Goal: Task Accomplishment & Management: Complete application form

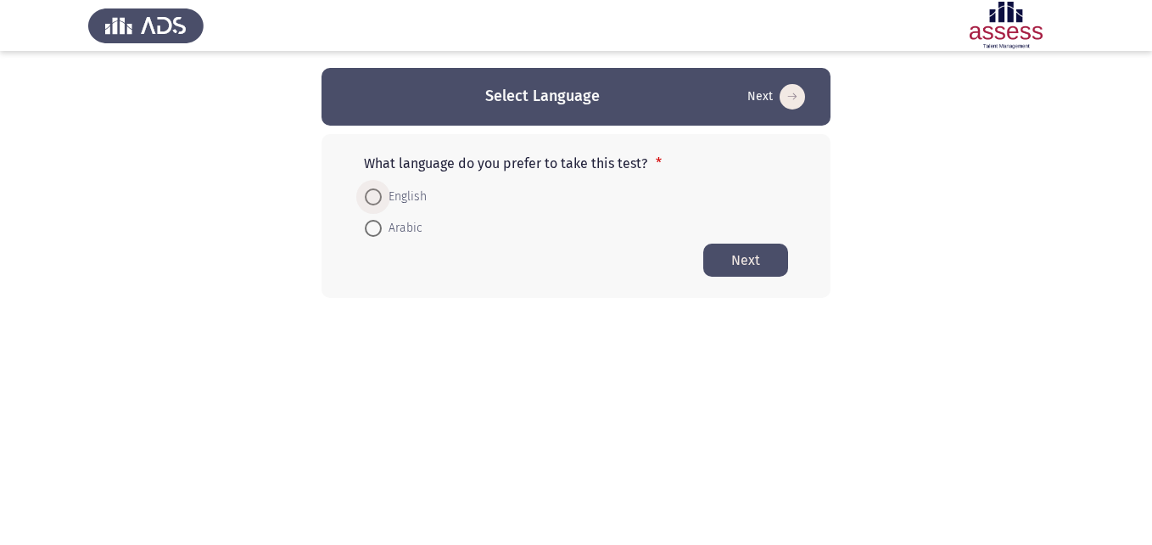
click at [373, 204] on span at bounding box center [373, 196] width 17 height 17
click at [373, 204] on input "English" at bounding box center [373, 196] width 17 height 17
radio input "true"
click at [307, 182] on app-language-container "Select Language Next What language do you prefer to take this test? * English A…" at bounding box center [576, 182] width 1152 height 229
click at [271, 313] on html "Select Language Next What language do you prefer to take this test? * English A…" at bounding box center [576, 182] width 1152 height 365
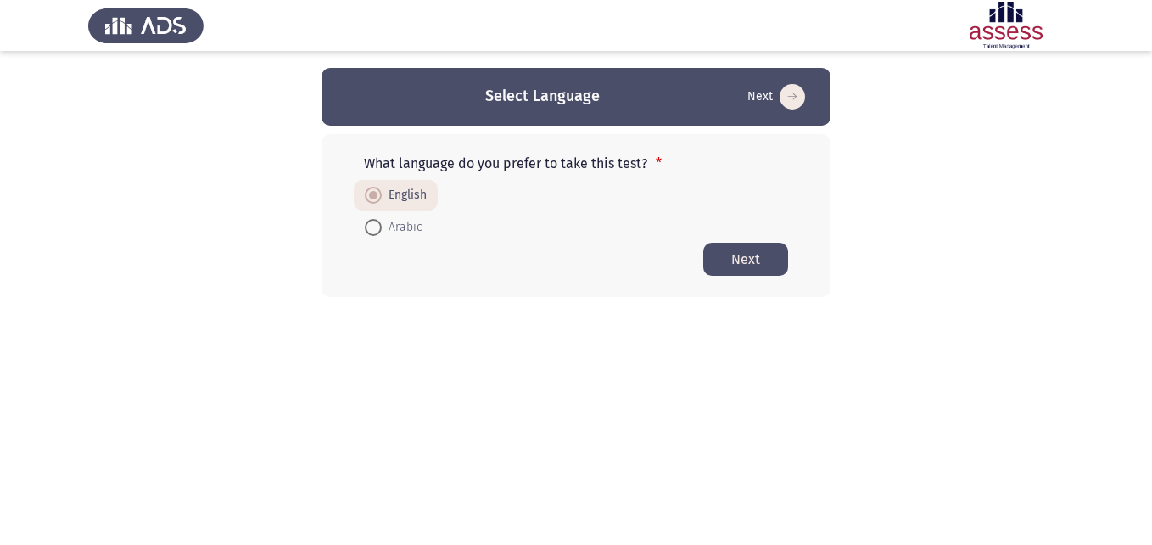
click at [727, 243] on button "Next" at bounding box center [745, 259] width 85 height 33
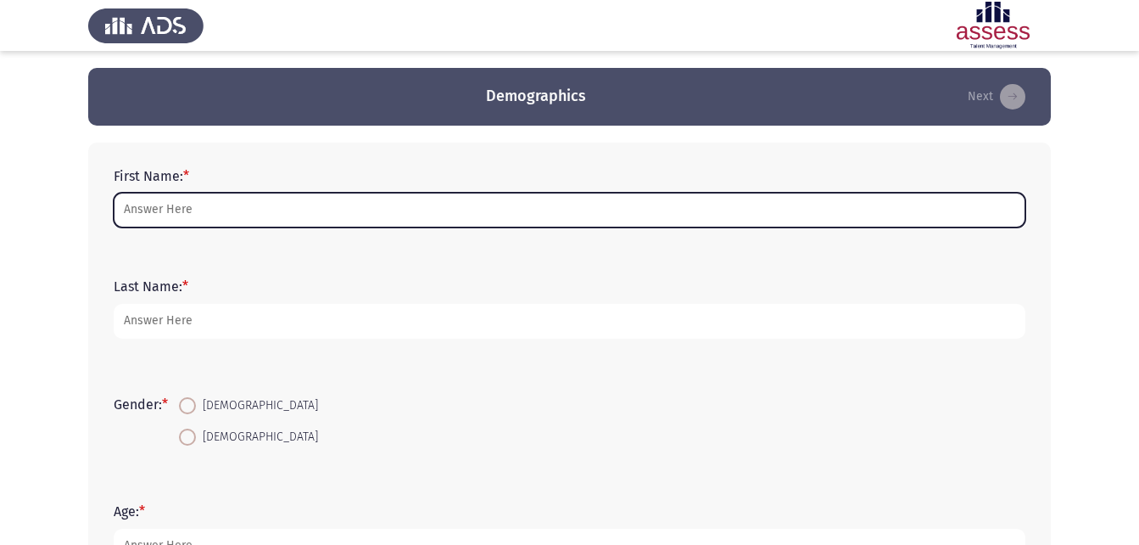
click at [187, 220] on input "First Name: *" at bounding box center [570, 210] width 912 height 35
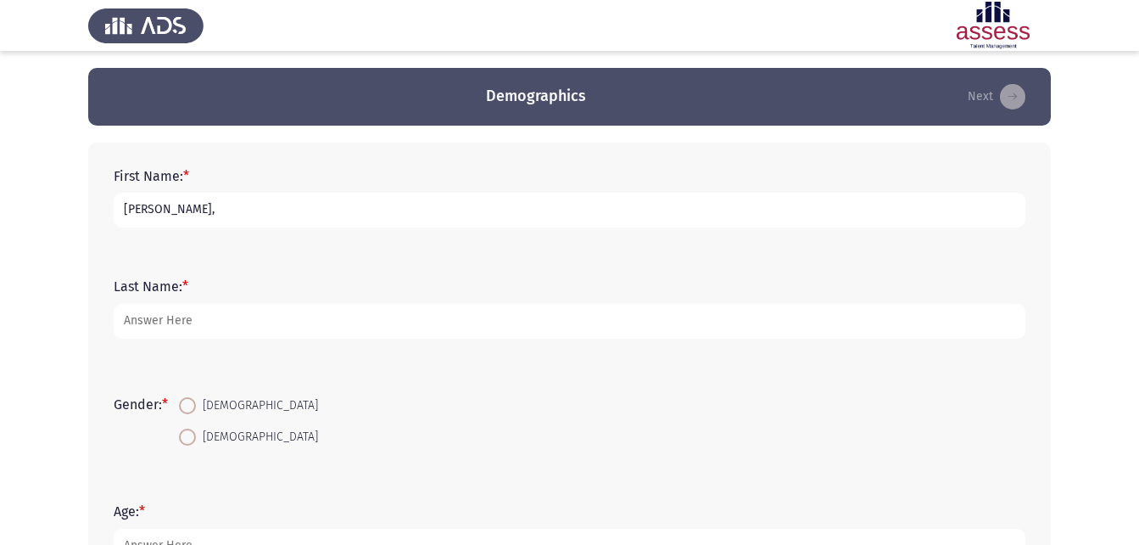
type input "[PERSON_NAME],"
drag, startPoint x: 144, startPoint y: 208, endPoint x: 155, endPoint y: 208, distance: 11.0
click at [155, 208] on input "[PERSON_NAME]," at bounding box center [570, 210] width 912 height 35
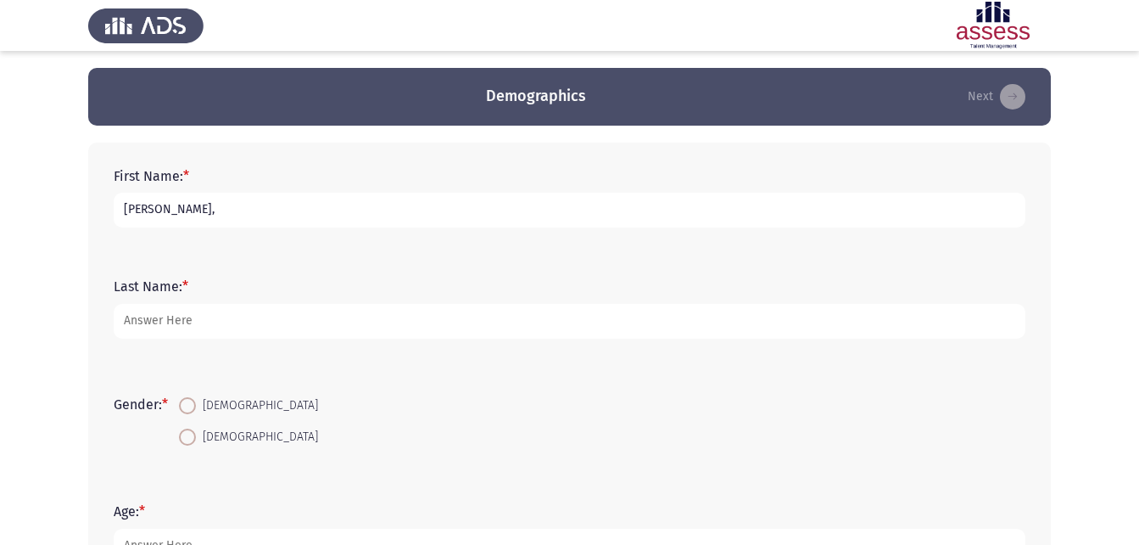
click at [155, 208] on input "[PERSON_NAME]," at bounding box center [570, 210] width 912 height 35
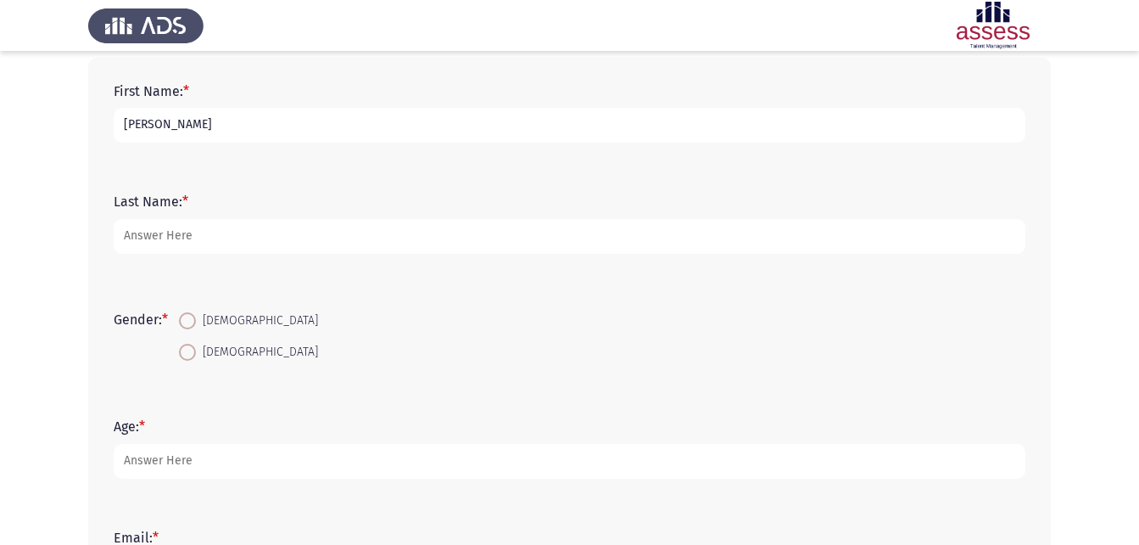
type input "[PERSON_NAME]"
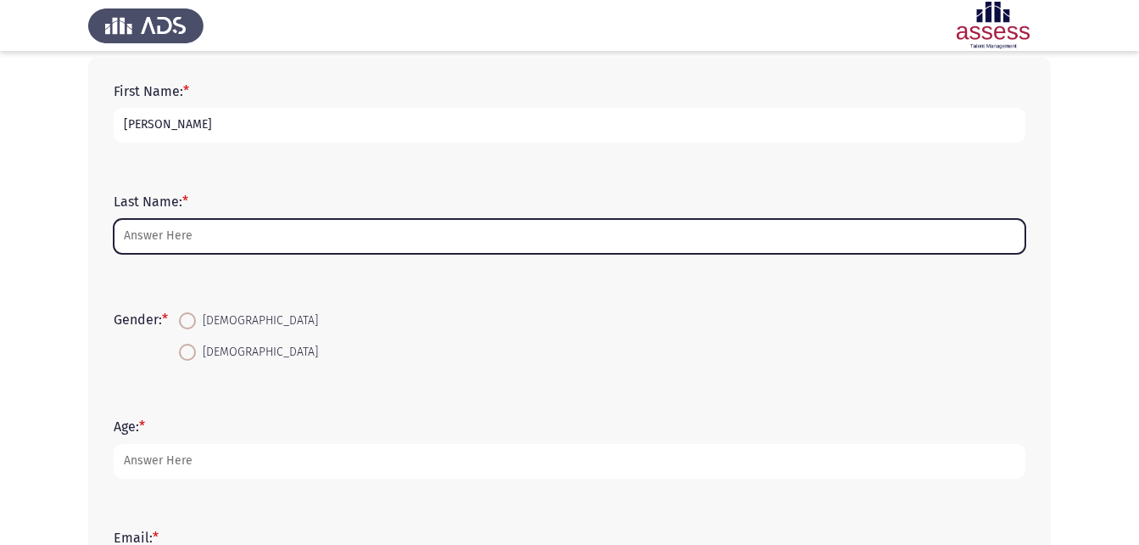
click at [207, 232] on input "Last Name: *" at bounding box center [570, 236] width 912 height 35
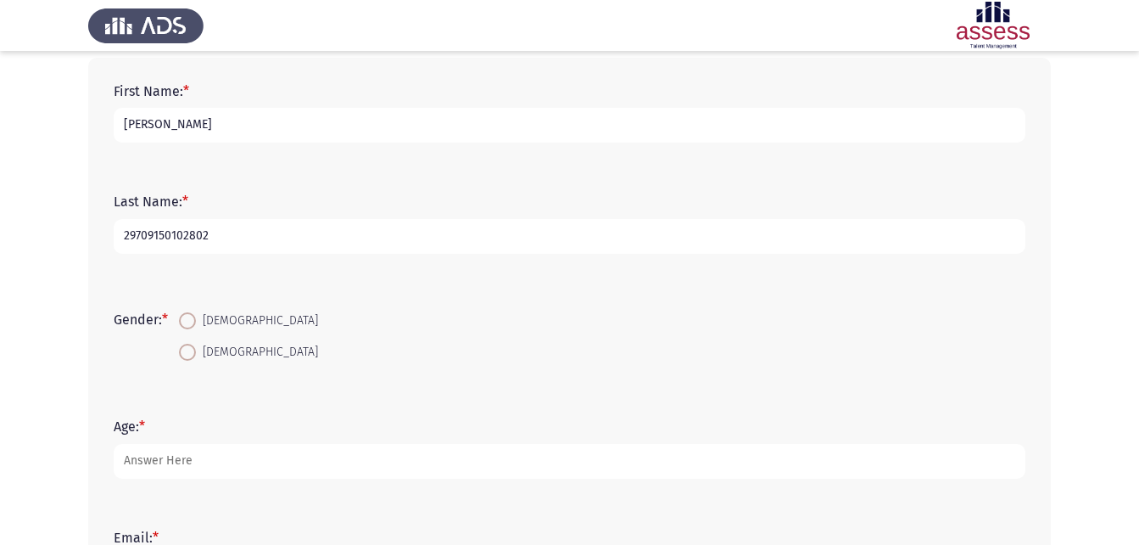
type input "29709150102802"
click at [196, 325] on span at bounding box center [187, 320] width 17 height 17
click at [196, 325] on input "[DEMOGRAPHIC_DATA]" at bounding box center [187, 320] width 17 height 17
radio input "true"
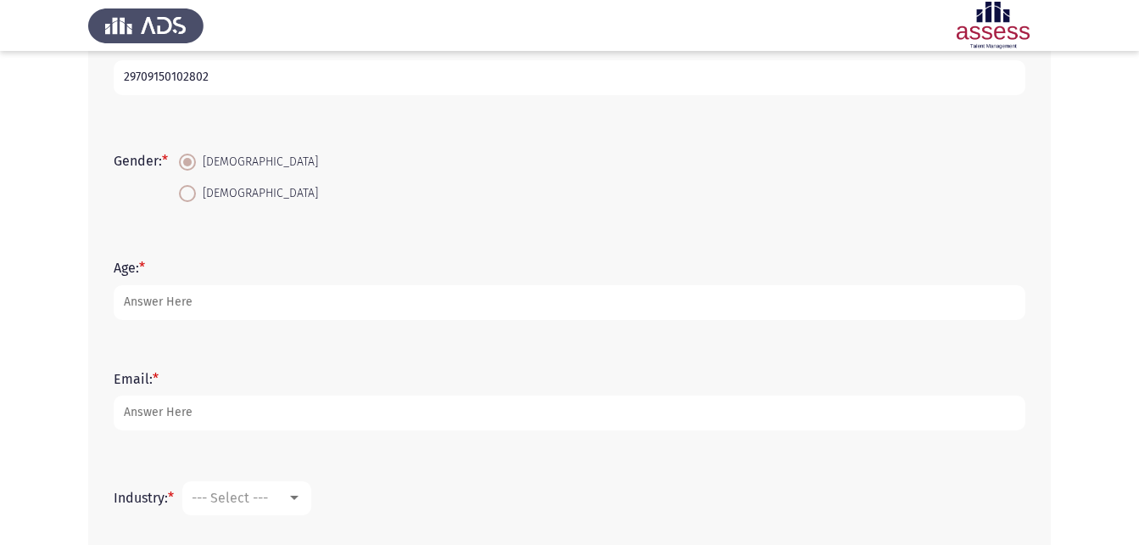
scroll to position [254, 0]
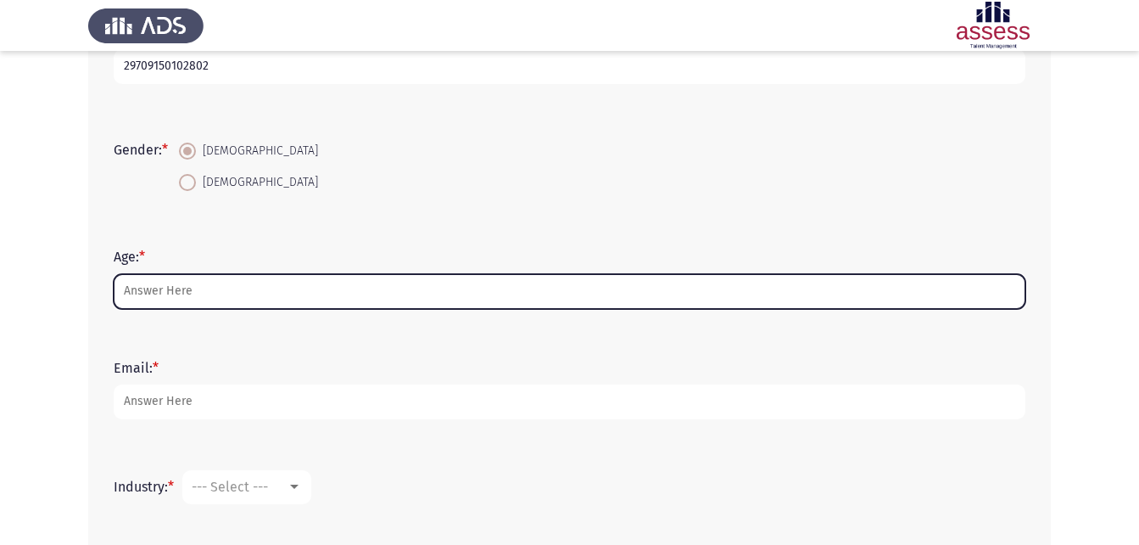
click at [180, 288] on input "Age: *" at bounding box center [570, 291] width 912 height 35
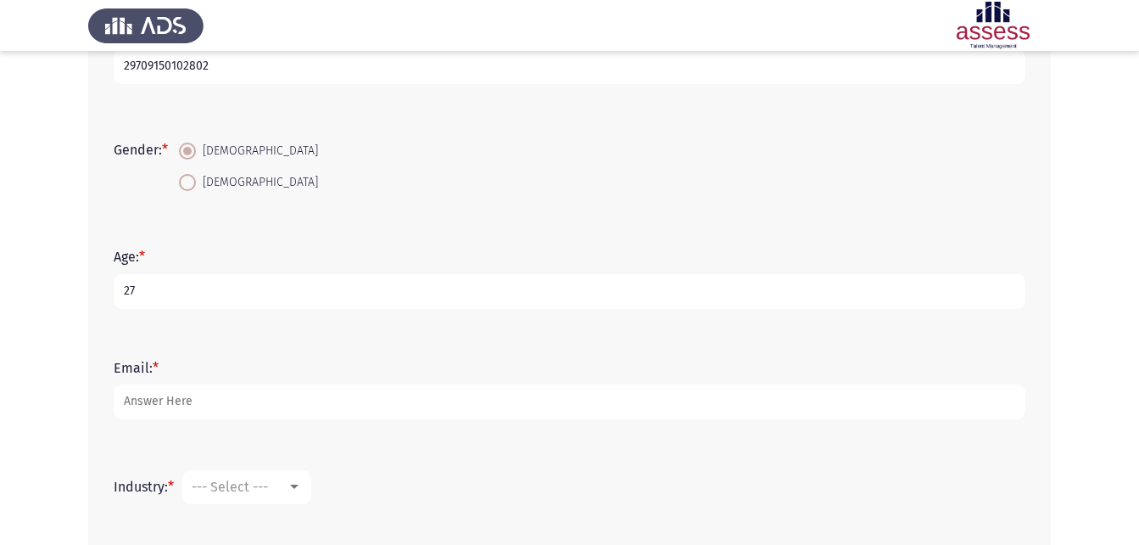
type input "27"
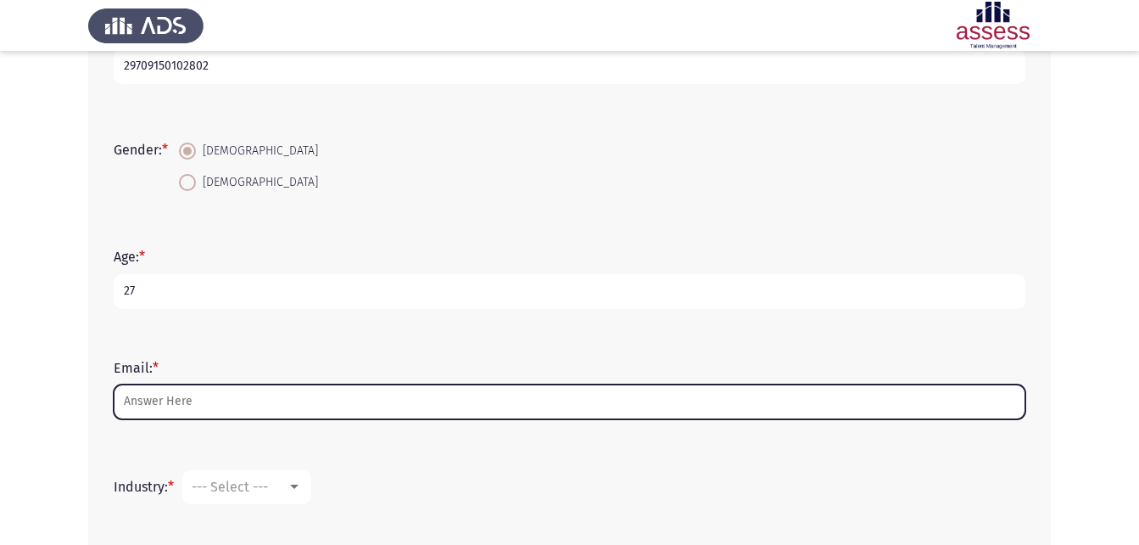
click at [194, 412] on input "Email: *" at bounding box center [570, 401] width 912 height 35
type input "ة"
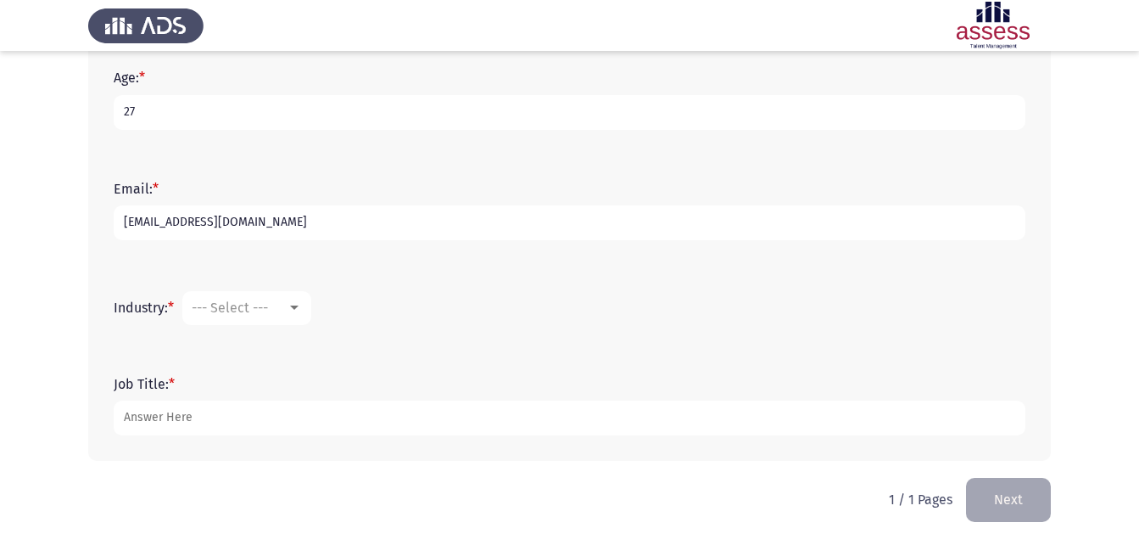
scroll to position [434, 0]
type input "[EMAIL_ADDRESS][DOMAIN_NAME]"
click at [284, 294] on mat-select "--- Select ---" at bounding box center [246, 307] width 129 height 34
click at [284, 307] on div "--- Select ---" at bounding box center [239, 307] width 95 height 16
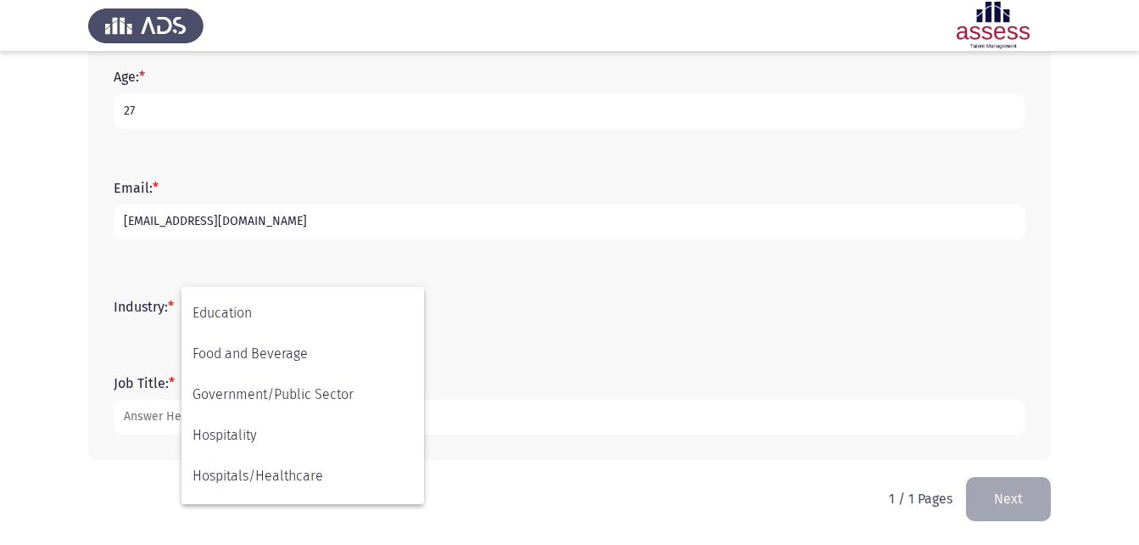
scroll to position [387, 0]
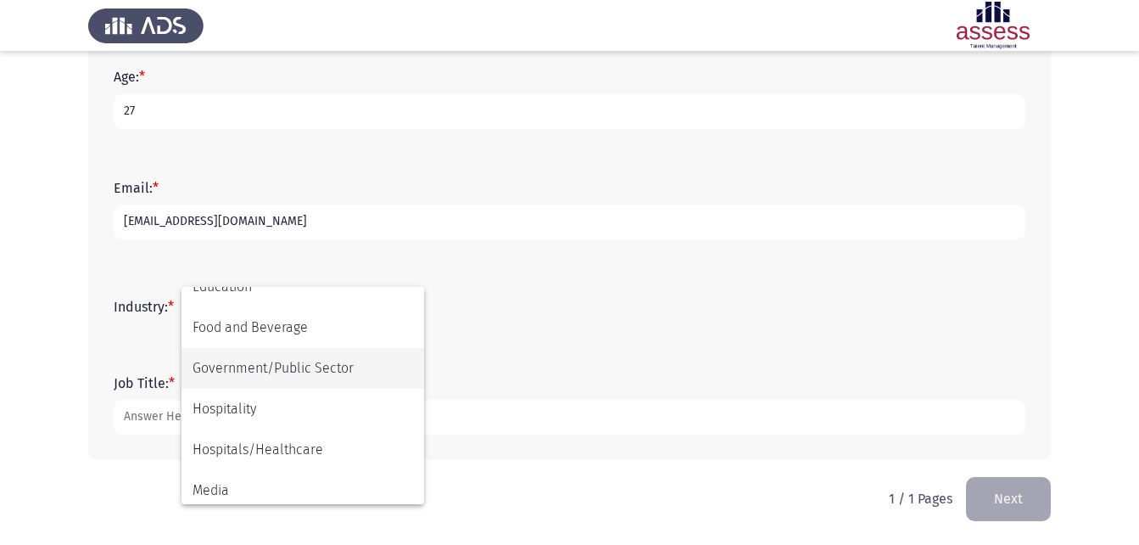
click at [287, 365] on span "Government/Public Sector" at bounding box center [303, 368] width 221 height 41
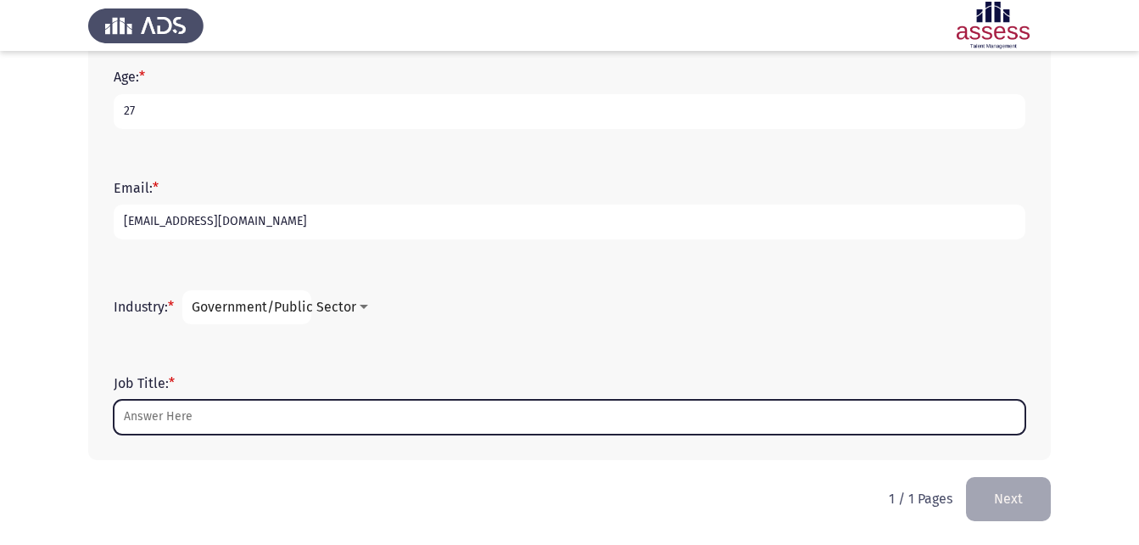
click at [240, 400] on input "Job Title: *" at bounding box center [570, 417] width 912 height 35
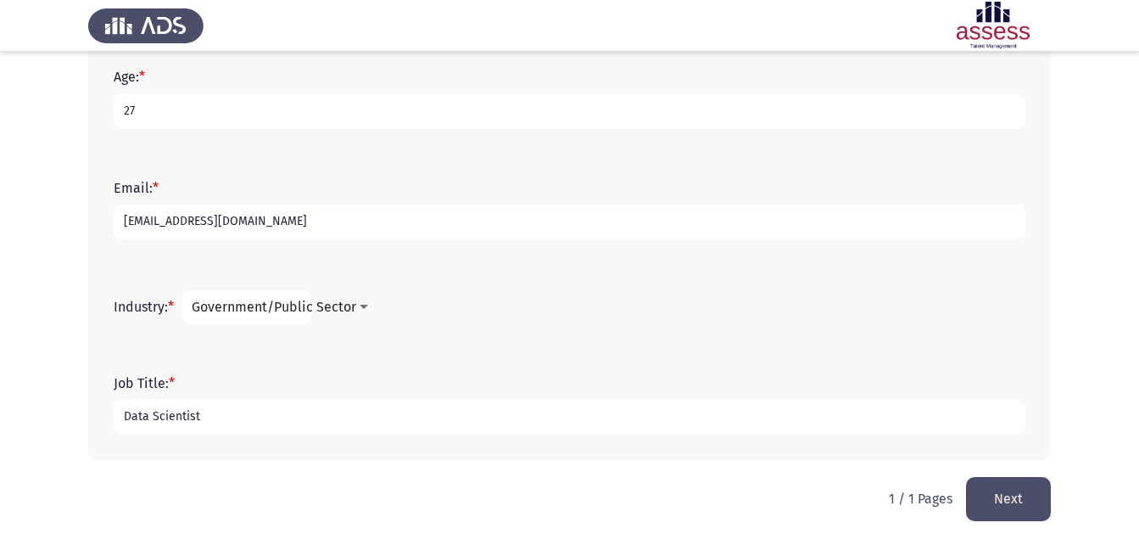
click at [125, 418] on input "Data Scientist" at bounding box center [570, 417] width 912 height 35
type input "Senior Data Scientist"
click at [110, 467] on div "First Name: * [PERSON_NAME] Last Name: * 29709150102802 Gender: * [DEMOGRAPHIC_…" at bounding box center [569, 84] width 963 height 786
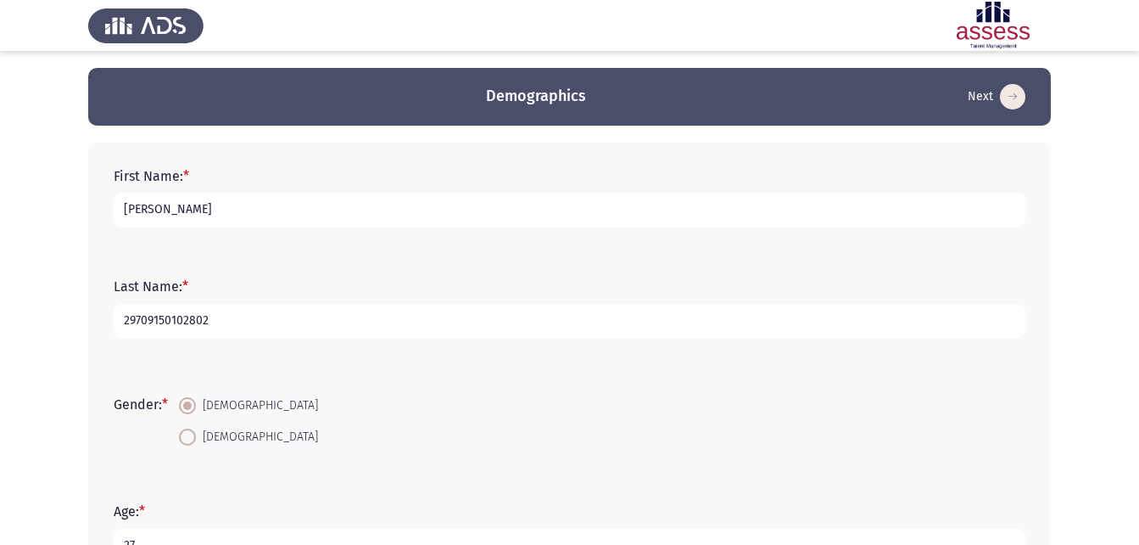
scroll to position [434, 0]
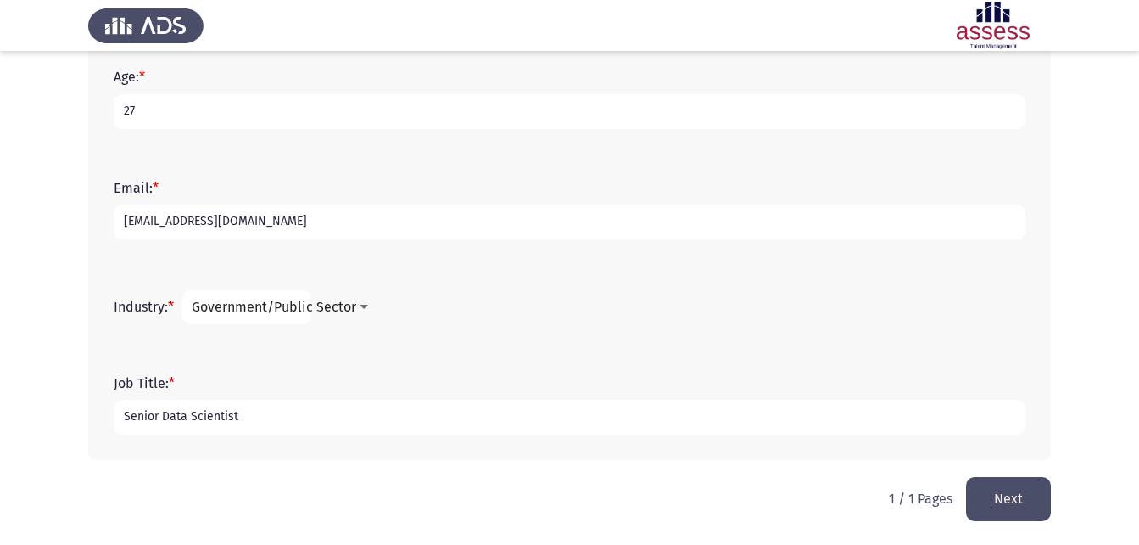
click at [92, 344] on div "First Name: * [PERSON_NAME] Last Name: * 29709150102802 Gender: * [DEMOGRAPHIC_…" at bounding box center [569, 84] width 963 height 752
click at [1015, 497] on button "Next" at bounding box center [1008, 498] width 85 height 43
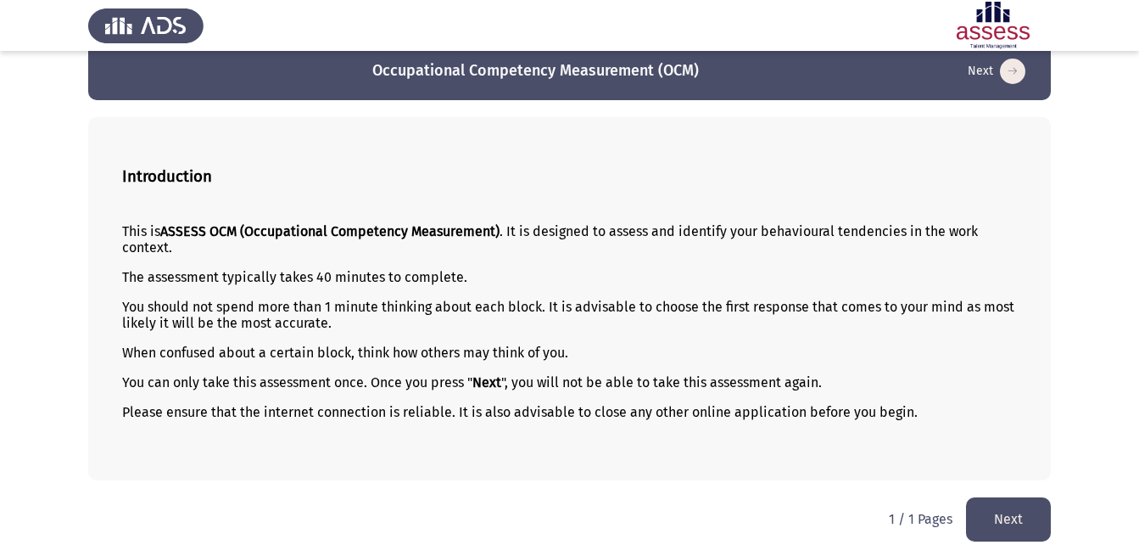
scroll to position [39, 0]
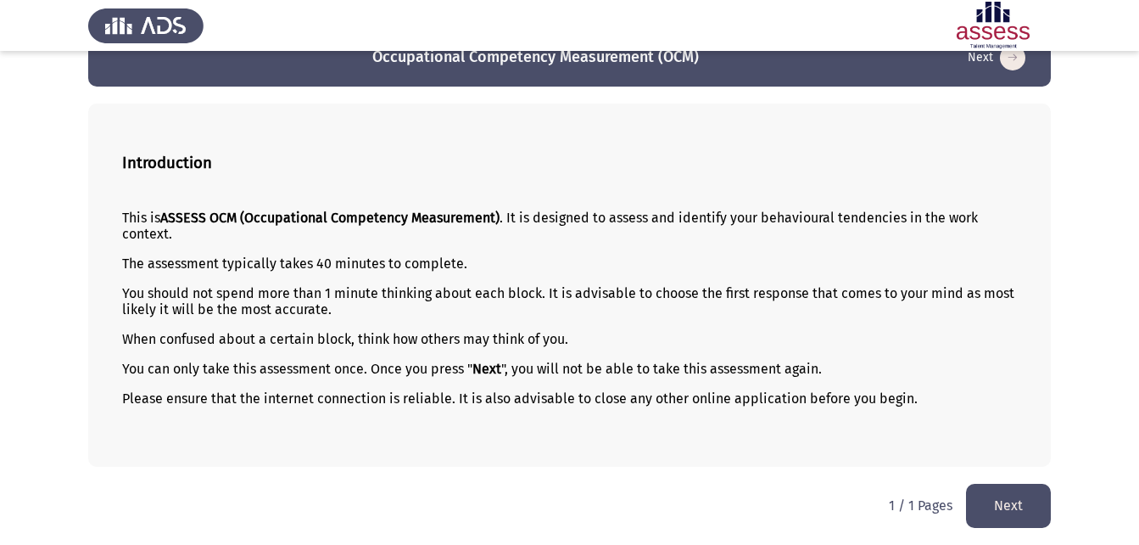
drag, startPoint x: 127, startPoint y: 293, endPoint x: 612, endPoint y: 316, distance: 485.8
click at [594, 316] on div "Introduction This is ASSESS OCM (Occupational Competency Measurement) . It is d…" at bounding box center [569, 284] width 963 height 363
click at [1014, 494] on button "Next" at bounding box center [1008, 505] width 85 height 43
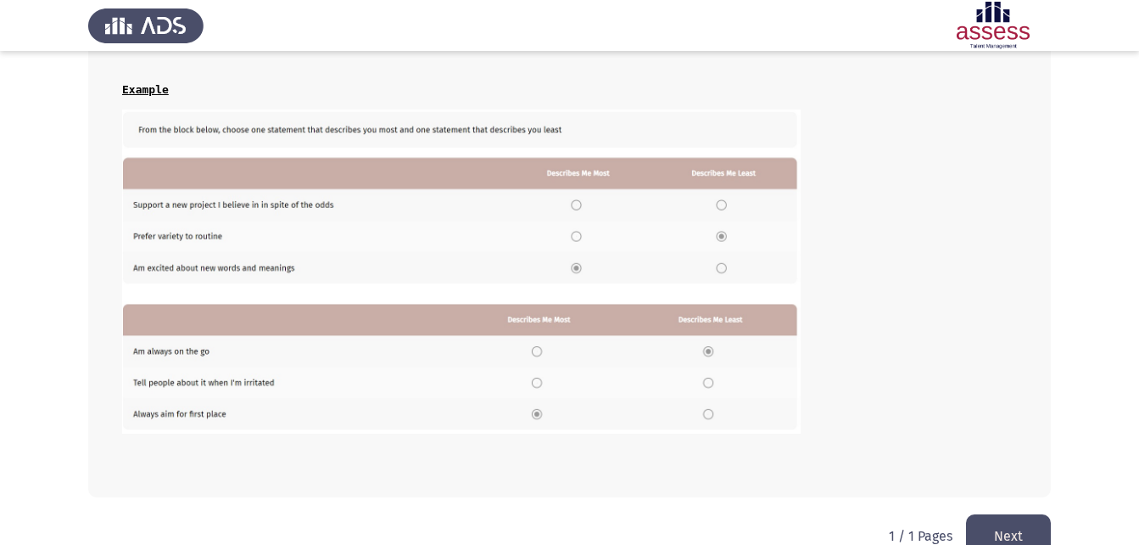
scroll to position [344, 0]
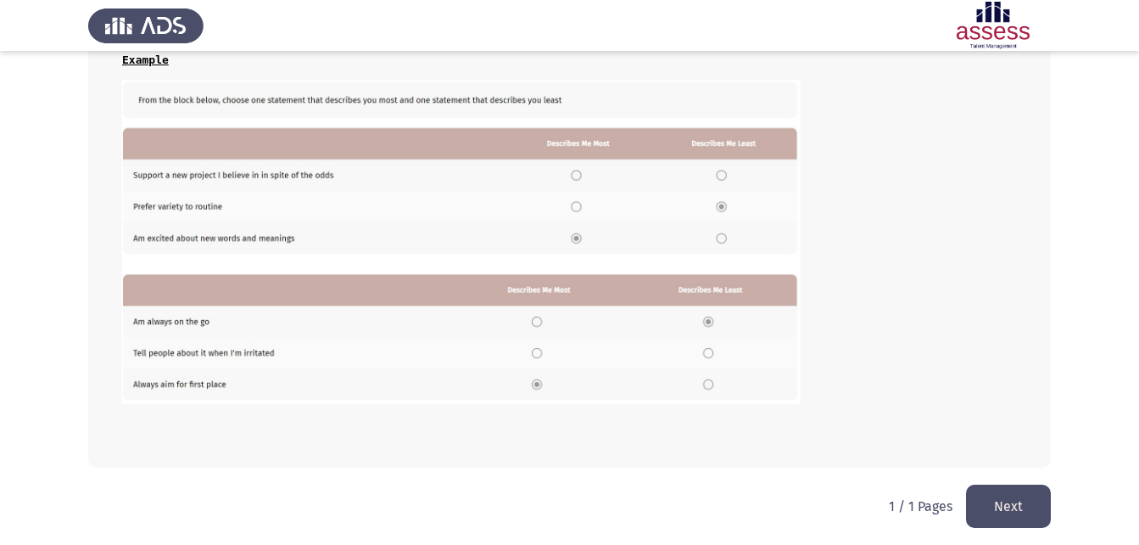
click at [995, 501] on button "Next" at bounding box center [1008, 505] width 85 height 43
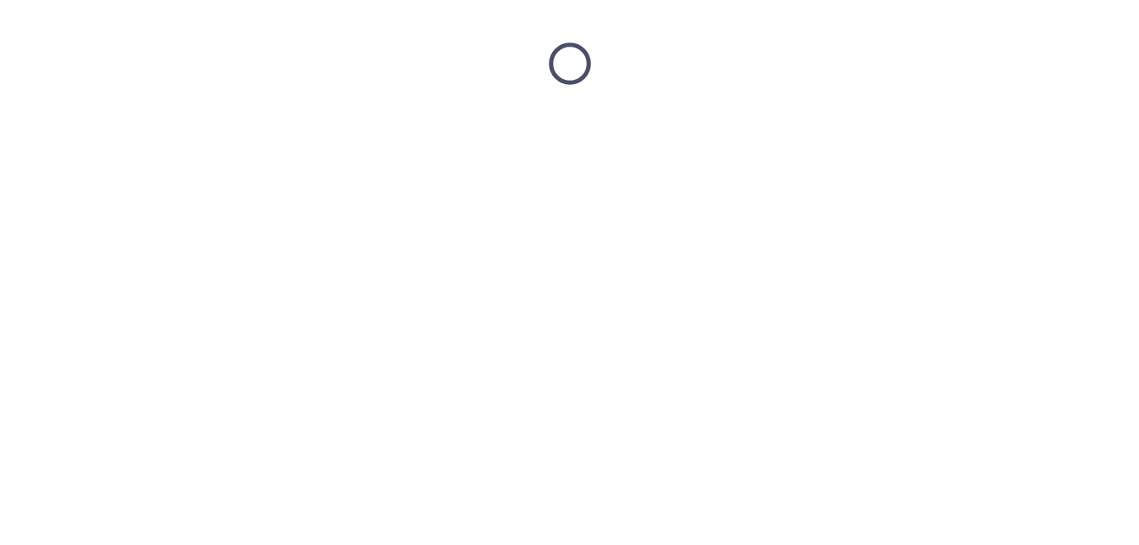
scroll to position [0, 0]
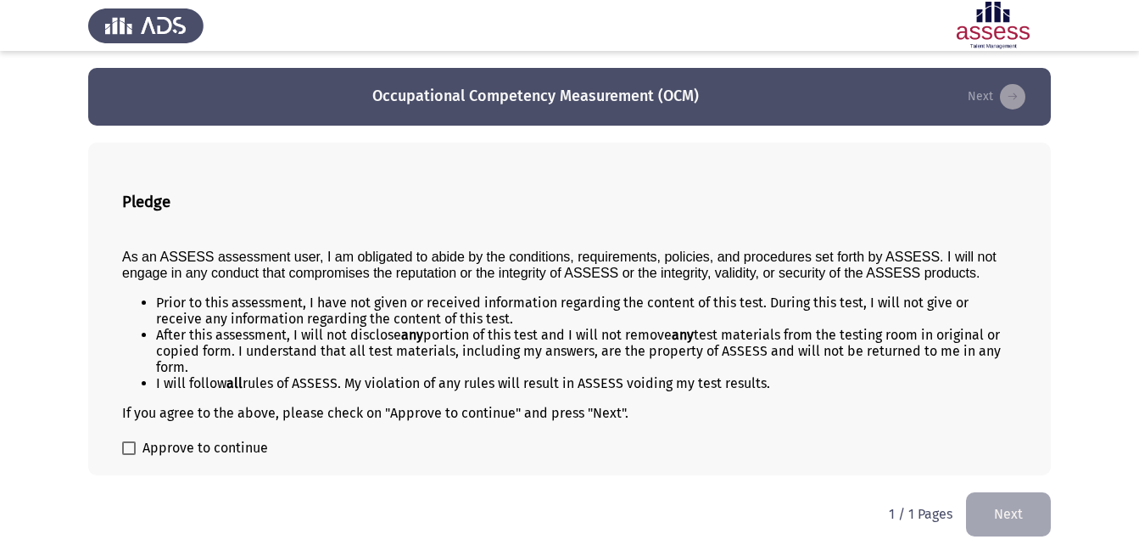
click at [131, 450] on span at bounding box center [129, 448] width 14 height 14
click at [129, 455] on input "Approve to continue" at bounding box center [128, 455] width 1 height 1
checkbox input "true"
click at [75, 428] on app-assessment-container "Occupational Competency Measurement (OCM) Next Pledge As an ASSESS assessment u…" at bounding box center [569, 271] width 1139 height 407
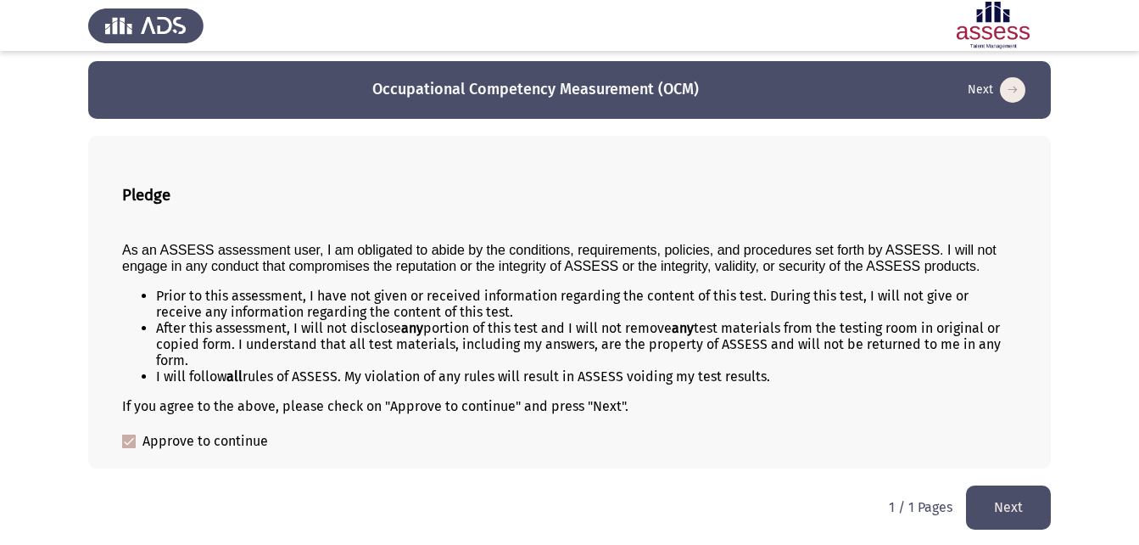
scroll to position [8, 0]
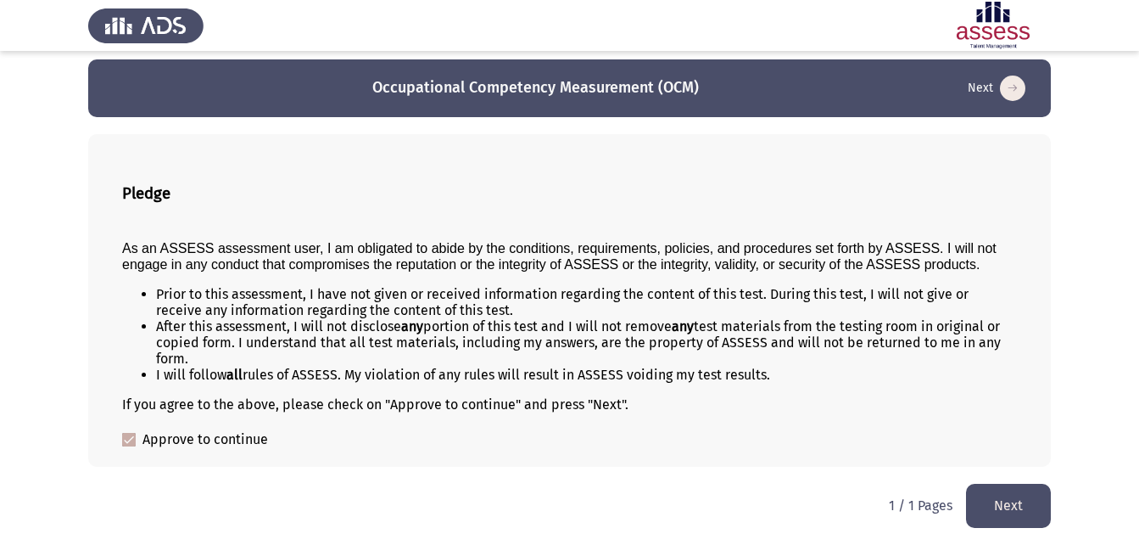
click at [1026, 512] on button "Next" at bounding box center [1008, 505] width 85 height 43
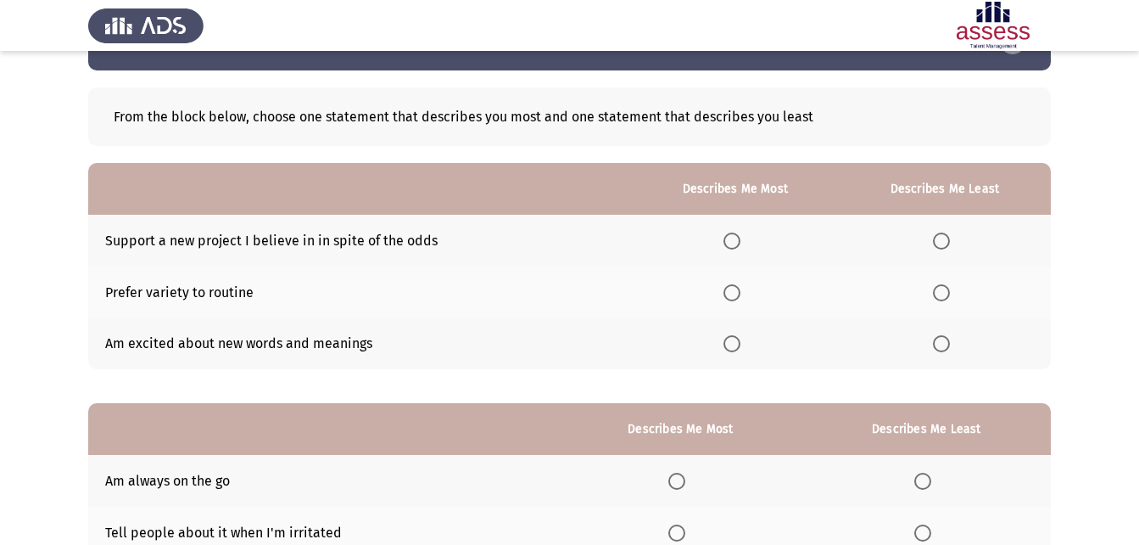
scroll to position [85, 0]
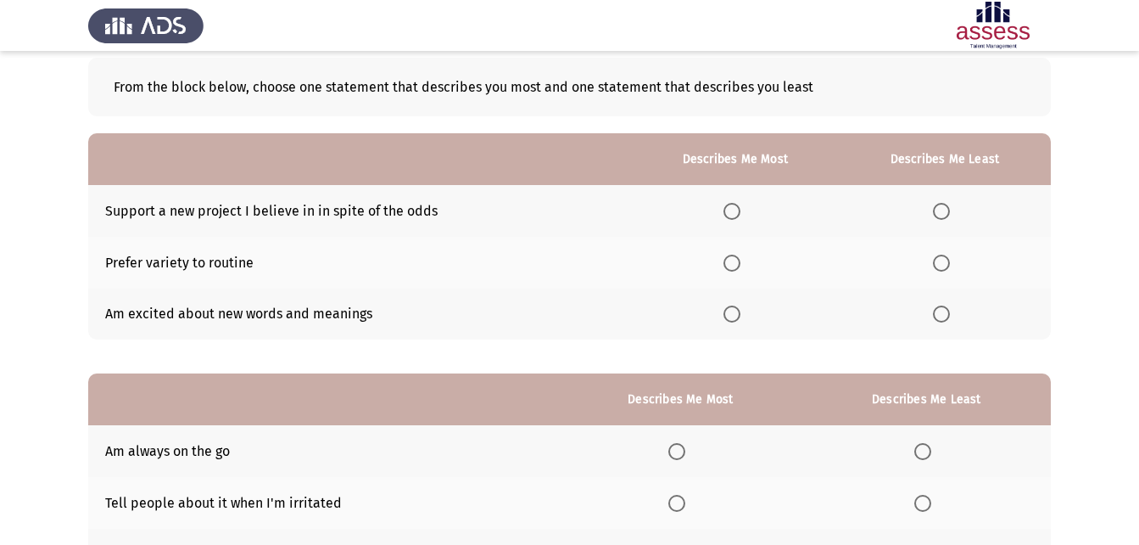
click at [735, 204] on span "Select an option" at bounding box center [732, 211] width 17 height 17
click at [735, 204] on input "Select an option" at bounding box center [732, 211] width 17 height 17
click at [738, 266] on span "Select an option" at bounding box center [732, 262] width 17 height 17
click at [738, 266] on input "Select an option" at bounding box center [732, 262] width 17 height 17
click at [736, 213] on span "Select an option" at bounding box center [732, 211] width 17 height 17
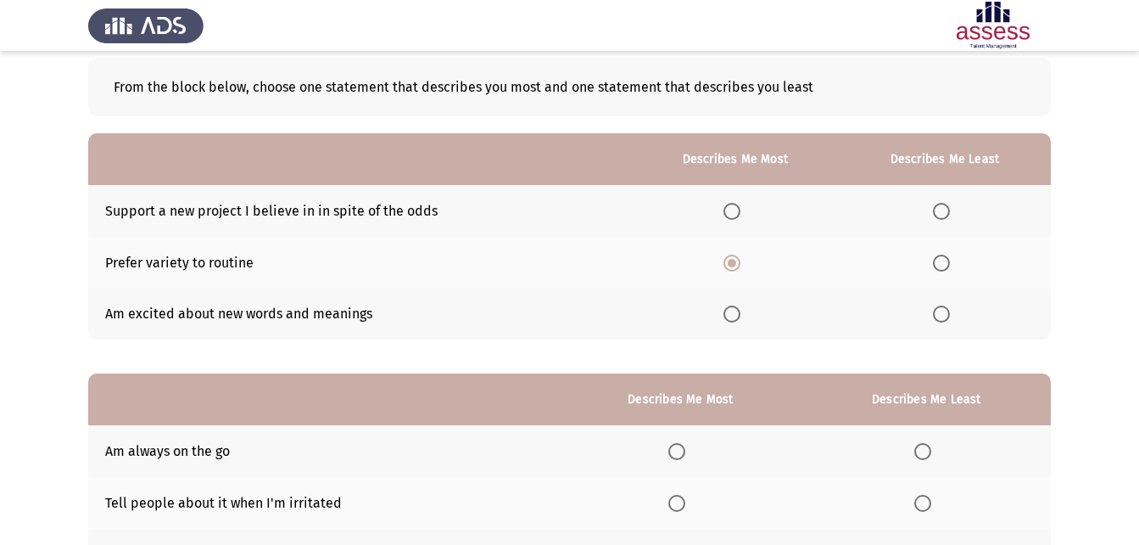
click at [736, 213] on input "Select an option" at bounding box center [732, 211] width 17 height 17
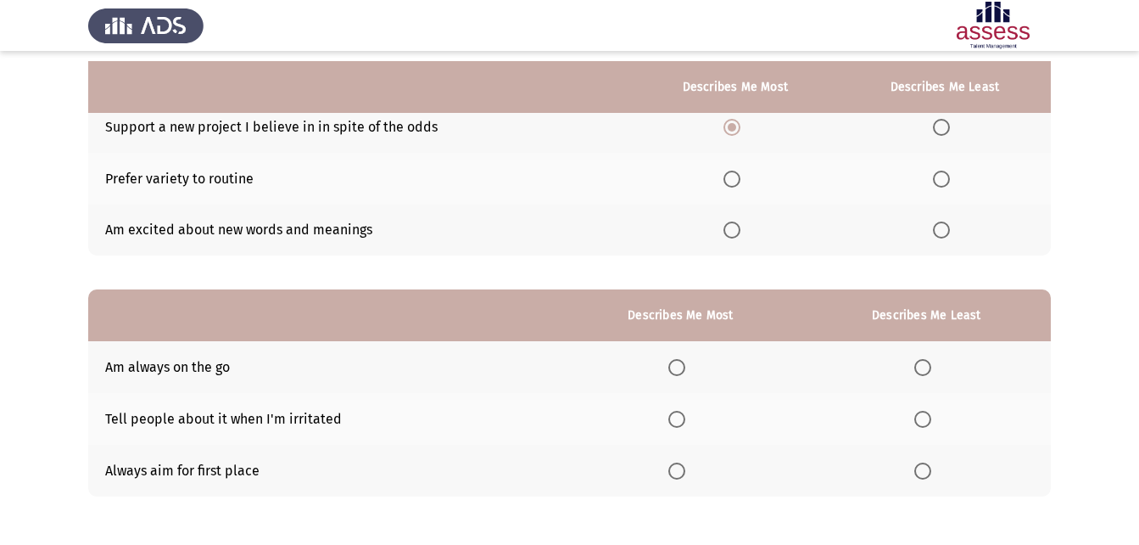
scroll to position [239, 0]
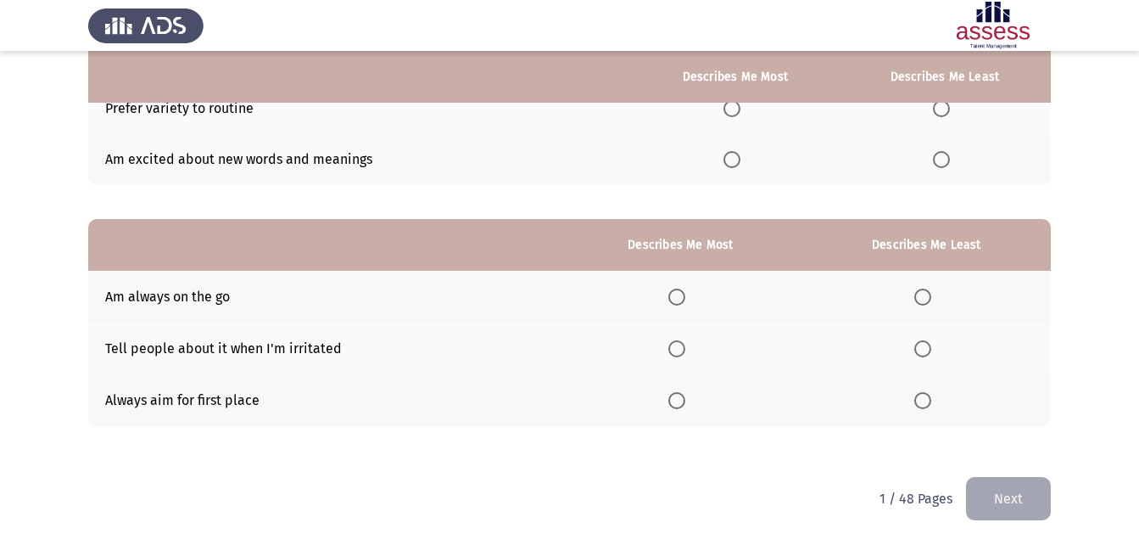
click at [675, 396] on span "Select an option" at bounding box center [676, 400] width 17 height 17
click at [675, 396] on input "Select an option" at bounding box center [676, 400] width 17 height 17
click at [924, 352] on span "Select an option" at bounding box center [922, 348] width 17 height 17
click at [924, 352] on input "Select an option" at bounding box center [922, 348] width 17 height 17
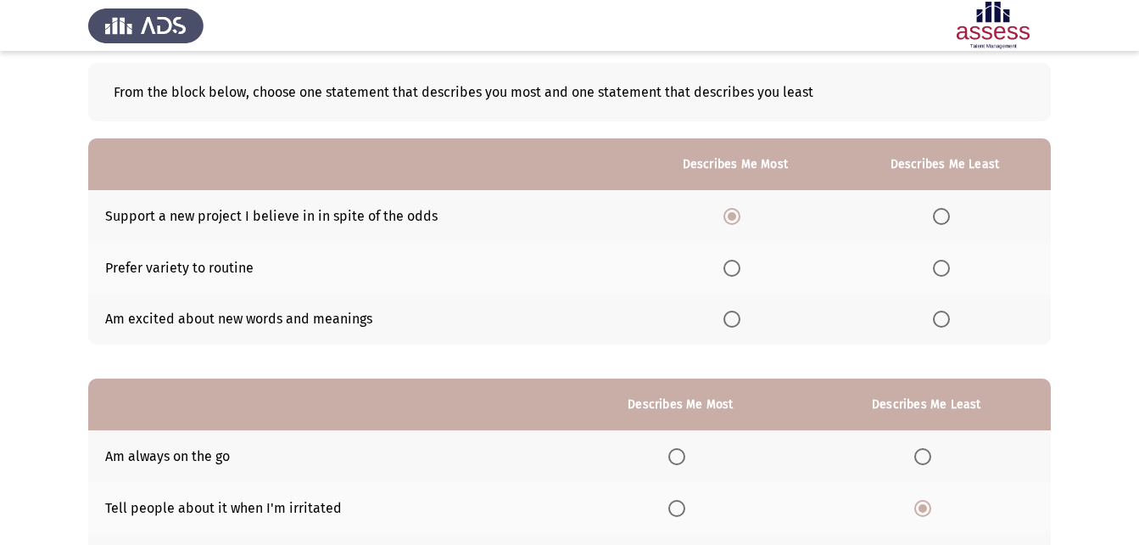
scroll to position [70, 0]
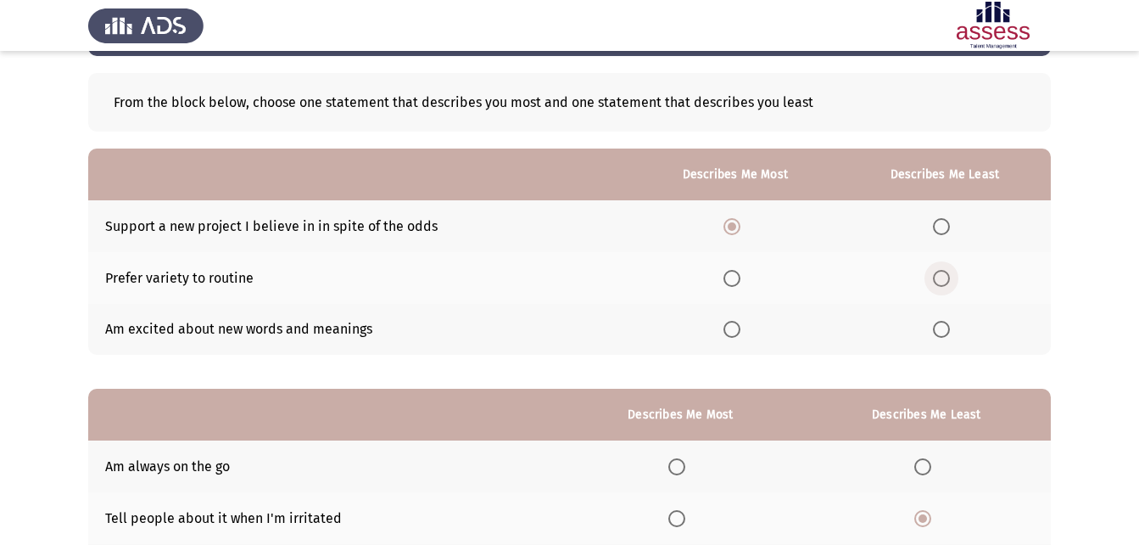
click at [943, 279] on span "Select an option" at bounding box center [941, 278] width 17 height 17
click at [943, 279] on input "Select an option" at bounding box center [941, 278] width 17 height 17
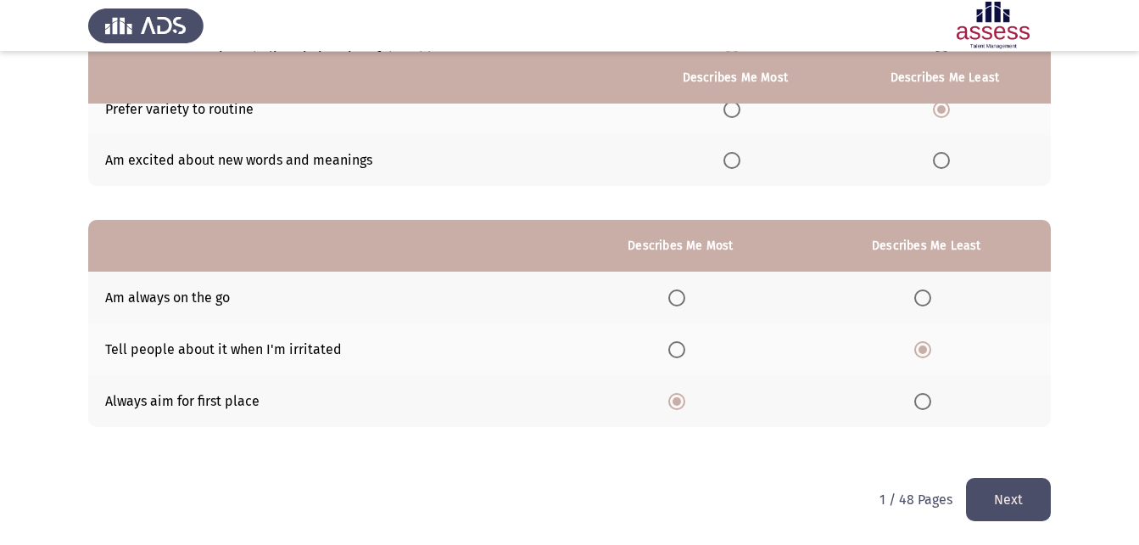
scroll to position [239, 0]
click at [1006, 488] on button "Next" at bounding box center [1008, 498] width 85 height 43
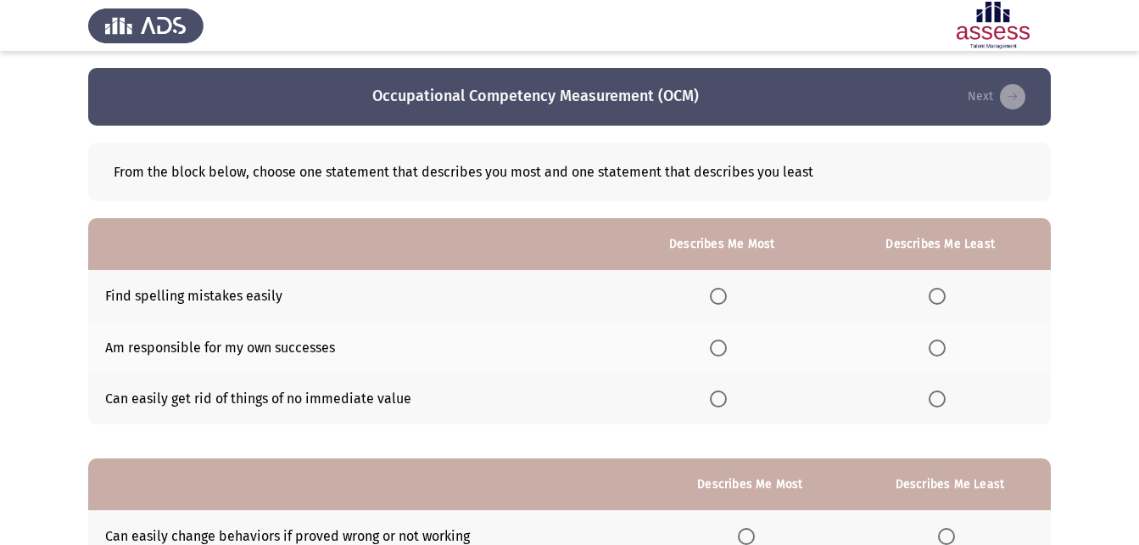
scroll to position [85, 0]
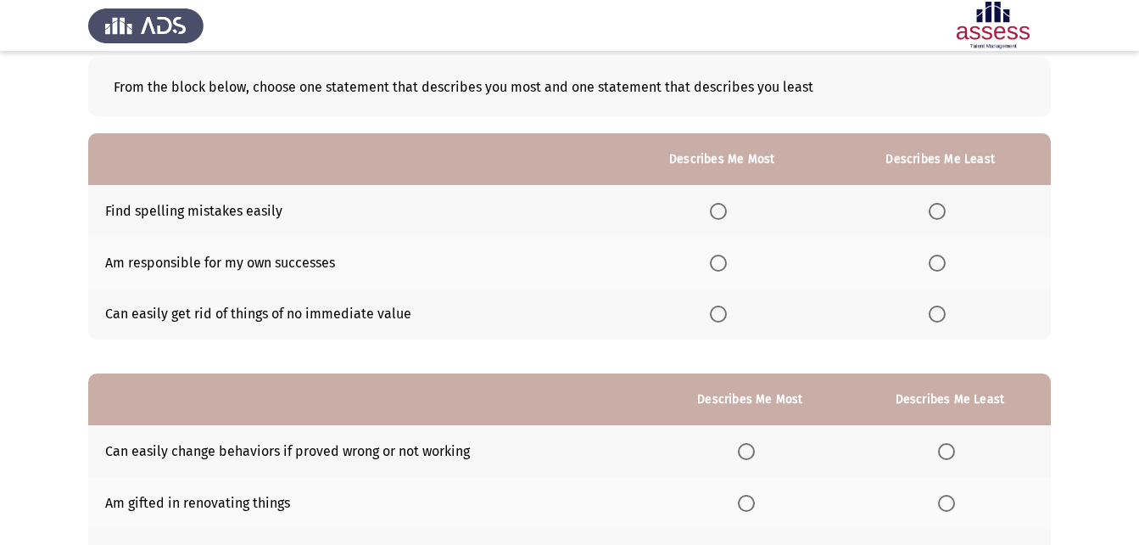
click at [722, 260] on span "Select an option" at bounding box center [718, 262] width 17 height 17
click at [722, 260] on input "Select an option" at bounding box center [718, 262] width 17 height 17
click at [932, 314] on span "Select an option" at bounding box center [937, 313] width 17 height 17
click at [932, 314] on input "Select an option" at bounding box center [937, 313] width 17 height 17
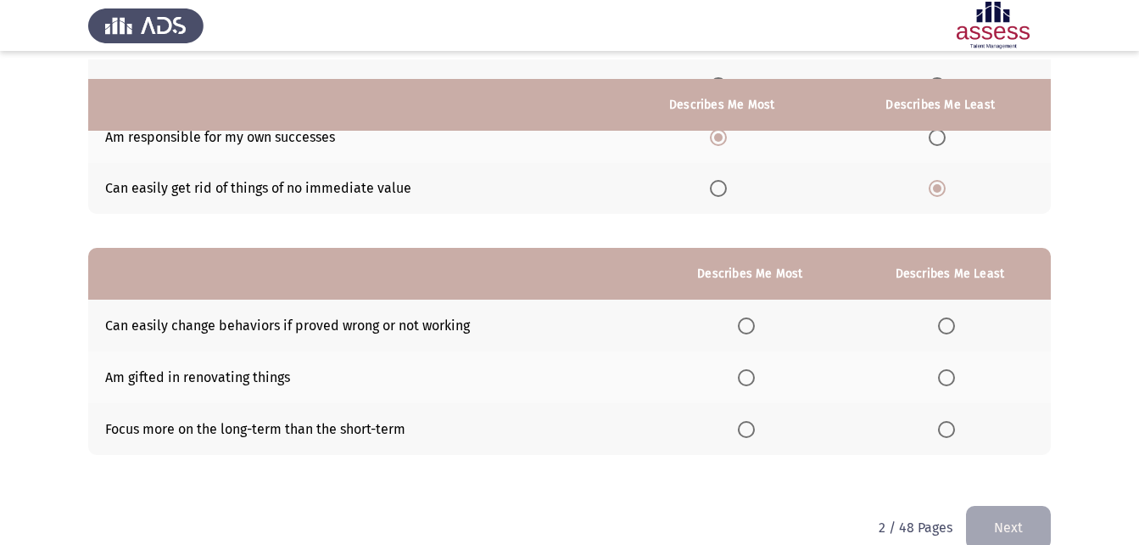
scroll to position [239, 0]
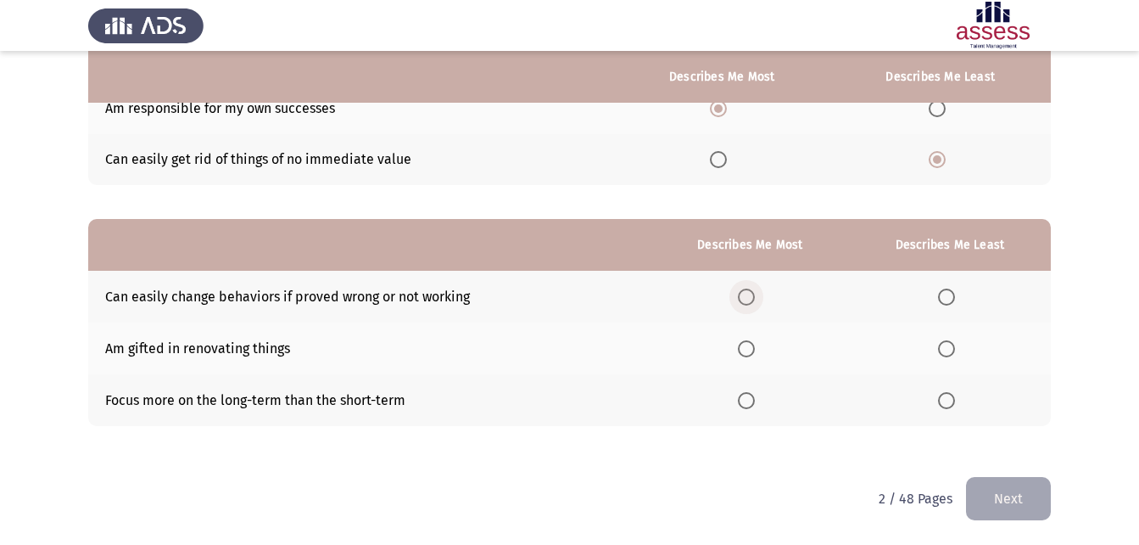
click at [746, 299] on span "Select an option" at bounding box center [746, 296] width 17 height 17
click at [746, 299] on input "Select an option" at bounding box center [746, 296] width 17 height 17
click at [944, 351] on span "Select an option" at bounding box center [946, 348] width 17 height 17
click at [944, 351] on input "Select an option" at bounding box center [946, 348] width 17 height 17
click at [749, 400] on span "Select an option" at bounding box center [746, 400] width 17 height 17
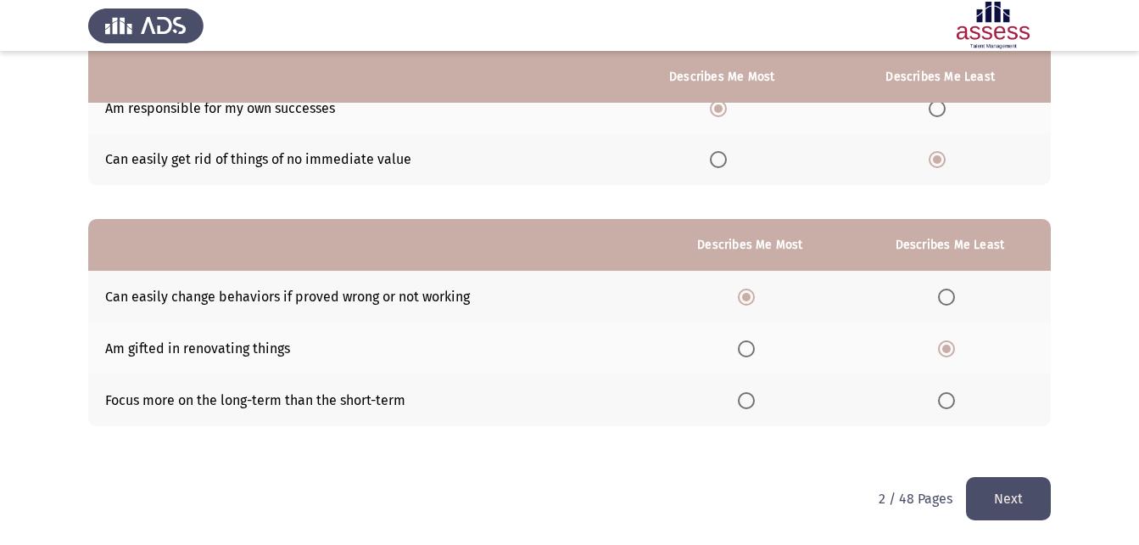
click at [749, 400] on input "Select an option" at bounding box center [746, 400] width 17 height 17
click at [1018, 495] on button "Next" at bounding box center [1008, 498] width 85 height 43
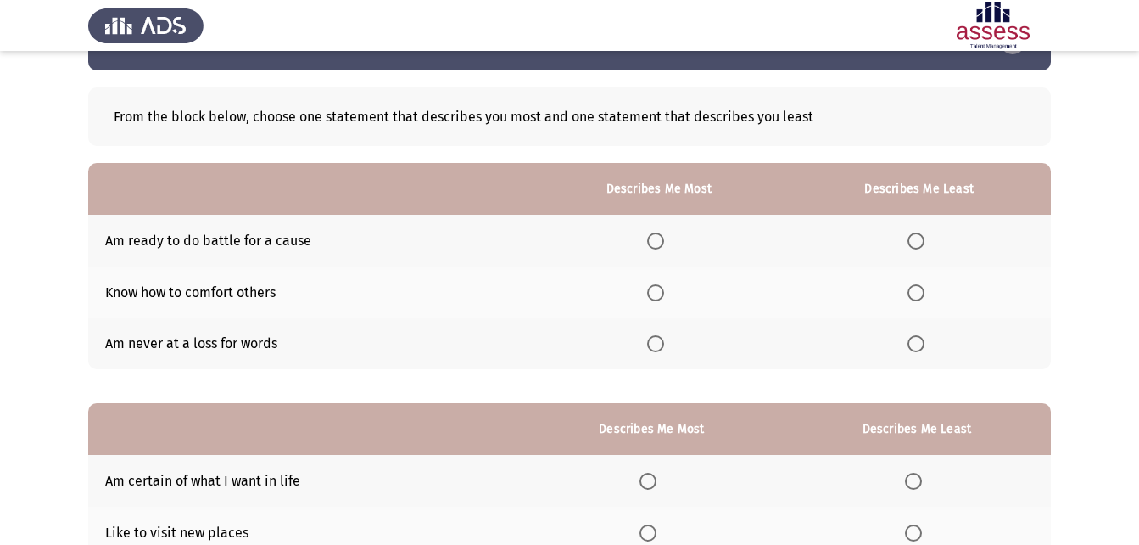
scroll to position [85, 0]
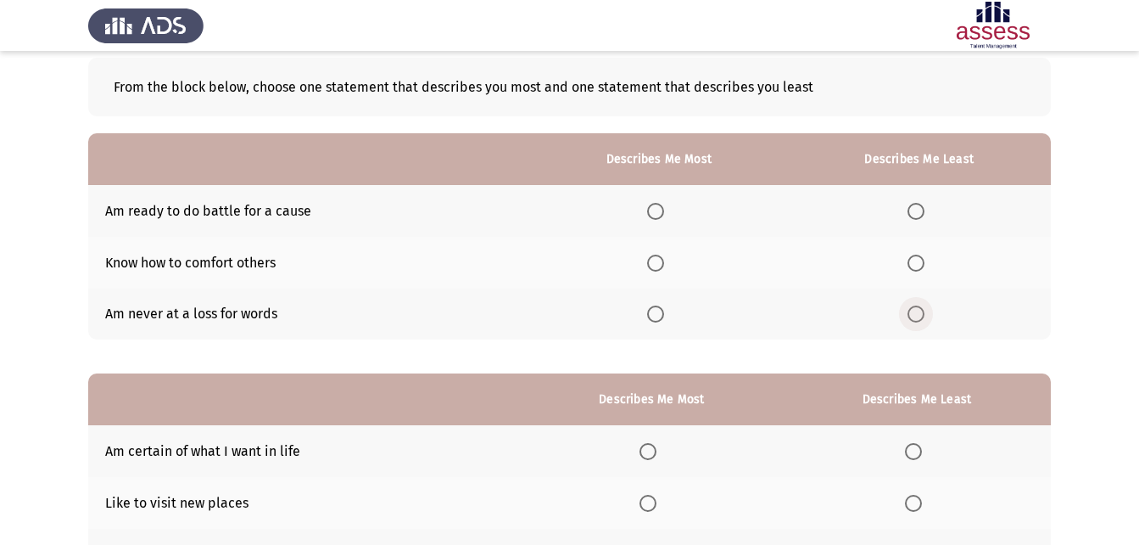
click at [923, 316] on span "Select an option" at bounding box center [916, 313] width 17 height 17
click at [923, 316] on input "Select an option" at bounding box center [916, 313] width 17 height 17
click at [656, 210] on span "Select an option" at bounding box center [655, 211] width 17 height 17
click at [656, 210] on input "Select an option" at bounding box center [655, 211] width 17 height 17
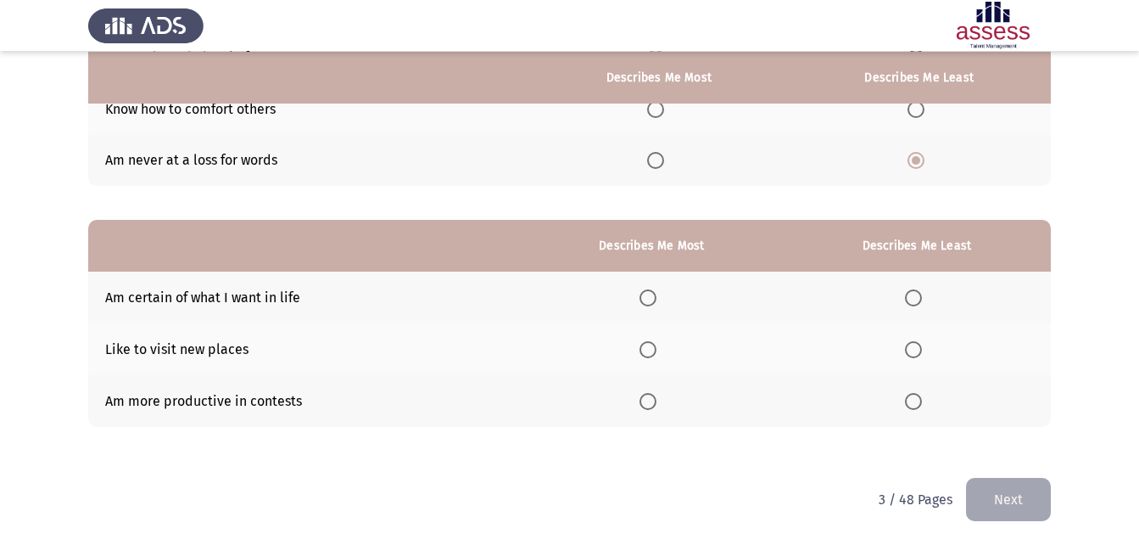
scroll to position [239, 0]
click at [654, 294] on span "Select an option" at bounding box center [648, 296] width 17 height 17
click at [654, 294] on input "Select an option" at bounding box center [648, 296] width 17 height 17
click at [919, 403] on span "Select an option" at bounding box center [913, 400] width 17 height 17
click at [919, 403] on input "Select an option" at bounding box center [913, 400] width 17 height 17
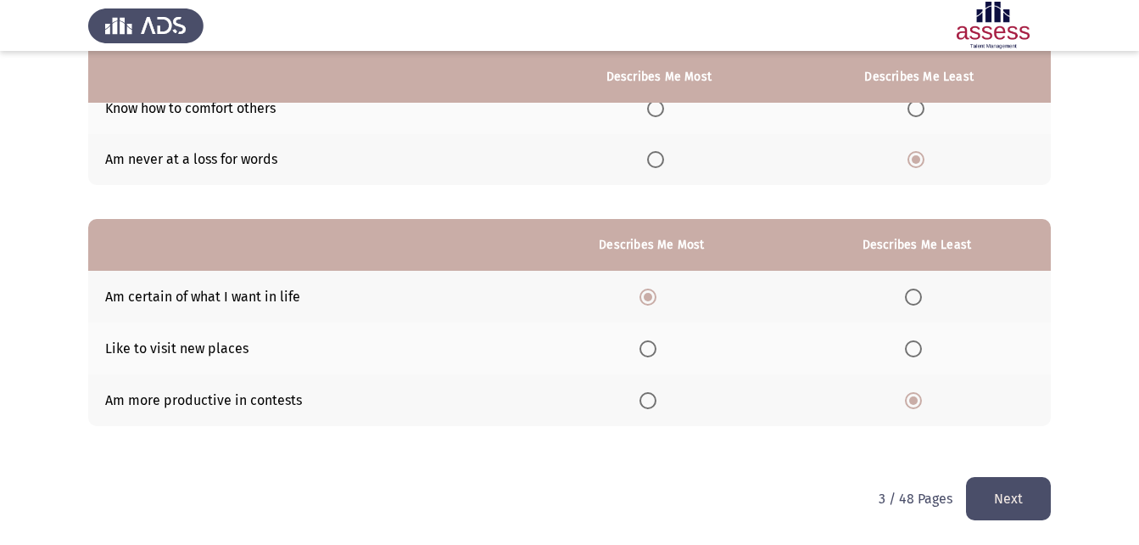
click at [1007, 493] on button "Next" at bounding box center [1008, 498] width 85 height 43
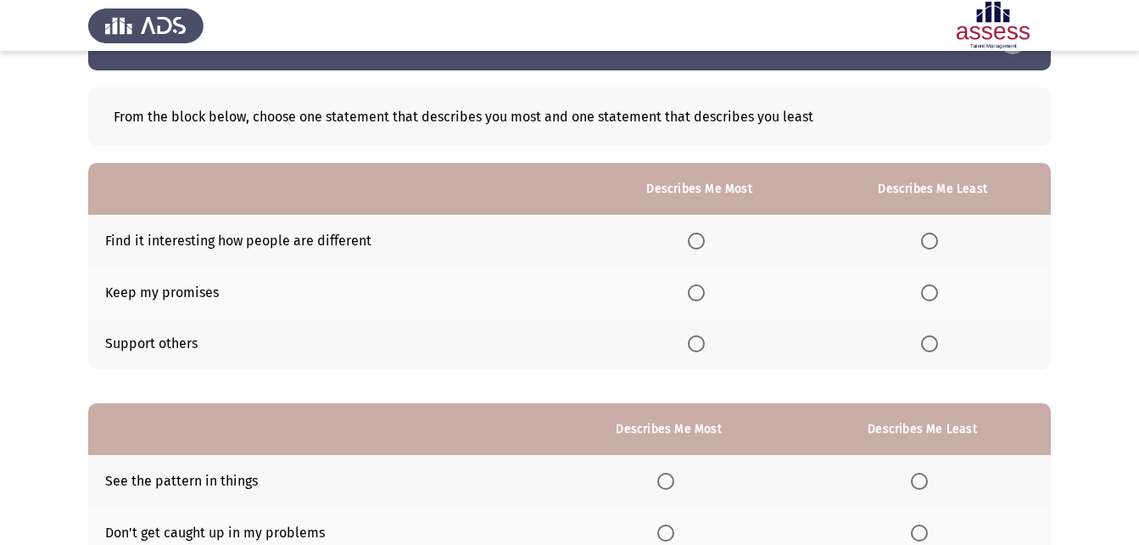
scroll to position [85, 0]
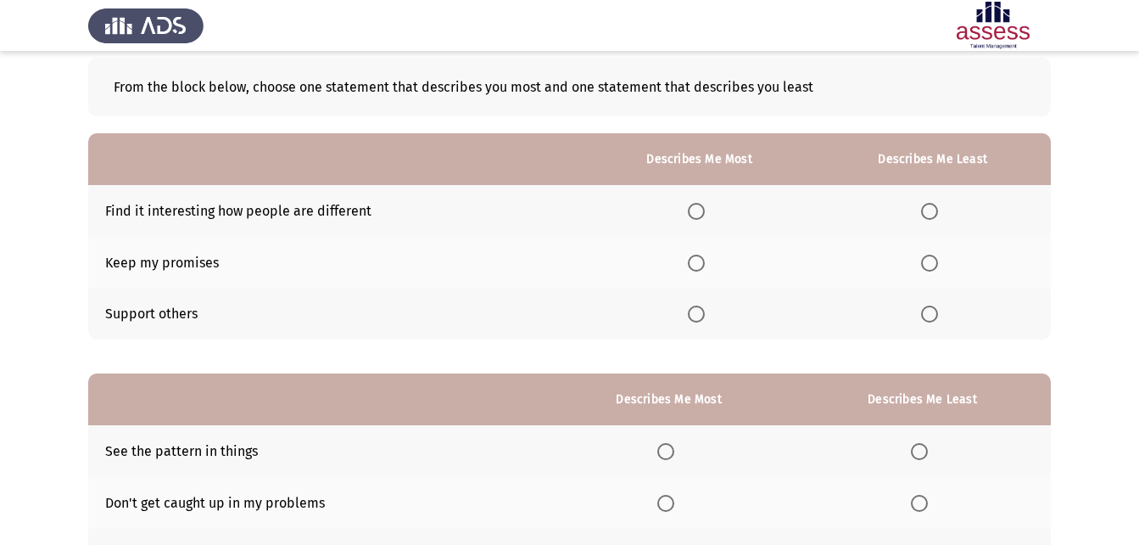
click at [700, 266] on span "Select an option" at bounding box center [696, 262] width 17 height 17
click at [700, 266] on input "Select an option" at bounding box center [696, 262] width 17 height 17
click at [928, 212] on span "Select an option" at bounding box center [929, 211] width 17 height 17
click at [928, 212] on input "Select an option" at bounding box center [929, 211] width 17 height 17
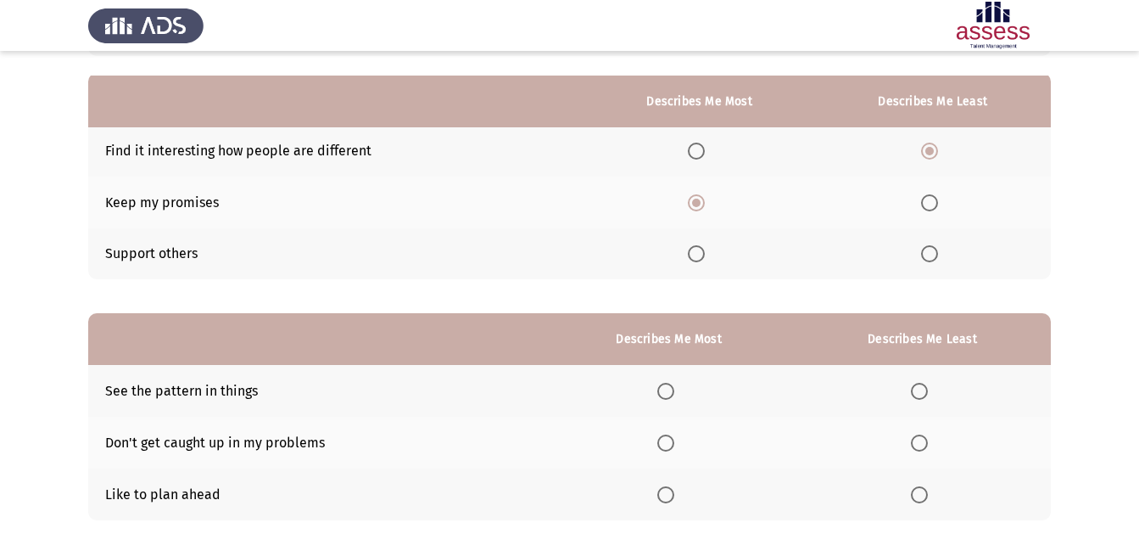
scroll to position [170, 0]
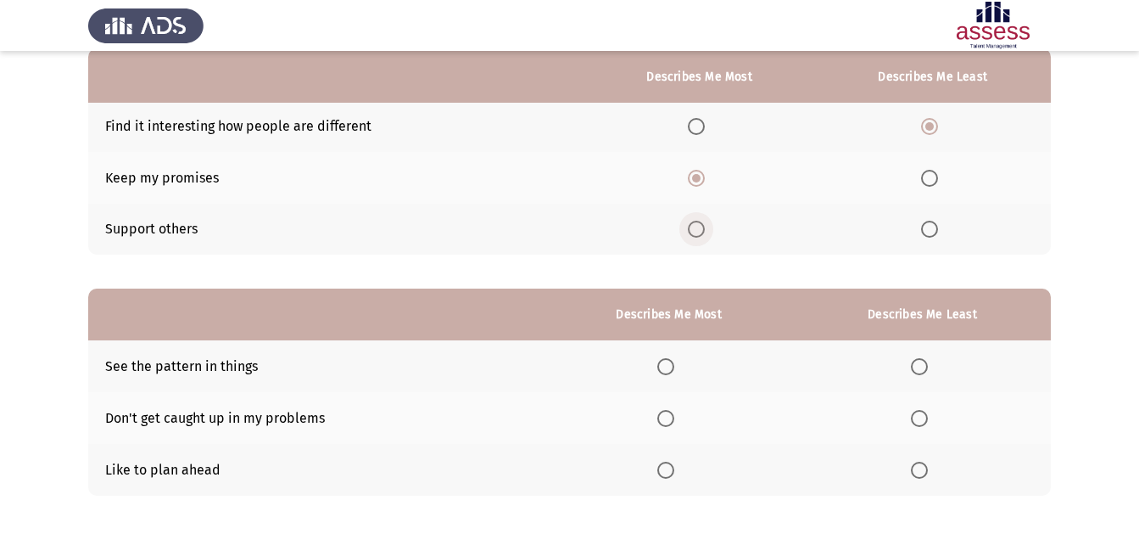
click at [695, 227] on span "Select an option" at bounding box center [696, 229] width 17 height 17
click at [695, 227] on input "Select an option" at bounding box center [696, 229] width 17 height 17
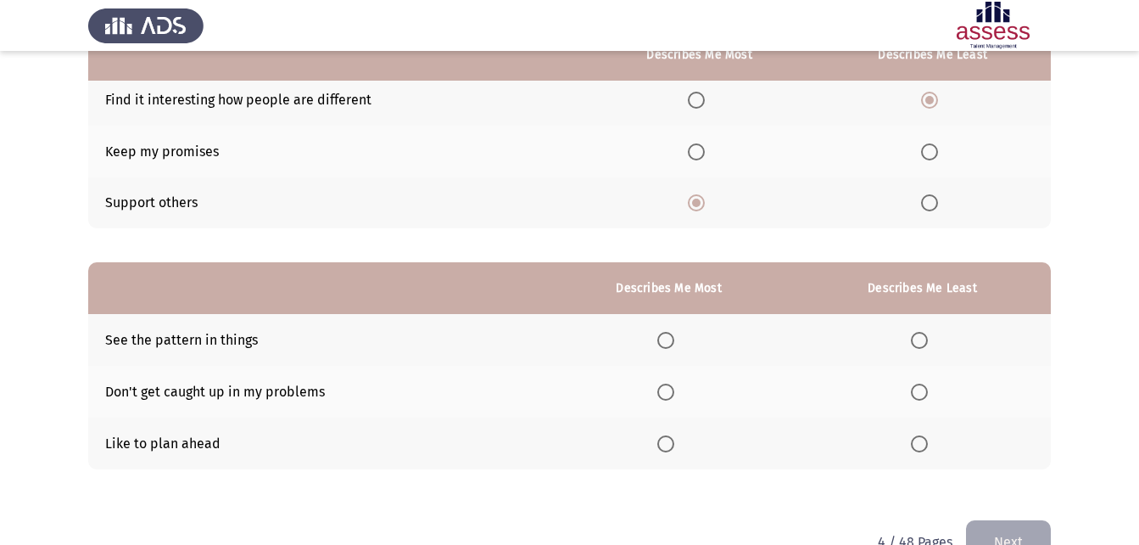
scroll to position [239, 0]
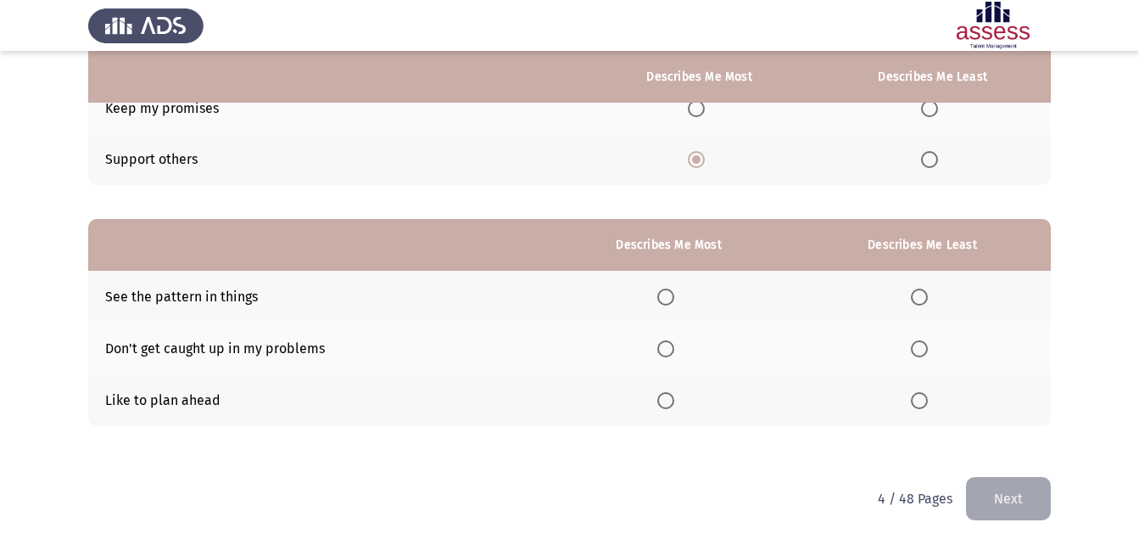
click at [668, 401] on span "Select an option" at bounding box center [665, 400] width 17 height 17
click at [668, 401] on input "Select an option" at bounding box center [665, 400] width 17 height 17
click at [925, 350] on span "Select an option" at bounding box center [919, 348] width 17 height 17
click at [925, 350] on input "Select an option" at bounding box center [919, 348] width 17 height 17
click at [1013, 491] on button "Next" at bounding box center [1008, 498] width 85 height 43
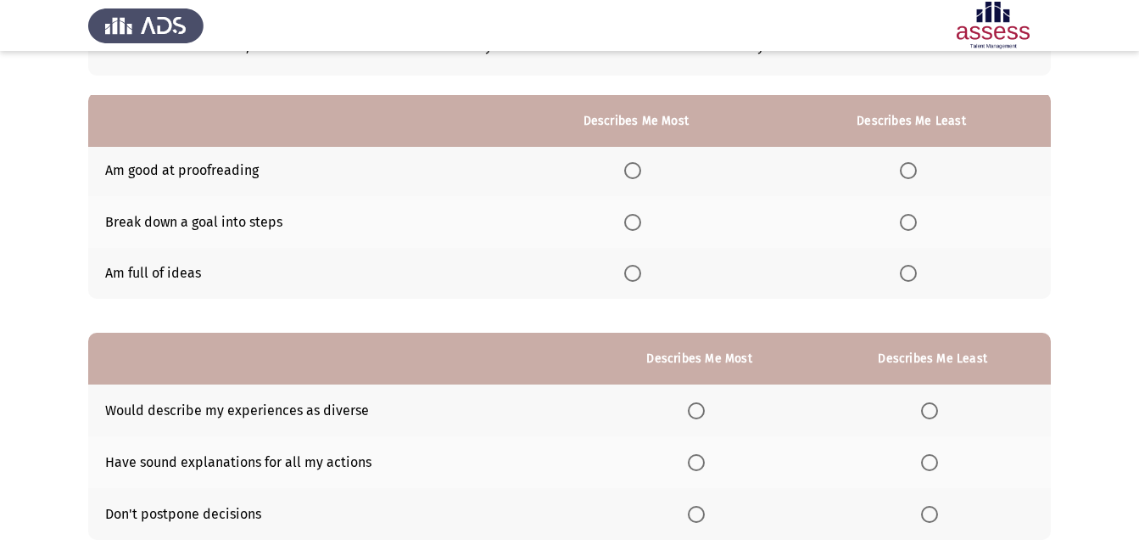
scroll to position [85, 0]
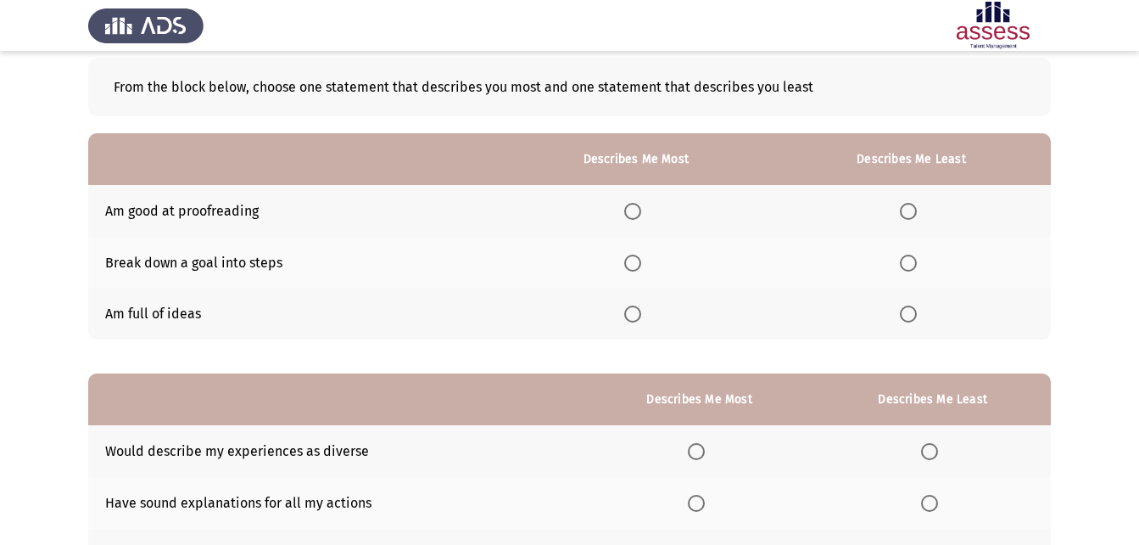
click at [637, 310] on span "Select an option" at bounding box center [632, 313] width 17 height 17
click at [637, 310] on input "Select an option" at bounding box center [632, 313] width 17 height 17
click at [907, 220] on th at bounding box center [911, 211] width 279 height 52
click at [912, 213] on span "Select an option" at bounding box center [908, 211] width 17 height 17
click at [912, 213] on input "Select an option" at bounding box center [908, 211] width 17 height 17
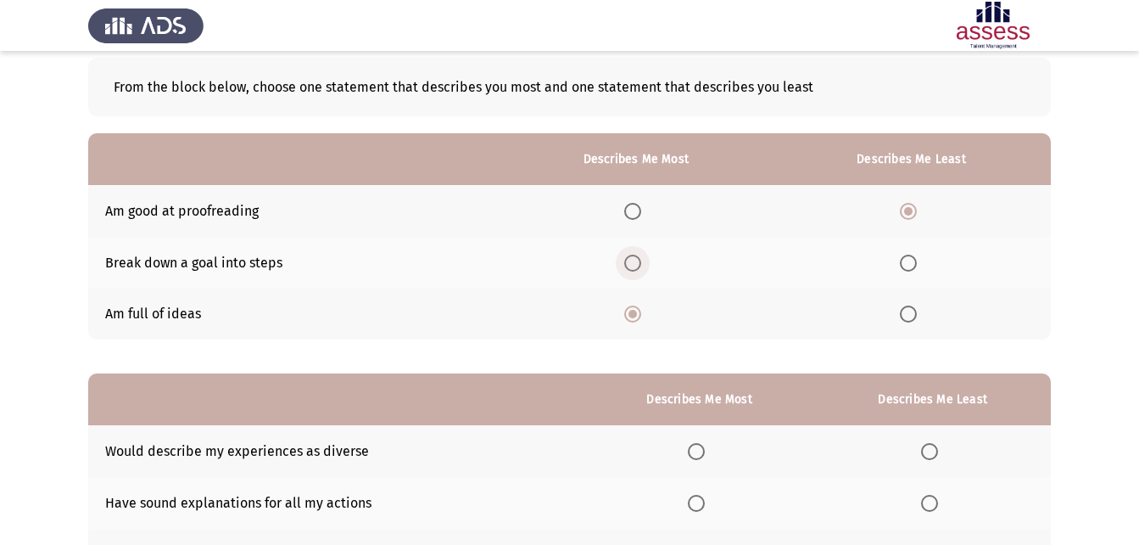
click at [640, 260] on span "Select an option" at bounding box center [632, 262] width 17 height 17
click at [640, 260] on input "Select an option" at bounding box center [632, 262] width 17 height 17
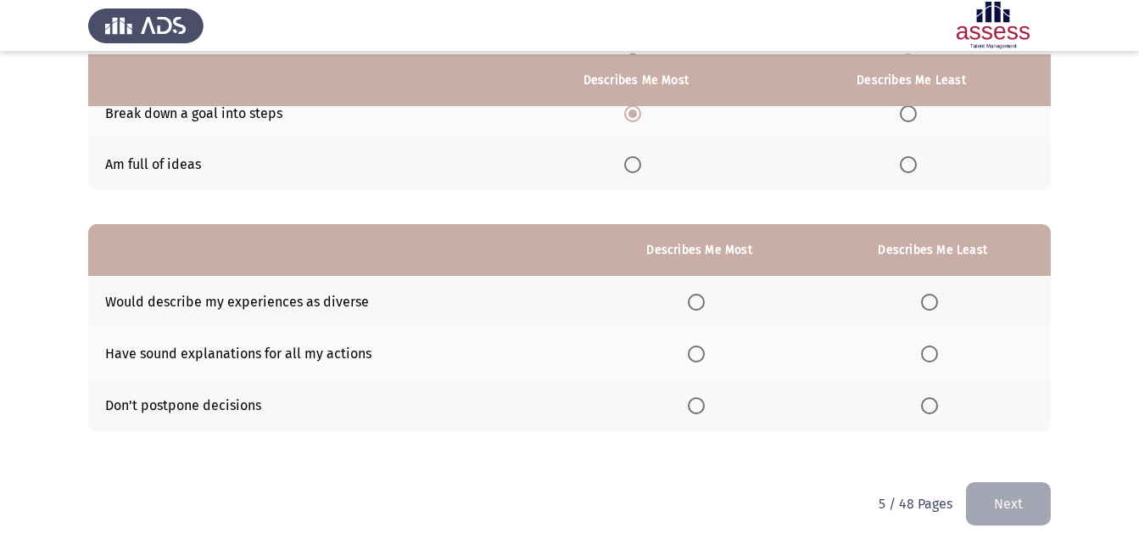
scroll to position [239, 0]
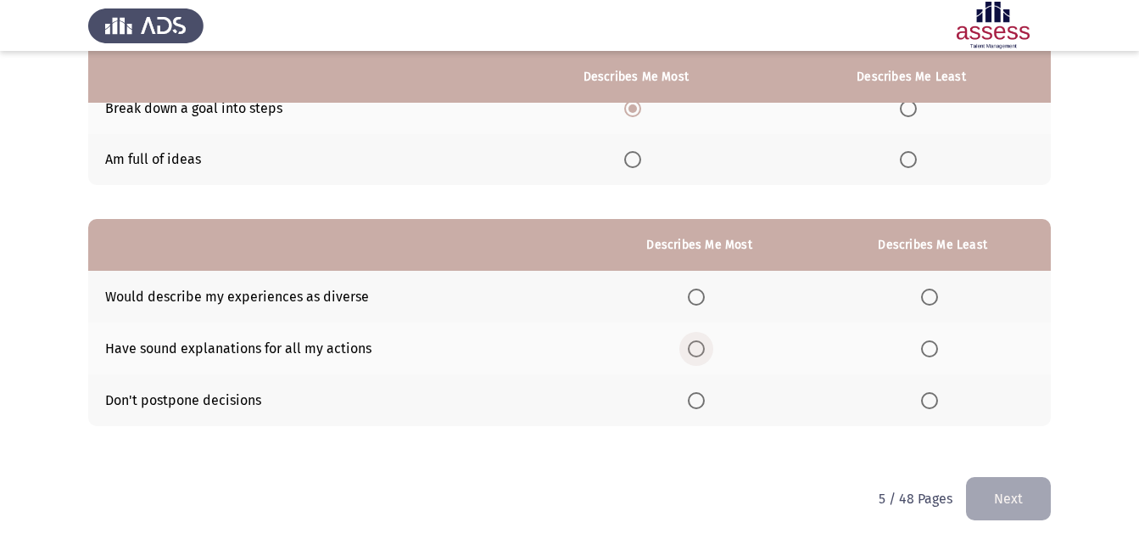
click at [702, 348] on span "Select an option" at bounding box center [696, 348] width 17 height 17
click at [702, 348] on input "Select an option" at bounding box center [696, 348] width 17 height 17
click at [929, 295] on span "Select an option" at bounding box center [929, 296] width 17 height 17
click at [929, 295] on input "Select an option" at bounding box center [929, 296] width 17 height 17
click at [1002, 497] on button "Next" at bounding box center [1008, 498] width 85 height 43
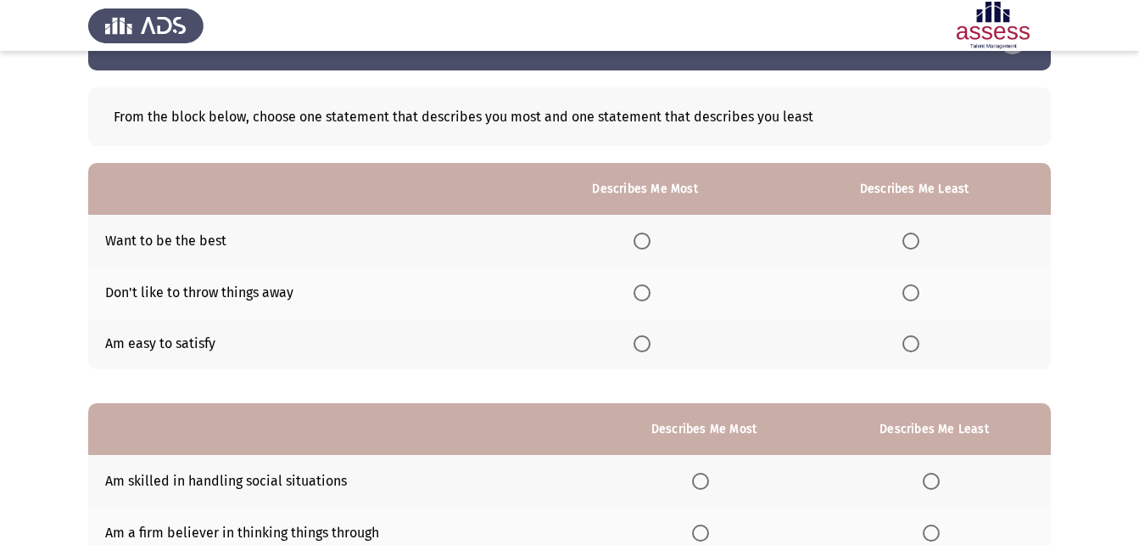
scroll to position [85, 0]
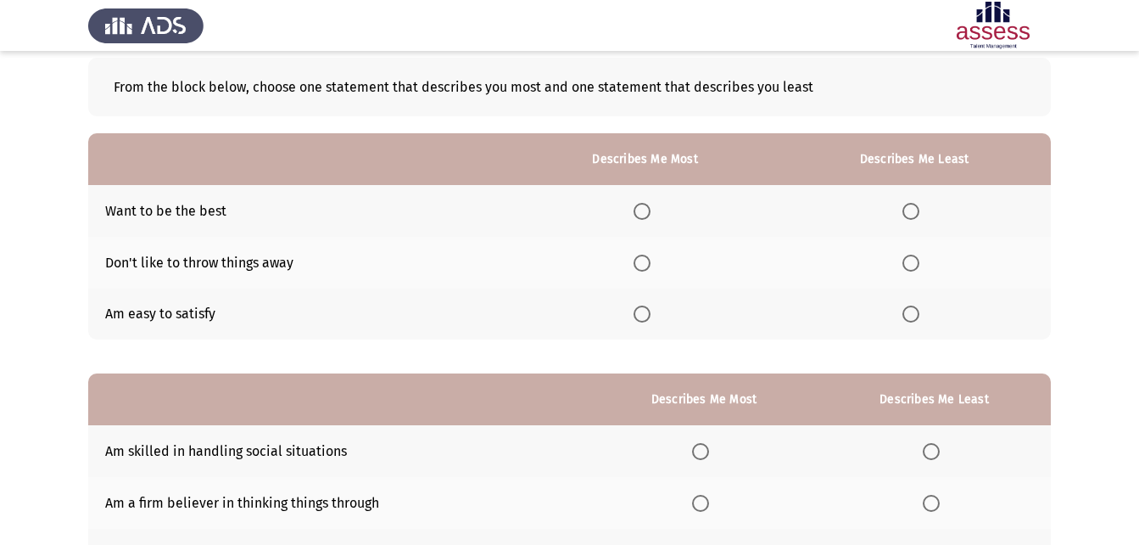
click at [915, 319] on span "Select an option" at bounding box center [911, 313] width 17 height 17
click at [915, 319] on input "Select an option" at bounding box center [911, 313] width 17 height 17
click at [643, 207] on span "Select an option" at bounding box center [642, 211] width 17 height 17
click at [643, 207] on input "Select an option" at bounding box center [642, 211] width 17 height 17
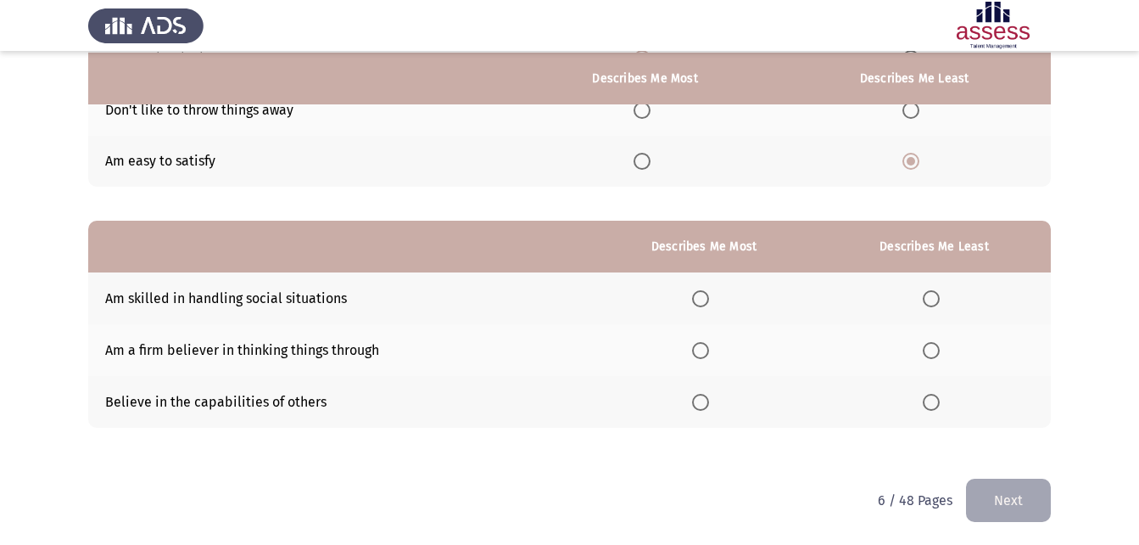
scroll to position [239, 0]
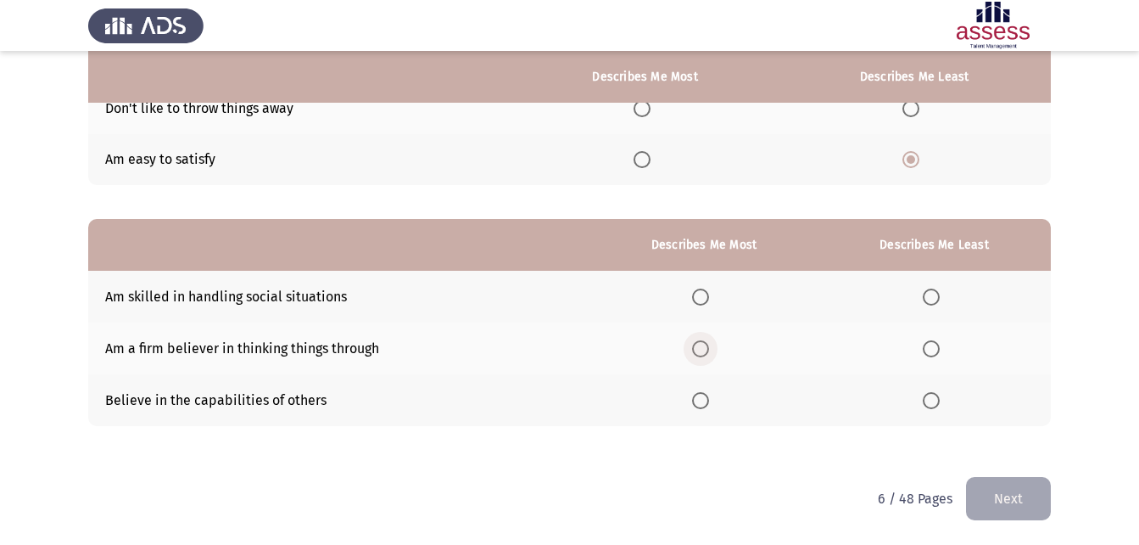
click at [709, 351] on span "Select an option" at bounding box center [700, 348] width 17 height 17
click at [709, 351] on input "Select an option" at bounding box center [700, 348] width 17 height 17
click at [702, 298] on span "Select an option" at bounding box center [700, 296] width 17 height 17
click at [702, 298] on input "Select an option" at bounding box center [700, 296] width 17 height 17
click at [931, 396] on span "Select an option" at bounding box center [931, 400] width 17 height 17
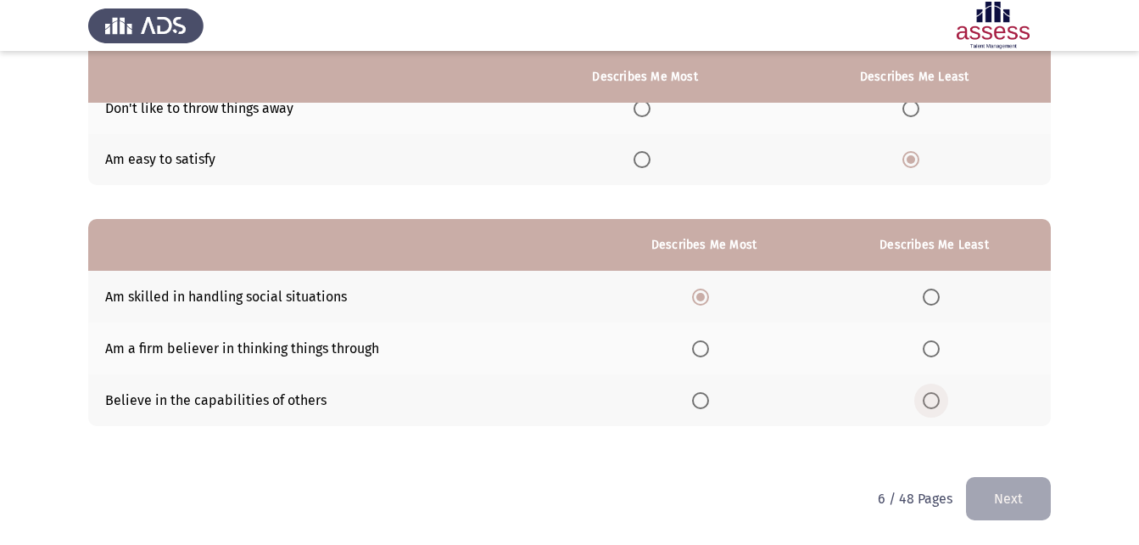
click at [931, 396] on input "Select an option" at bounding box center [931, 400] width 17 height 17
click at [1010, 501] on button "Next" at bounding box center [1008, 498] width 85 height 43
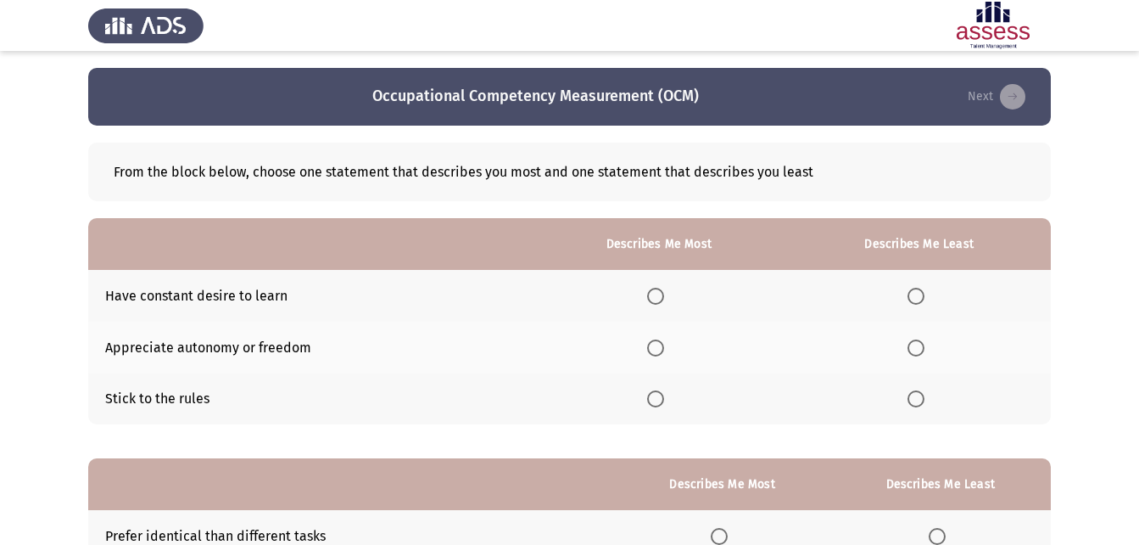
scroll to position [85, 0]
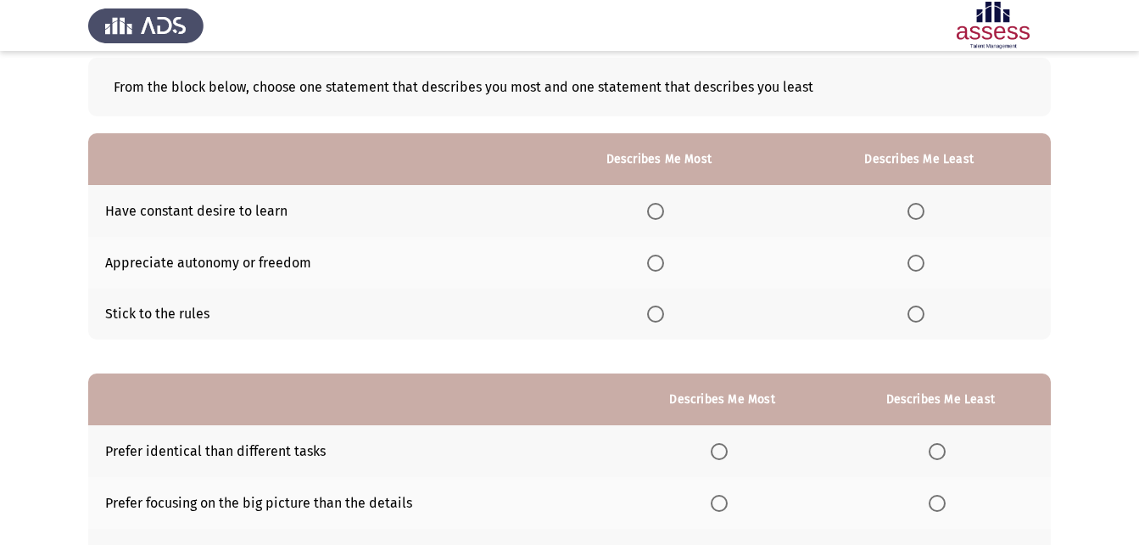
click at [655, 208] on span "Select an option" at bounding box center [655, 211] width 17 height 17
click at [655, 208] on input "Select an option" at bounding box center [655, 211] width 17 height 17
click at [917, 264] on span "Select an option" at bounding box center [916, 262] width 17 height 17
click at [917, 264] on input "Select an option" at bounding box center [916, 262] width 17 height 17
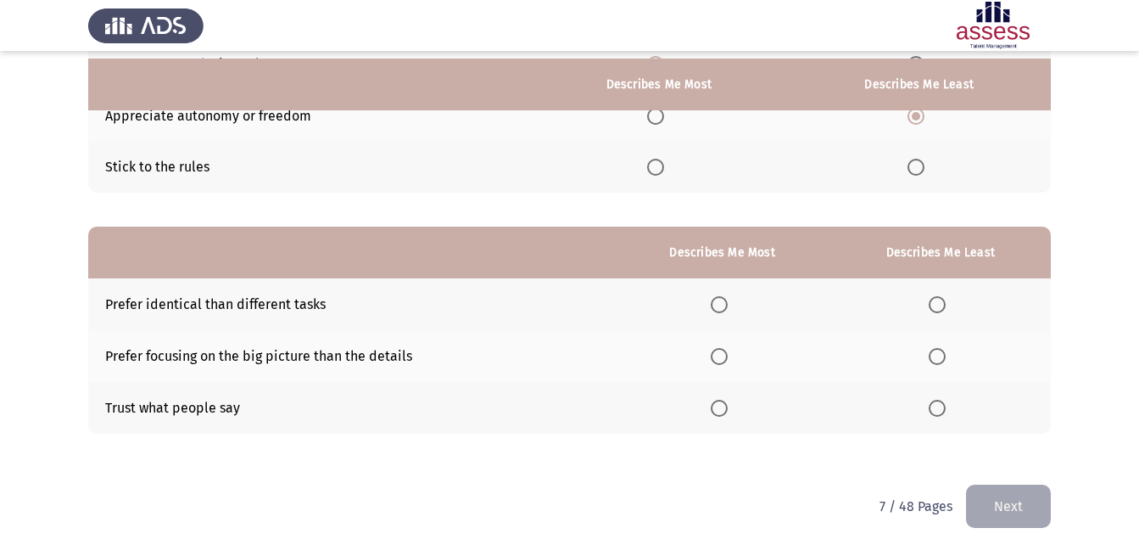
scroll to position [239, 0]
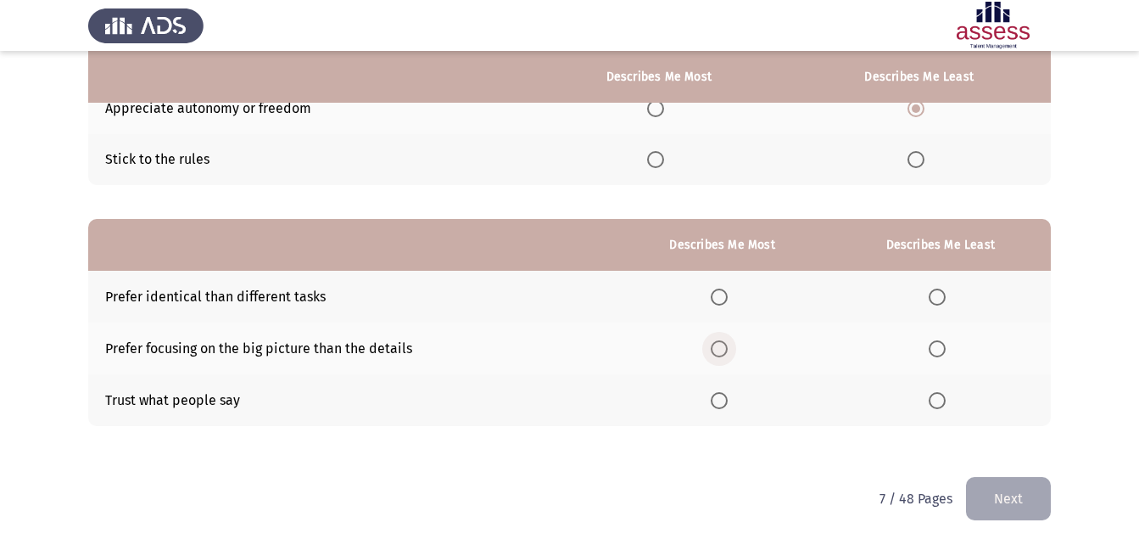
click at [725, 347] on span "Select an option" at bounding box center [719, 348] width 17 height 17
click at [725, 347] on input "Select an option" at bounding box center [719, 348] width 17 height 17
click at [970, 299] on th at bounding box center [941, 297] width 221 height 52
click at [913, 299] on th at bounding box center [941, 297] width 221 height 52
click at [930, 299] on span "Select an option" at bounding box center [937, 296] width 17 height 17
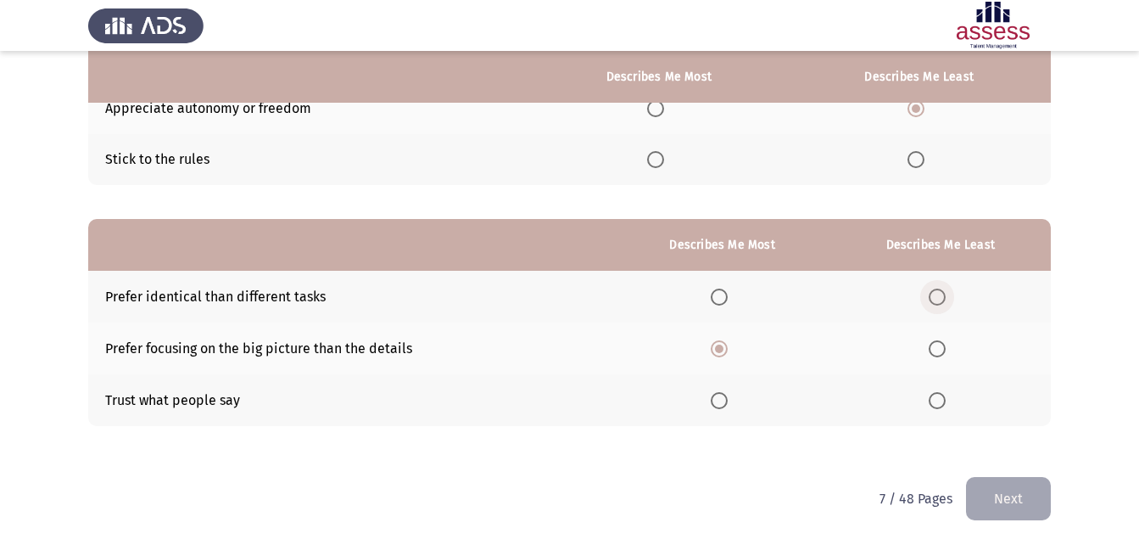
click at [930, 299] on input "Select an option" at bounding box center [937, 296] width 17 height 17
click at [997, 495] on button "Next" at bounding box center [1008, 498] width 85 height 43
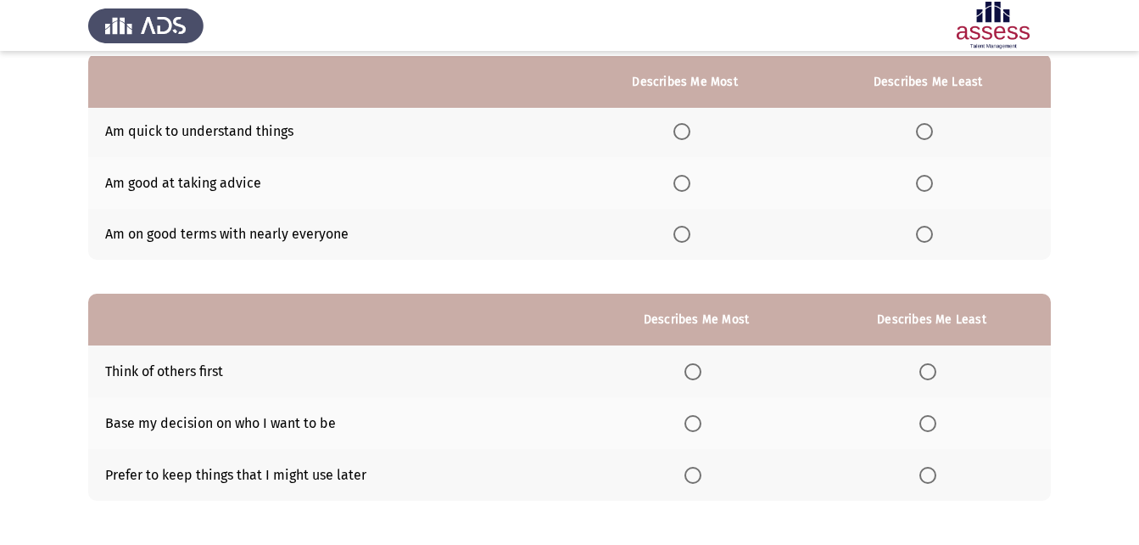
scroll to position [170, 0]
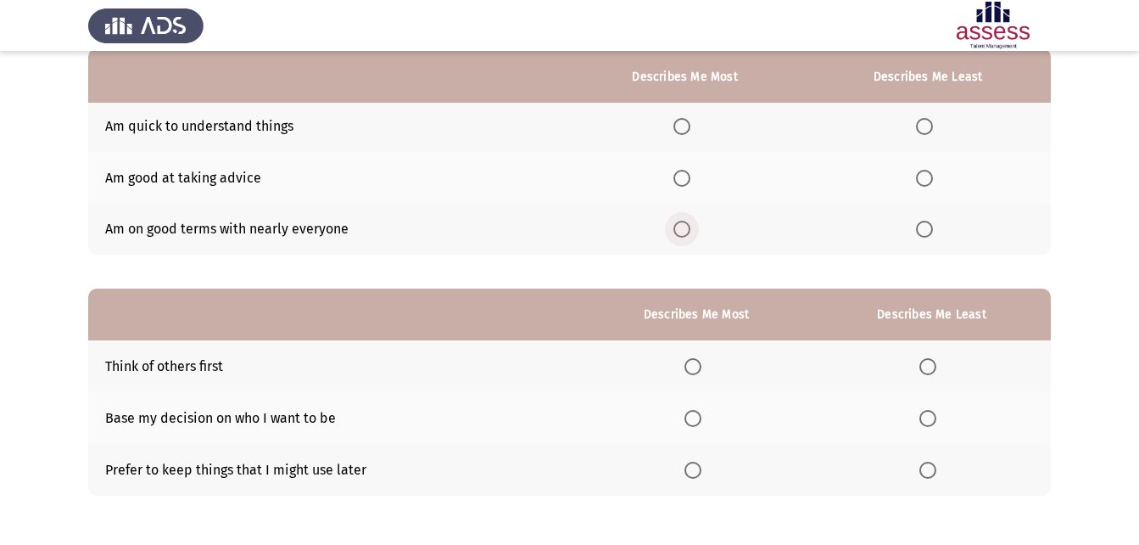
click at [683, 229] on span "Select an option" at bounding box center [682, 229] width 17 height 17
click at [683, 229] on input "Select an option" at bounding box center [682, 229] width 17 height 17
click at [696, 419] on span "Select an option" at bounding box center [693, 418] width 17 height 17
click at [696, 419] on input "Select an option" at bounding box center [693, 418] width 17 height 17
click at [942, 467] on label "Select an option" at bounding box center [932, 469] width 24 height 17
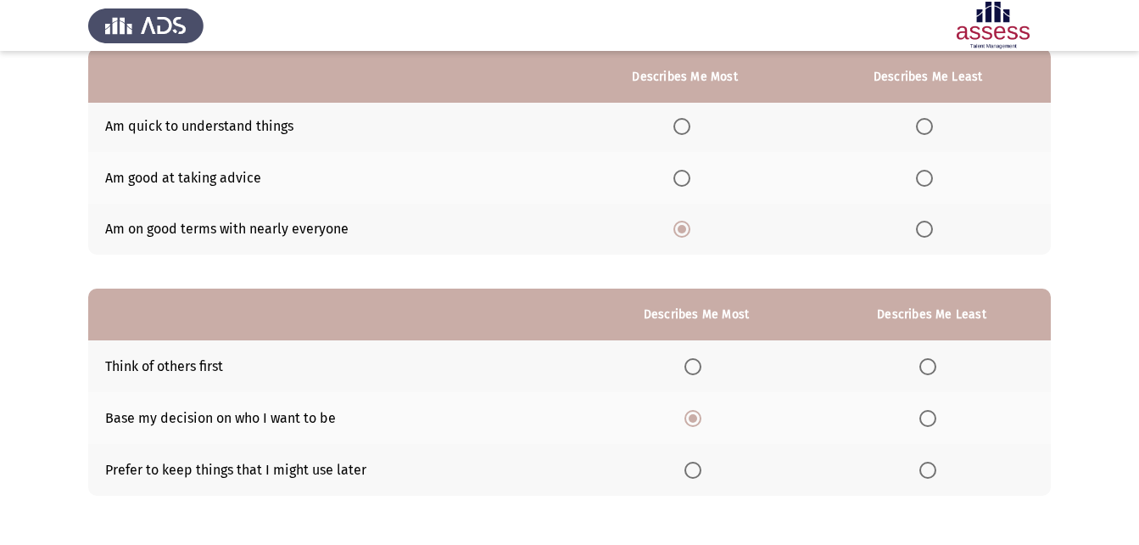
click at [937, 467] on input "Select an option" at bounding box center [928, 469] width 17 height 17
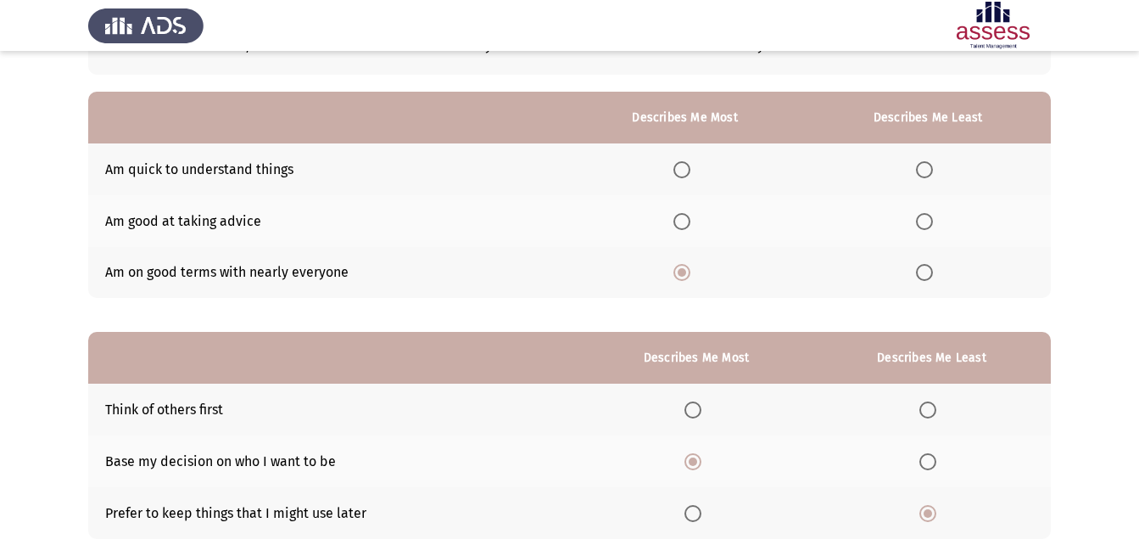
scroll to position [85, 0]
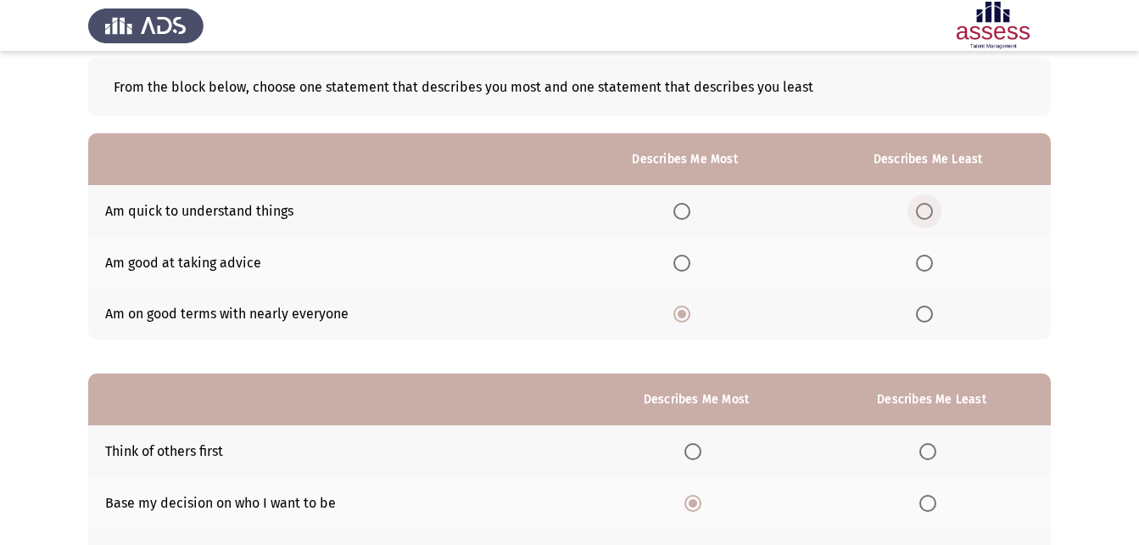
click at [931, 215] on span "Select an option" at bounding box center [924, 211] width 17 height 17
click at [931, 215] on input "Select an option" at bounding box center [924, 211] width 17 height 17
click at [685, 270] on span "Select an option" at bounding box center [682, 262] width 17 height 17
click at [685, 270] on input "Select an option" at bounding box center [682, 262] width 17 height 17
click at [672, 318] on th at bounding box center [685, 314] width 240 height 52
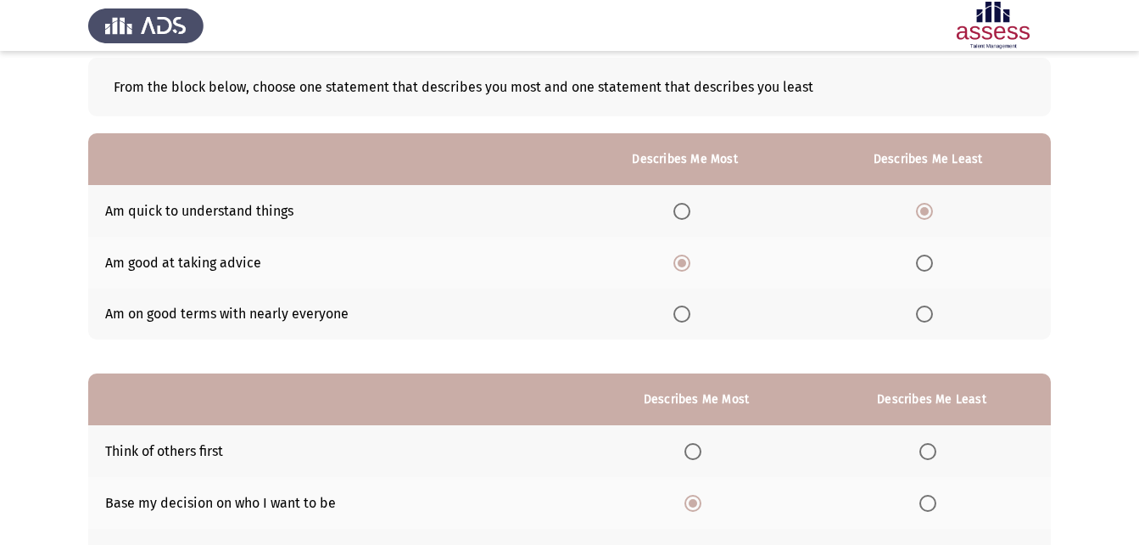
click at [683, 314] on span "Select an option" at bounding box center [682, 313] width 17 height 17
click at [683, 314] on input "Select an option" at bounding box center [682, 313] width 17 height 17
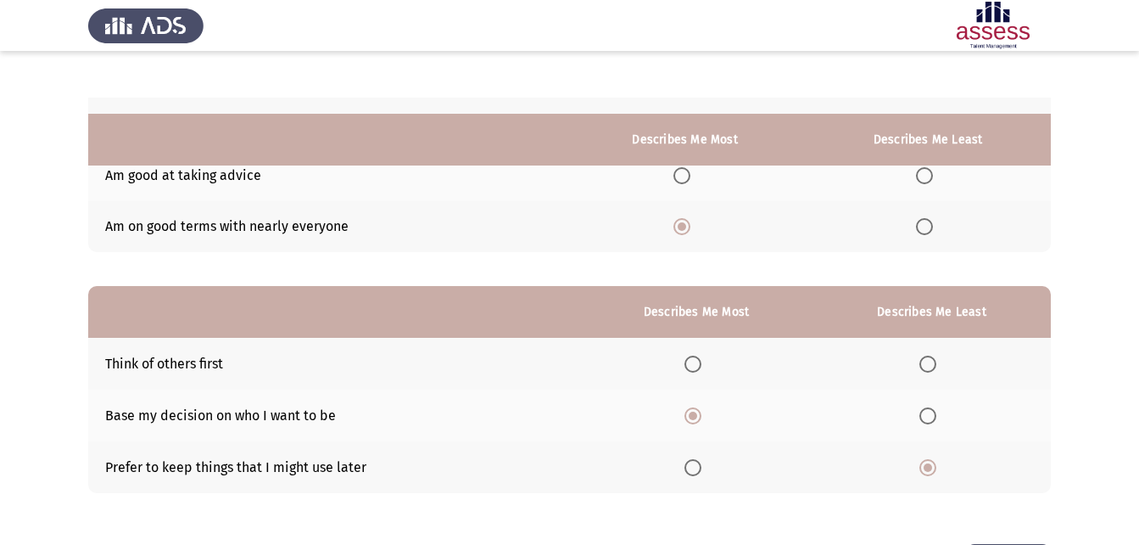
scroll to position [239, 0]
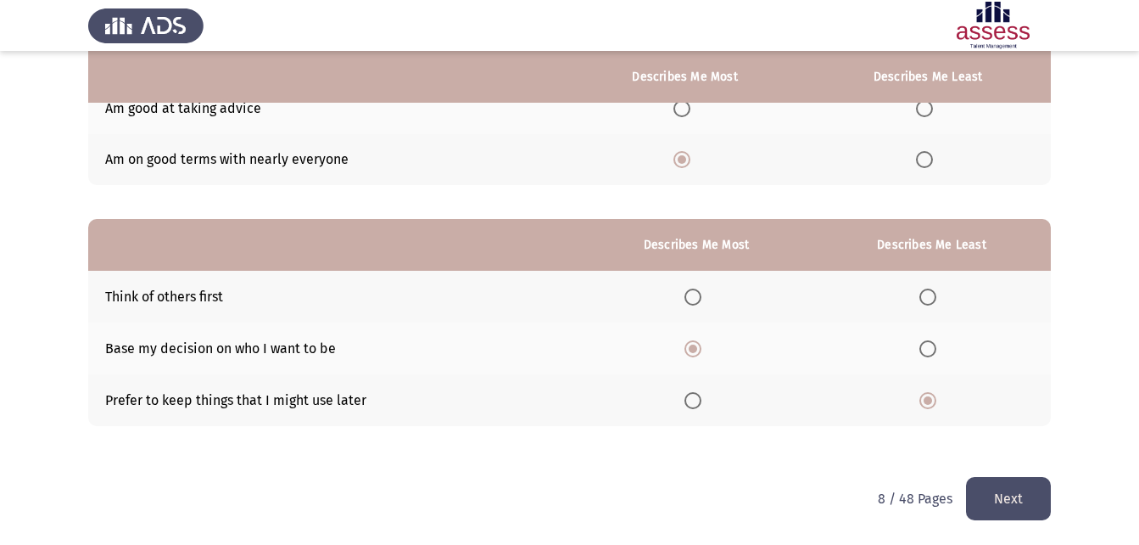
click at [989, 495] on button "Next" at bounding box center [1008, 498] width 85 height 43
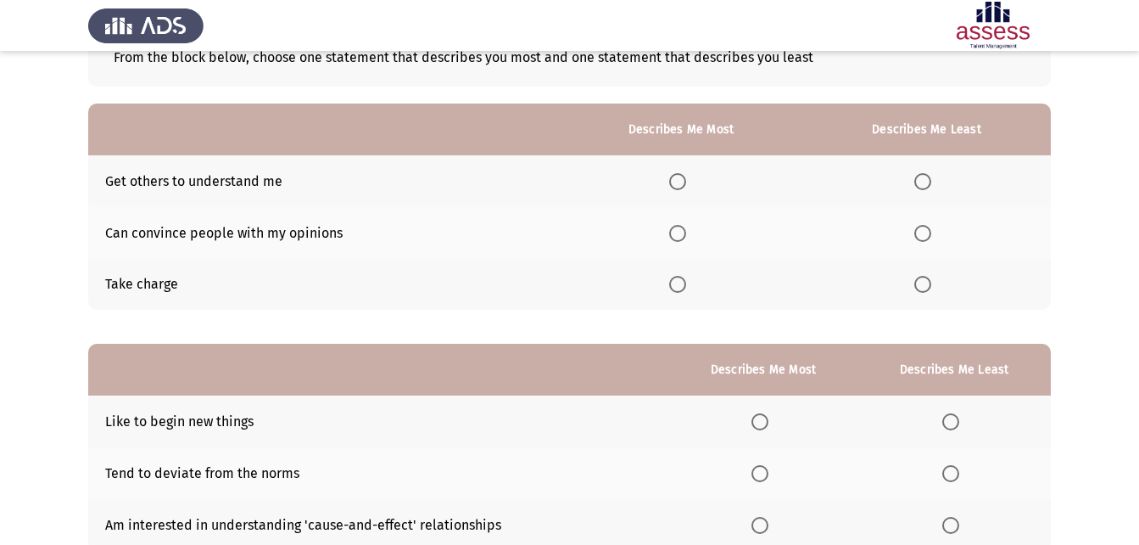
scroll to position [85, 0]
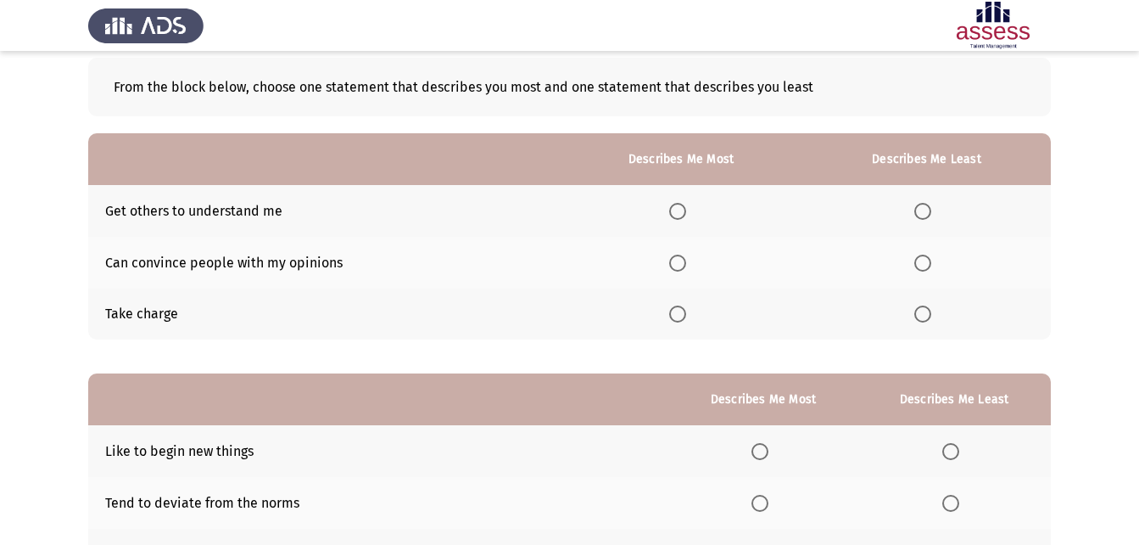
click at [679, 316] on span "Select an option" at bounding box center [677, 313] width 17 height 17
click at [679, 316] on input "Select an option" at bounding box center [677, 313] width 17 height 17
click at [931, 210] on span "Select an option" at bounding box center [922, 211] width 17 height 17
click at [931, 210] on input "Select an option" at bounding box center [922, 211] width 17 height 17
click at [679, 262] on span "Select an option" at bounding box center [677, 262] width 17 height 17
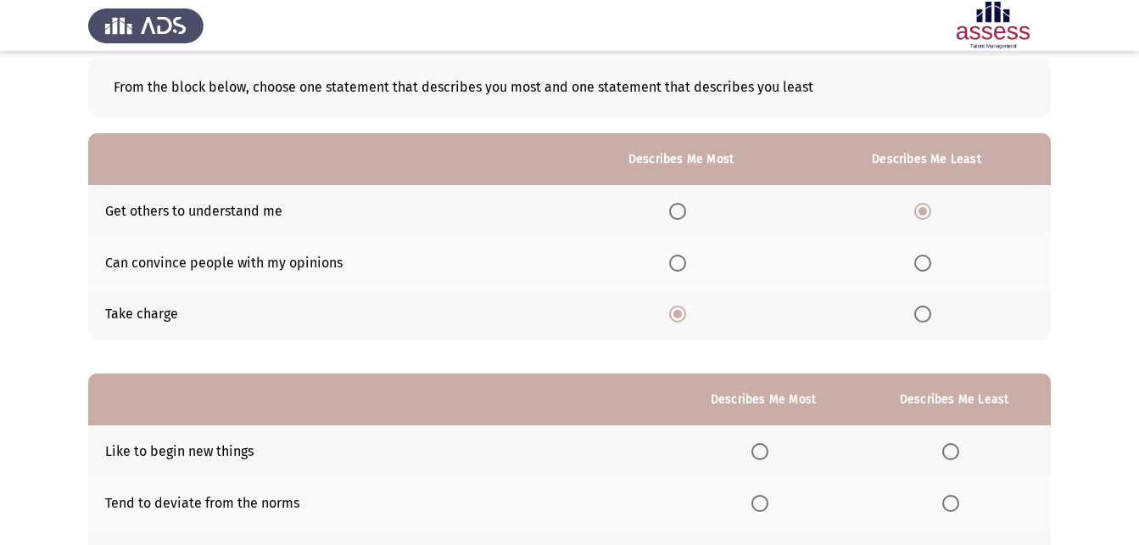
click at [679, 262] on input "Select an option" at bounding box center [677, 262] width 17 height 17
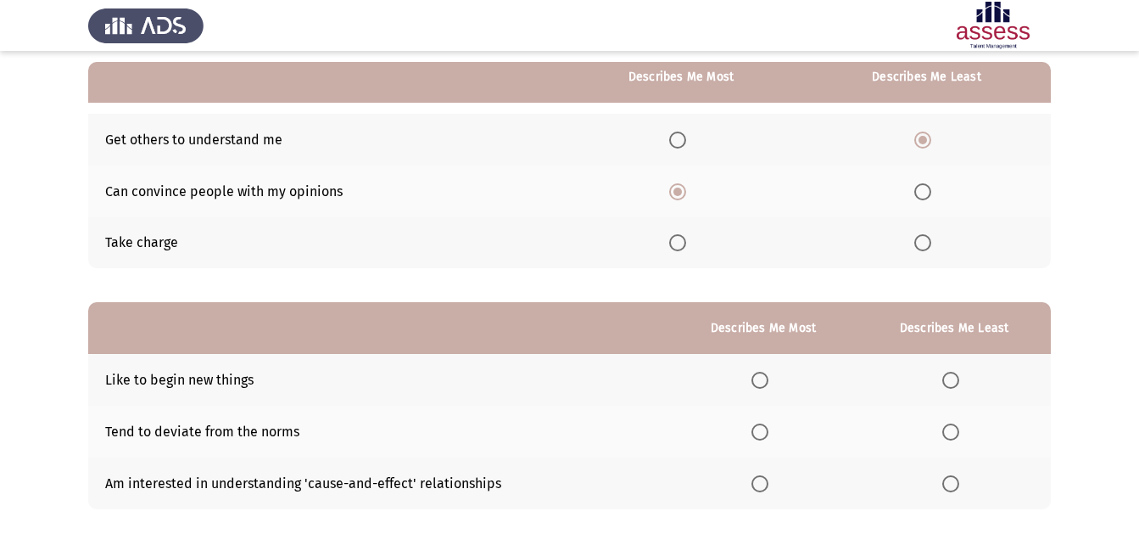
scroll to position [239, 0]
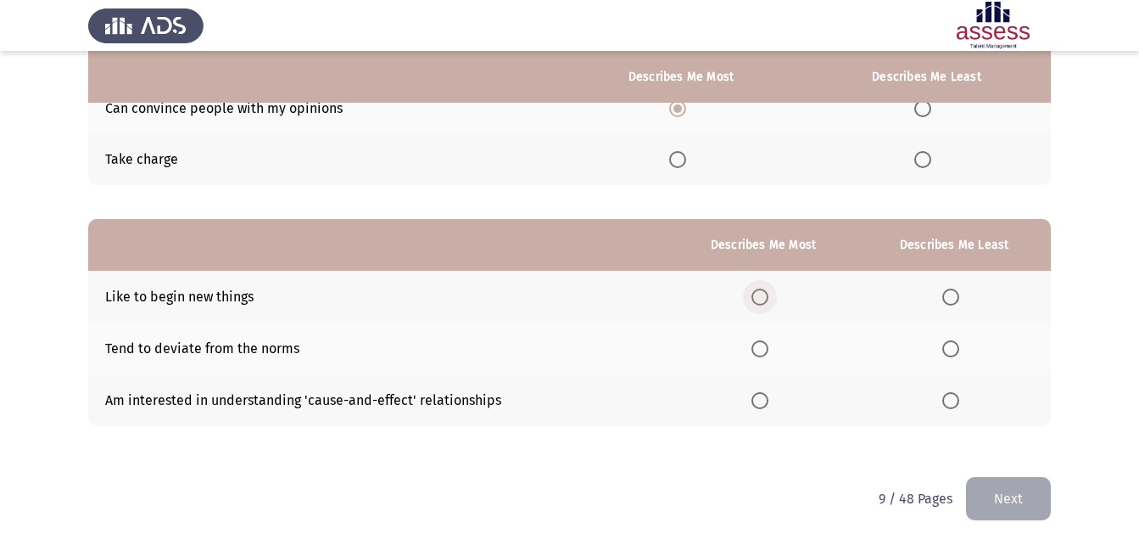
click at [763, 302] on span "Select an option" at bounding box center [760, 296] width 17 height 17
click at [763, 302] on input "Select an option" at bounding box center [760, 296] width 17 height 17
click at [959, 350] on span "Select an option" at bounding box center [950, 348] width 17 height 17
click at [959, 350] on input "Select an option" at bounding box center [950, 348] width 17 height 17
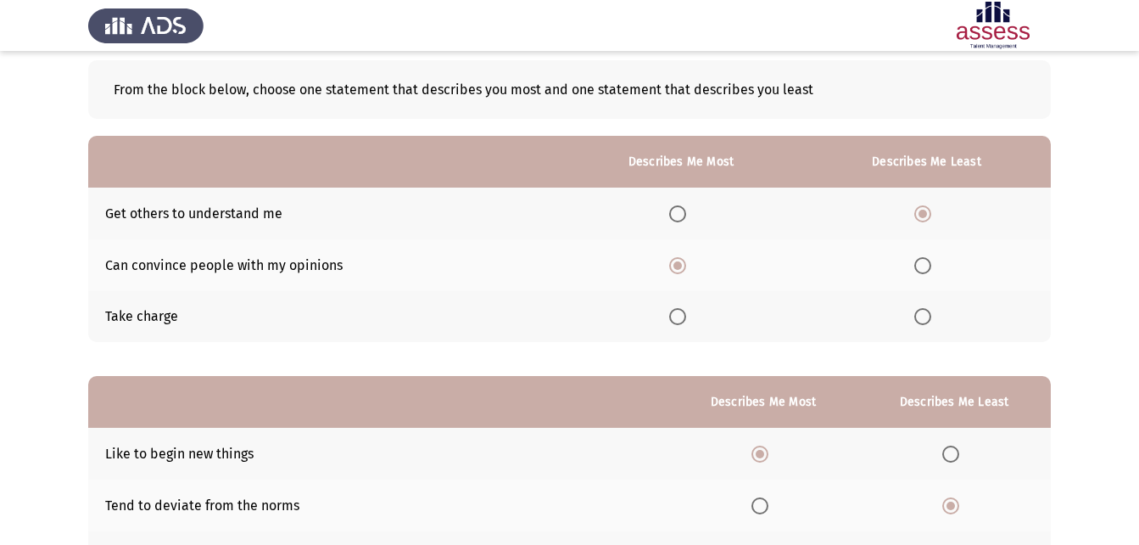
scroll to position [70, 0]
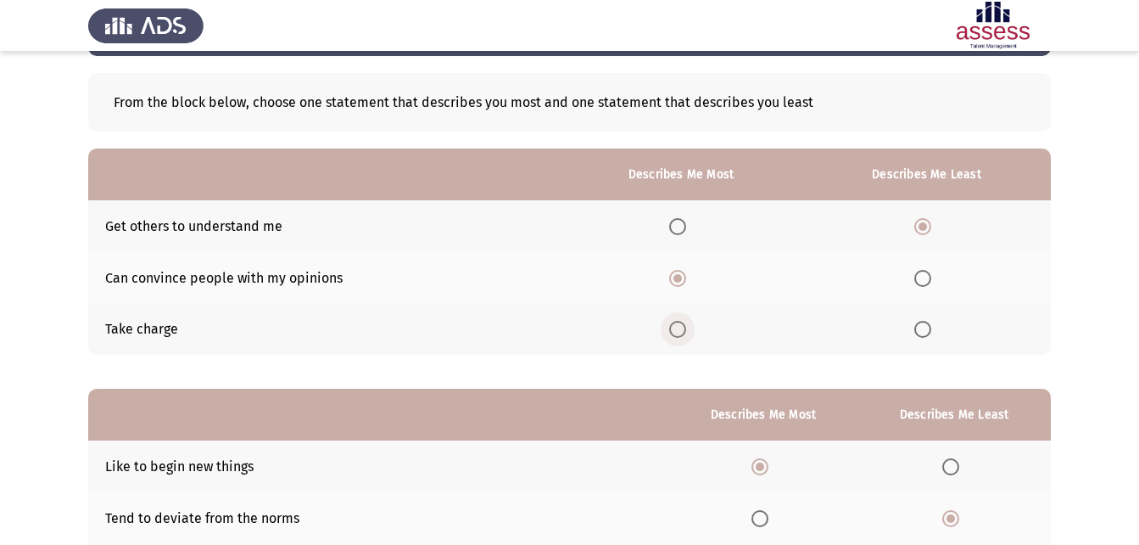
click at [681, 338] on span "Select an option" at bounding box center [677, 329] width 17 height 17
click at [681, 338] on input "Select an option" at bounding box center [677, 329] width 17 height 17
click at [678, 278] on span "Select an option" at bounding box center [678, 278] width 0 height 0
click at [680, 277] on input "Select an option" at bounding box center [677, 278] width 17 height 17
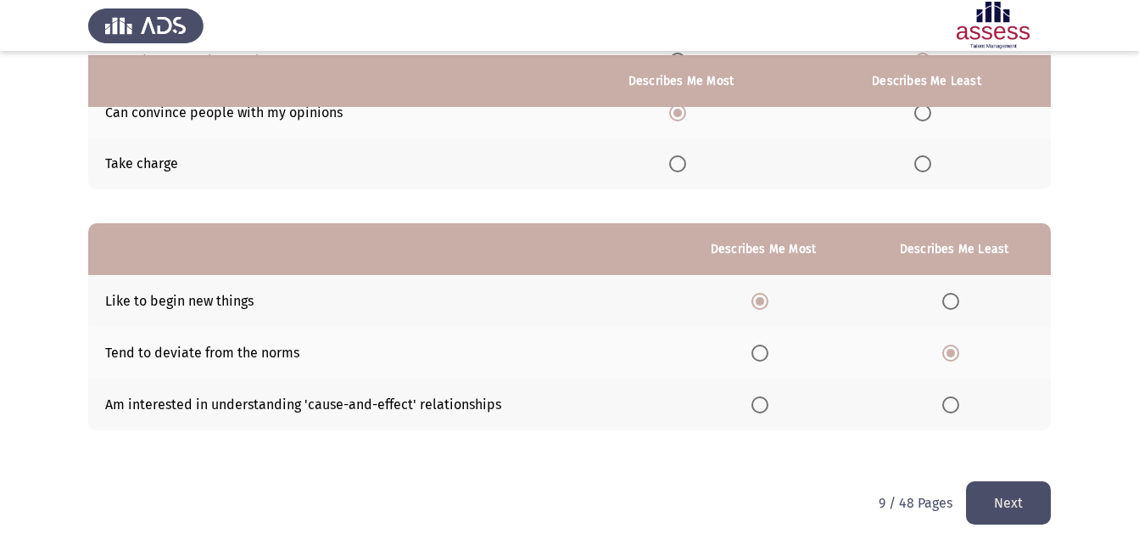
scroll to position [239, 0]
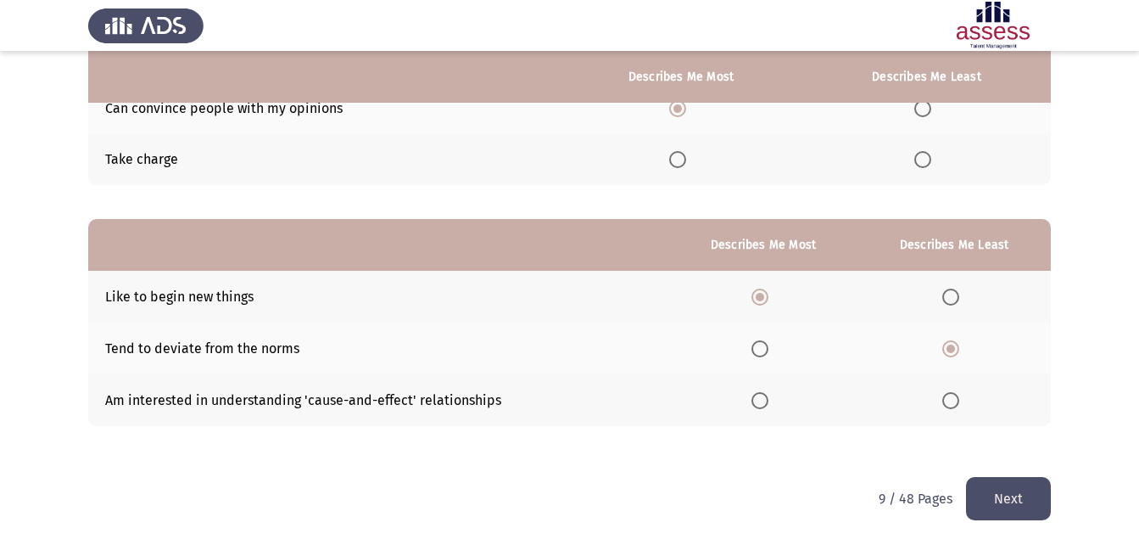
click at [997, 495] on button "Next" at bounding box center [1008, 498] width 85 height 43
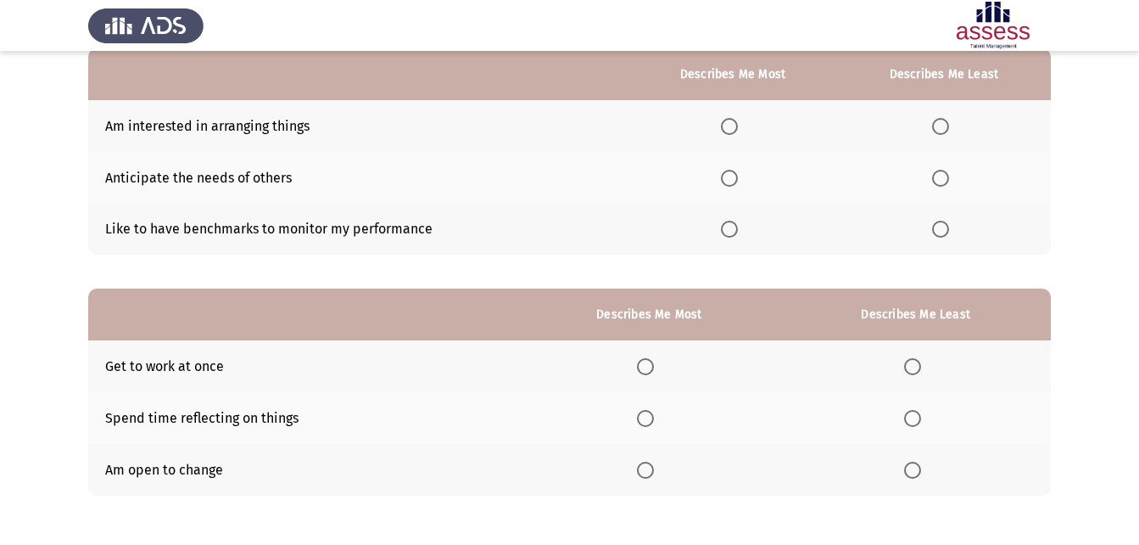
scroll to position [85, 0]
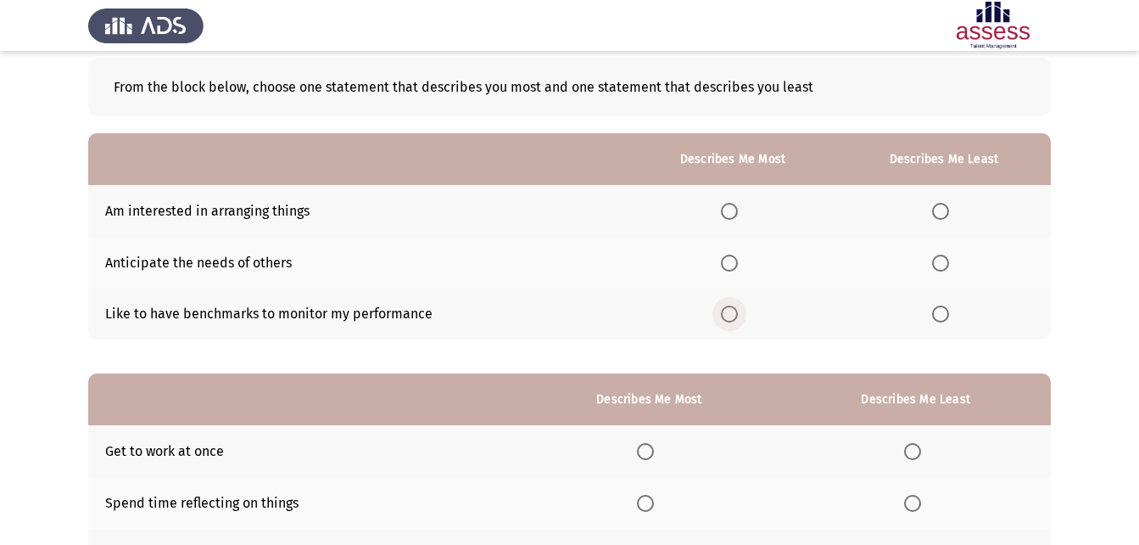
click at [738, 313] on span "Select an option" at bounding box center [729, 313] width 17 height 17
click at [738, 313] on input "Select an option" at bounding box center [729, 313] width 17 height 17
click at [952, 212] on label "Select an option" at bounding box center [944, 211] width 24 height 17
click at [949, 212] on input "Select an option" at bounding box center [940, 211] width 17 height 17
click at [942, 261] on span "Select an option" at bounding box center [940, 262] width 17 height 17
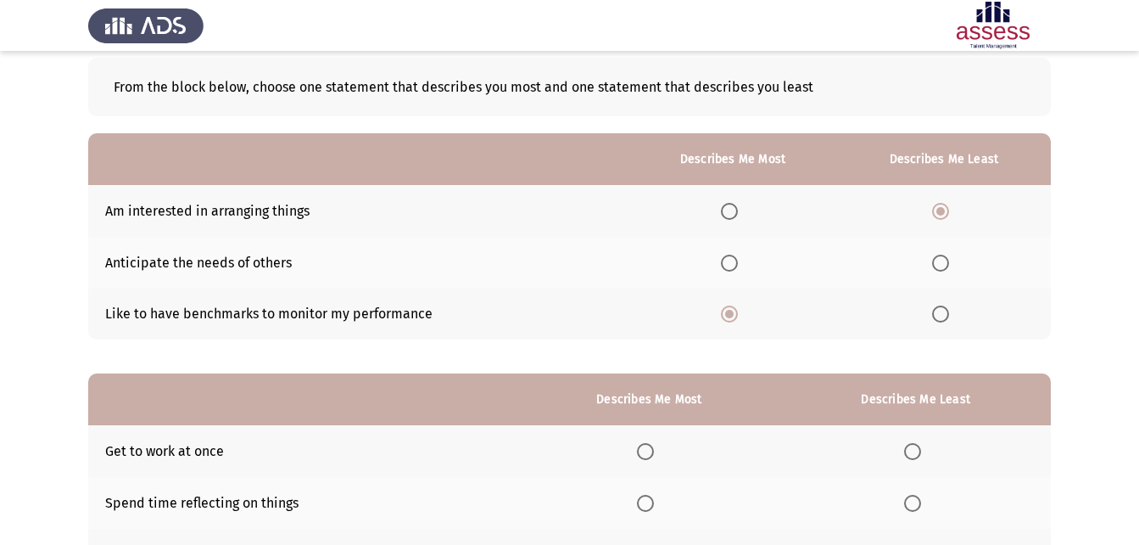
click at [942, 261] on input "Select an option" at bounding box center [940, 262] width 17 height 17
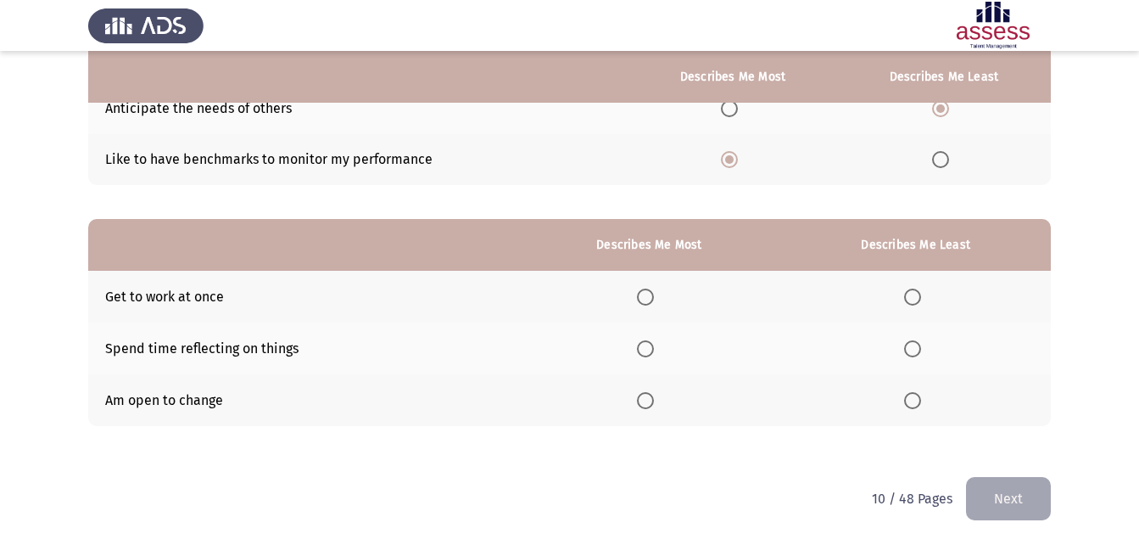
click at [654, 405] on span "Select an option" at bounding box center [645, 400] width 17 height 17
click at [654, 405] on input "Select an option" at bounding box center [645, 400] width 17 height 17
click at [924, 349] on label "Select an option" at bounding box center [916, 348] width 24 height 17
click at [921, 349] on input "Select an option" at bounding box center [912, 348] width 17 height 17
click at [1004, 493] on button "Next" at bounding box center [1008, 498] width 85 height 43
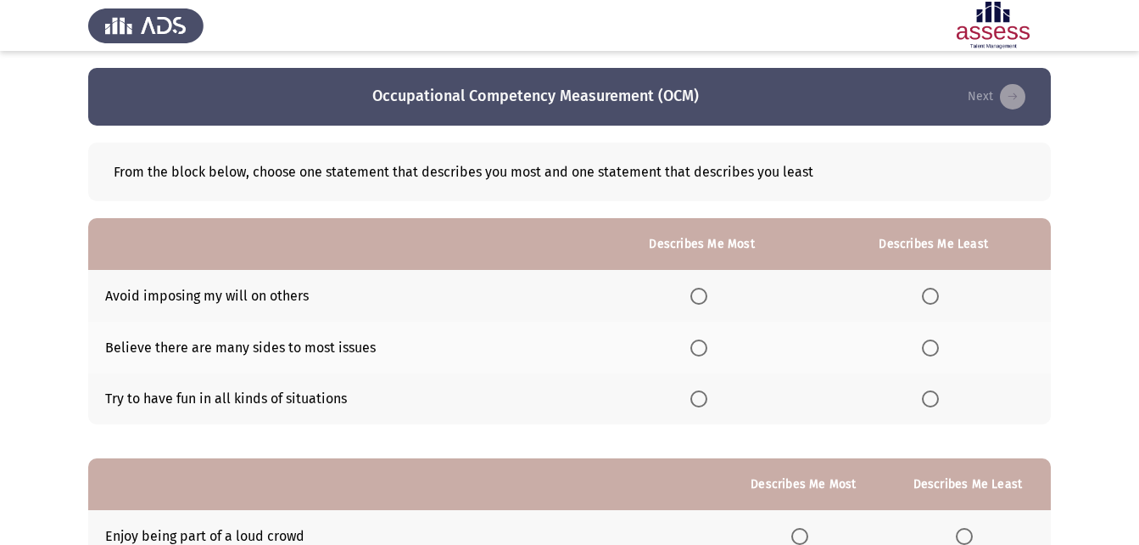
scroll to position [85, 0]
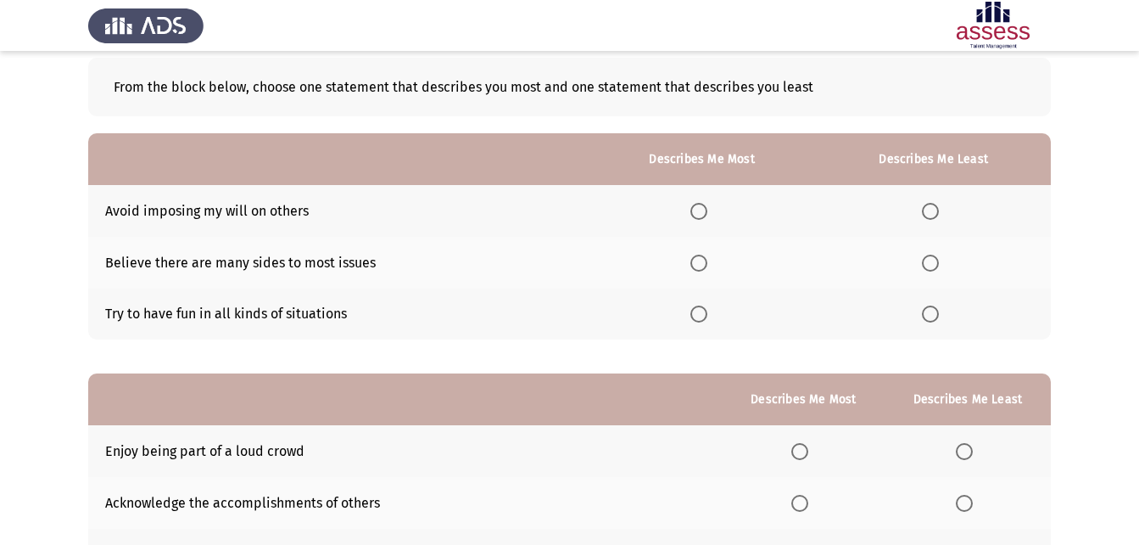
click at [708, 261] on span "Select an option" at bounding box center [699, 262] width 17 height 17
click at [708, 261] on input "Select an option" at bounding box center [699, 262] width 17 height 17
click at [937, 314] on span "Select an option" at bounding box center [930, 313] width 17 height 17
click at [937, 314] on input "Select an option" at bounding box center [930, 313] width 17 height 17
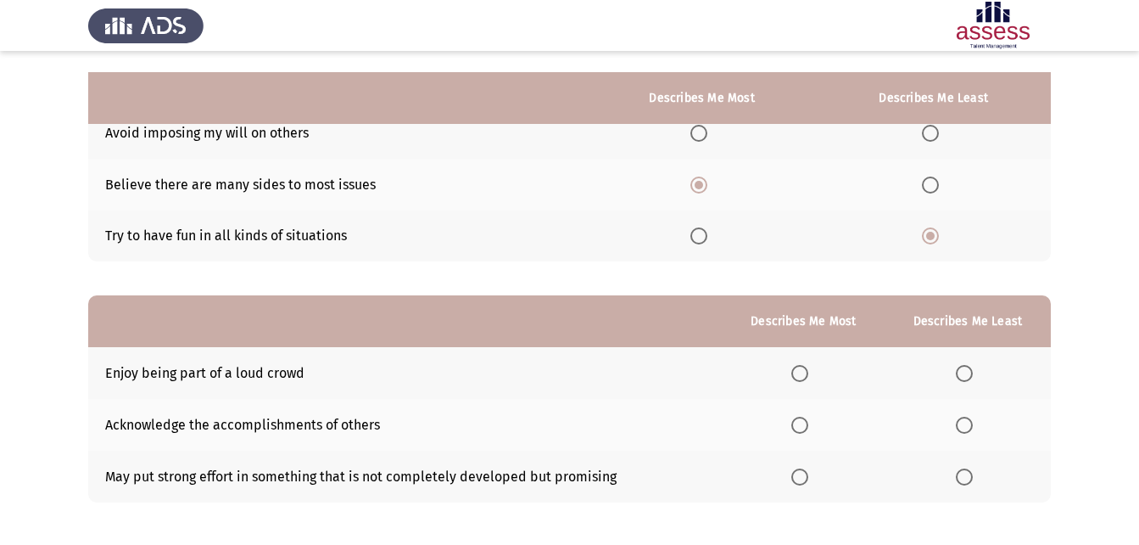
scroll to position [239, 0]
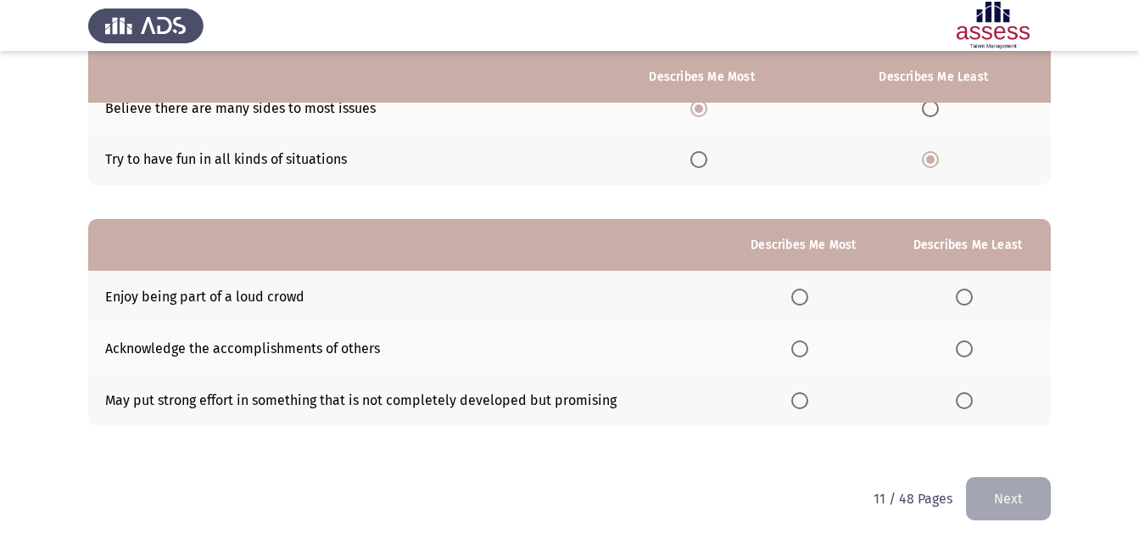
click at [813, 352] on label "Select an option" at bounding box center [803, 348] width 24 height 17
click at [808, 352] on input "Select an option" at bounding box center [799, 348] width 17 height 17
click at [963, 295] on span "Select an option" at bounding box center [964, 296] width 17 height 17
click at [963, 295] on input "Select an option" at bounding box center [964, 296] width 17 height 17
click at [999, 494] on button "Next" at bounding box center [1008, 498] width 85 height 43
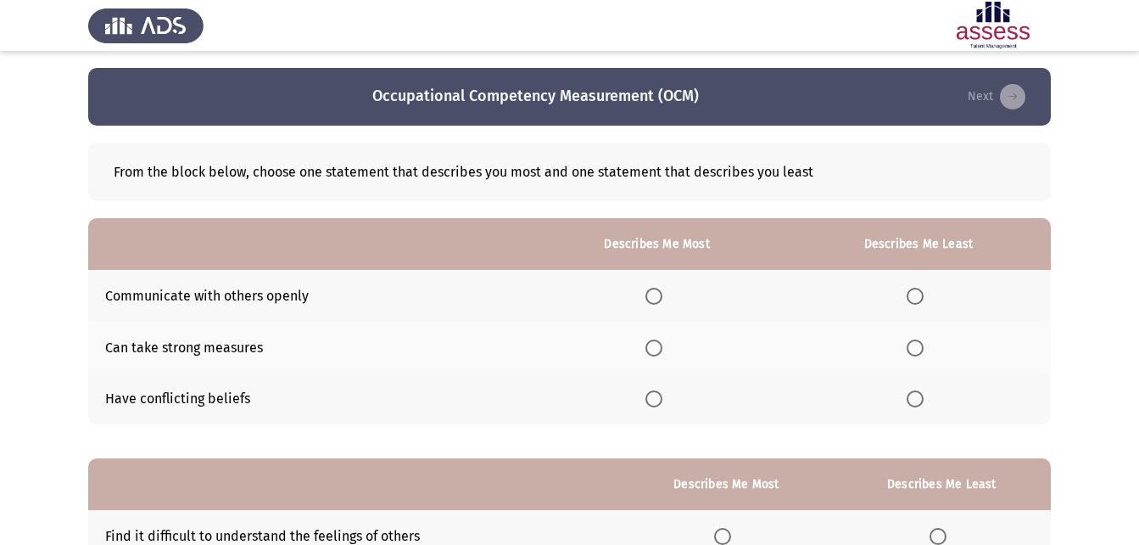
scroll to position [85, 0]
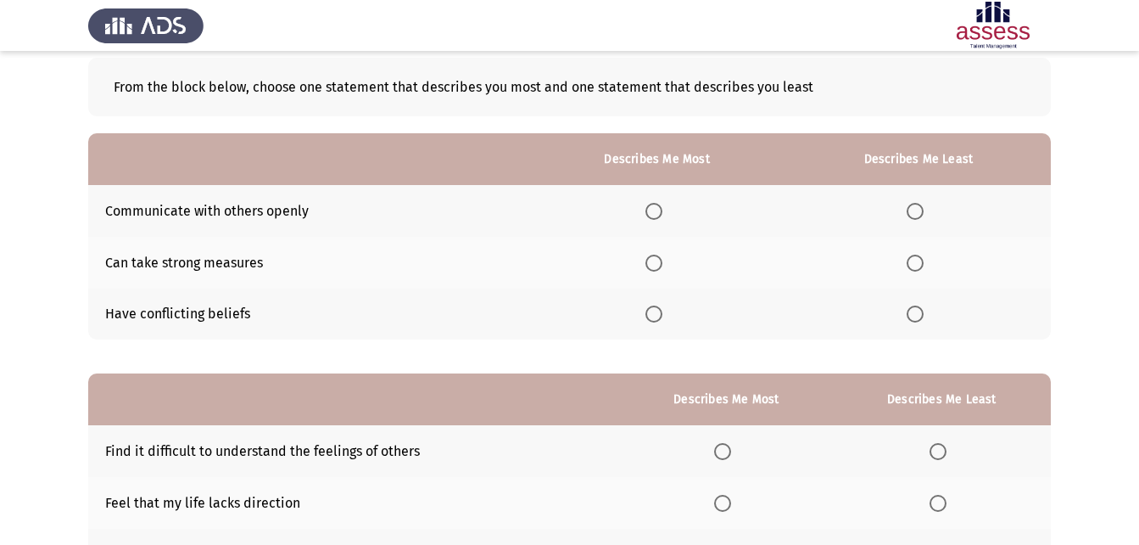
click at [656, 204] on span "Select an option" at bounding box center [654, 211] width 17 height 17
click at [656, 204] on input "Select an option" at bounding box center [654, 211] width 17 height 17
click at [914, 304] on th at bounding box center [918, 314] width 265 height 52
click at [917, 311] on span "Select an option" at bounding box center [915, 313] width 17 height 17
click at [917, 311] on input "Select an option" at bounding box center [915, 313] width 17 height 17
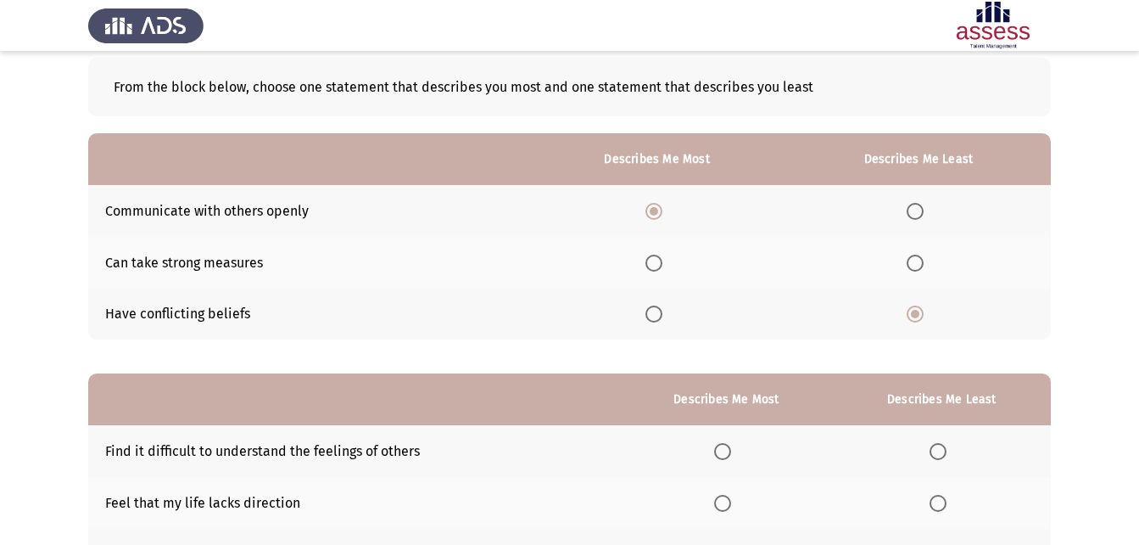
scroll to position [239, 0]
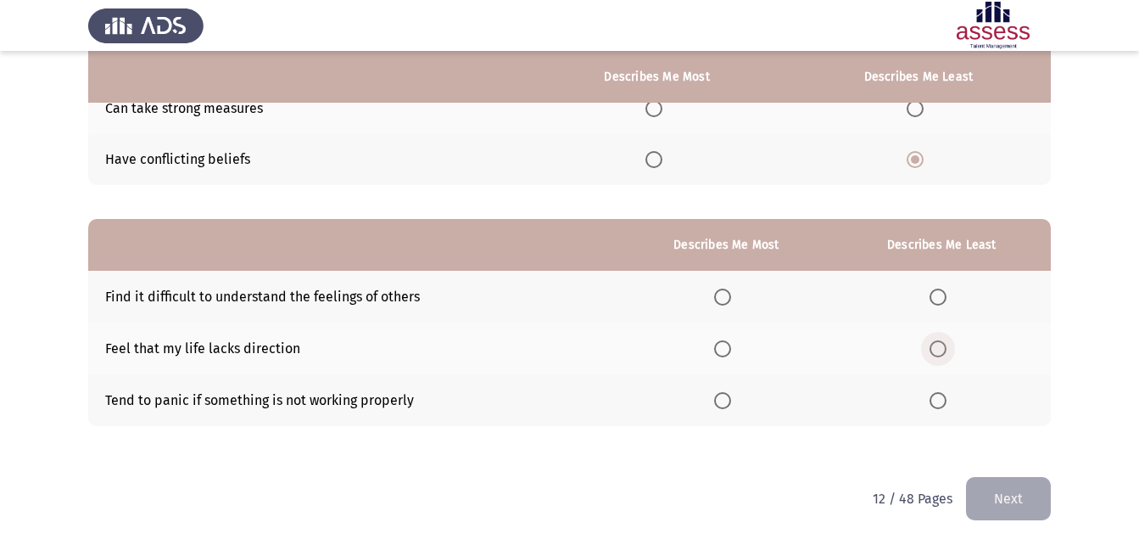
click at [943, 347] on span "Select an option" at bounding box center [938, 348] width 17 height 17
click at [943, 347] on input "Select an option" at bounding box center [938, 348] width 17 height 17
click at [729, 293] on span "Select an option" at bounding box center [722, 296] width 17 height 17
click at [729, 293] on input "Select an option" at bounding box center [722, 296] width 17 height 17
click at [1018, 495] on button "Next" at bounding box center [1008, 498] width 85 height 43
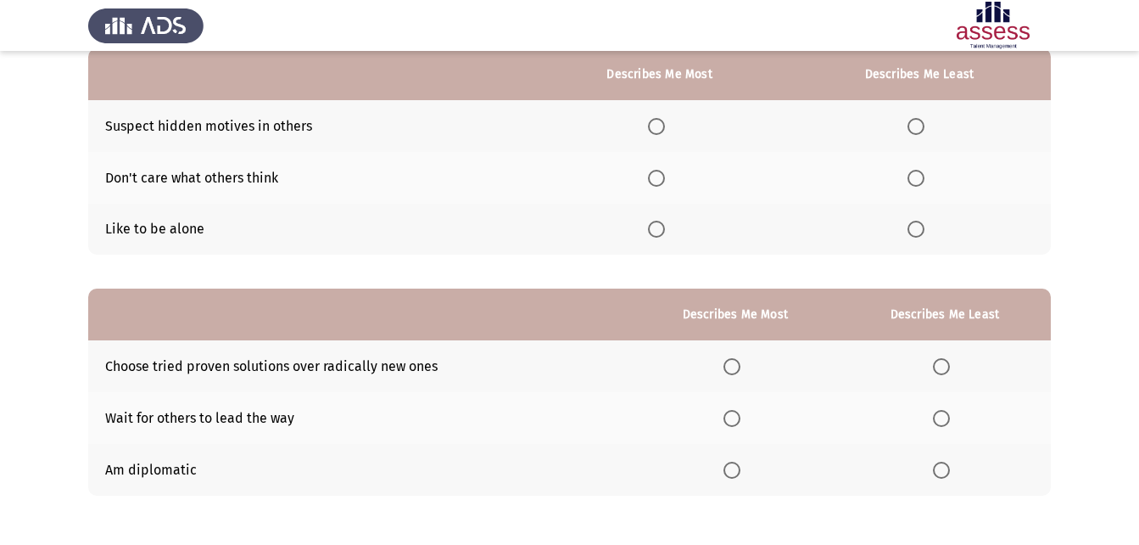
scroll to position [85, 0]
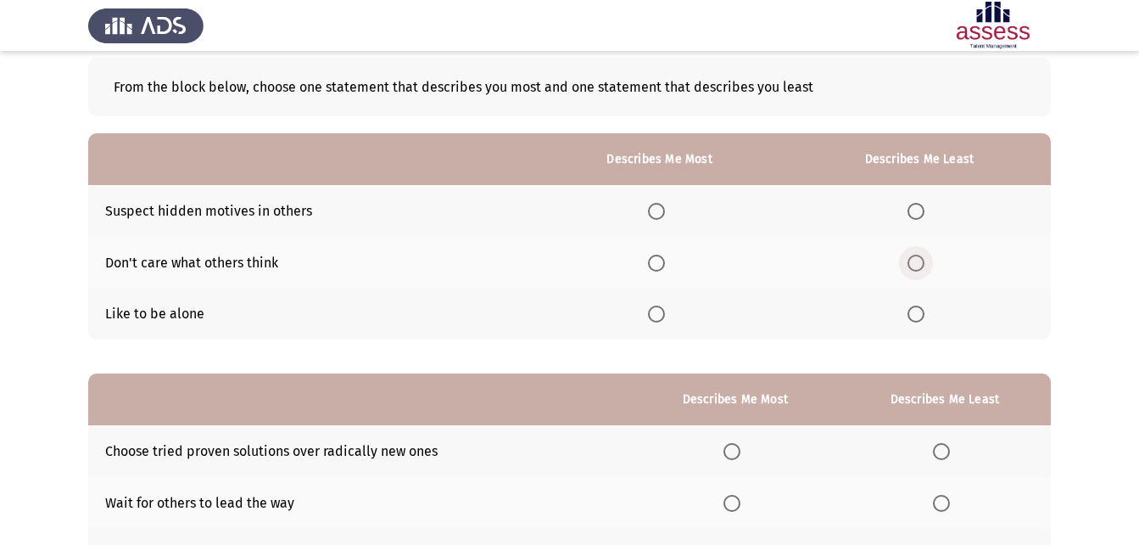
click at [922, 266] on span "Select an option" at bounding box center [916, 262] width 17 height 17
click at [922, 266] on input "Select an option" at bounding box center [916, 262] width 17 height 17
click at [635, 318] on th at bounding box center [659, 314] width 256 height 52
click at [648, 315] on th at bounding box center [659, 314] width 256 height 52
click at [658, 311] on span "Select an option" at bounding box center [656, 313] width 17 height 17
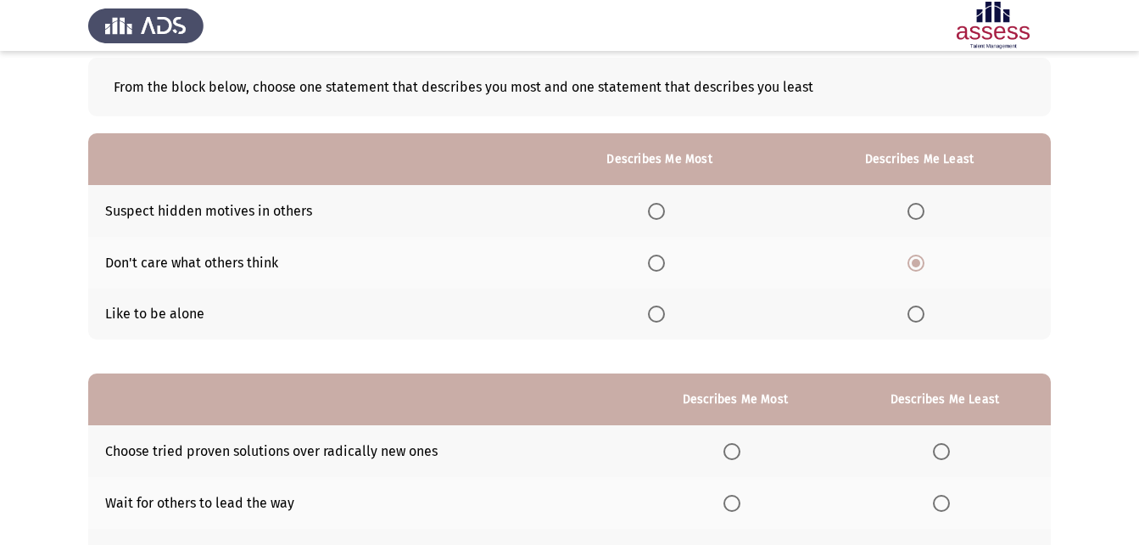
click at [658, 311] on input "Select an option" at bounding box center [656, 313] width 17 height 17
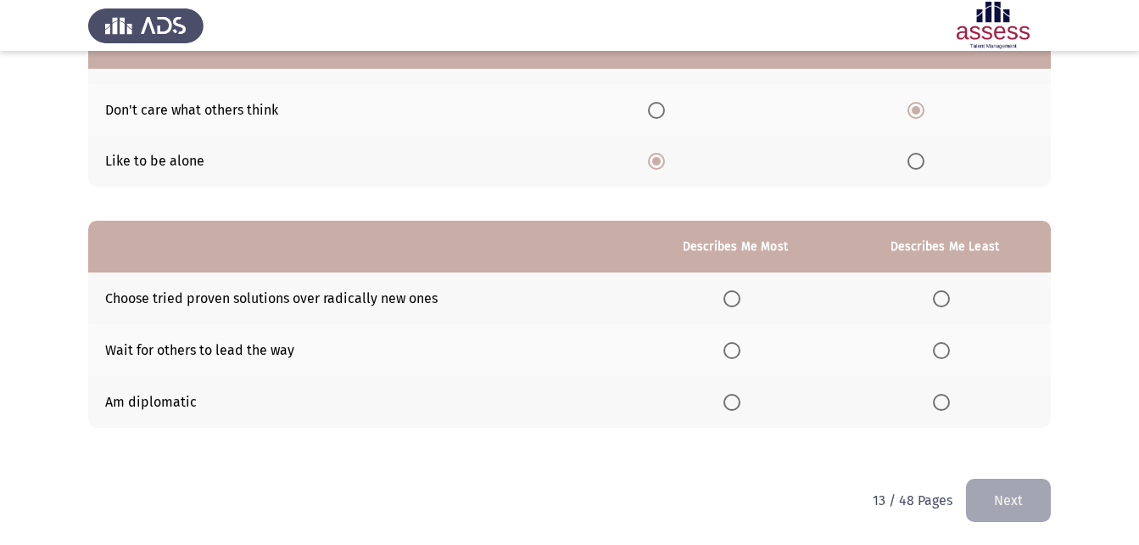
scroll to position [239, 0]
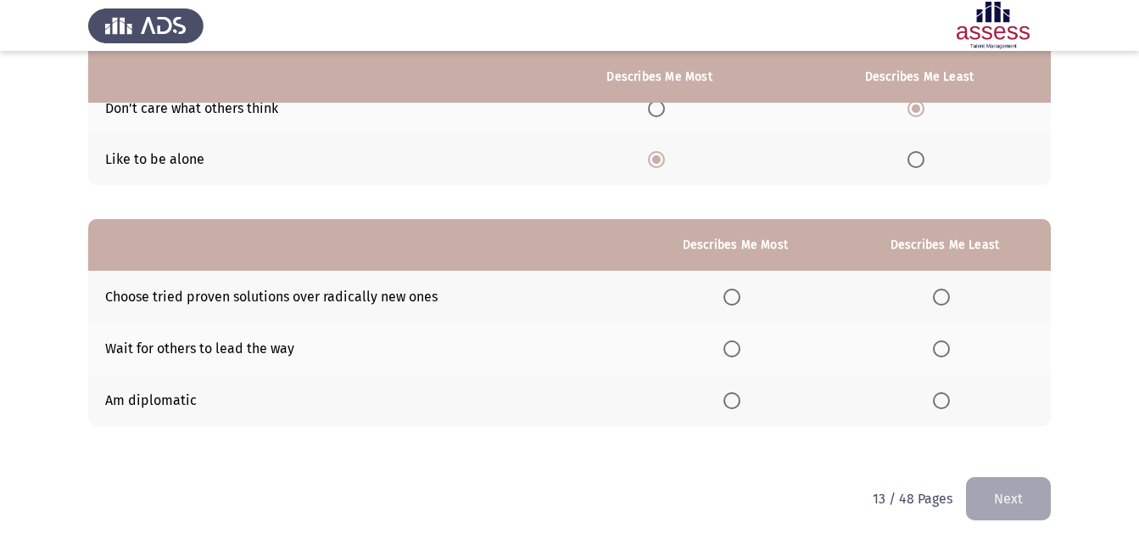
click at [730, 294] on span "Select an option" at bounding box center [732, 296] width 17 height 17
click at [730, 294] on input "Select an option" at bounding box center [732, 296] width 17 height 17
click at [941, 344] on span "Select an option" at bounding box center [941, 348] width 17 height 17
click at [941, 344] on input "Select an option" at bounding box center [941, 348] width 17 height 17
click at [741, 407] on span "Select an option" at bounding box center [732, 400] width 17 height 17
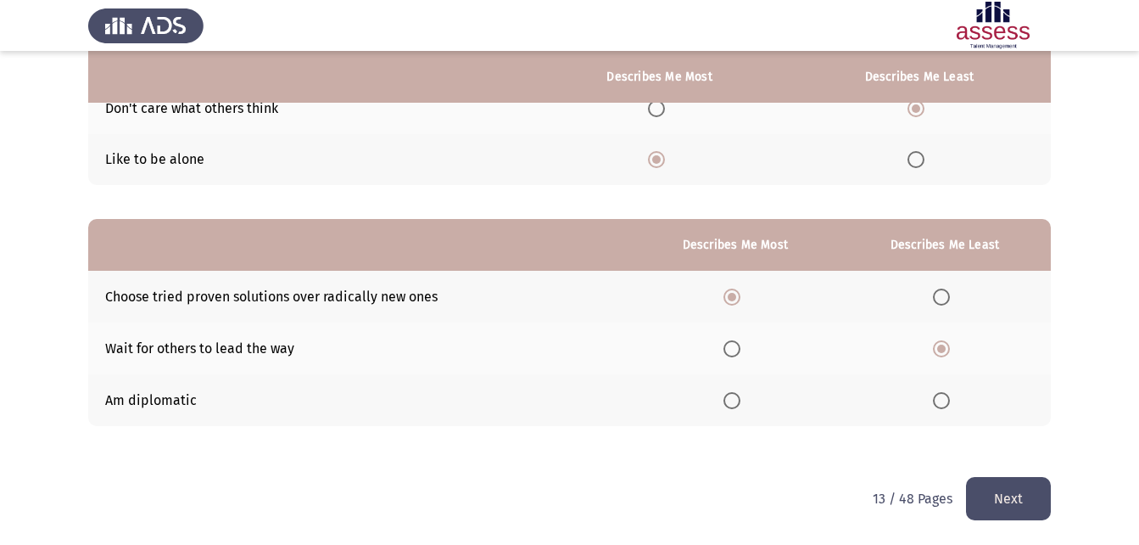
click at [741, 407] on input "Select an option" at bounding box center [732, 400] width 17 height 17
click at [1001, 495] on button "Next" at bounding box center [1008, 498] width 85 height 43
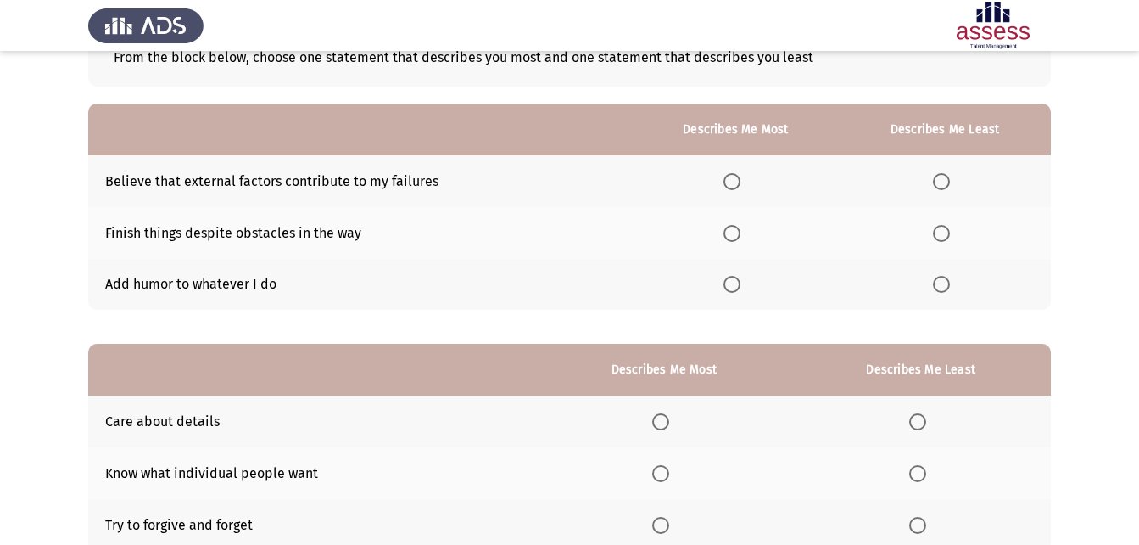
scroll to position [85, 0]
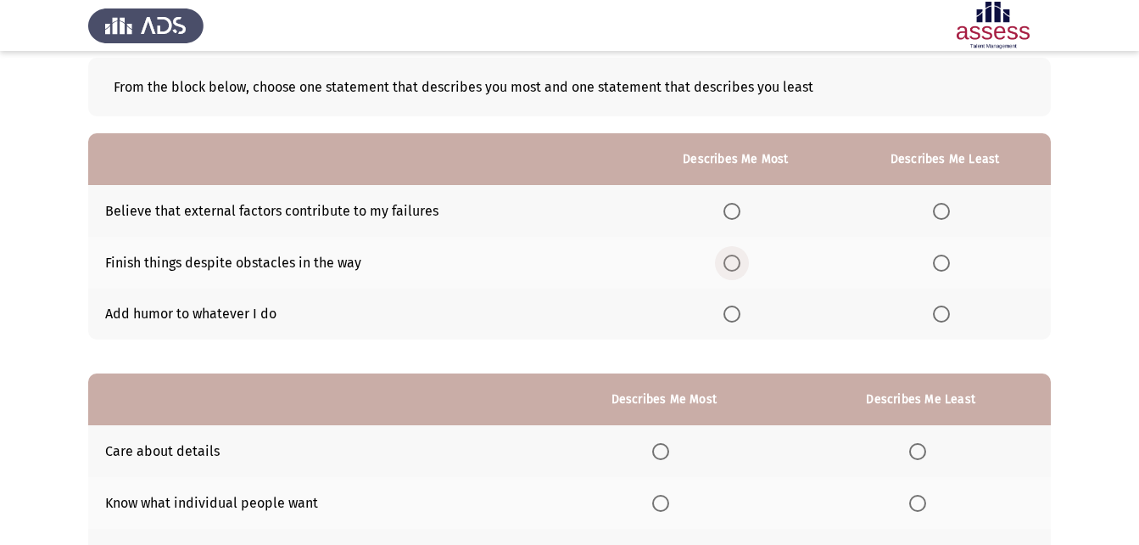
click at [736, 266] on span "Select an option" at bounding box center [732, 262] width 17 height 17
click at [736, 266] on input "Select an option" at bounding box center [732, 262] width 17 height 17
click at [945, 318] on span "Select an option" at bounding box center [941, 313] width 17 height 17
click at [945, 318] on input "Select an option" at bounding box center [941, 313] width 17 height 17
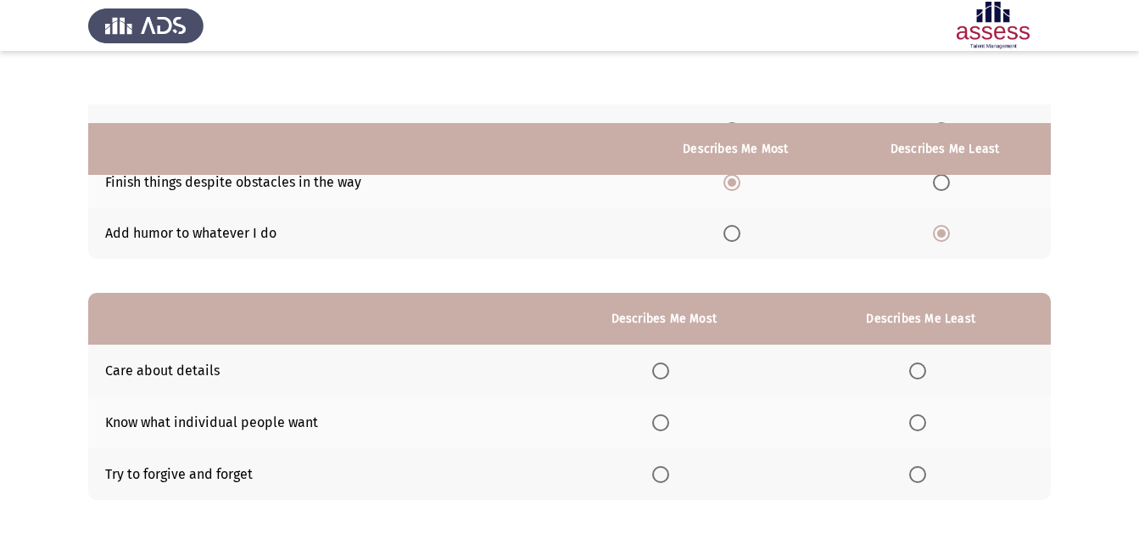
scroll to position [239, 0]
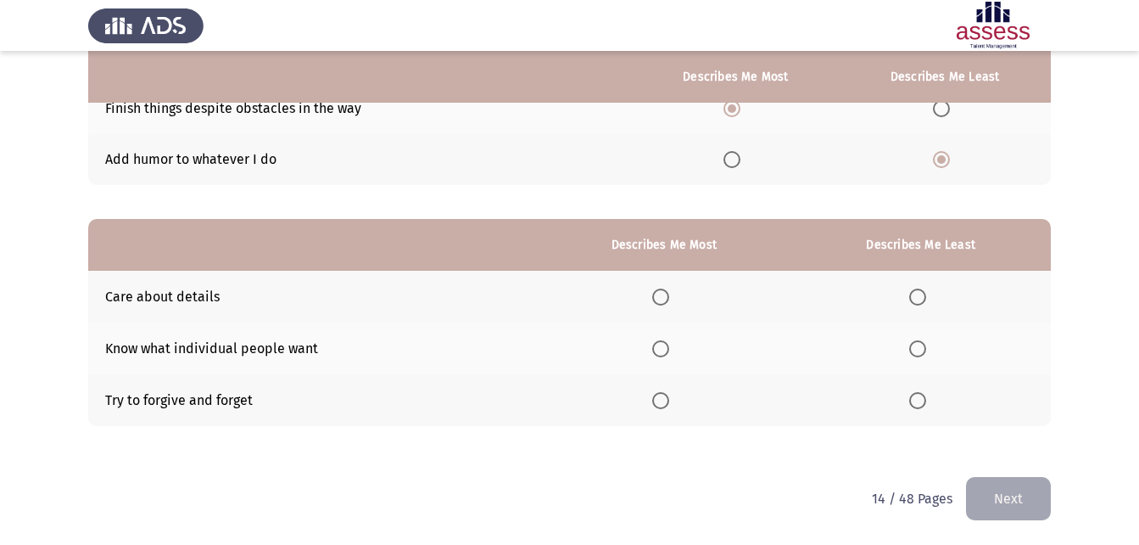
click at [663, 299] on span "Select an option" at bounding box center [660, 296] width 17 height 17
click at [663, 299] on input "Select an option" at bounding box center [660, 296] width 17 height 17
click at [924, 348] on span "Select an option" at bounding box center [917, 348] width 17 height 17
click at [924, 348] on input "Select an option" at bounding box center [917, 348] width 17 height 17
click at [1004, 495] on button "Next" at bounding box center [1008, 498] width 85 height 43
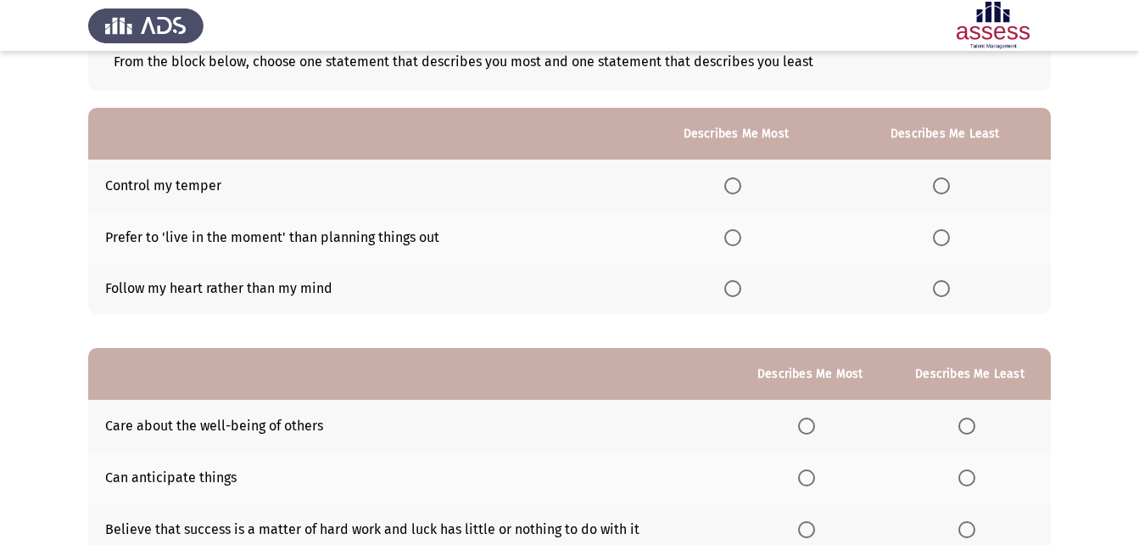
scroll to position [85, 0]
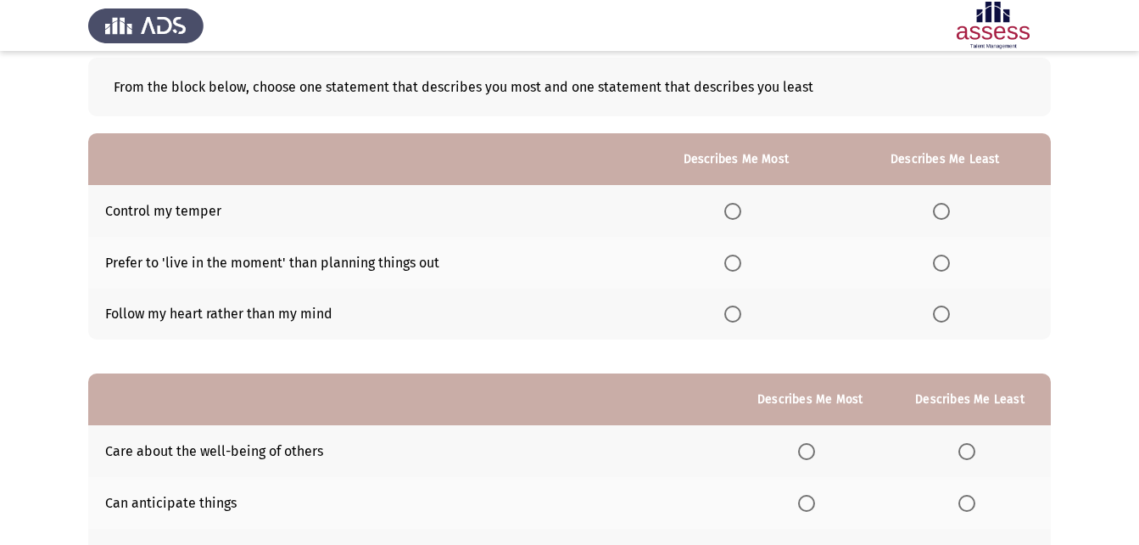
click at [732, 207] on span "Select an option" at bounding box center [732, 211] width 17 height 17
click at [732, 207] on input "Select an option" at bounding box center [732, 211] width 17 height 17
click at [950, 262] on span "Select an option" at bounding box center [941, 262] width 17 height 17
click at [950, 262] on input "Select an option" at bounding box center [941, 262] width 17 height 17
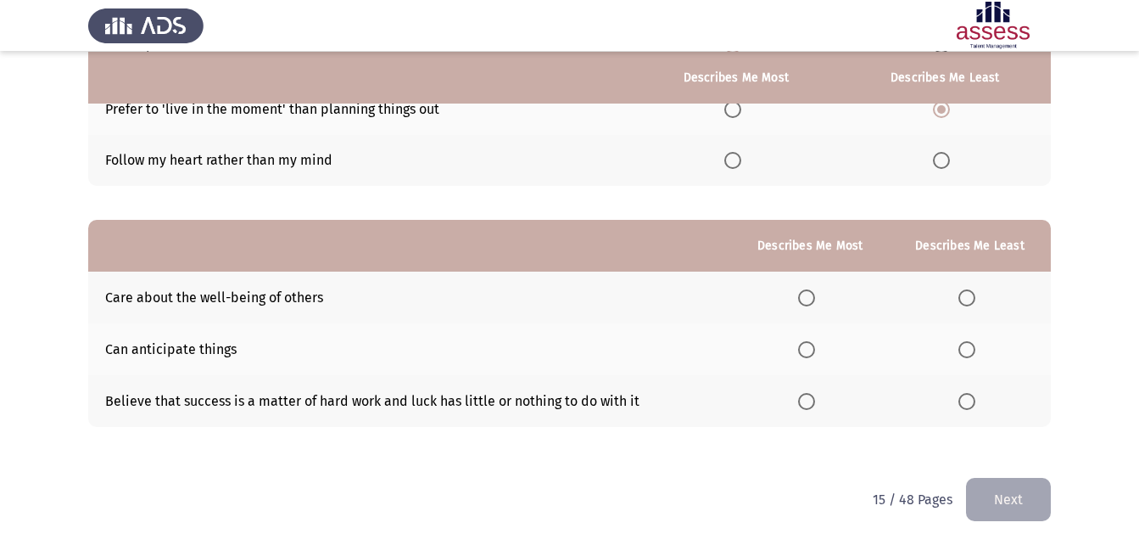
scroll to position [239, 0]
click at [805, 296] on span "Select an option" at bounding box center [806, 296] width 17 height 17
click at [805, 296] on input "Select an option" at bounding box center [806, 296] width 17 height 17
click at [975, 394] on span "Select an option" at bounding box center [967, 400] width 17 height 17
click at [975, 394] on input "Select an option" at bounding box center [967, 400] width 17 height 17
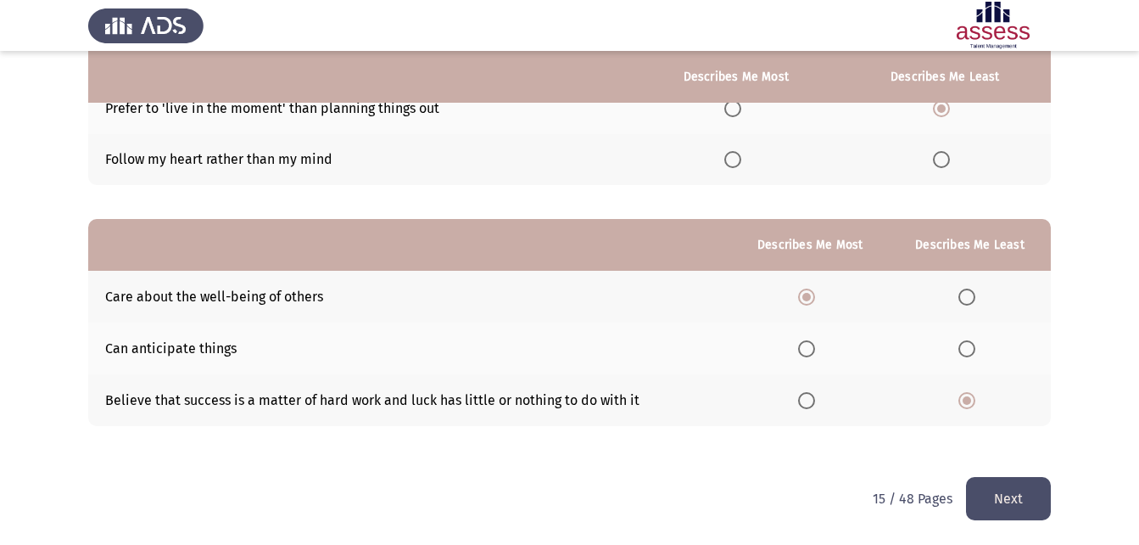
click at [990, 495] on button "Next" at bounding box center [1008, 498] width 85 height 43
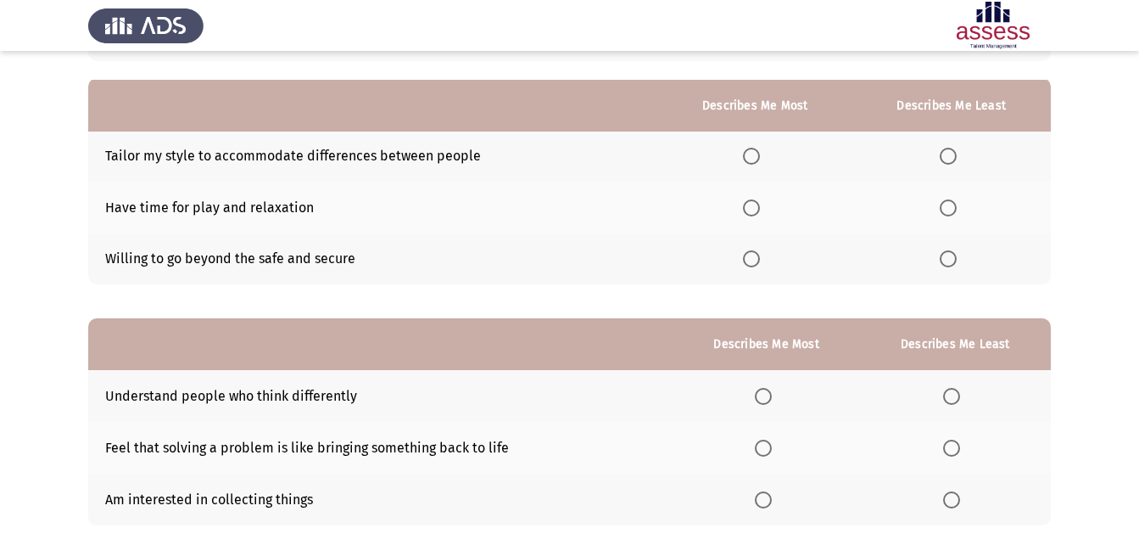
scroll to position [170, 0]
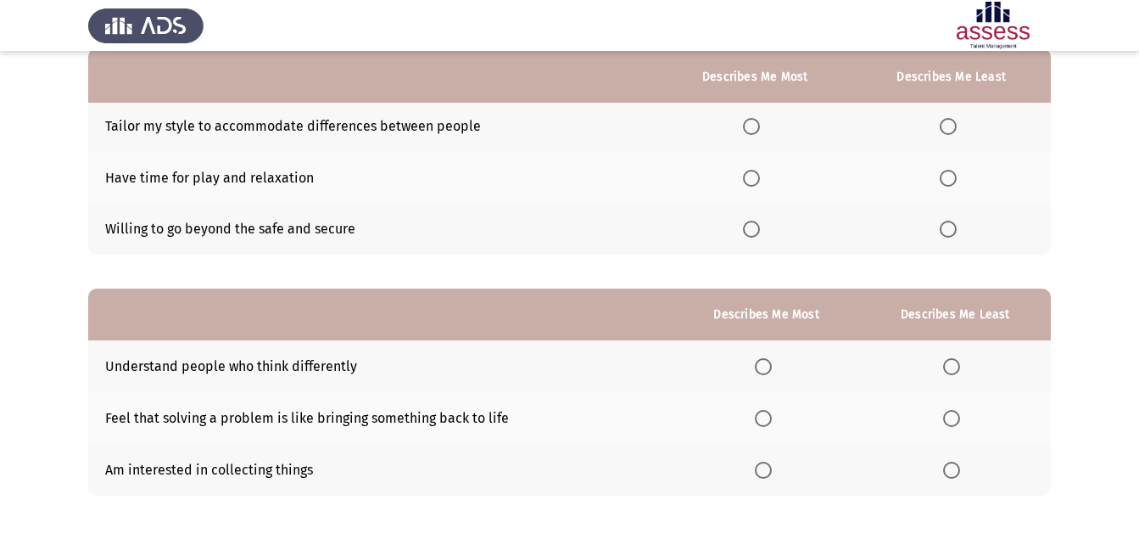
click at [755, 124] on span "Select an option" at bounding box center [751, 126] width 17 height 17
click at [755, 124] on input "Select an option" at bounding box center [751, 126] width 17 height 17
click at [952, 172] on span "Select an option" at bounding box center [948, 178] width 17 height 17
click at [952, 172] on input "Select an option" at bounding box center [948, 178] width 17 height 17
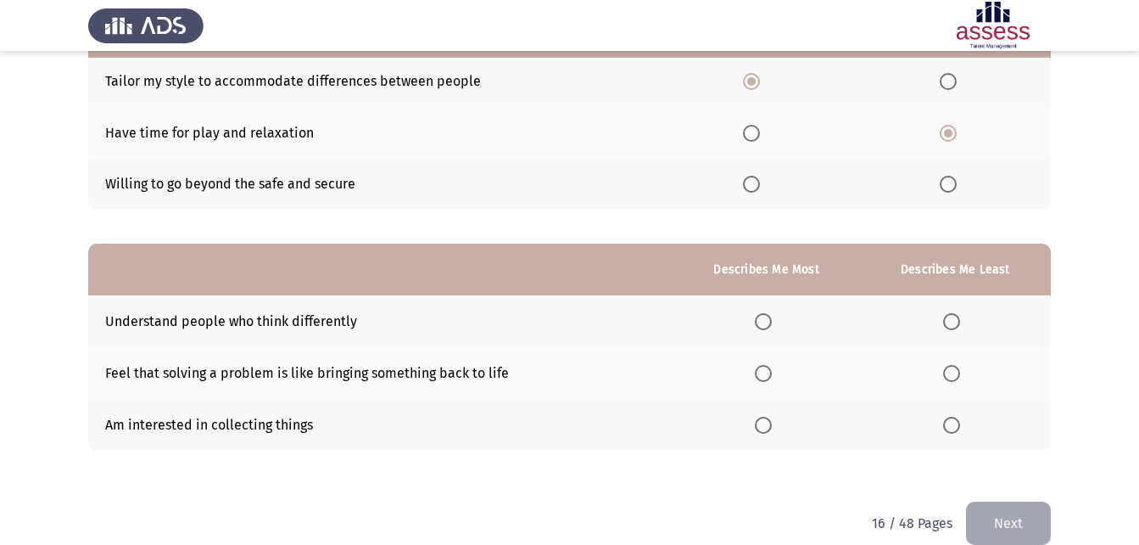
scroll to position [239, 0]
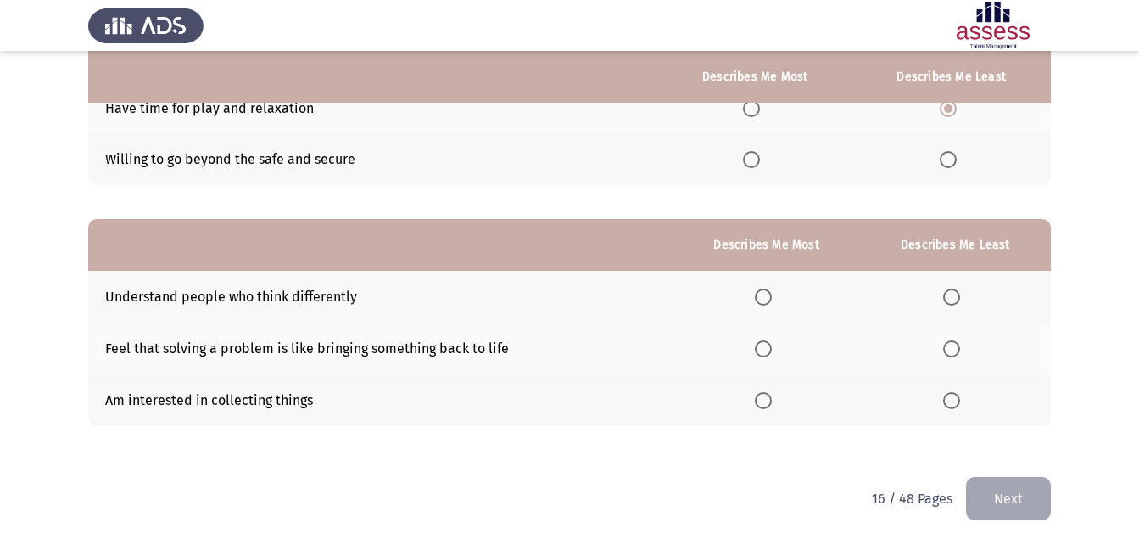
click at [760, 343] on span "Select an option" at bounding box center [763, 348] width 17 height 17
click at [760, 343] on input "Select an option" at bounding box center [763, 348] width 17 height 17
click at [954, 406] on span "Select an option" at bounding box center [951, 400] width 17 height 17
click at [954, 406] on input "Select an option" at bounding box center [951, 400] width 17 height 17
click at [769, 292] on span "Select an option" at bounding box center [763, 296] width 17 height 17
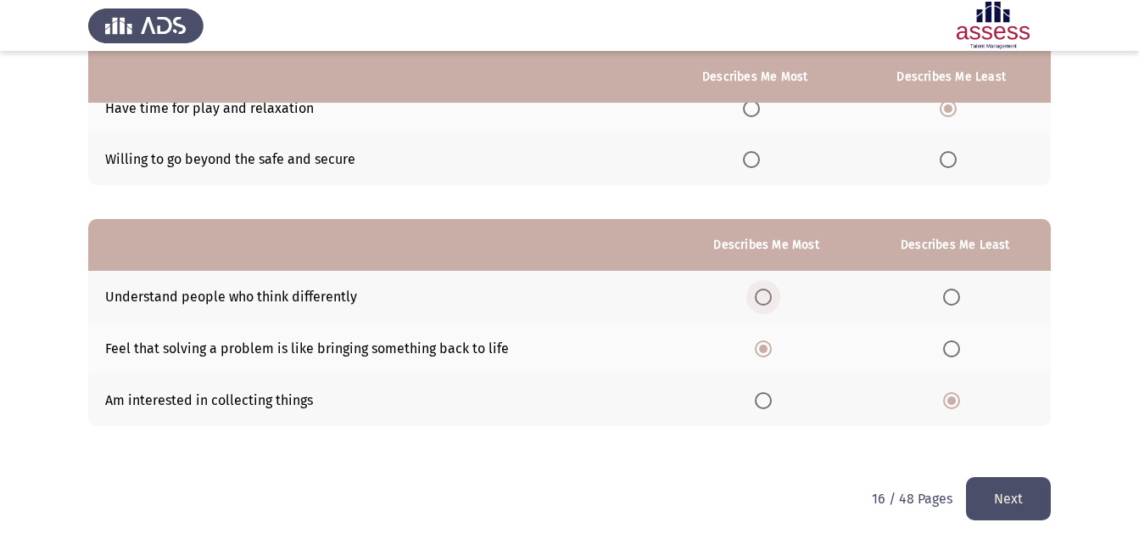
click at [769, 292] on input "Select an option" at bounding box center [763, 296] width 17 height 17
click at [766, 352] on span "Select an option" at bounding box center [763, 348] width 17 height 17
click at [766, 352] on input "Select an option" at bounding box center [763, 348] width 17 height 17
click at [1016, 489] on button "Next" at bounding box center [1008, 498] width 85 height 43
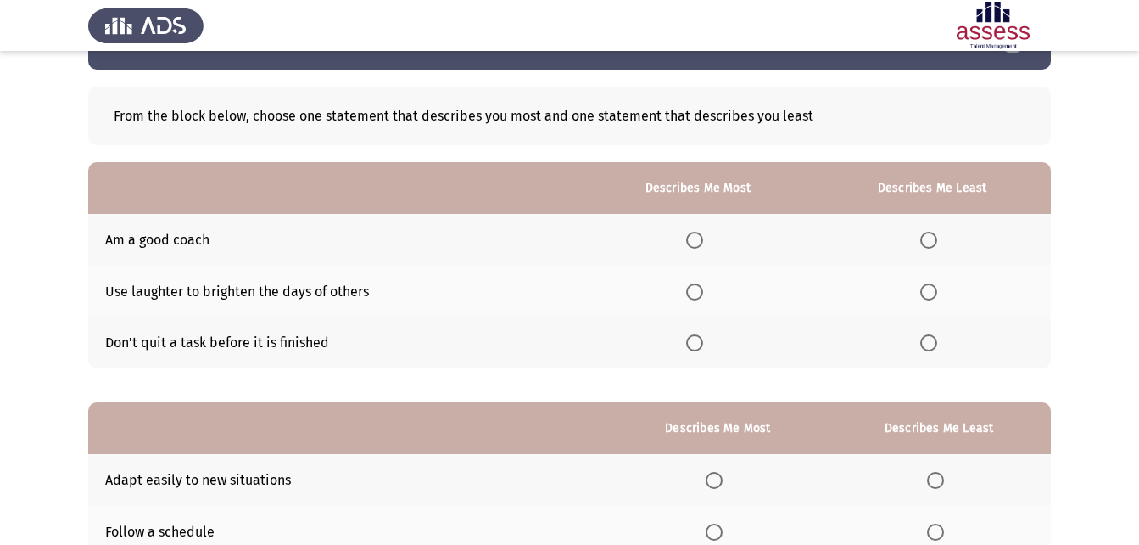
scroll to position [85, 0]
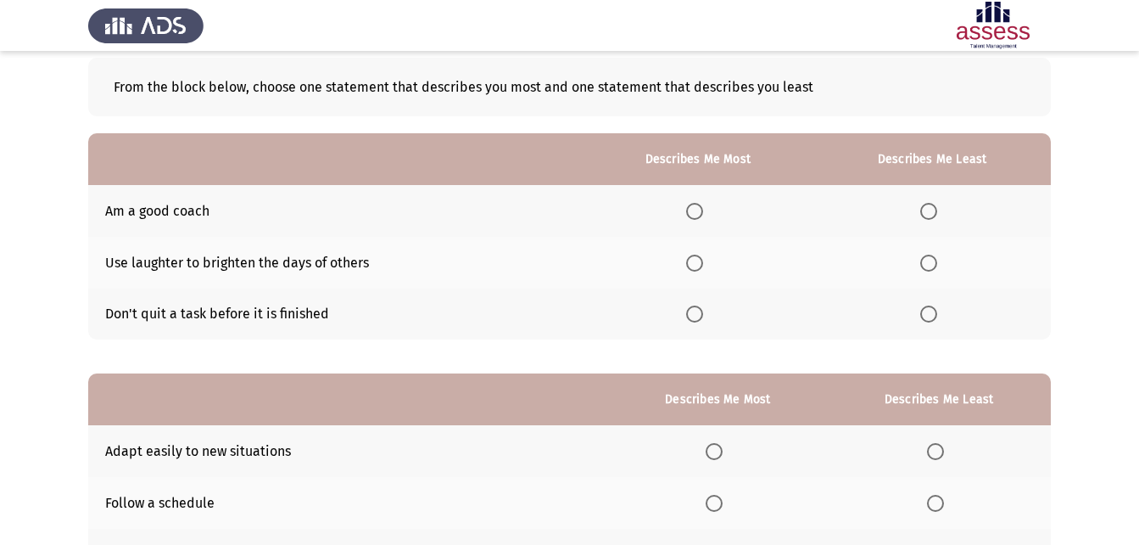
click at [703, 208] on span "Select an option" at bounding box center [694, 211] width 17 height 17
click at [703, 208] on input "Select an option" at bounding box center [694, 211] width 17 height 17
click at [929, 315] on span "Select an option" at bounding box center [928, 313] width 17 height 17
click at [929, 315] on input "Select an option" at bounding box center [928, 313] width 17 height 17
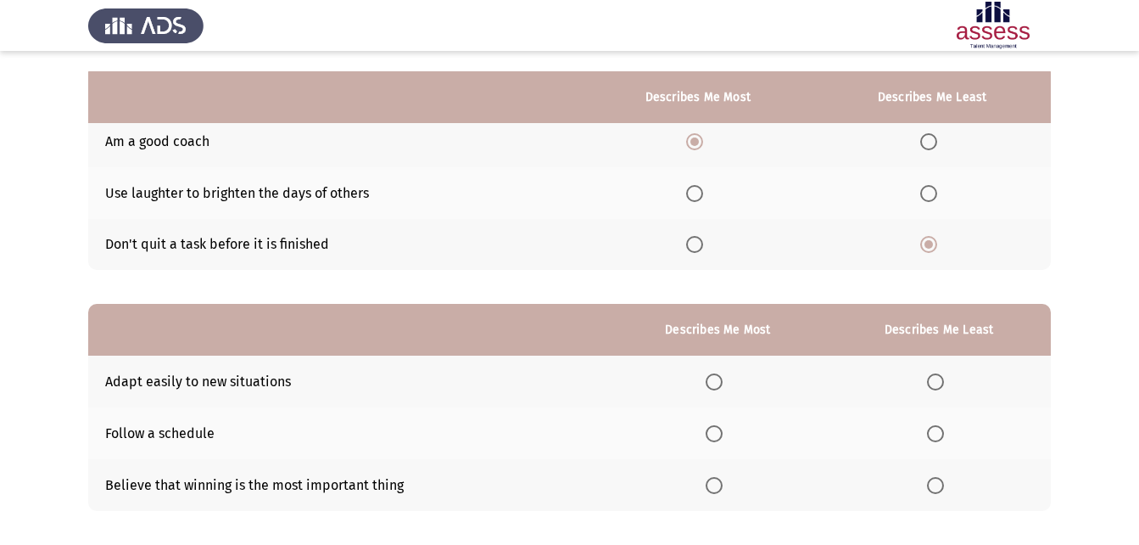
scroll to position [239, 0]
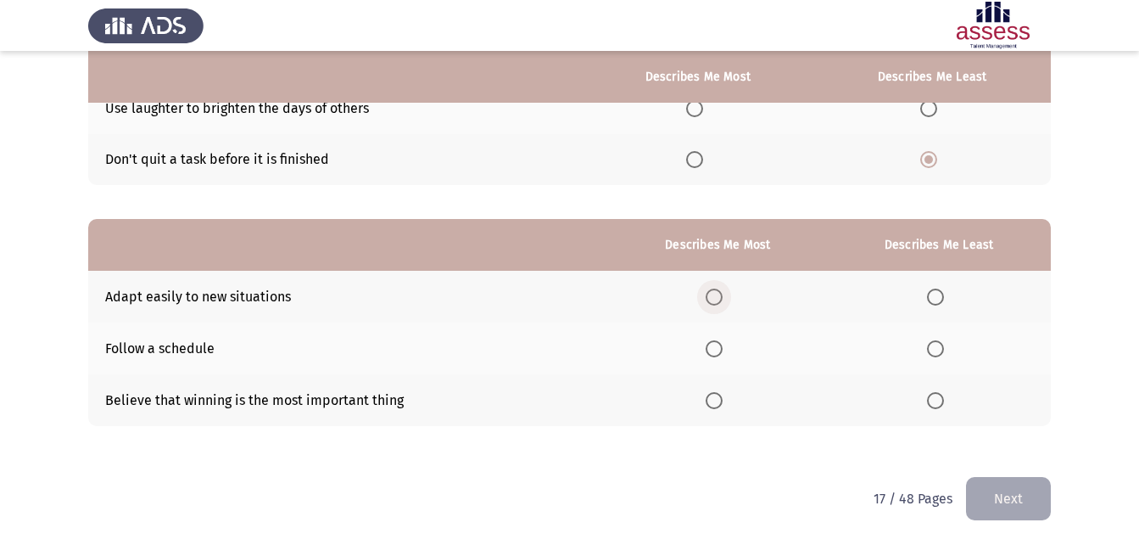
click at [719, 295] on span "Select an option" at bounding box center [714, 296] width 17 height 17
click at [719, 295] on input "Select an option" at bounding box center [714, 296] width 17 height 17
click at [940, 397] on span "Select an option" at bounding box center [935, 400] width 17 height 17
click at [940, 397] on input "Select an option" at bounding box center [935, 400] width 17 height 17
click at [993, 488] on button "Next" at bounding box center [1008, 498] width 85 height 43
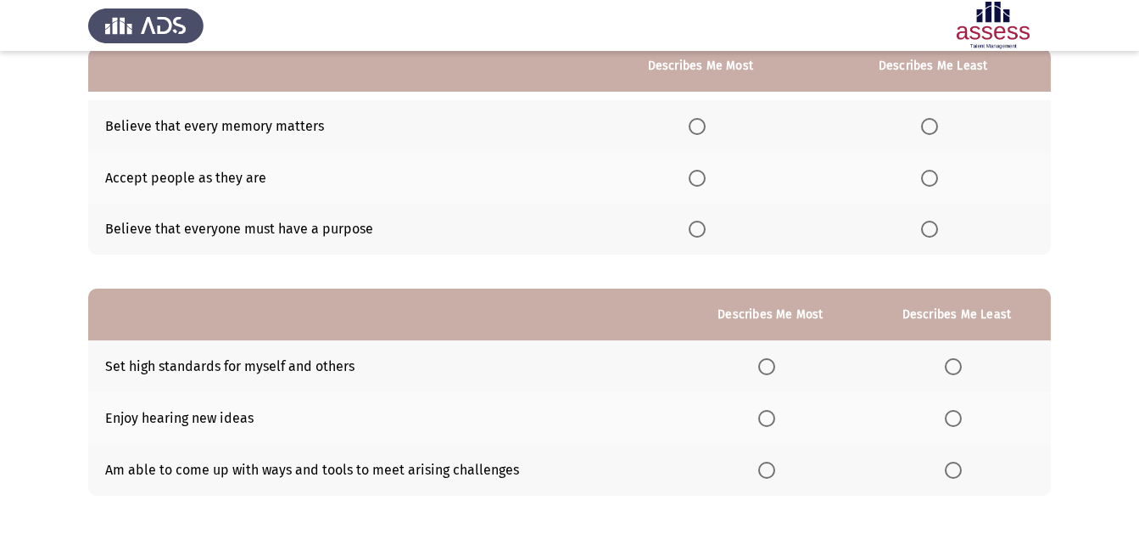
scroll to position [85, 0]
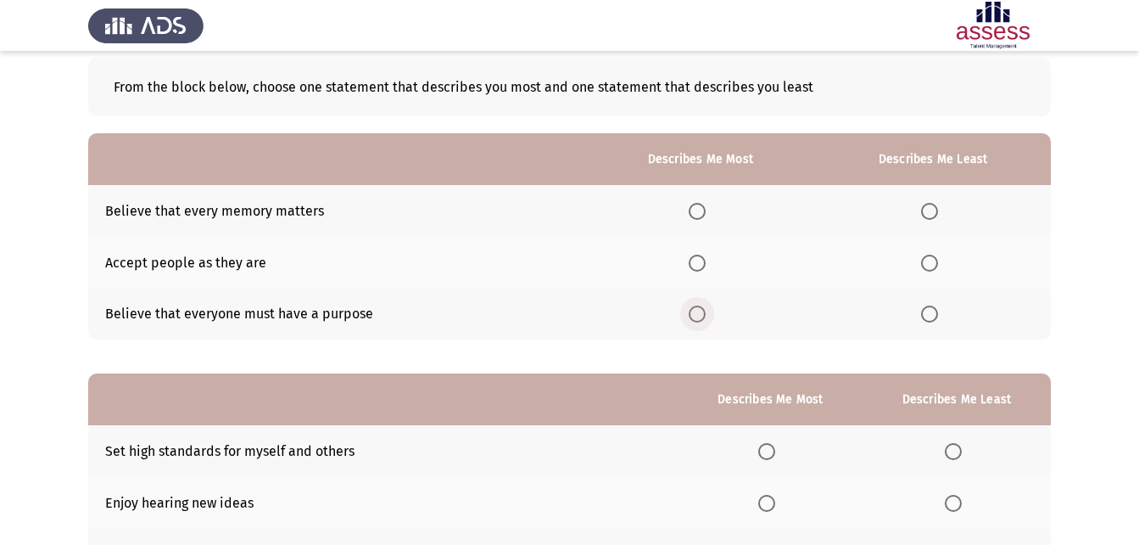
click at [710, 310] on label "Select an option" at bounding box center [701, 313] width 24 height 17
click at [706, 310] on input "Select an option" at bounding box center [697, 313] width 17 height 17
click at [932, 207] on span "Select an option" at bounding box center [929, 211] width 17 height 17
click at [932, 207] on input "Select an option" at bounding box center [929, 211] width 17 height 17
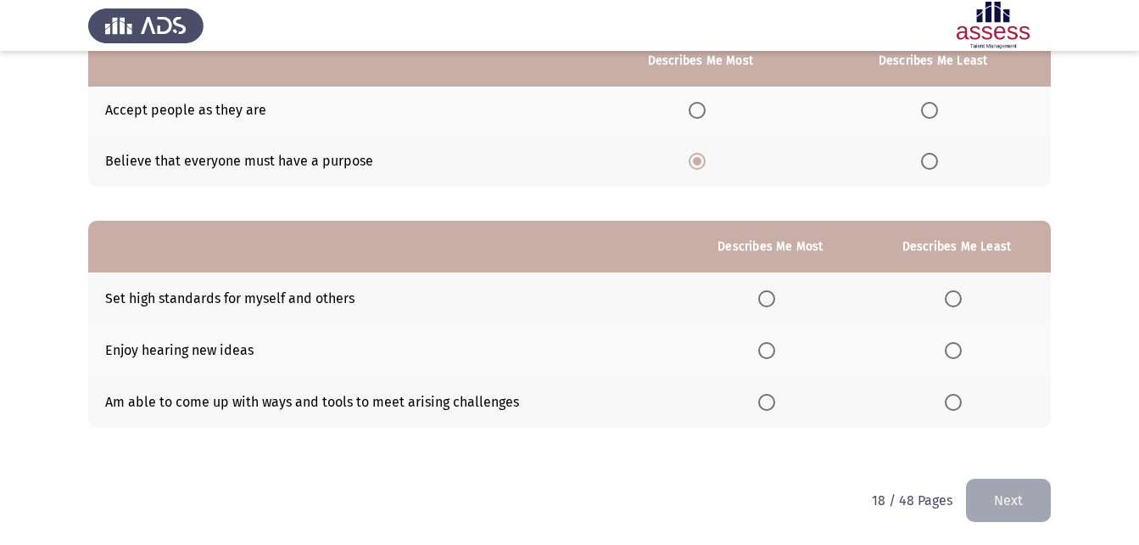
scroll to position [239, 0]
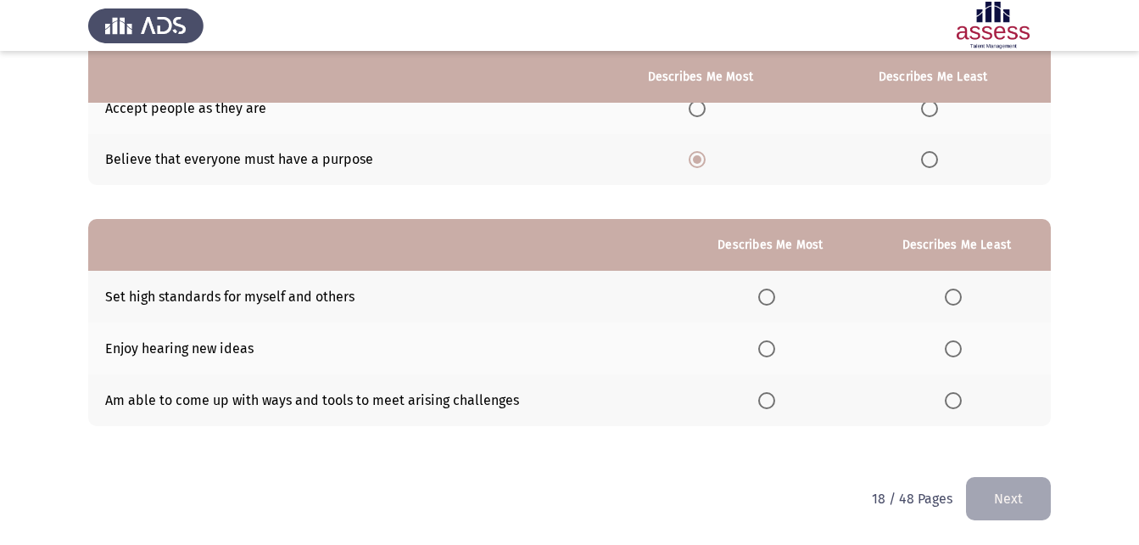
click at [760, 406] on th at bounding box center [771, 400] width 184 height 52
click at [763, 405] on span "Select an option" at bounding box center [766, 400] width 17 height 17
click at [763, 405] on input "Select an option" at bounding box center [766, 400] width 17 height 17
click at [967, 295] on label "Select an option" at bounding box center [957, 296] width 24 height 17
click at [962, 295] on input "Select an option" at bounding box center [953, 296] width 17 height 17
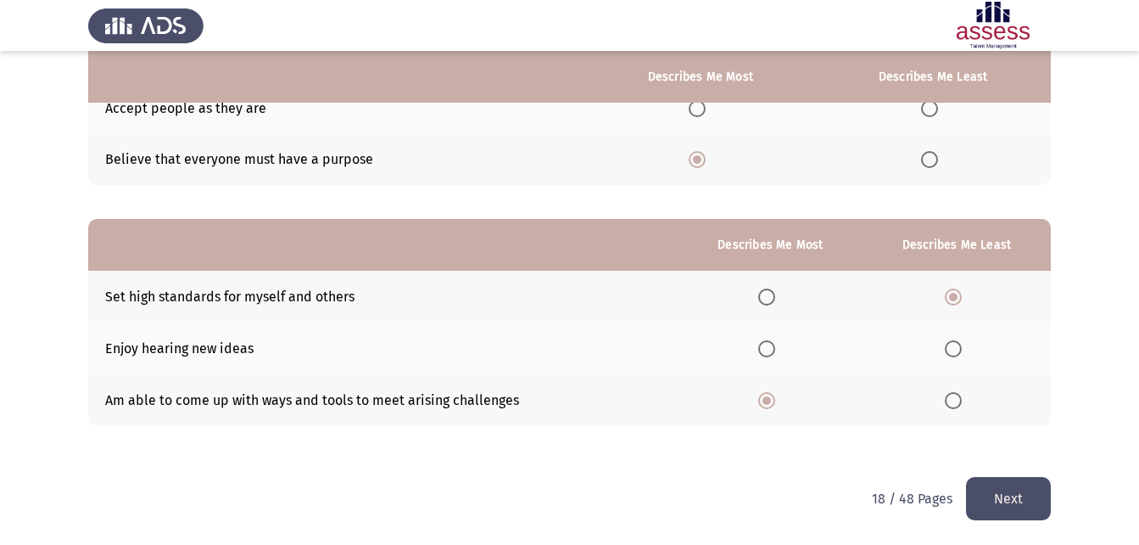
click at [999, 504] on button "Next" at bounding box center [1008, 498] width 85 height 43
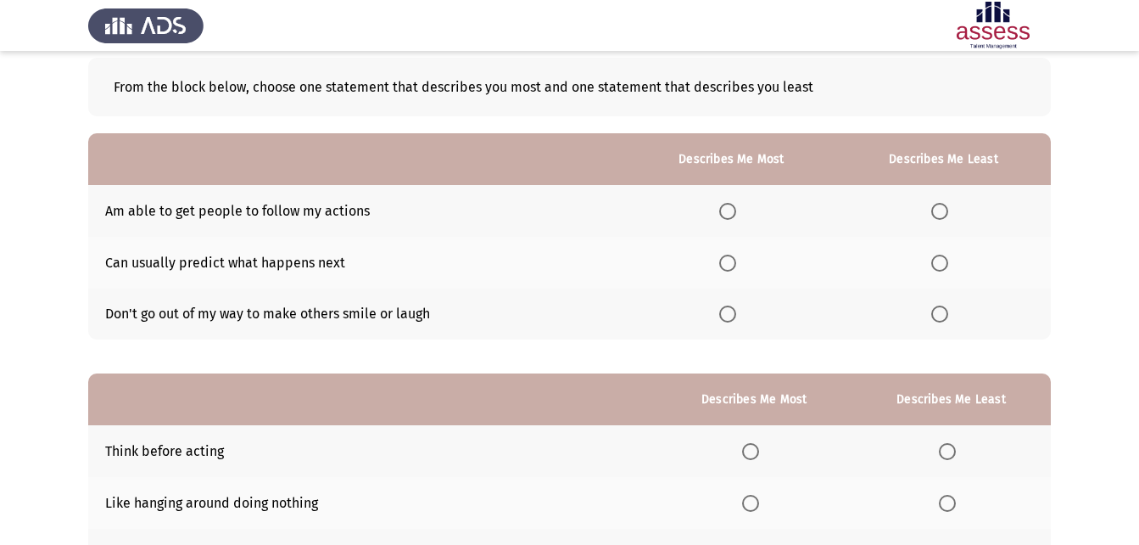
scroll to position [170, 0]
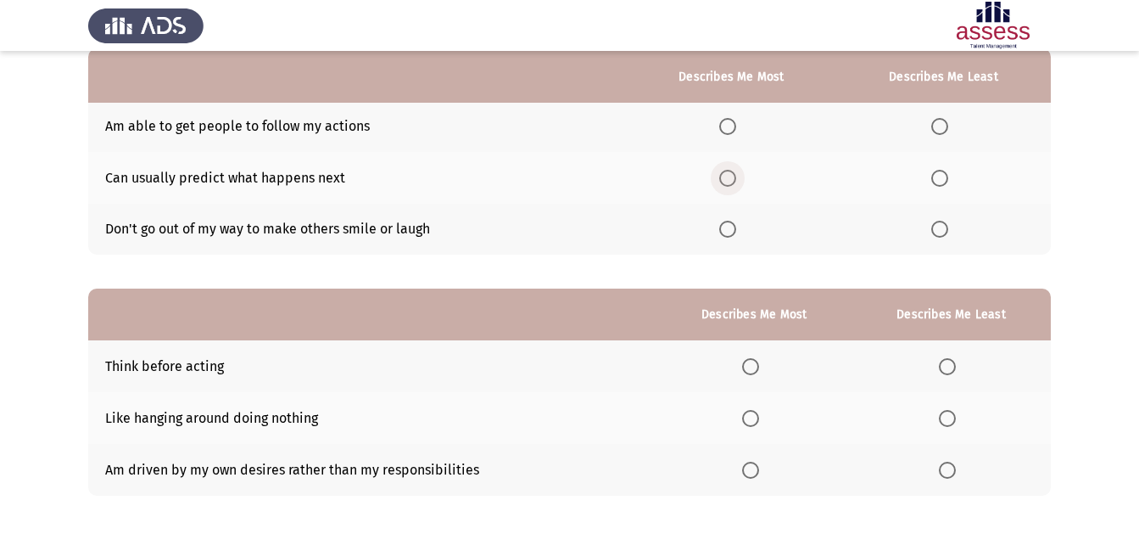
click at [734, 170] on span "Select an option" at bounding box center [727, 178] width 17 height 17
click at [734, 170] on input "Select an option" at bounding box center [727, 178] width 17 height 17
click at [945, 223] on span "Select an option" at bounding box center [939, 229] width 17 height 17
click at [945, 223] on input "Select an option" at bounding box center [939, 229] width 17 height 17
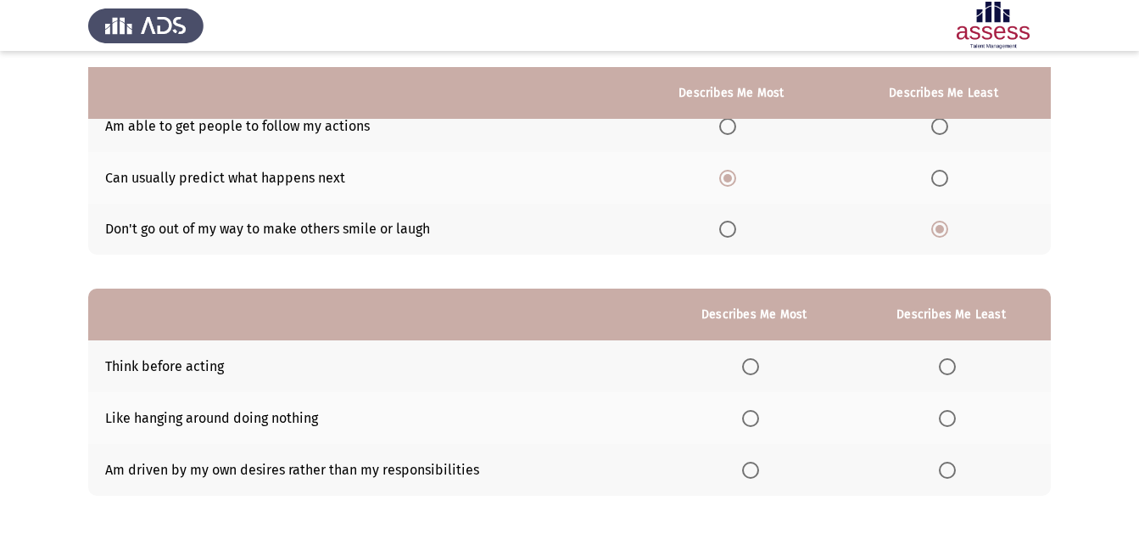
scroll to position [239, 0]
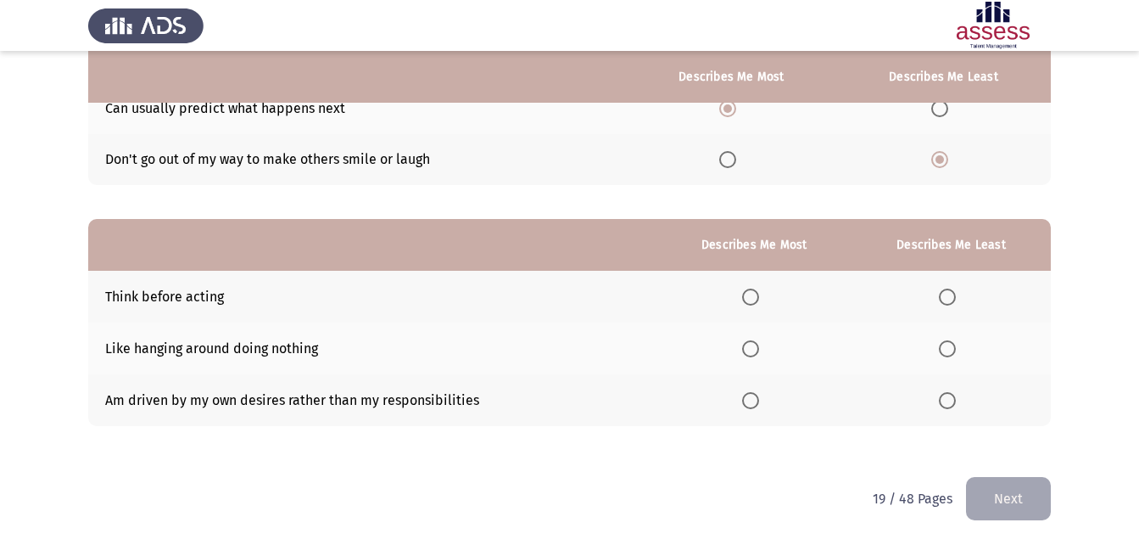
click at [752, 299] on span "Select an option" at bounding box center [750, 296] width 17 height 17
click at [752, 299] on input "Select an option" at bounding box center [750, 296] width 17 height 17
click at [949, 354] on span "Select an option" at bounding box center [947, 348] width 17 height 17
click at [949, 354] on input "Select an option" at bounding box center [947, 348] width 17 height 17
click at [1006, 484] on button "Next" at bounding box center [1008, 498] width 85 height 43
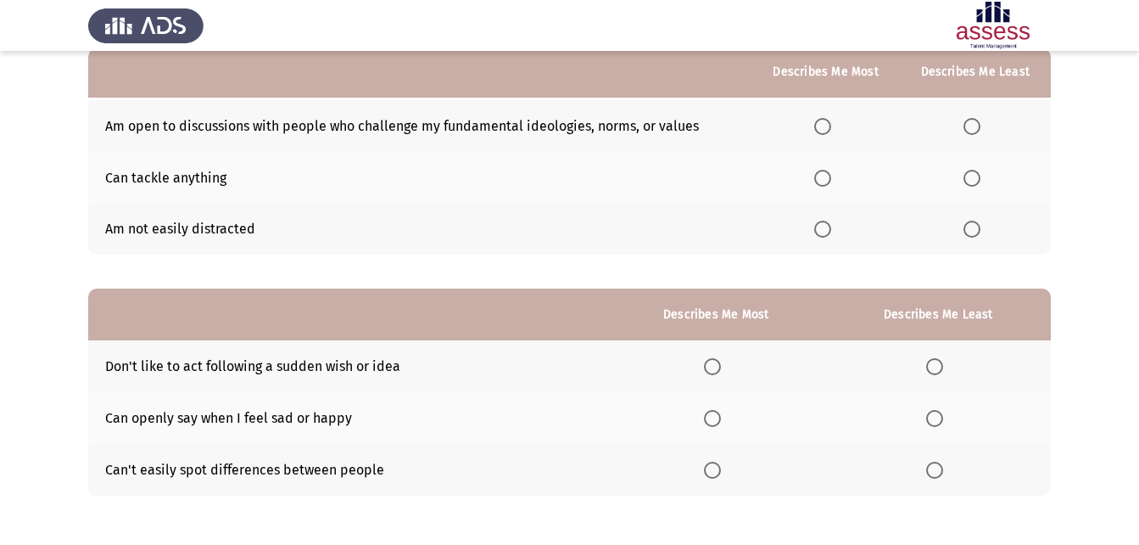
scroll to position [85, 0]
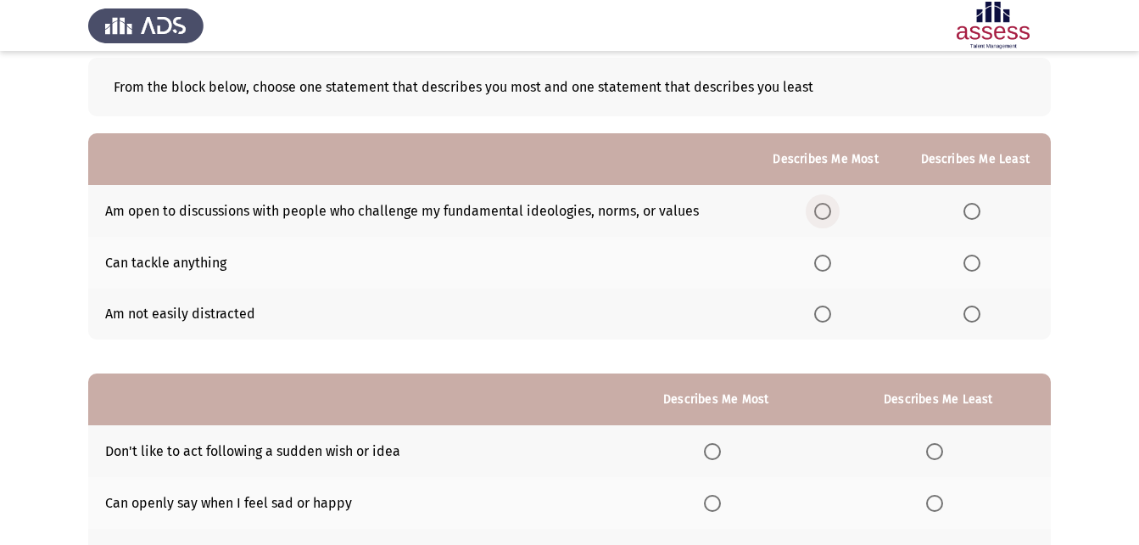
click at [825, 215] on span "Select an option" at bounding box center [822, 211] width 17 height 17
click at [825, 215] on input "Select an option" at bounding box center [822, 211] width 17 height 17
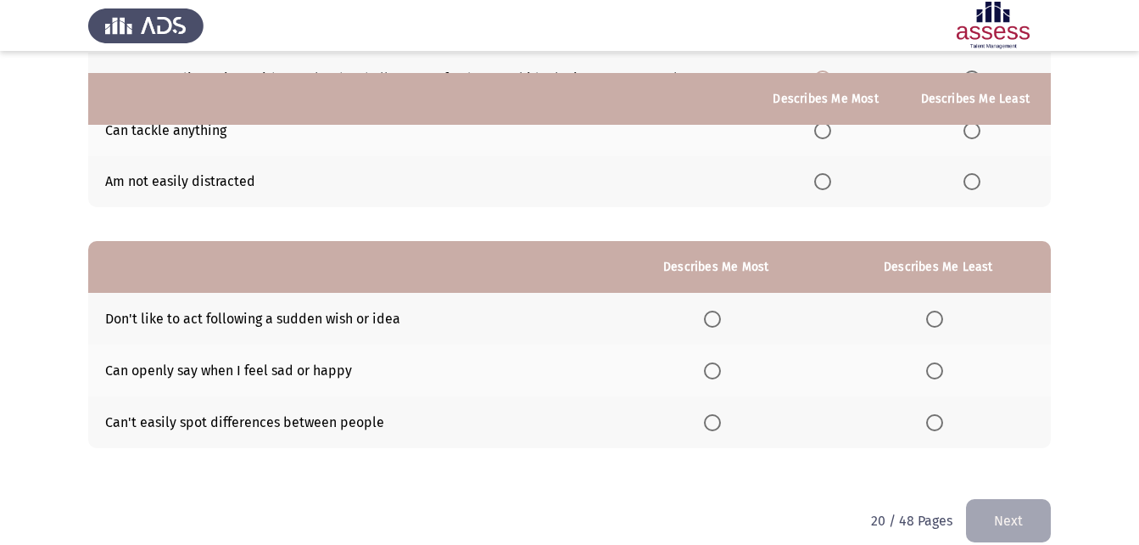
scroll to position [239, 0]
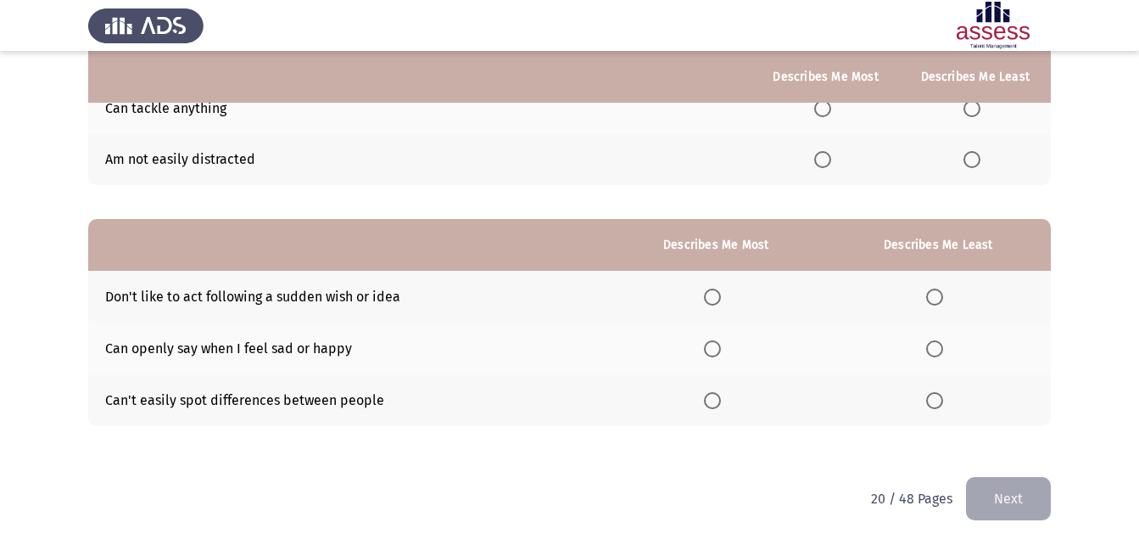
click at [939, 406] on span "Select an option" at bounding box center [934, 400] width 17 height 17
click at [939, 406] on input "Select an option" at bounding box center [934, 400] width 17 height 17
click at [712, 285] on th at bounding box center [717, 297] width 220 height 52
click at [714, 292] on span "Select an option" at bounding box center [712, 296] width 17 height 17
click at [714, 292] on input "Select an option" at bounding box center [712, 296] width 17 height 17
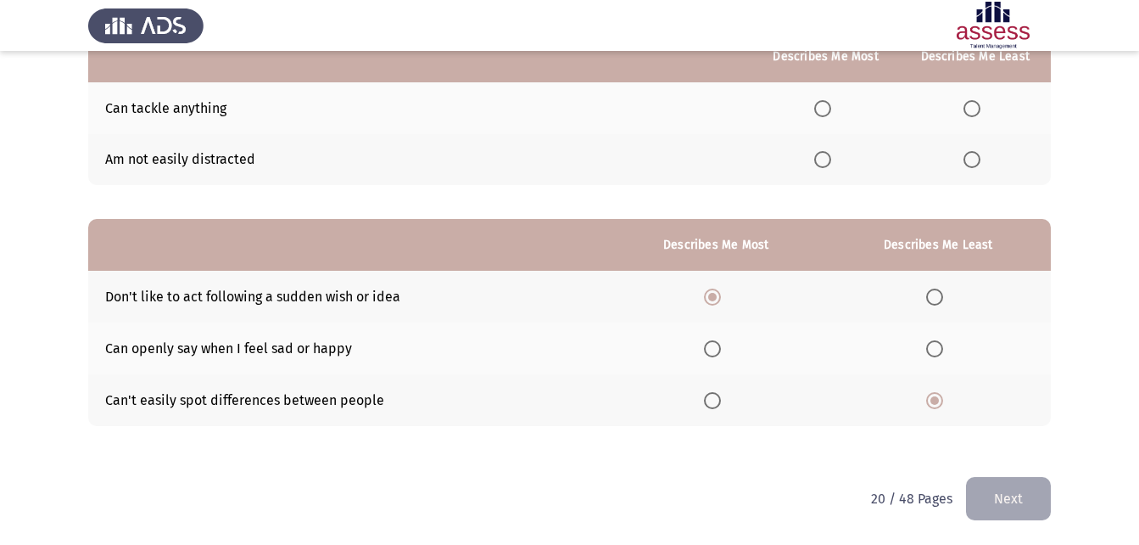
scroll to position [70, 0]
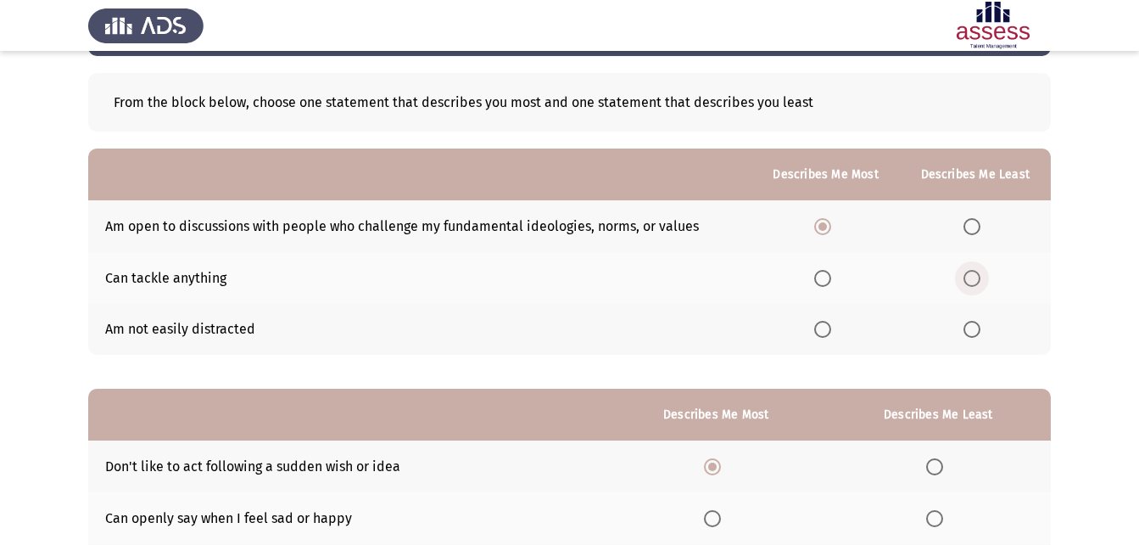
click at [980, 277] on span "Select an option" at bounding box center [972, 278] width 17 height 17
click at [980, 277] on input "Select an option" at bounding box center [972, 278] width 17 height 17
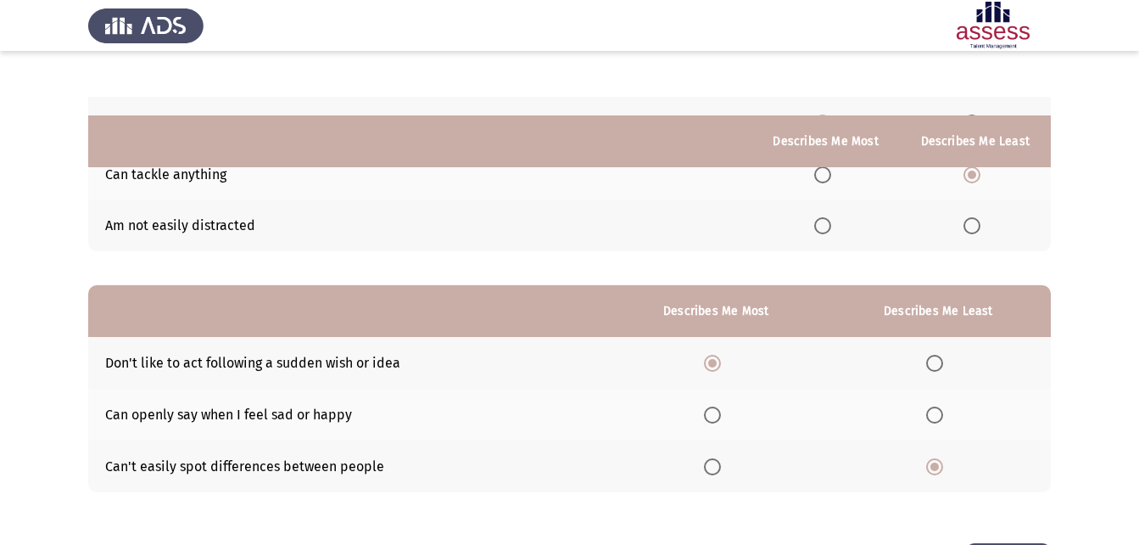
scroll to position [239, 0]
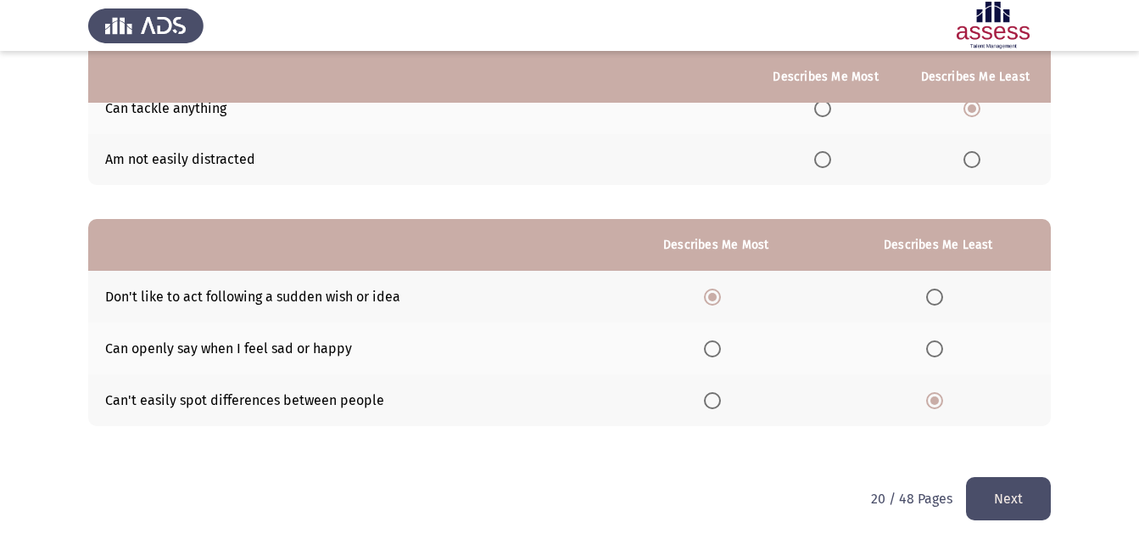
click at [1011, 493] on button "Next" at bounding box center [1008, 498] width 85 height 43
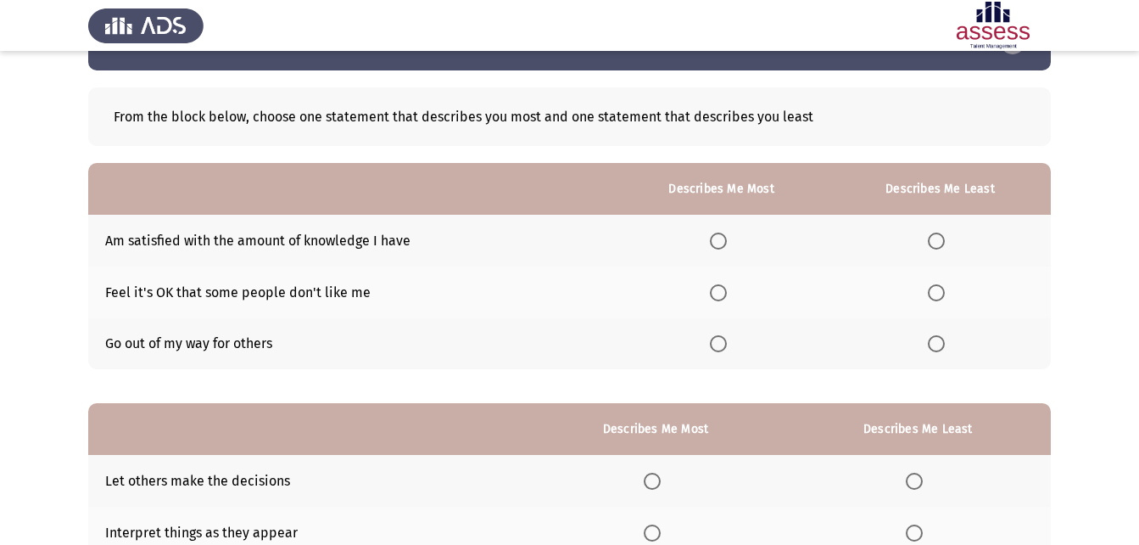
scroll to position [85, 0]
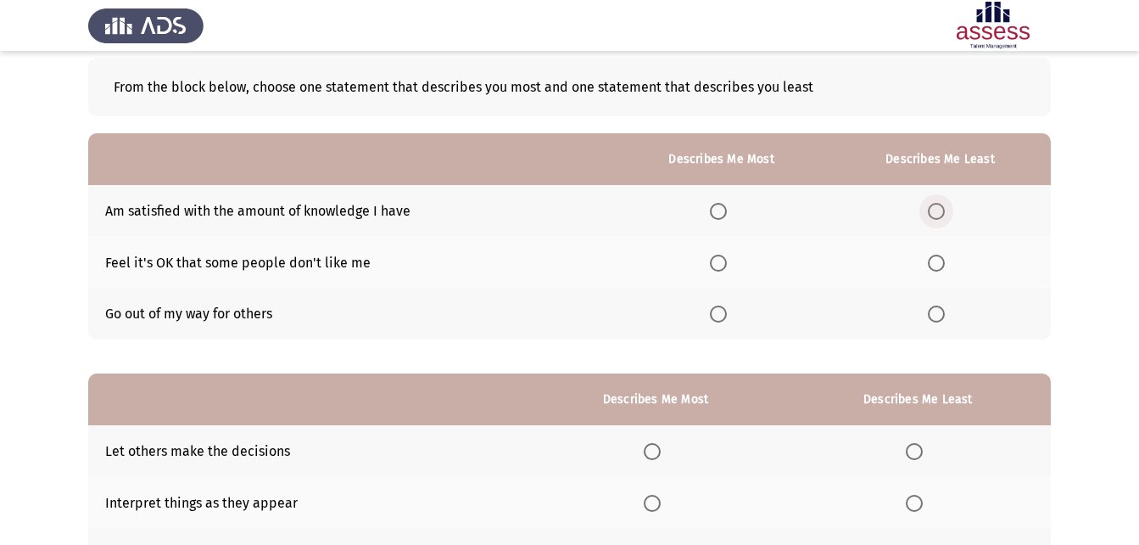
click at [935, 209] on span "Select an option" at bounding box center [936, 211] width 17 height 17
click at [935, 209] on input "Select an option" at bounding box center [936, 211] width 17 height 17
click at [715, 328] on th at bounding box center [721, 314] width 216 height 52
click at [727, 310] on span "Select an option" at bounding box center [718, 313] width 17 height 17
click at [727, 310] on input "Select an option" at bounding box center [718, 313] width 17 height 17
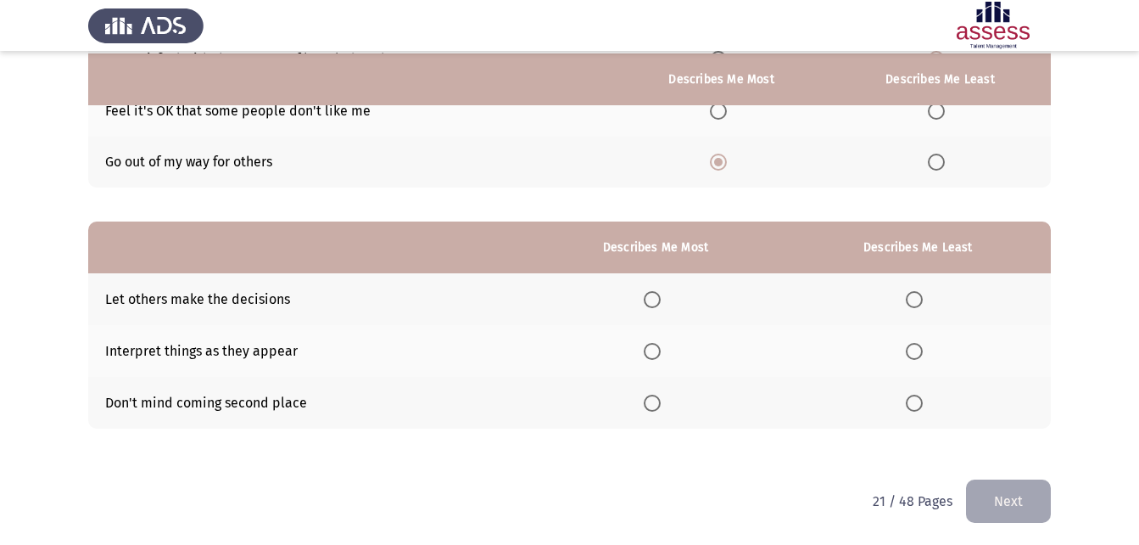
scroll to position [239, 0]
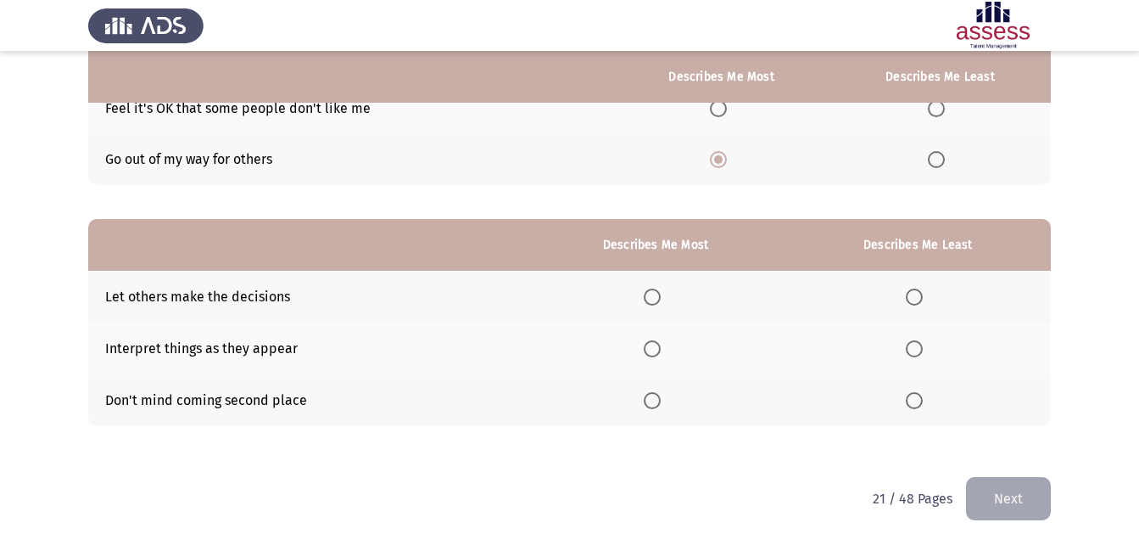
click at [919, 346] on span "Select an option" at bounding box center [914, 348] width 17 height 17
click at [919, 346] on input "Select an option" at bounding box center [914, 348] width 17 height 17
click at [657, 405] on span "Select an option" at bounding box center [652, 400] width 17 height 17
click at [657, 405] on input "Select an option" at bounding box center [652, 400] width 17 height 17
click at [994, 501] on button "Next" at bounding box center [1008, 498] width 85 height 43
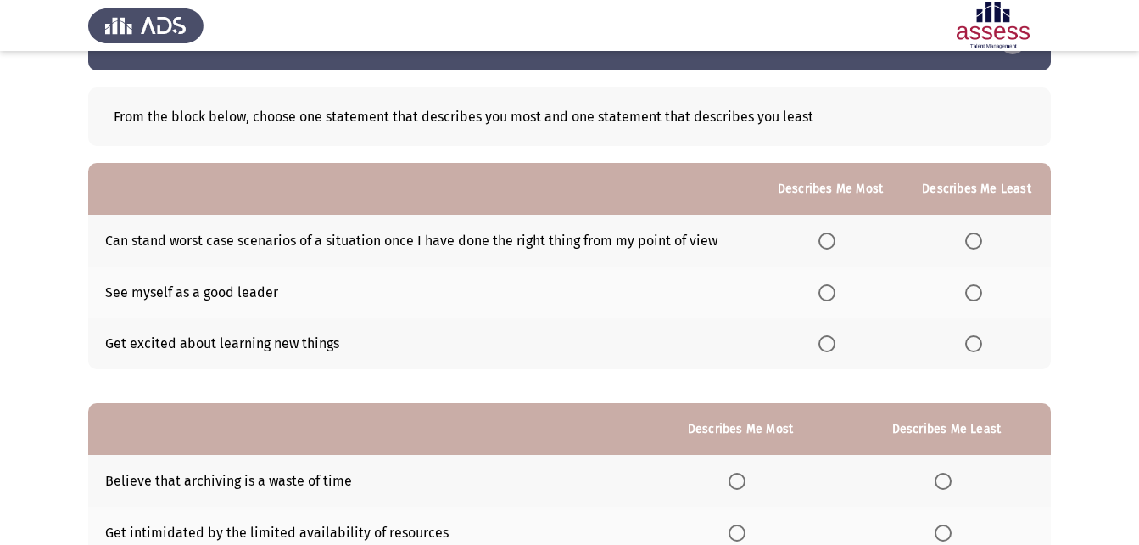
scroll to position [85, 0]
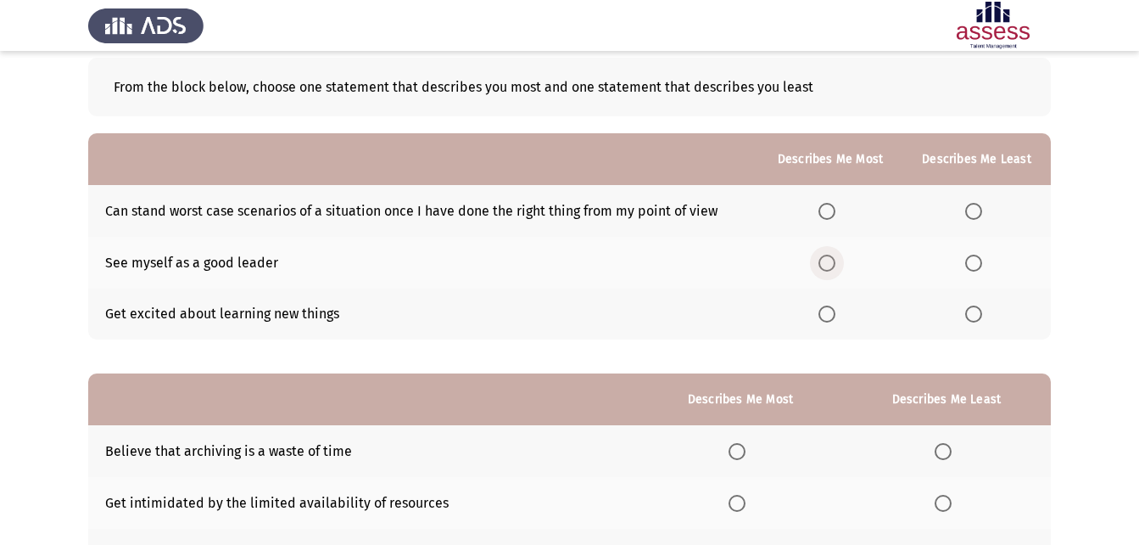
click at [826, 266] on span "Select an option" at bounding box center [827, 262] width 17 height 17
click at [826, 266] on input "Select an option" at bounding box center [827, 262] width 17 height 17
click at [979, 206] on span "Select an option" at bounding box center [973, 211] width 17 height 17
click at [979, 206] on input "Select an option" at bounding box center [973, 211] width 17 height 17
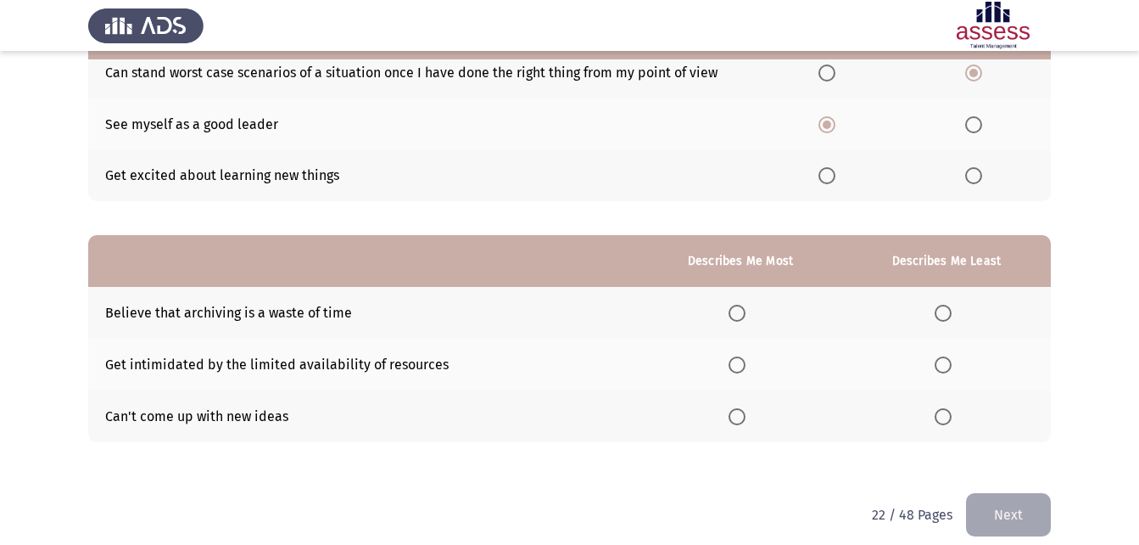
scroll to position [239, 0]
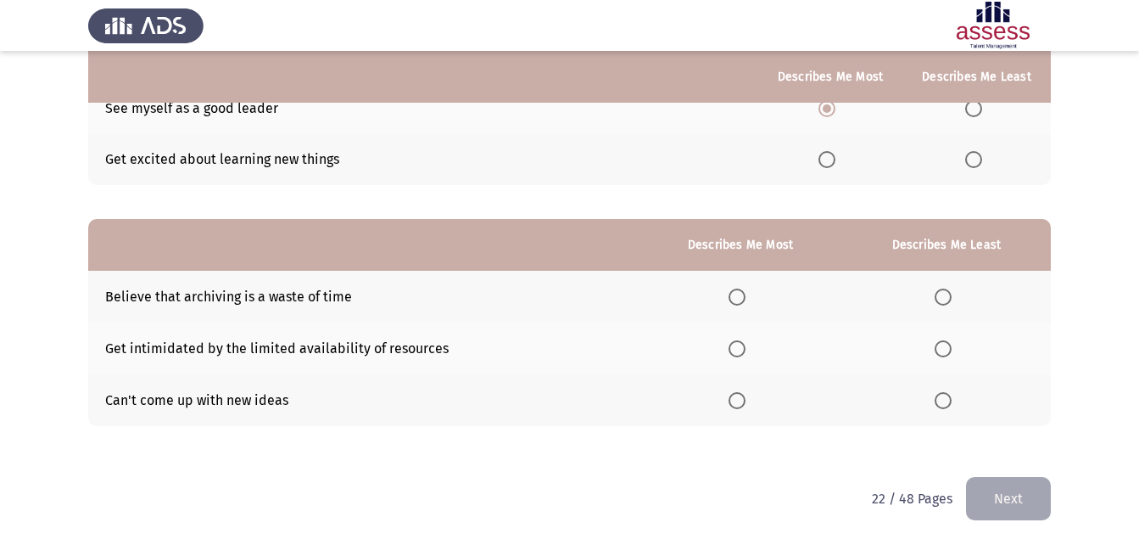
click at [939, 338] on th at bounding box center [946, 348] width 209 height 52
click at [943, 349] on span "Select an option" at bounding box center [943, 349] width 0 height 0
click at [943, 348] on input "Select an option" at bounding box center [943, 348] width 17 height 17
click at [948, 400] on span "Select an option" at bounding box center [943, 400] width 17 height 17
click at [948, 400] on input "Select an option" at bounding box center [943, 400] width 17 height 17
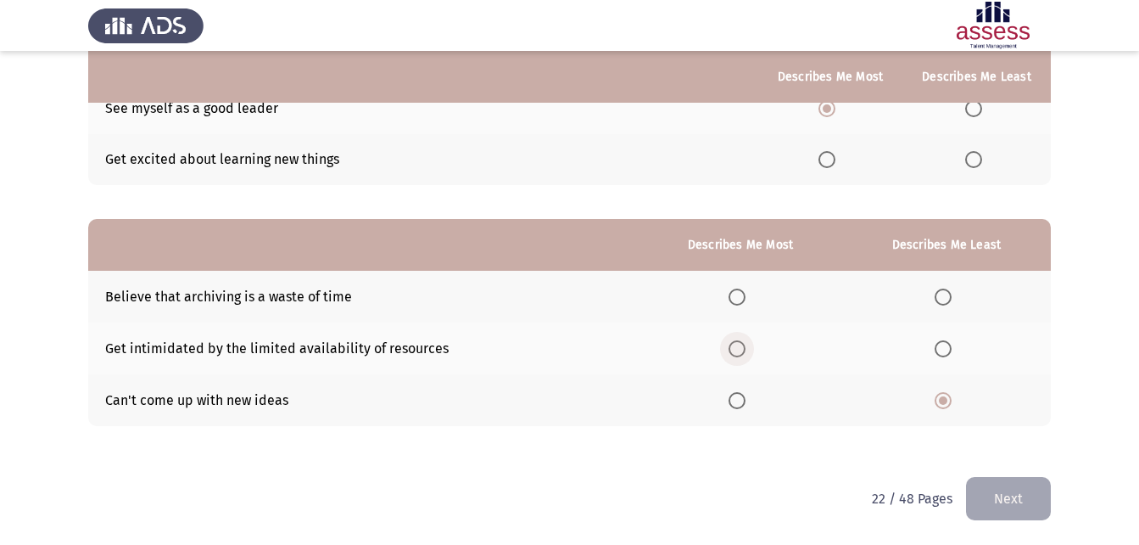
click at [740, 344] on span "Select an option" at bounding box center [737, 348] width 17 height 17
click at [740, 344] on input "Select an option" at bounding box center [737, 348] width 17 height 17
click at [1004, 500] on button "Next" at bounding box center [1008, 498] width 85 height 43
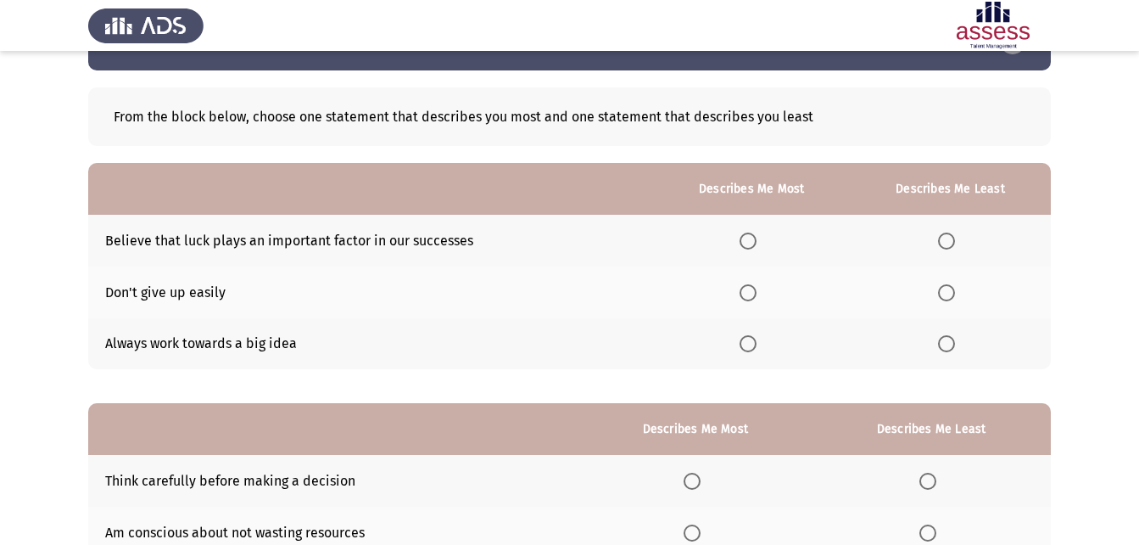
scroll to position [85, 0]
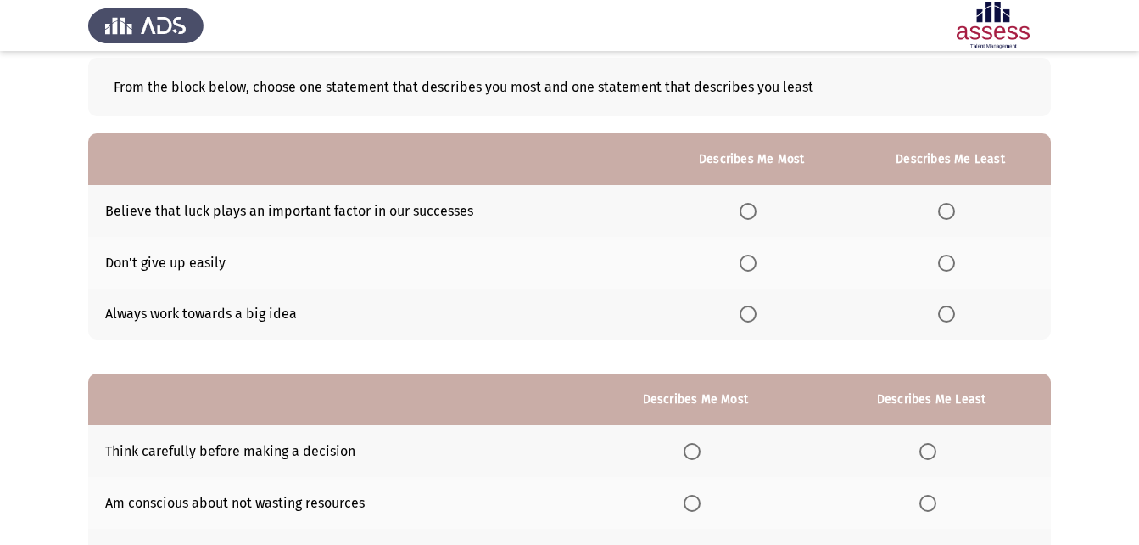
click at [756, 254] on span "Select an option" at bounding box center [748, 262] width 17 height 17
click at [756, 254] on input "Select an option" at bounding box center [748, 262] width 17 height 17
click at [946, 204] on span "Select an option" at bounding box center [946, 211] width 17 height 17
click at [946, 204] on input "Select an option" at bounding box center [946, 211] width 17 height 17
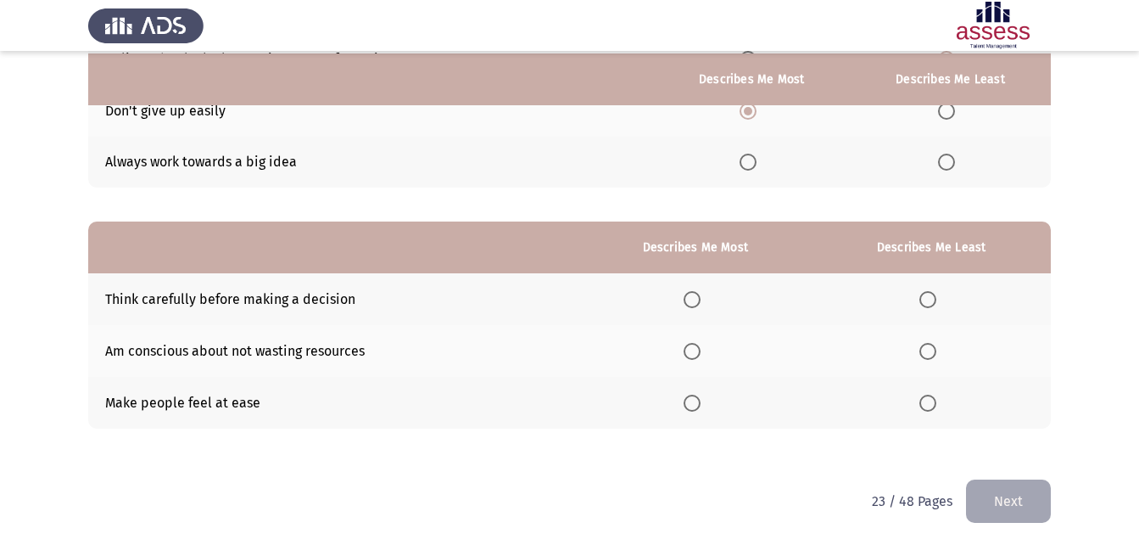
scroll to position [239, 0]
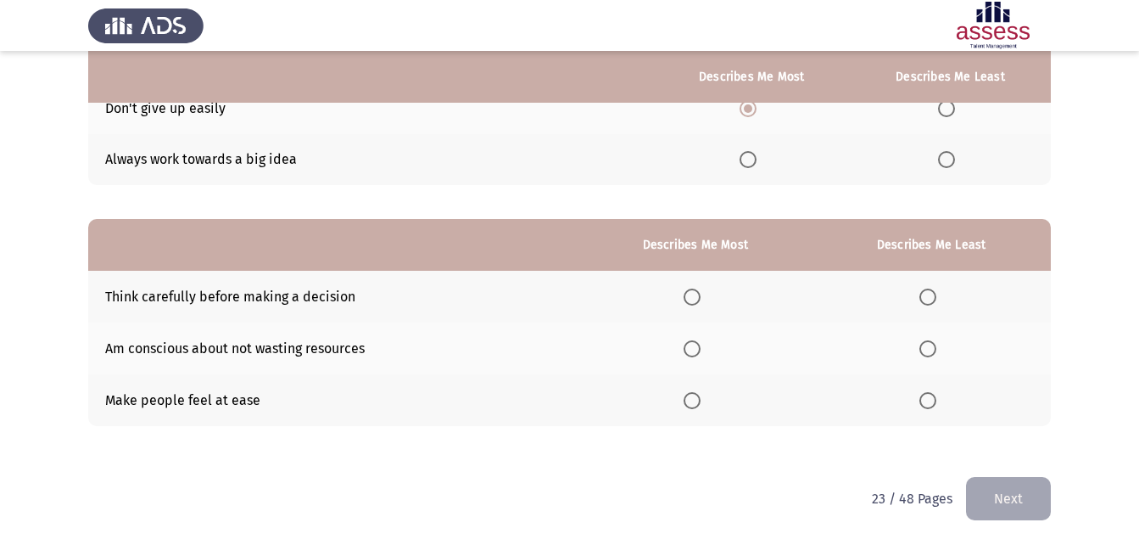
click at [701, 294] on span "Select an option" at bounding box center [692, 296] width 17 height 17
click at [701, 294] on input "Select an option" at bounding box center [692, 296] width 17 height 17
click at [931, 354] on span "Select an option" at bounding box center [928, 348] width 17 height 17
click at [931, 354] on input "Select an option" at bounding box center [928, 348] width 17 height 17
click at [1009, 486] on button "Next" at bounding box center [1008, 498] width 85 height 43
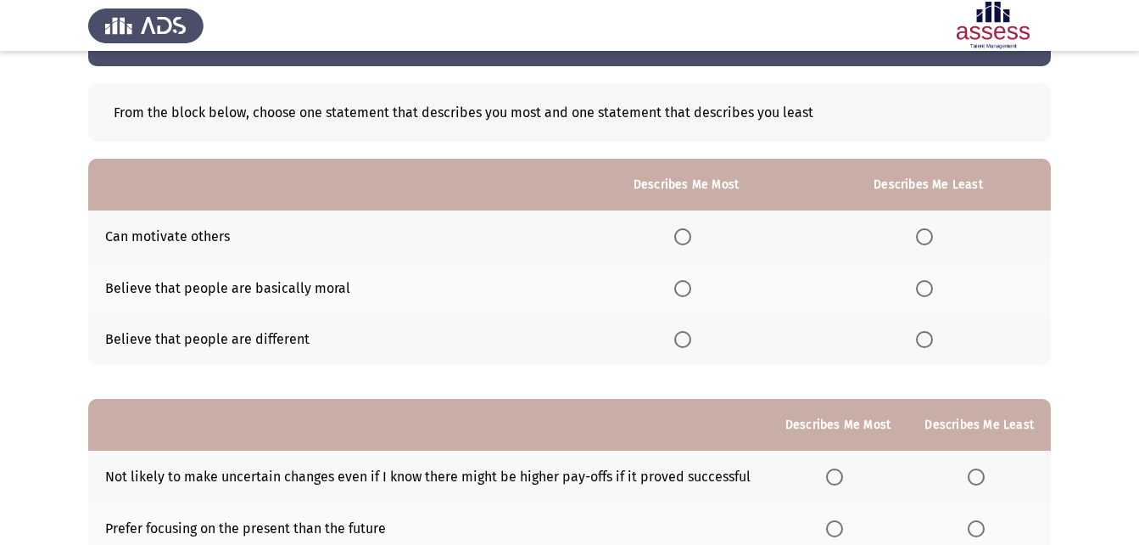
scroll to position [85, 0]
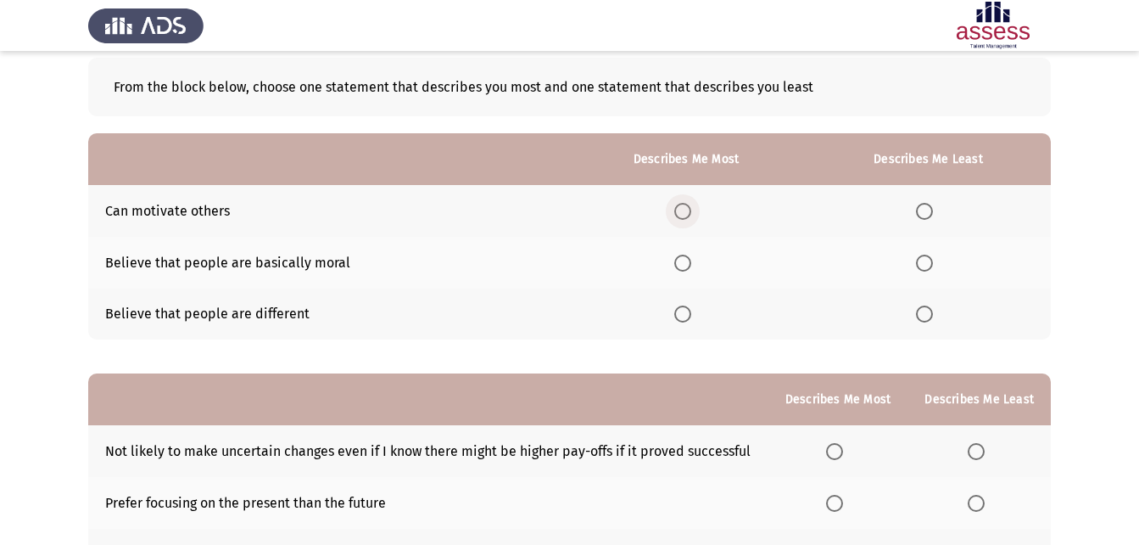
click at [683, 206] on span "Select an option" at bounding box center [682, 211] width 17 height 17
click at [683, 206] on input "Select an option" at bounding box center [682, 211] width 17 height 17
click at [932, 318] on span "Select an option" at bounding box center [924, 313] width 17 height 17
click at [932, 318] on input "Select an option" at bounding box center [924, 313] width 17 height 17
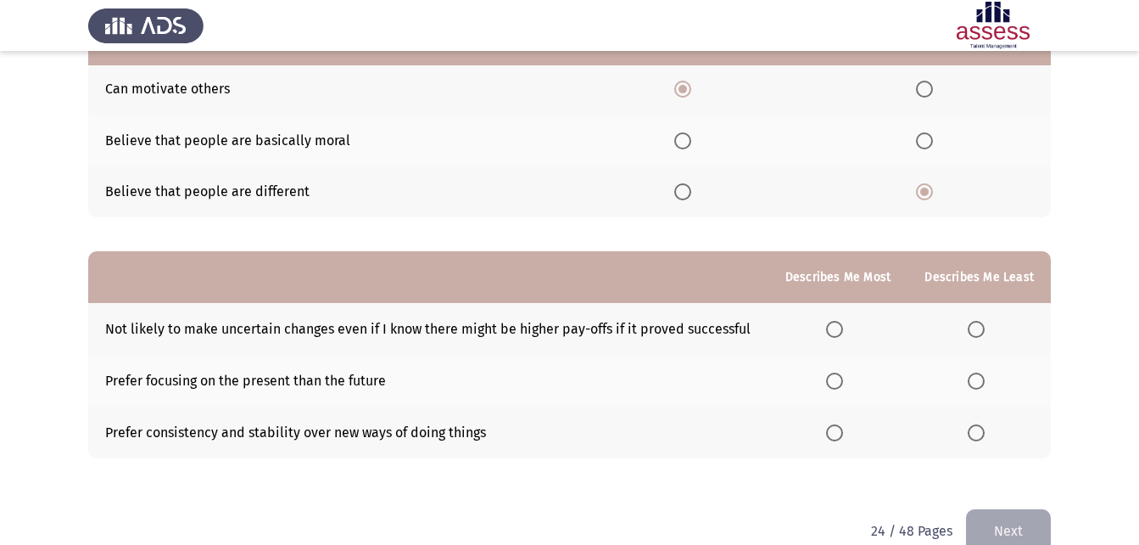
scroll to position [239, 0]
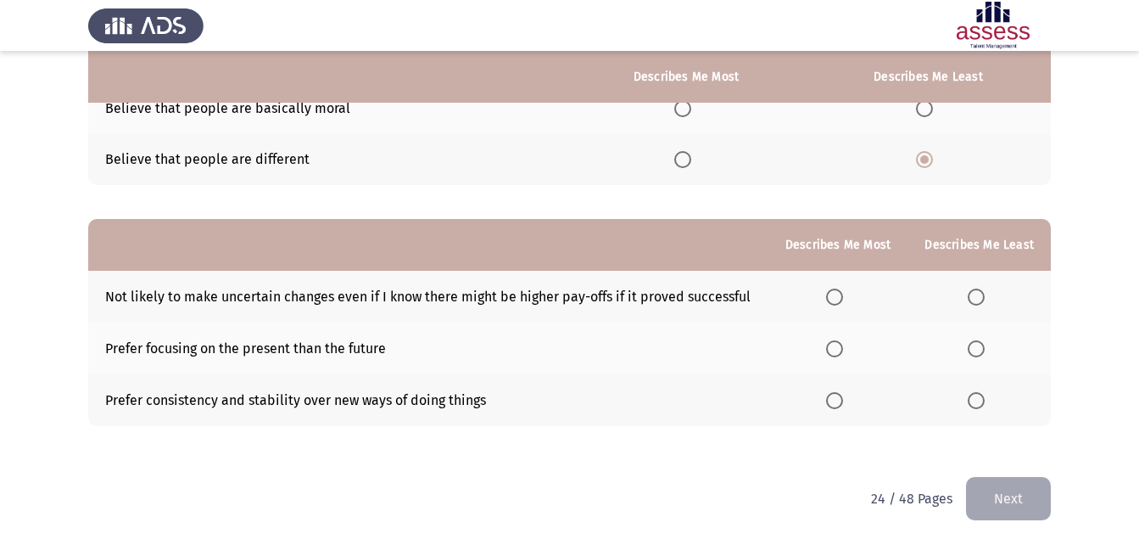
click at [833, 395] on span "Select an option" at bounding box center [834, 400] width 17 height 17
click at [833, 395] on input "Select an option" at bounding box center [834, 400] width 17 height 17
click at [982, 345] on span "Select an option" at bounding box center [976, 348] width 17 height 17
click at [982, 345] on input "Select an option" at bounding box center [976, 348] width 17 height 17
click at [982, 498] on button "Next" at bounding box center [1008, 498] width 85 height 43
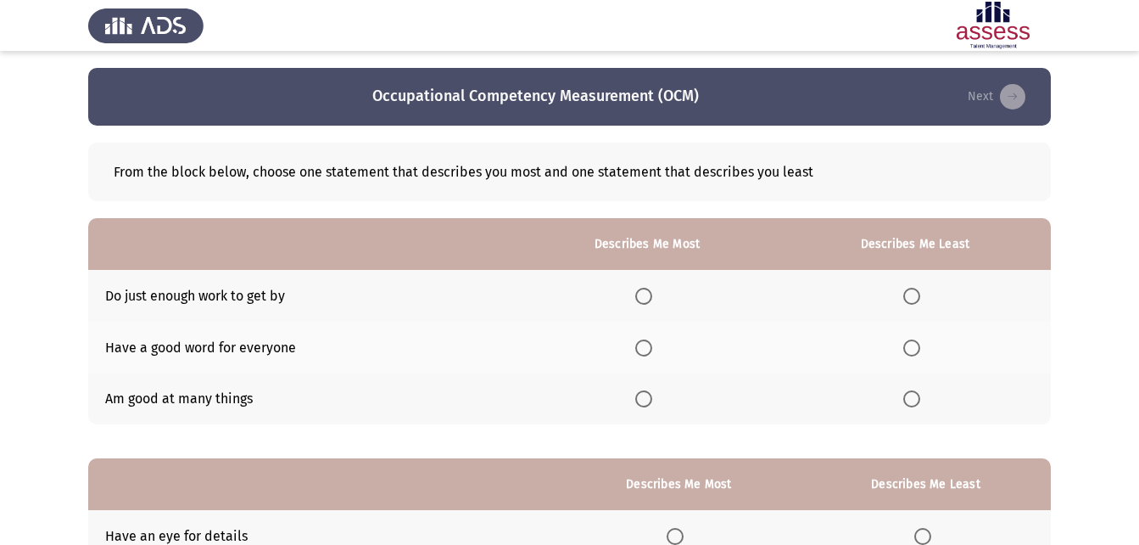
scroll to position [85, 0]
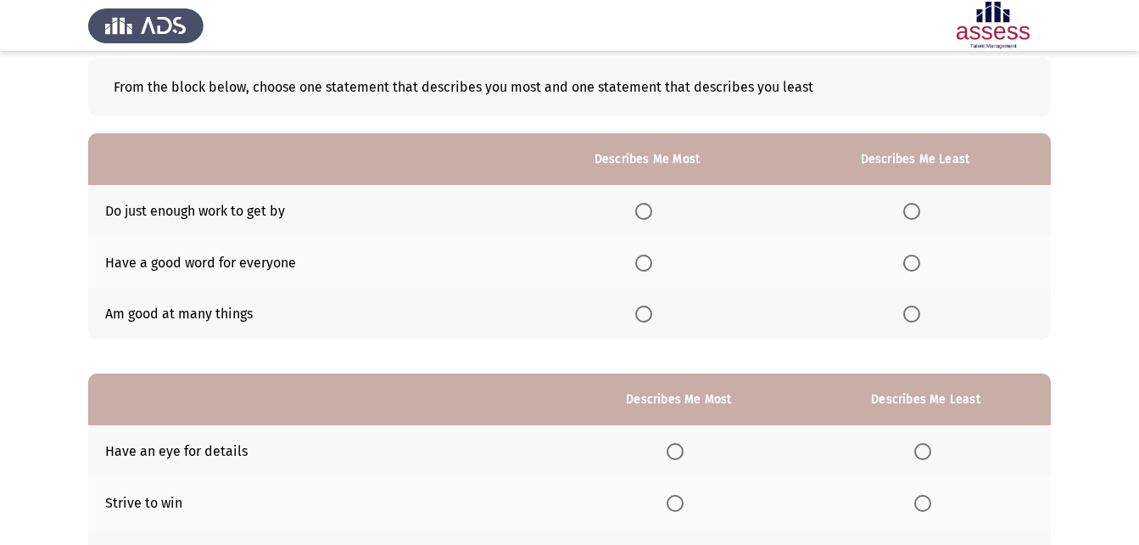
click at [652, 265] on span "Select an option" at bounding box center [643, 262] width 17 height 17
click at [652, 265] on input "Select an option" at bounding box center [643, 262] width 17 height 17
click at [906, 204] on span "Select an option" at bounding box center [911, 211] width 17 height 17
click at [906, 204] on input "Select an option" at bounding box center [911, 211] width 17 height 17
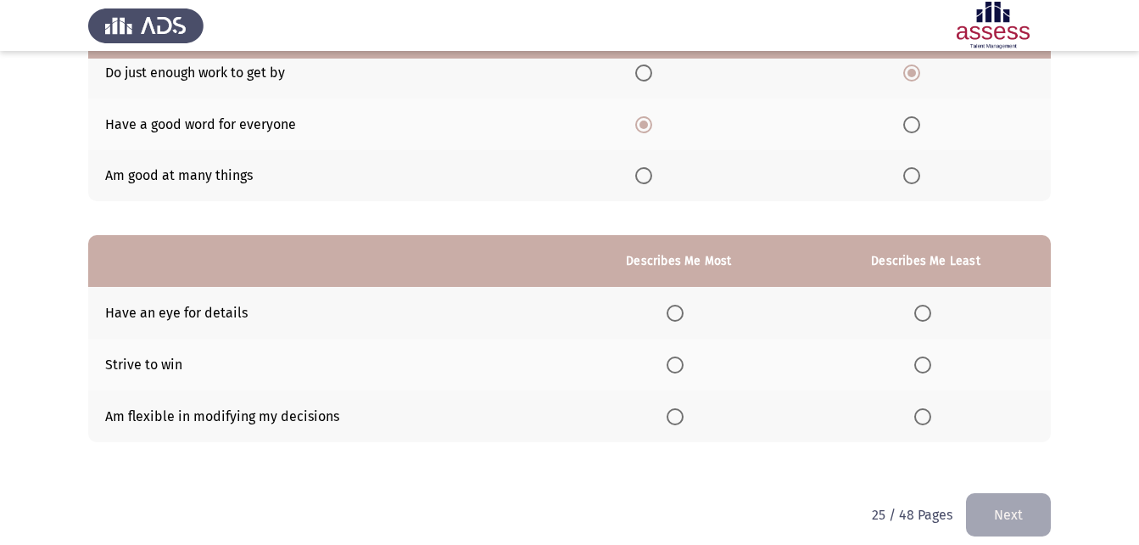
scroll to position [239, 0]
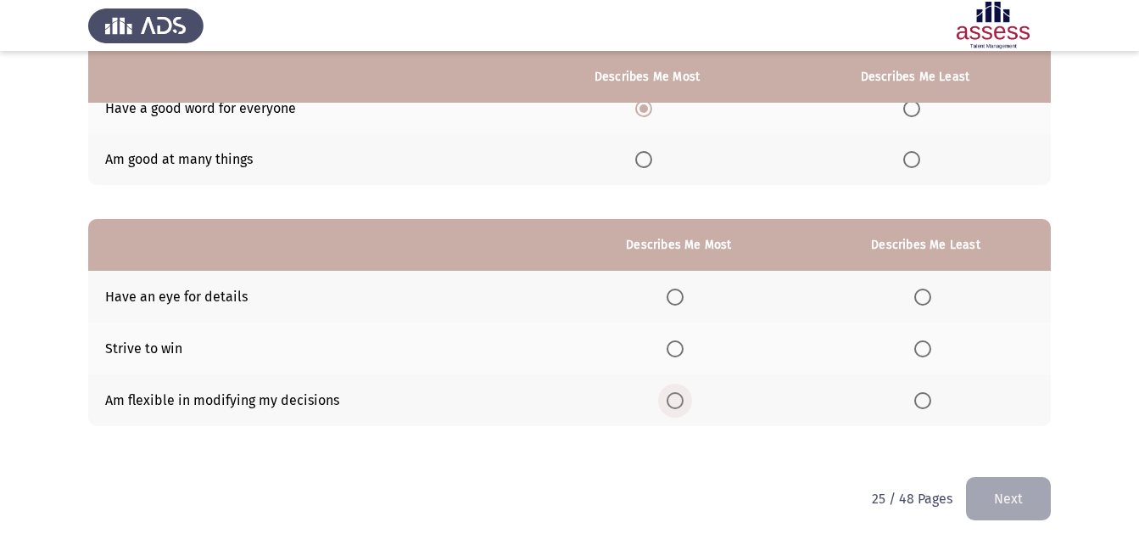
click at [678, 406] on span "Select an option" at bounding box center [675, 400] width 17 height 17
click at [678, 406] on input "Select an option" at bounding box center [675, 400] width 17 height 17
click at [925, 342] on span "Select an option" at bounding box center [922, 348] width 17 height 17
click at [925, 342] on input "Select an option" at bounding box center [922, 348] width 17 height 17
click at [988, 489] on button "Next" at bounding box center [1008, 498] width 85 height 43
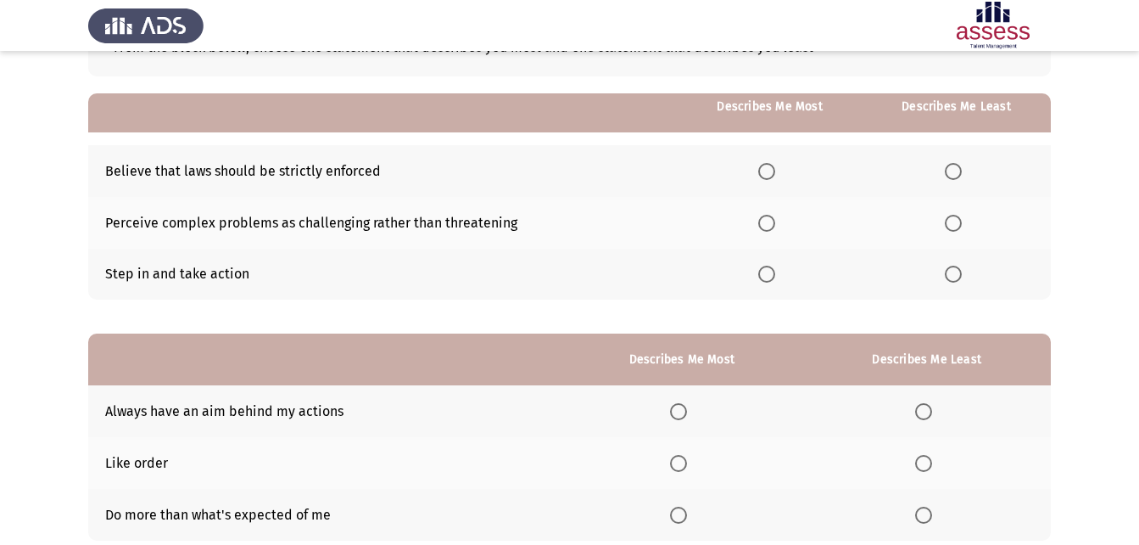
scroll to position [154, 0]
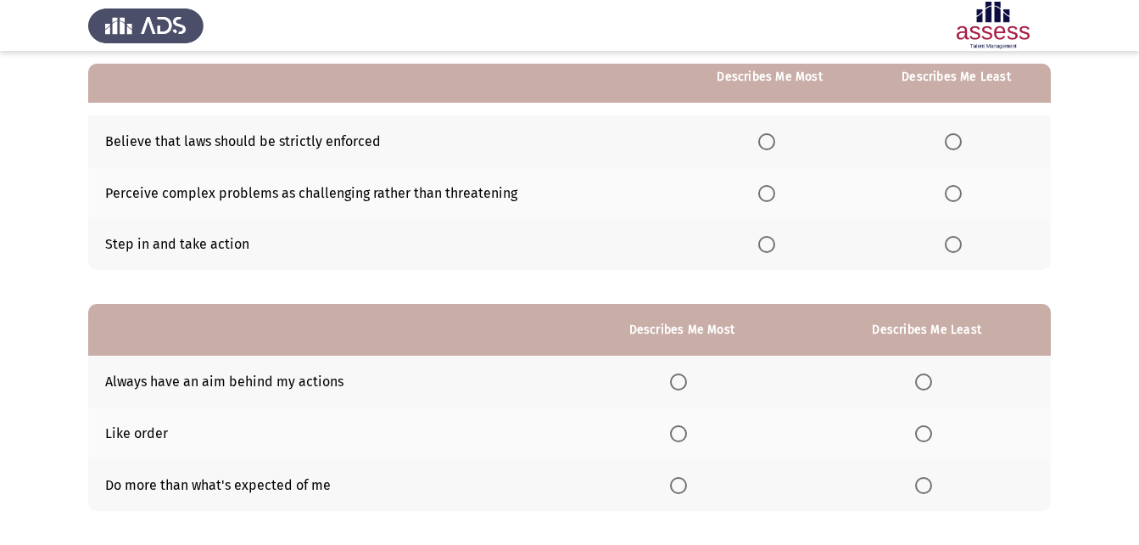
click at [775, 187] on span "Select an option" at bounding box center [766, 193] width 17 height 17
click at [775, 187] on input "Select an option" at bounding box center [766, 193] width 17 height 17
click at [959, 145] on span "Select an option" at bounding box center [953, 141] width 17 height 17
click at [959, 145] on input "Select an option" at bounding box center [953, 141] width 17 height 17
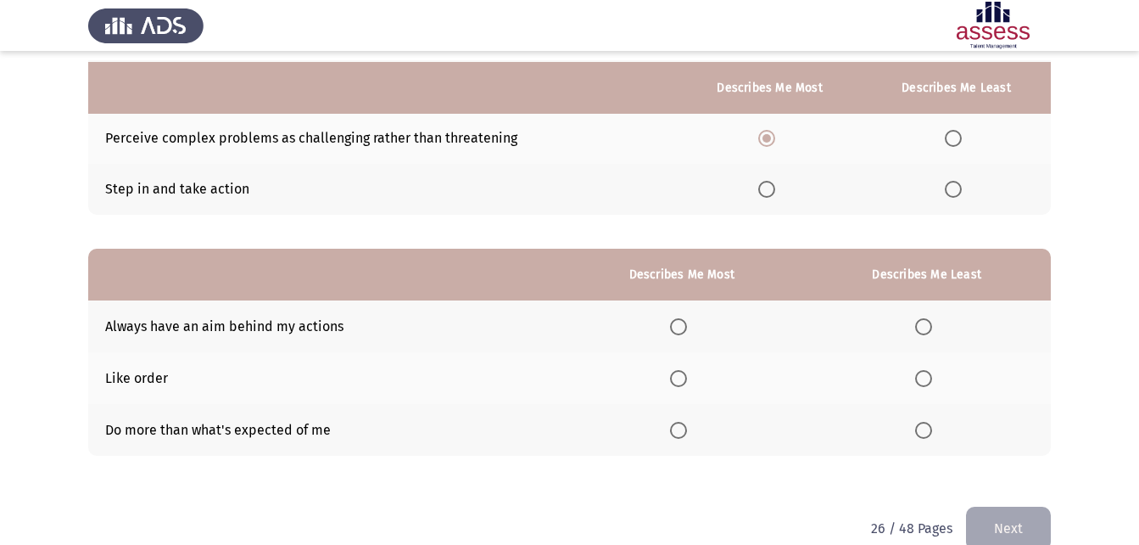
scroll to position [239, 0]
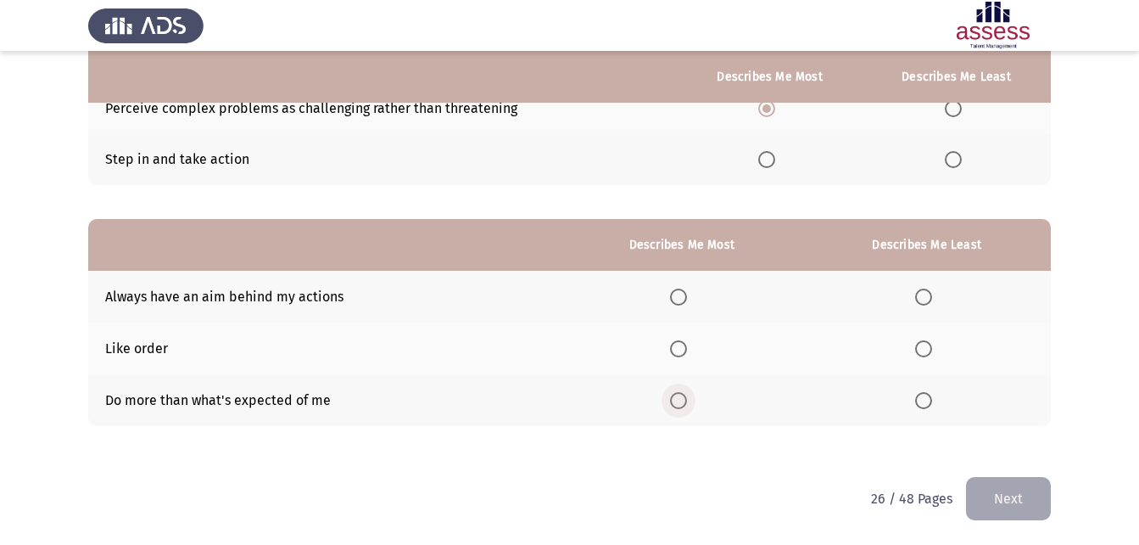
click at [680, 405] on span "Select an option" at bounding box center [678, 400] width 17 height 17
click at [680, 405] on input "Select an option" at bounding box center [678, 400] width 17 height 17
click at [932, 344] on span "Select an option" at bounding box center [923, 348] width 17 height 17
click at [932, 344] on input "Select an option" at bounding box center [923, 348] width 17 height 17
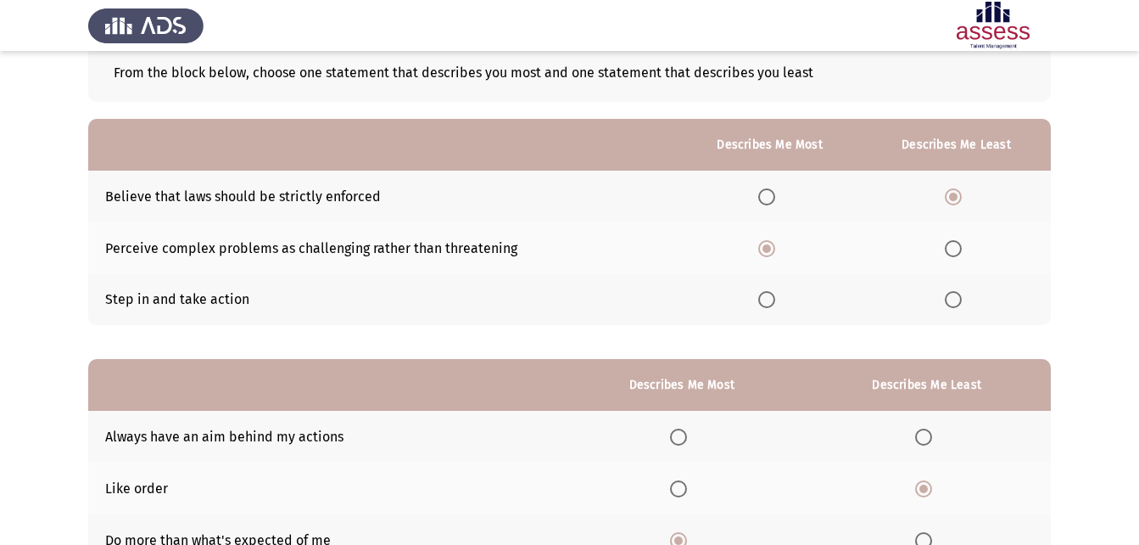
scroll to position [70, 0]
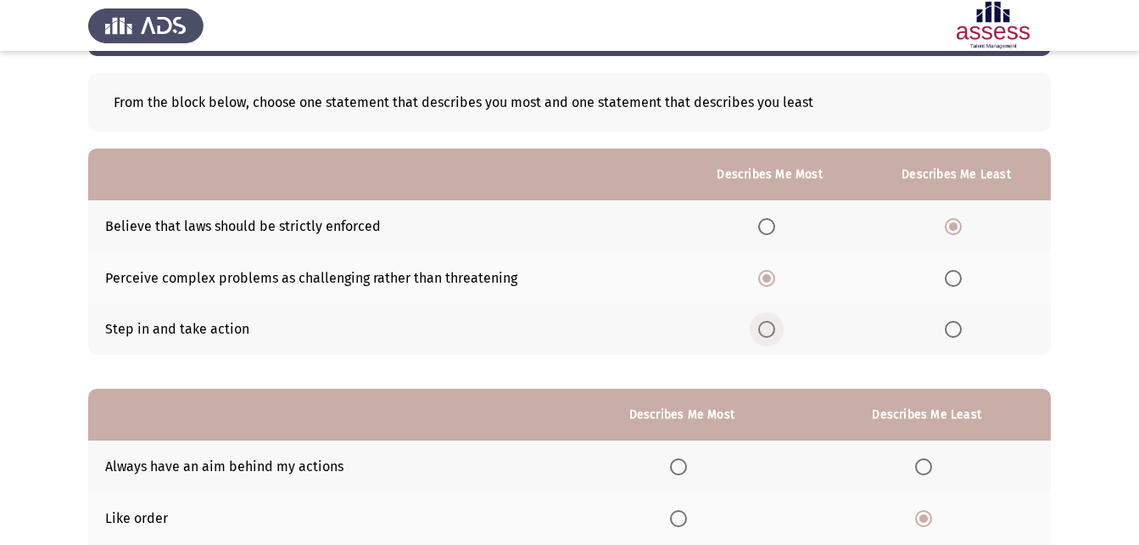
click at [767, 330] on span "Select an option" at bounding box center [766, 329] width 17 height 17
click at [767, 330] on input "Select an option" at bounding box center [766, 329] width 17 height 17
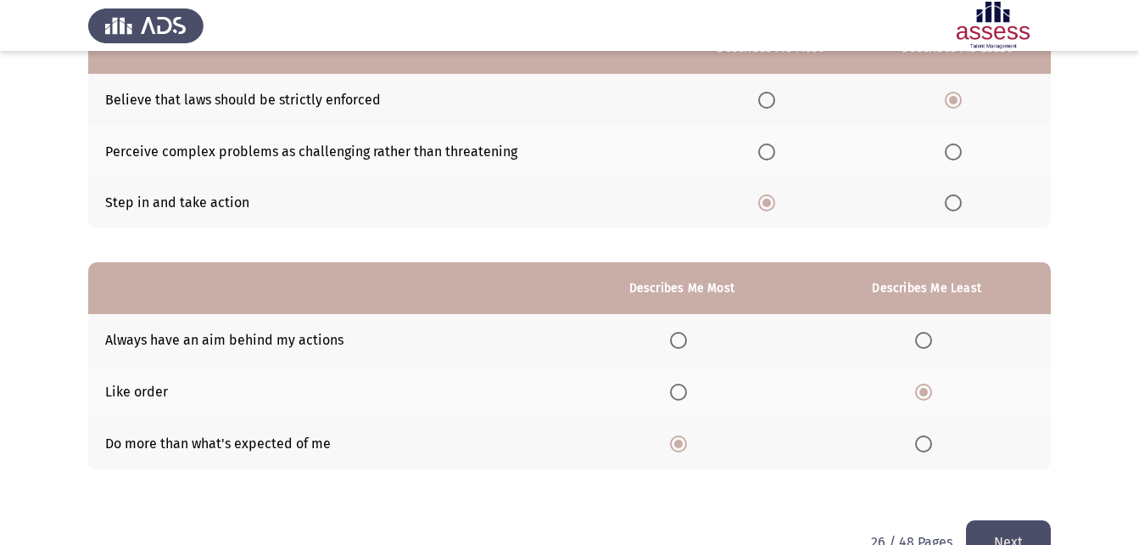
scroll to position [239, 0]
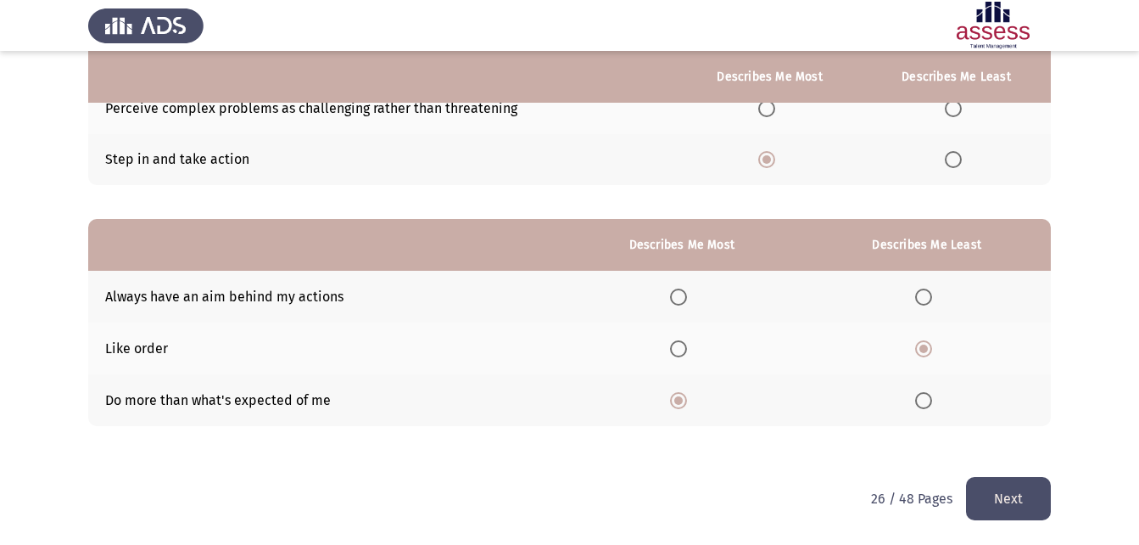
click at [987, 484] on button "Next" at bounding box center [1008, 498] width 85 height 43
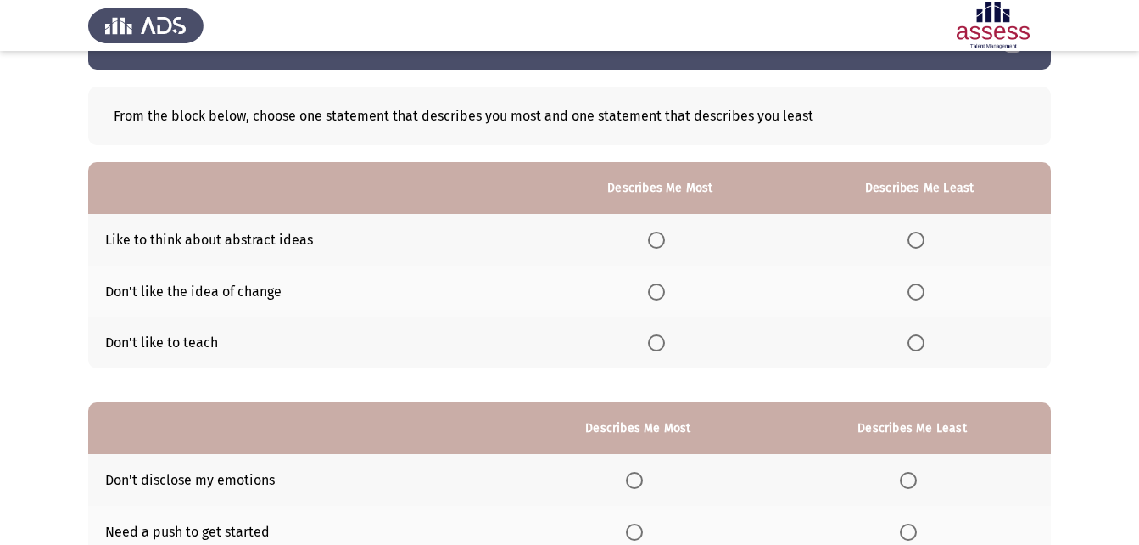
scroll to position [85, 0]
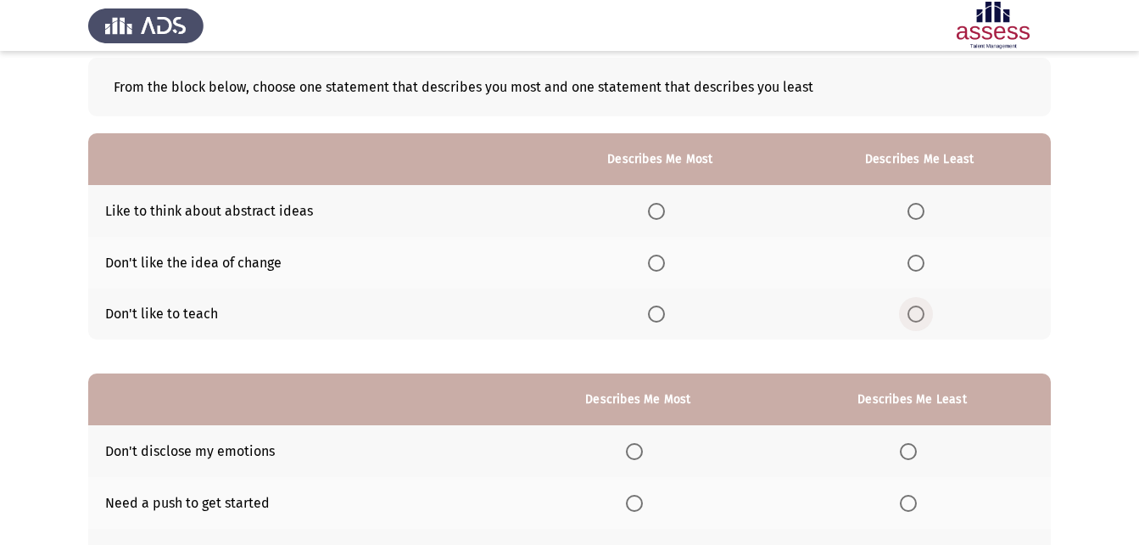
click at [915, 309] on span "Select an option" at bounding box center [916, 313] width 17 height 17
click at [915, 309] on input "Select an option" at bounding box center [916, 313] width 17 height 17
click at [657, 211] on span "Select an option" at bounding box center [657, 211] width 0 height 0
click at [659, 211] on input "Select an option" at bounding box center [656, 211] width 17 height 17
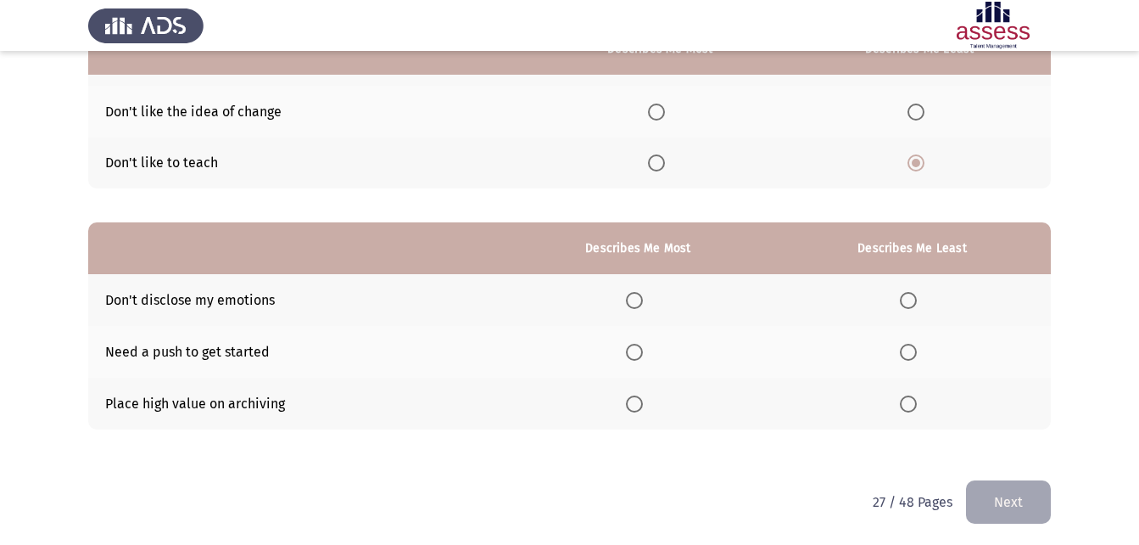
scroll to position [239, 0]
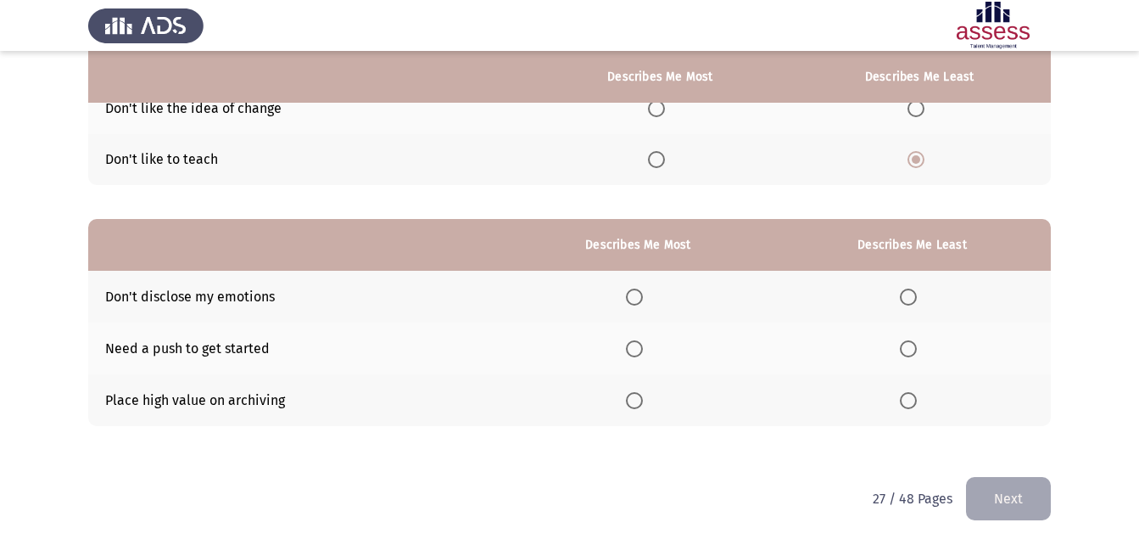
click at [909, 350] on span "Select an option" at bounding box center [908, 348] width 17 height 17
click at [909, 350] on input "Select an option" at bounding box center [908, 348] width 17 height 17
click at [632, 400] on span "Select an option" at bounding box center [634, 400] width 17 height 17
click at [632, 400] on input "Select an option" at bounding box center [634, 400] width 17 height 17
click at [1015, 493] on button "Next" at bounding box center [1008, 498] width 85 height 43
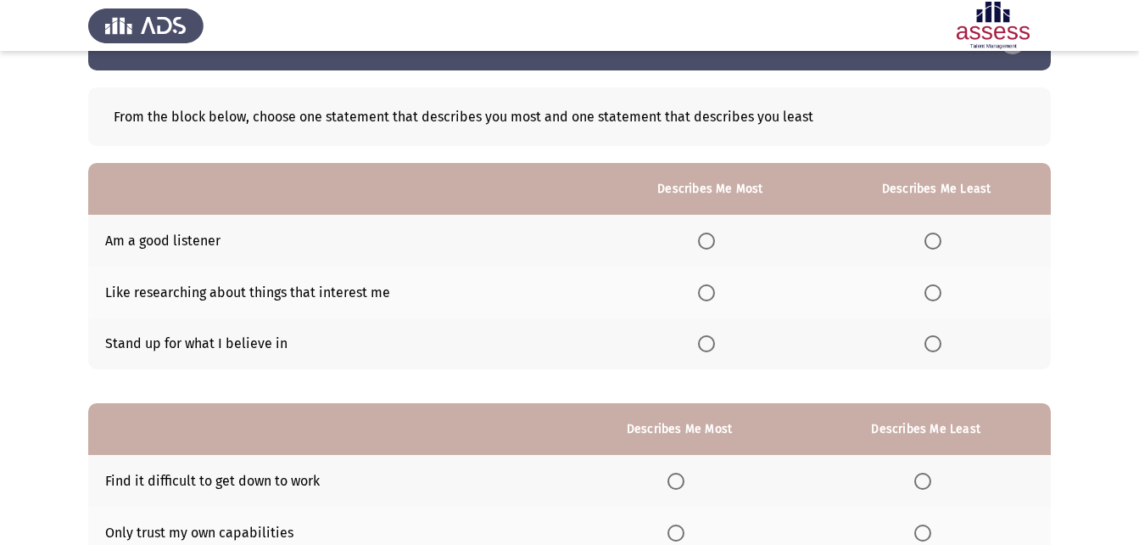
scroll to position [85, 0]
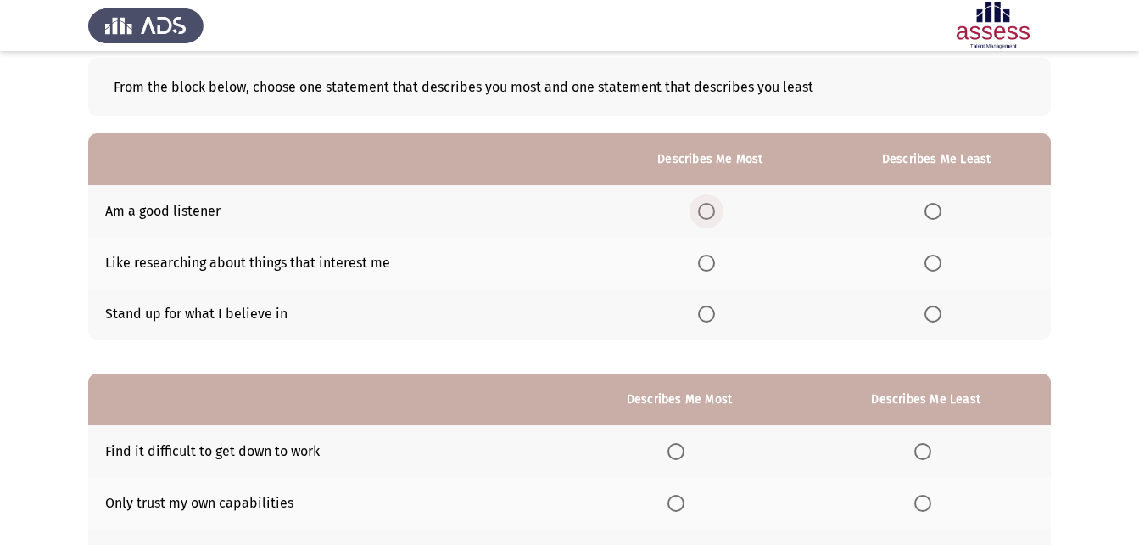
click at [708, 206] on span "Select an option" at bounding box center [706, 211] width 17 height 17
click at [708, 206] on input "Select an option" at bounding box center [706, 211] width 17 height 17
click at [931, 265] on span "Select an option" at bounding box center [933, 262] width 17 height 17
click at [931, 265] on input "Select an option" at bounding box center [933, 262] width 17 height 17
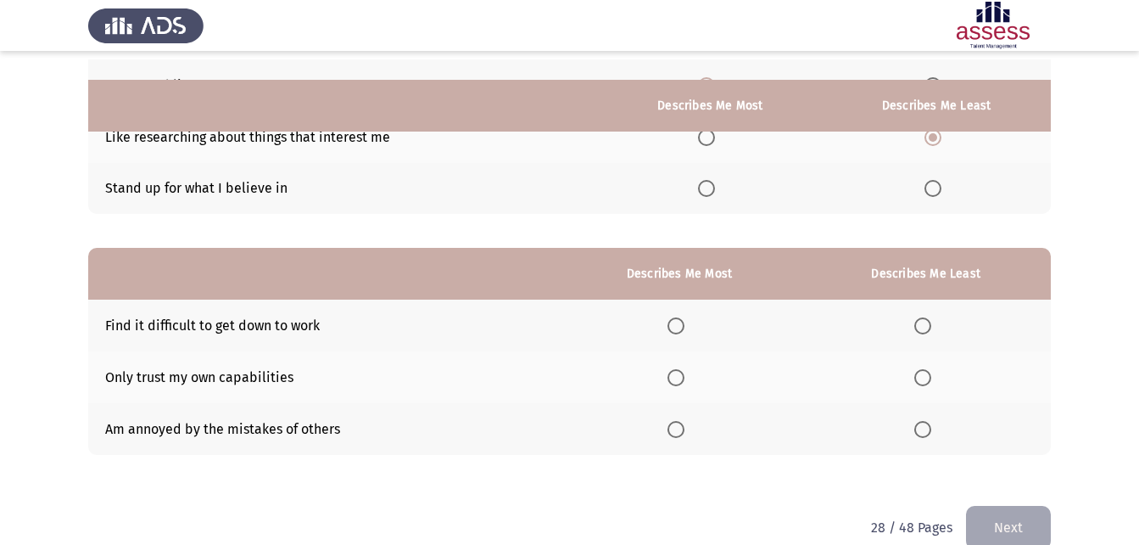
scroll to position [239, 0]
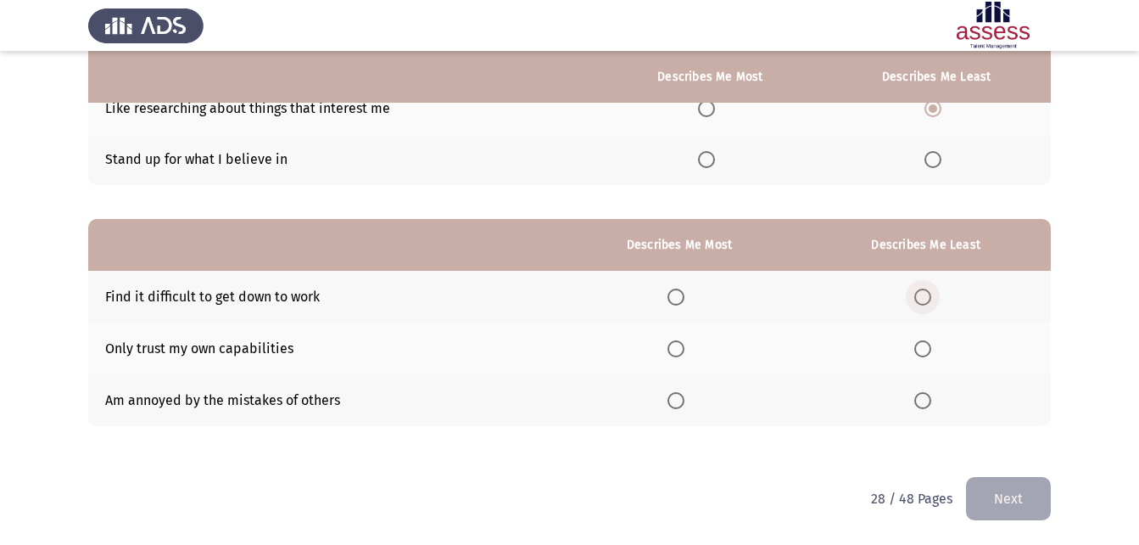
click at [926, 291] on span "Select an option" at bounding box center [922, 296] width 17 height 17
click at [926, 291] on input "Select an option" at bounding box center [922, 296] width 17 height 17
click at [681, 388] on th at bounding box center [679, 400] width 243 height 52
click at [683, 400] on span "Select an option" at bounding box center [676, 400] width 17 height 17
click at [683, 400] on input "Select an option" at bounding box center [676, 400] width 17 height 17
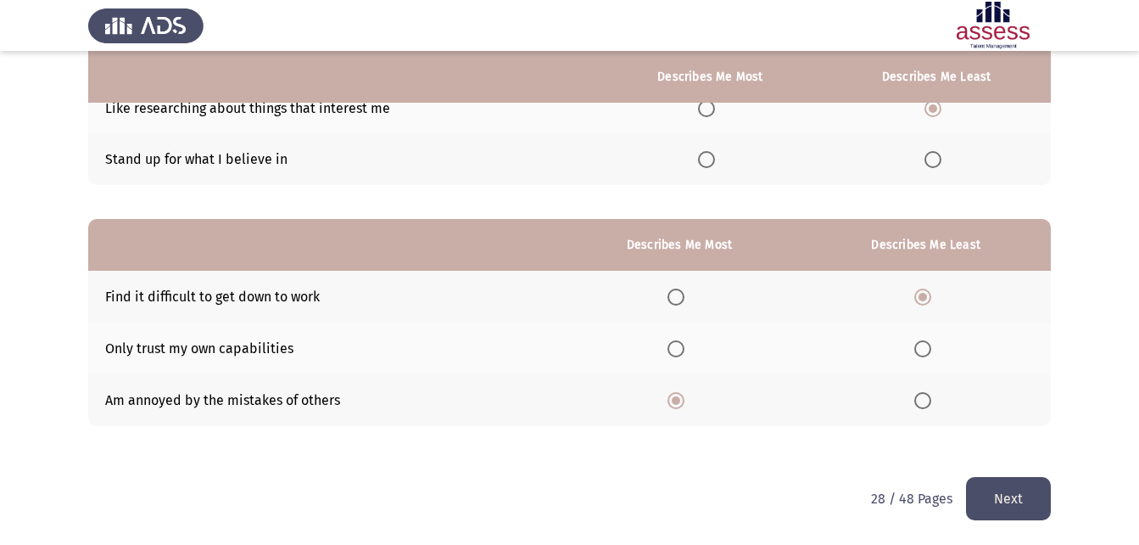
click at [1000, 489] on button "Next" at bounding box center [1008, 498] width 85 height 43
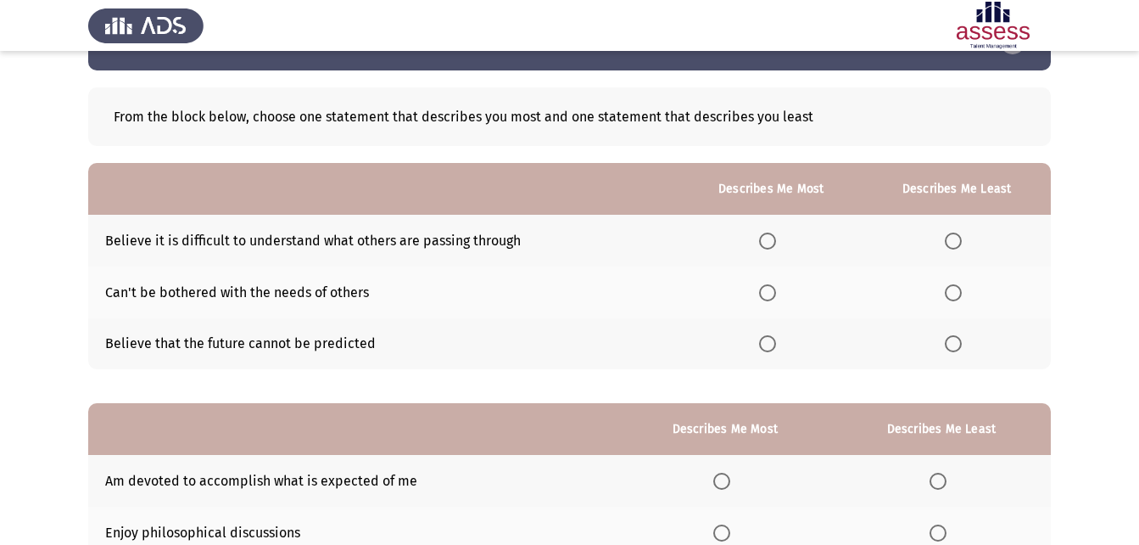
scroll to position [85, 0]
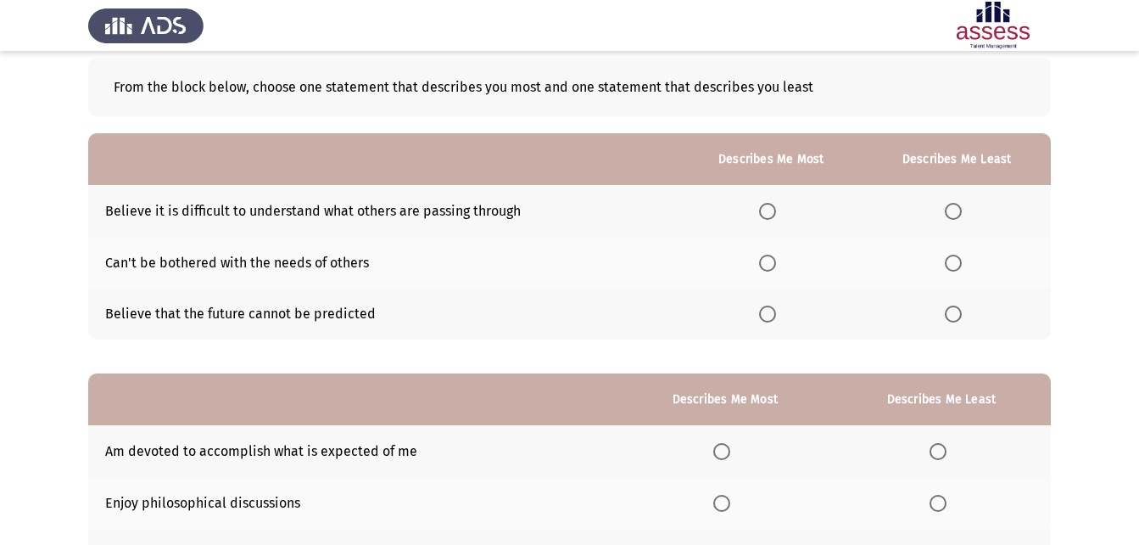
click at [767, 312] on span "Select an option" at bounding box center [767, 313] width 17 height 17
click at [767, 312] on input "Select an option" at bounding box center [767, 313] width 17 height 17
click at [964, 206] on label "Select an option" at bounding box center [957, 211] width 24 height 17
click at [962, 206] on input "Select an option" at bounding box center [953, 211] width 17 height 17
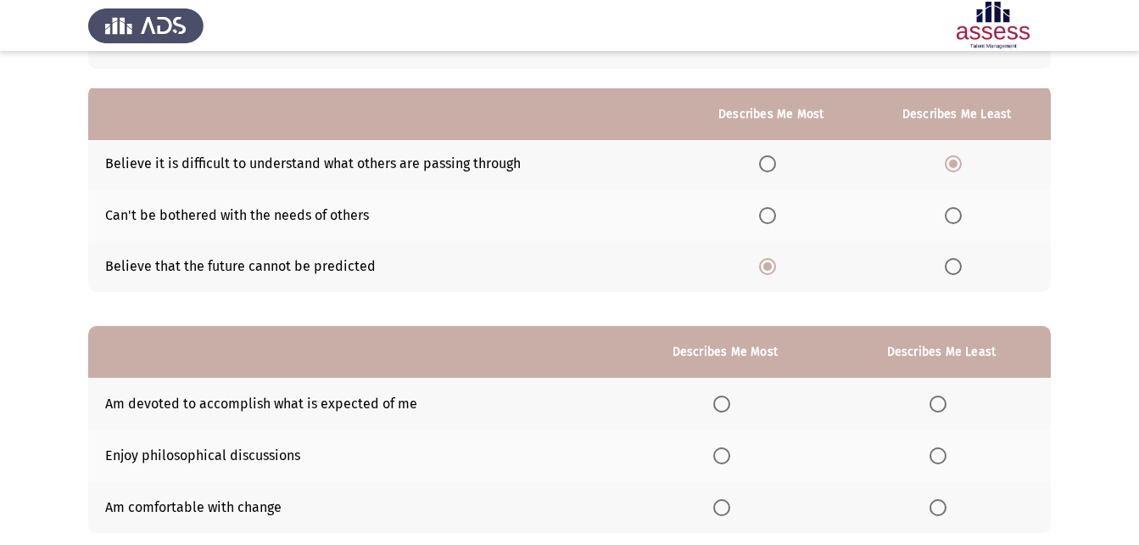
scroll to position [170, 0]
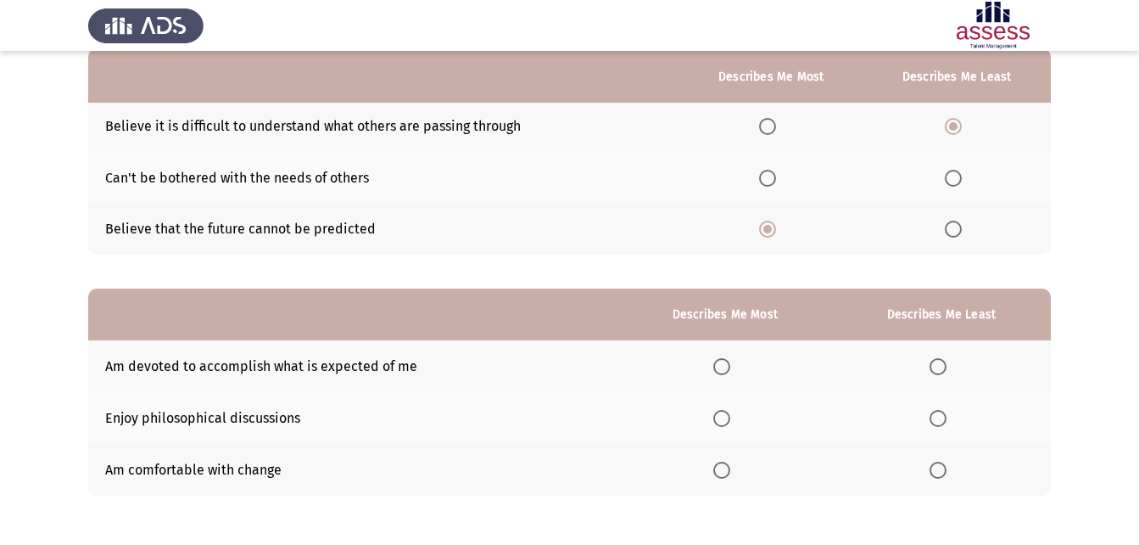
click at [959, 177] on span "Select an option" at bounding box center [953, 178] width 17 height 17
click at [959, 177] on input "Select an option" at bounding box center [953, 178] width 17 height 17
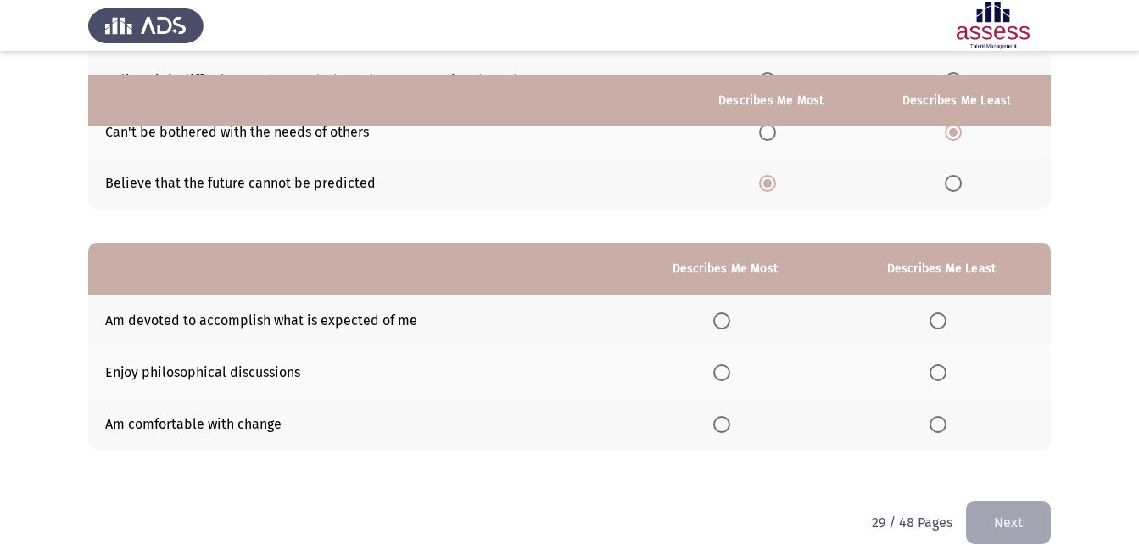
scroll to position [239, 0]
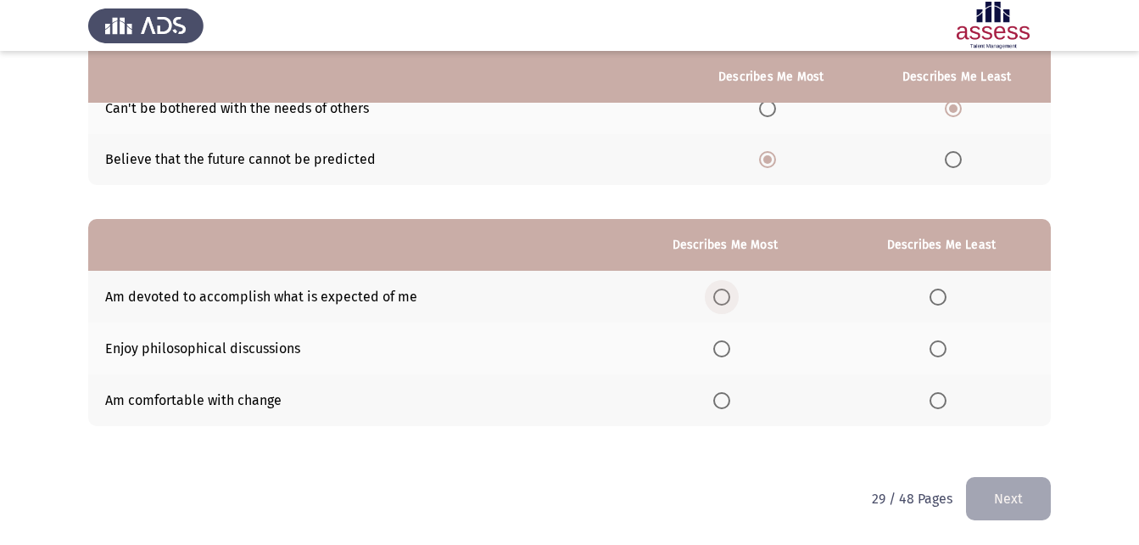
click at [716, 293] on span "Select an option" at bounding box center [721, 296] width 17 height 17
click at [716, 293] on input "Select an option" at bounding box center [721, 296] width 17 height 17
click at [941, 344] on span "Select an option" at bounding box center [938, 348] width 17 height 17
click at [941, 344] on input "Select an option" at bounding box center [938, 348] width 17 height 17
click at [1003, 500] on button "Next" at bounding box center [1008, 498] width 85 height 43
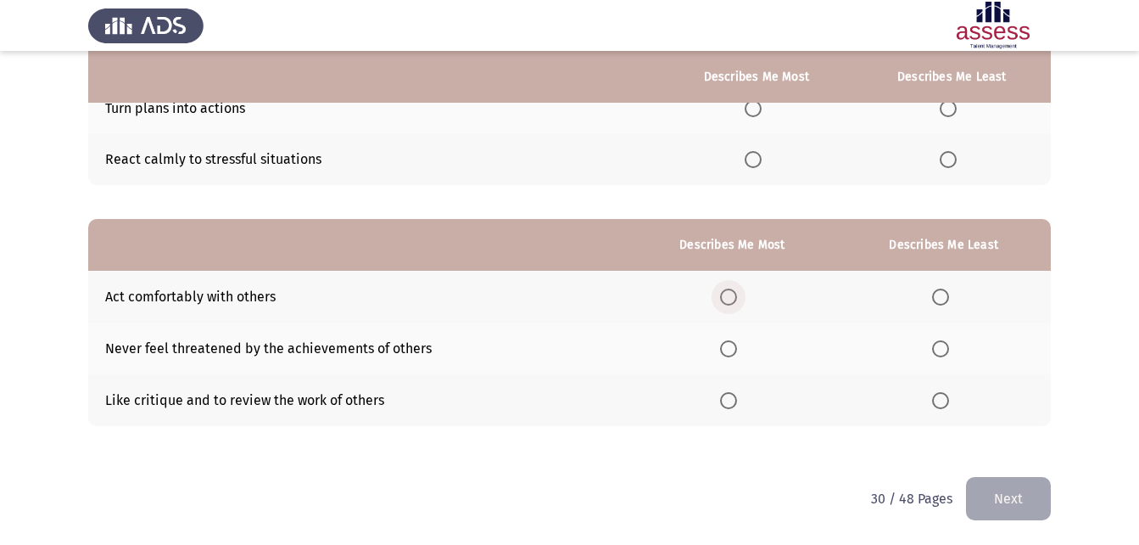
click at [730, 292] on span "Select an option" at bounding box center [728, 296] width 17 height 17
click at [730, 292] on input "Select an option" at bounding box center [728, 296] width 17 height 17
click at [951, 400] on label "Select an option" at bounding box center [944, 400] width 24 height 17
click at [949, 400] on input "Select an option" at bounding box center [940, 400] width 17 height 17
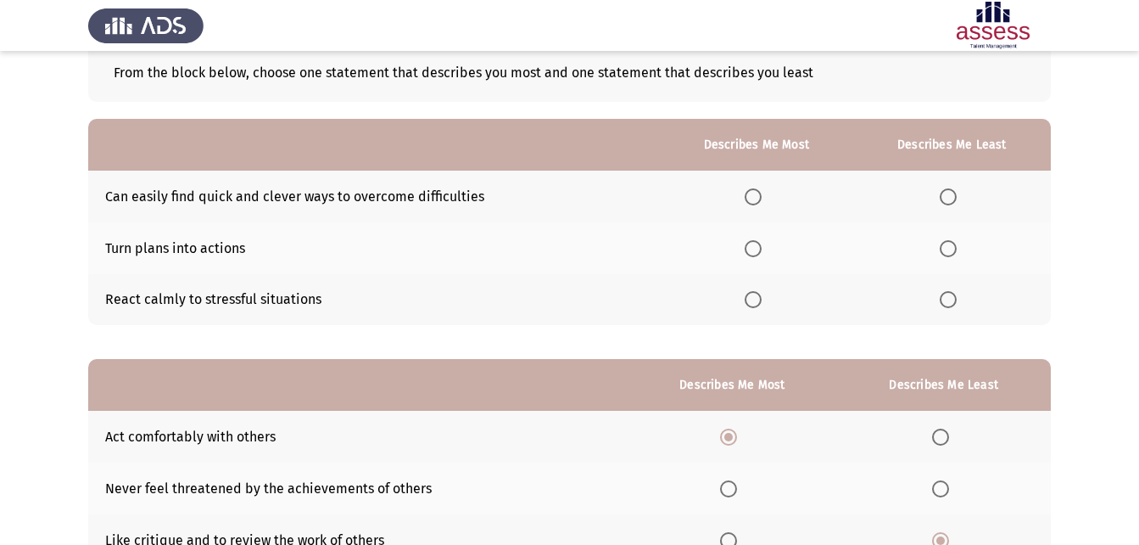
scroll to position [70, 0]
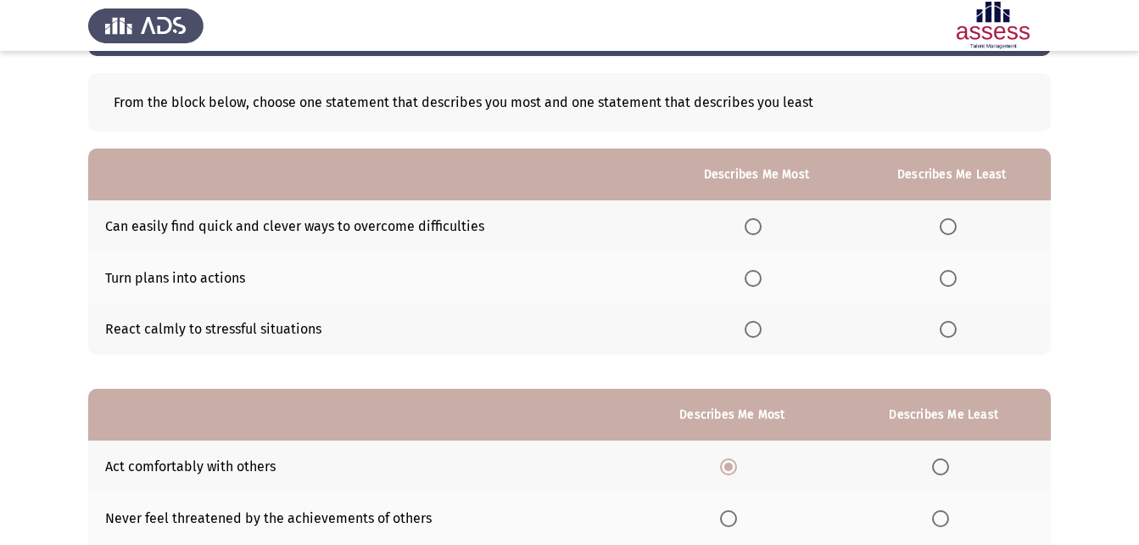
click at [954, 227] on span "Select an option" at bounding box center [948, 226] width 17 height 17
click at [954, 227] on input "Select an option" at bounding box center [948, 226] width 17 height 17
click at [761, 277] on span "Select an option" at bounding box center [753, 278] width 17 height 17
click at [761, 277] on input "Select an option" at bounding box center [753, 278] width 17 height 17
click at [953, 330] on span "Select an option" at bounding box center [948, 329] width 17 height 17
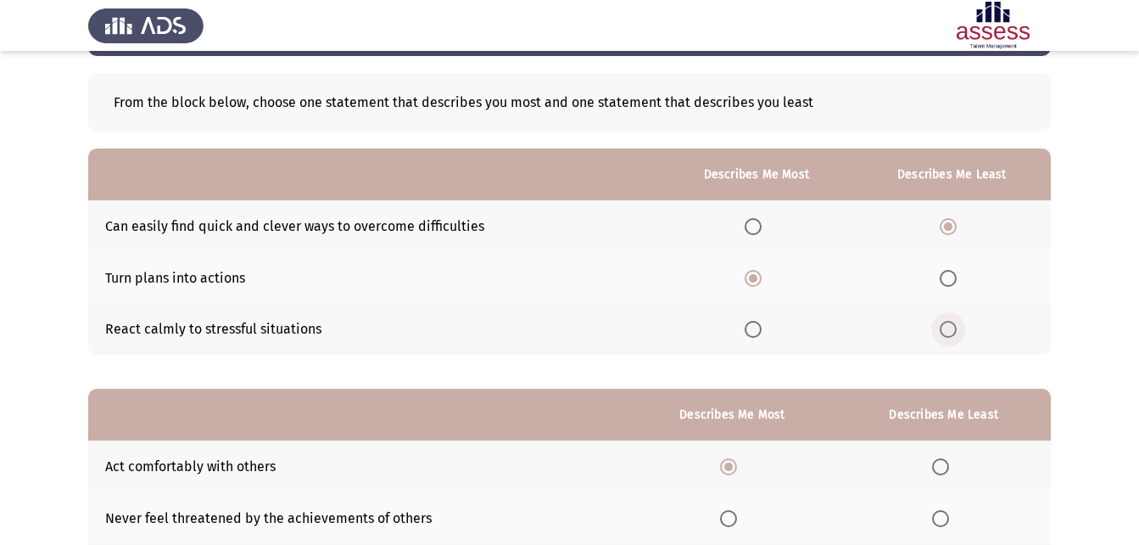
click at [953, 330] on input "Select an option" at bounding box center [948, 329] width 17 height 17
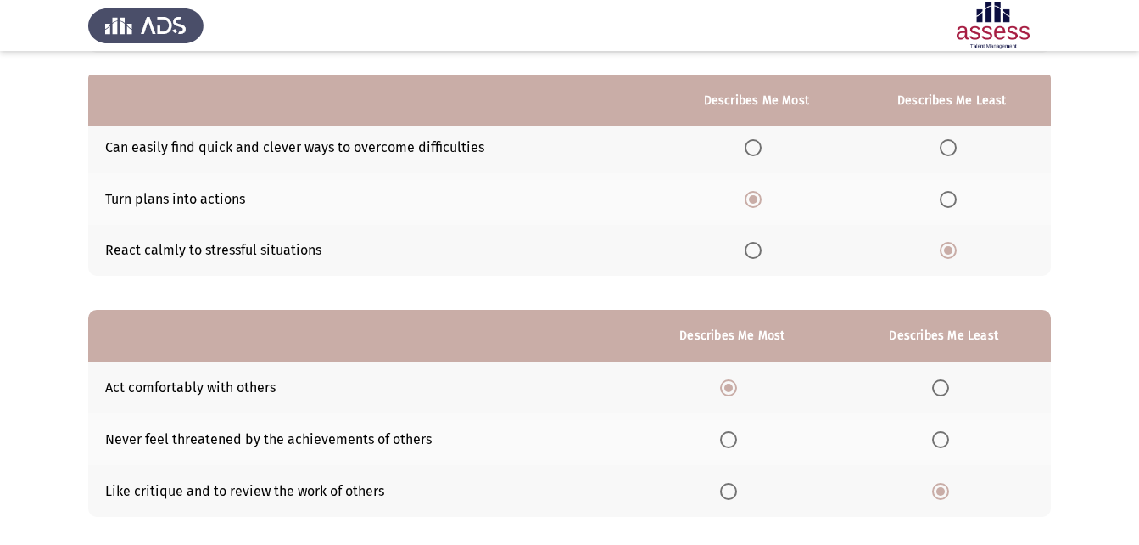
scroll to position [239, 0]
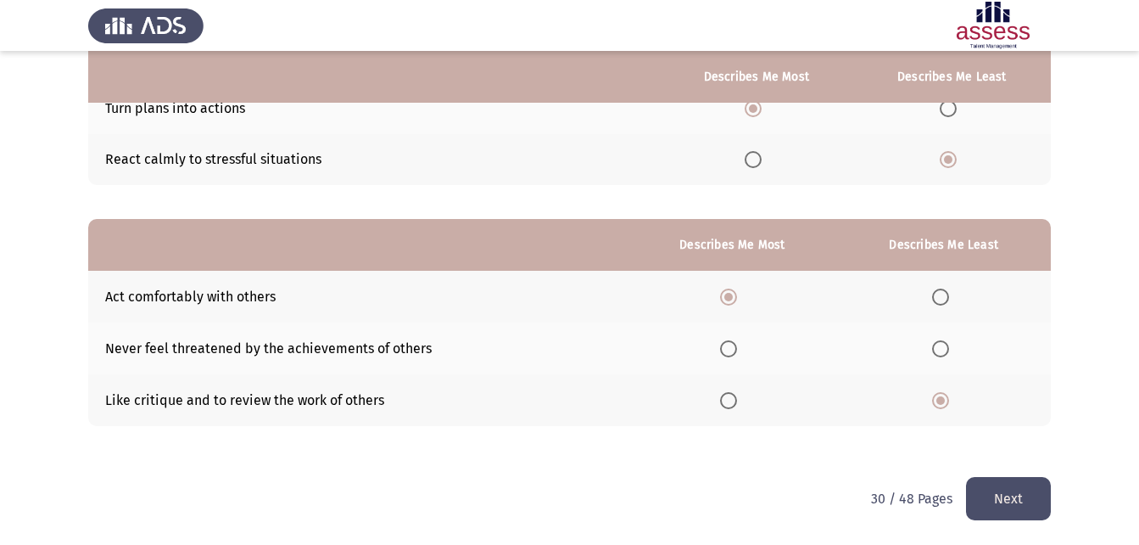
click at [1011, 499] on button "Next" at bounding box center [1008, 498] width 85 height 43
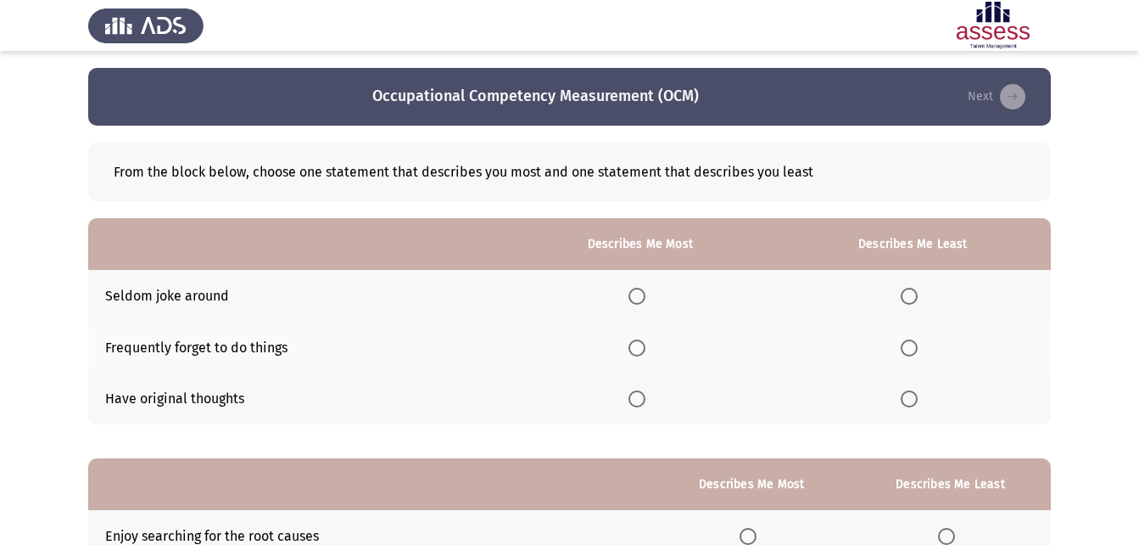
scroll to position [85, 0]
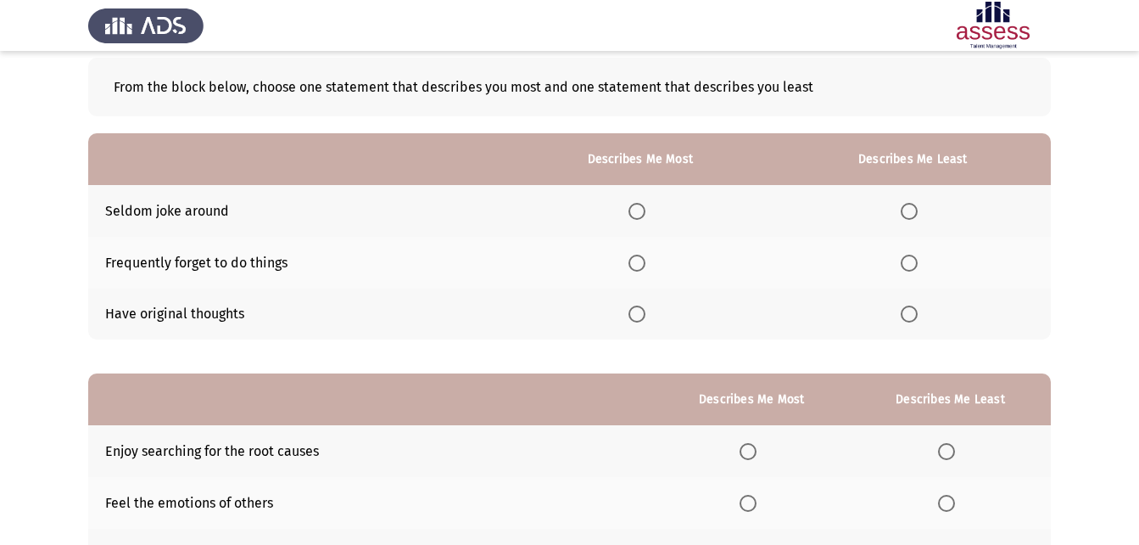
click at [638, 313] on span "Select an option" at bounding box center [637, 313] width 17 height 17
click at [638, 313] on input "Select an option" at bounding box center [637, 313] width 17 height 17
click at [914, 260] on span "Select an option" at bounding box center [909, 262] width 17 height 17
click at [914, 260] on input "Select an option" at bounding box center [909, 262] width 17 height 17
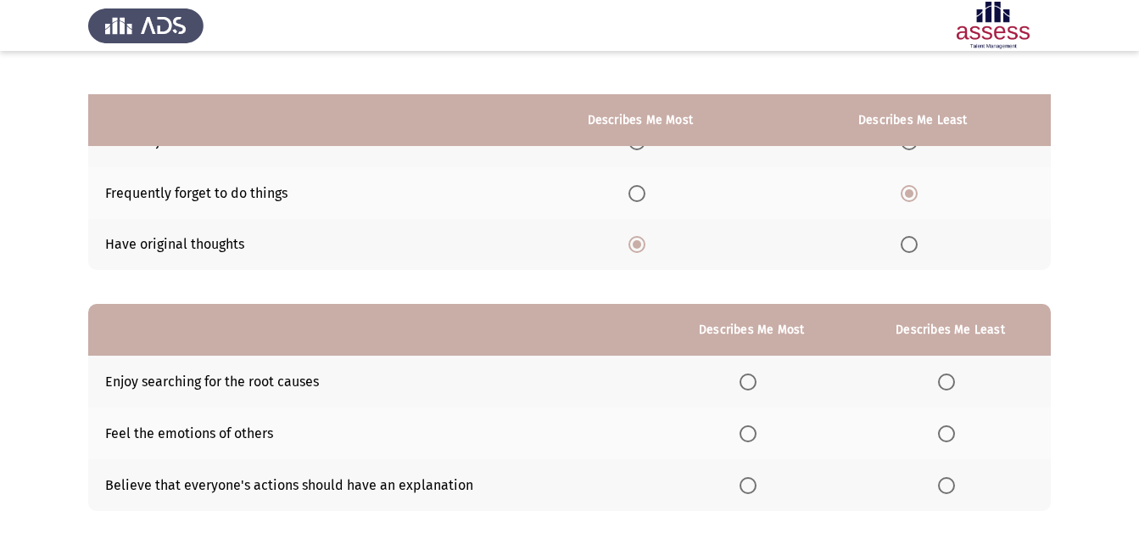
scroll to position [239, 0]
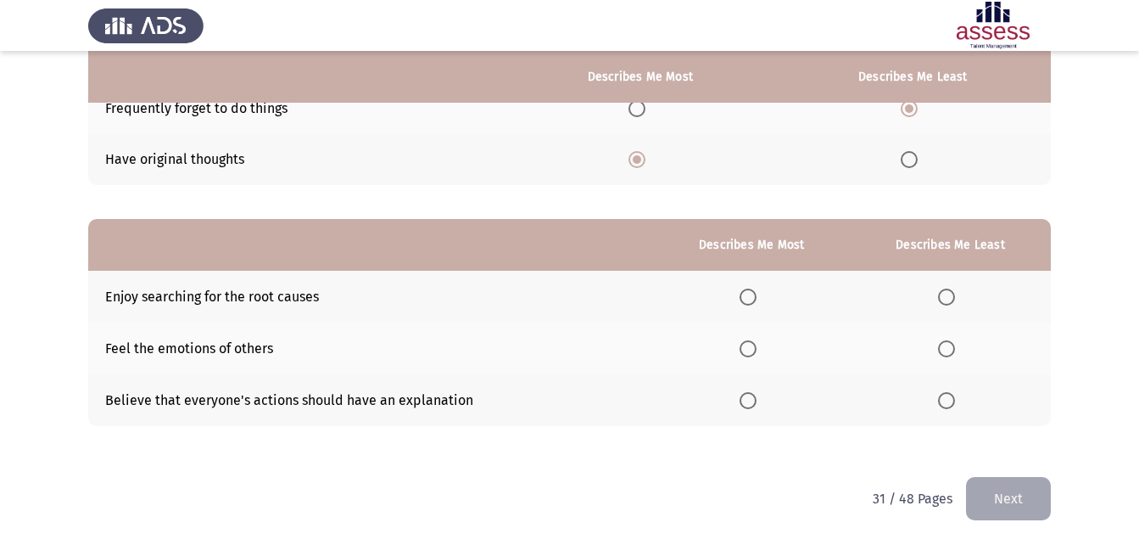
click at [749, 345] on span "Select an option" at bounding box center [748, 348] width 17 height 17
click at [749, 345] on input "Select an option" at bounding box center [748, 348] width 17 height 17
click at [958, 404] on label "Select an option" at bounding box center [950, 400] width 24 height 17
click at [955, 404] on input "Select an option" at bounding box center [946, 400] width 17 height 17
click at [985, 490] on button "Next" at bounding box center [1008, 498] width 85 height 43
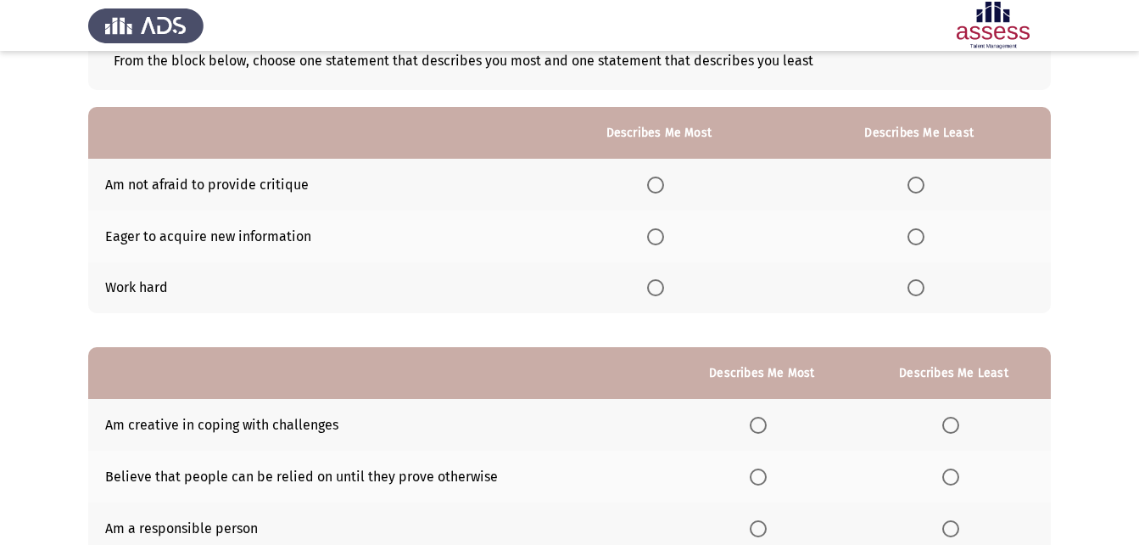
scroll to position [85, 0]
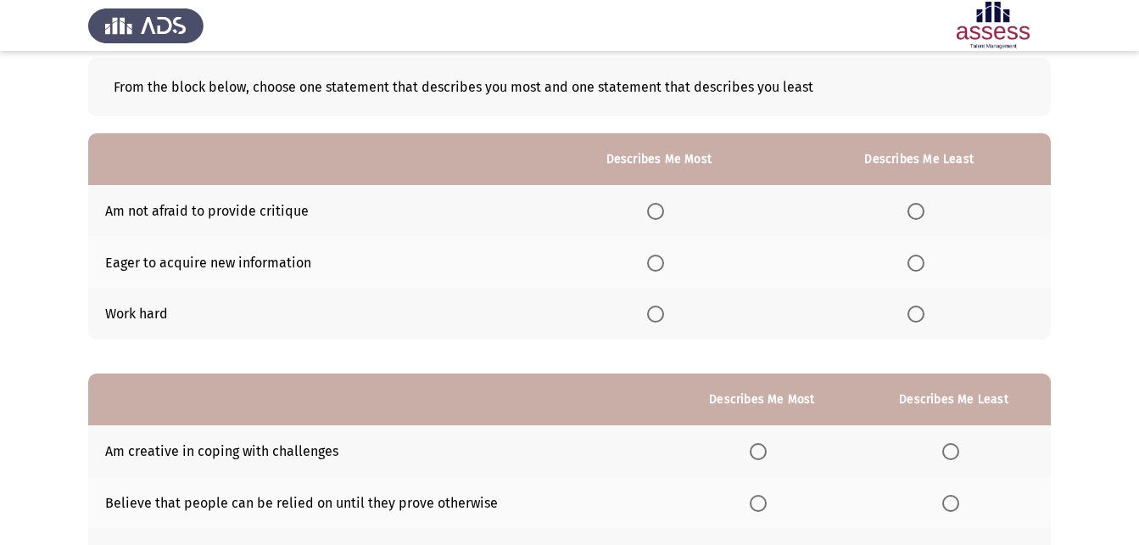
click at [657, 267] on span "Select an option" at bounding box center [655, 262] width 17 height 17
click at [657, 267] on input "Select an option" at bounding box center [655, 262] width 17 height 17
click at [662, 213] on span "Select an option" at bounding box center [655, 211] width 17 height 17
click at [662, 213] on input "Select an option" at bounding box center [655, 211] width 17 height 17
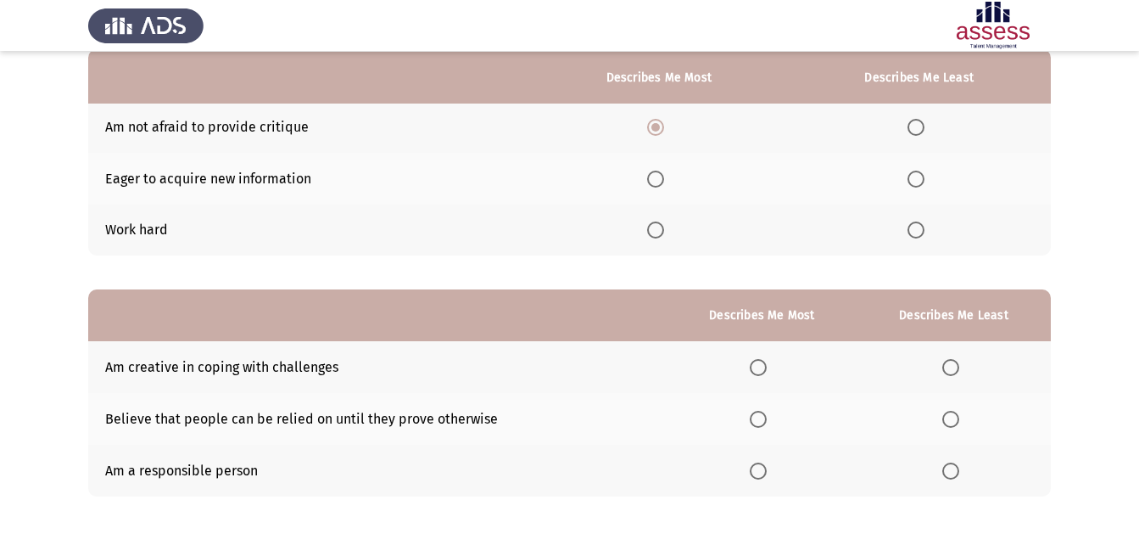
scroll to position [170, 0]
click at [658, 179] on span "Select an option" at bounding box center [655, 178] width 17 height 17
click at [658, 179] on input "Select an option" at bounding box center [655, 178] width 17 height 17
click at [909, 122] on span "Select an option" at bounding box center [916, 126] width 17 height 17
click at [909, 122] on input "Select an option" at bounding box center [916, 126] width 17 height 17
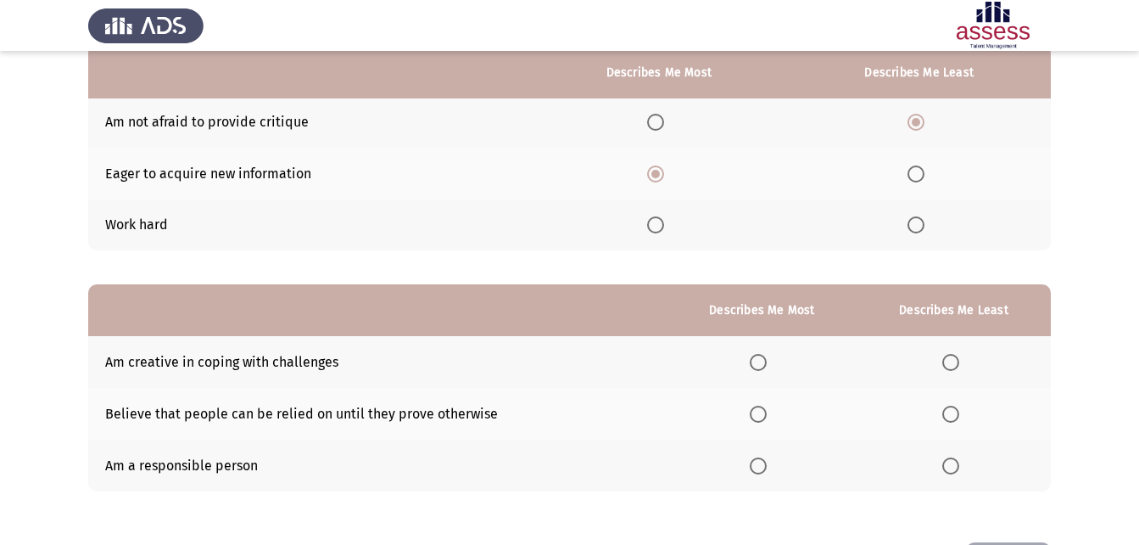
scroll to position [239, 0]
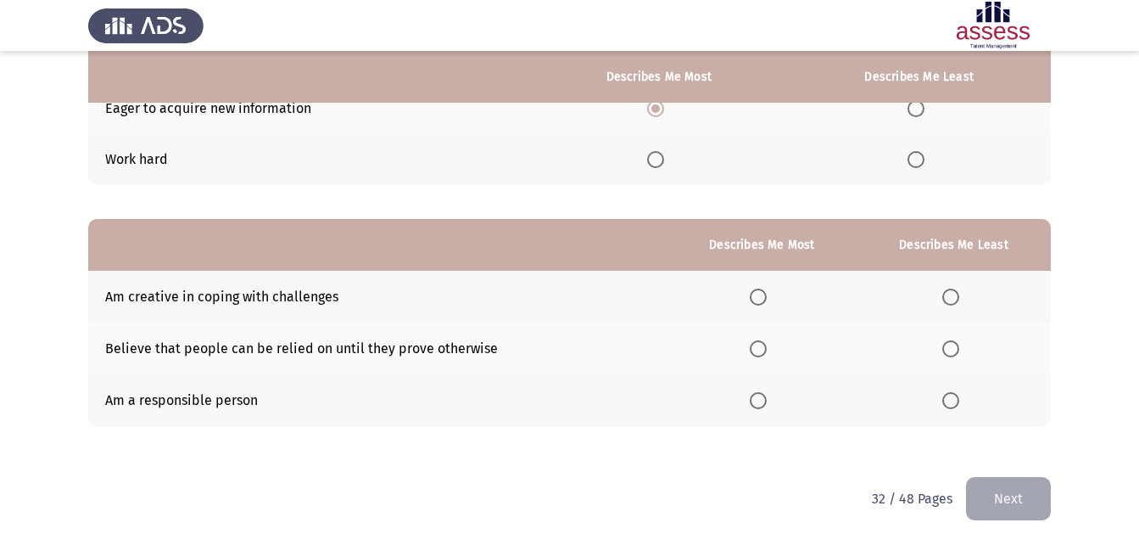
click at [763, 403] on span "Select an option" at bounding box center [758, 400] width 17 height 17
click at [763, 403] on input "Select an option" at bounding box center [758, 400] width 17 height 17
click at [954, 348] on span "Select an option" at bounding box center [950, 348] width 17 height 17
click at [954, 348] on input "Select an option" at bounding box center [950, 348] width 17 height 17
click at [1043, 491] on button "Next" at bounding box center [1008, 498] width 85 height 43
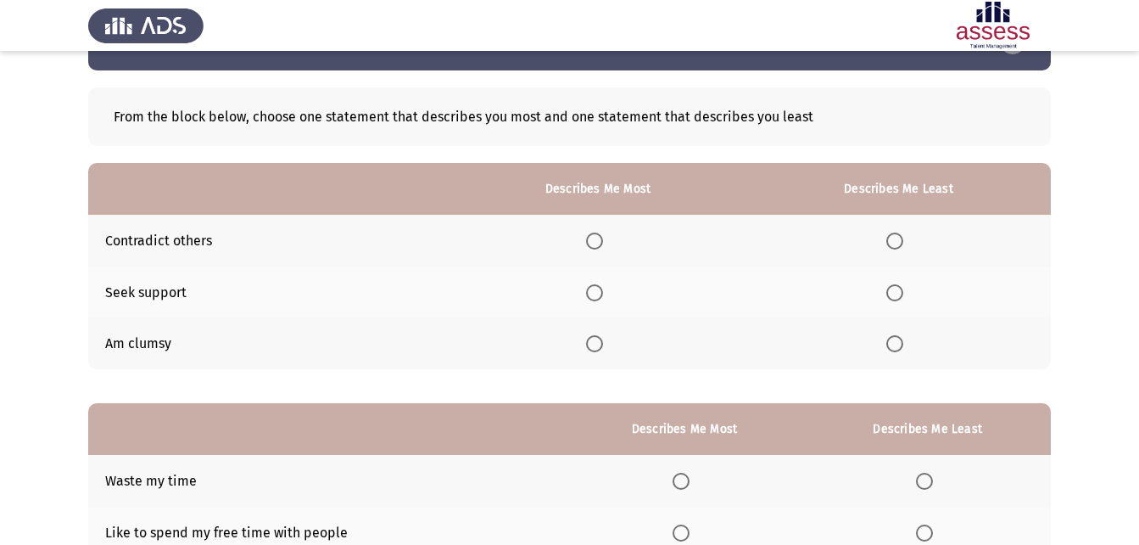
scroll to position [85, 0]
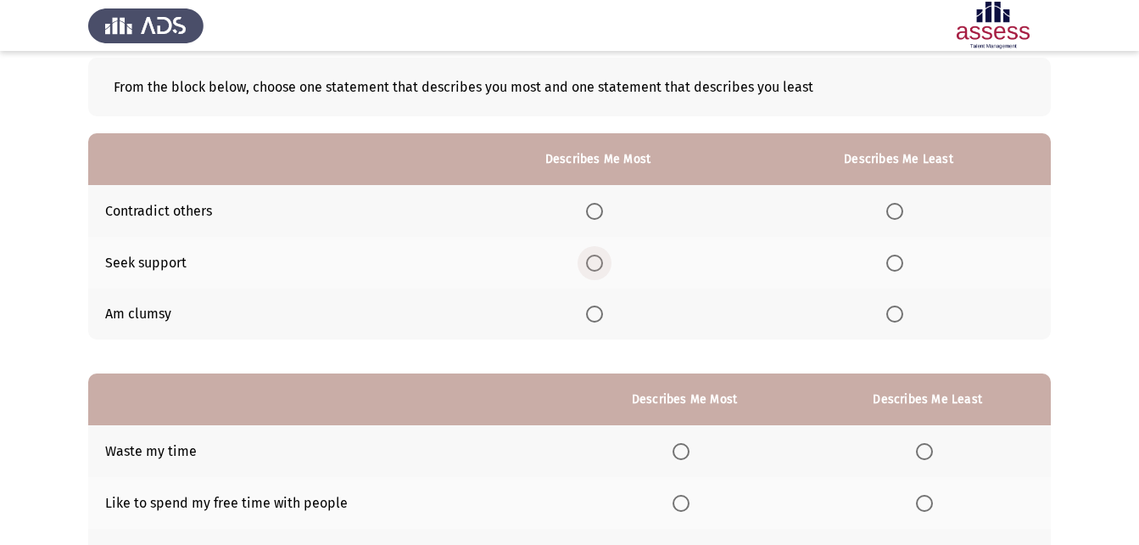
click at [607, 265] on label "Select an option" at bounding box center [598, 262] width 24 height 17
click at [603, 265] on input "Select an option" at bounding box center [594, 262] width 17 height 17
click at [893, 318] on span "Select an option" at bounding box center [895, 313] width 17 height 17
click at [893, 318] on input "Select an option" at bounding box center [895, 313] width 17 height 17
click at [893, 203] on span "Select an option" at bounding box center [895, 211] width 17 height 17
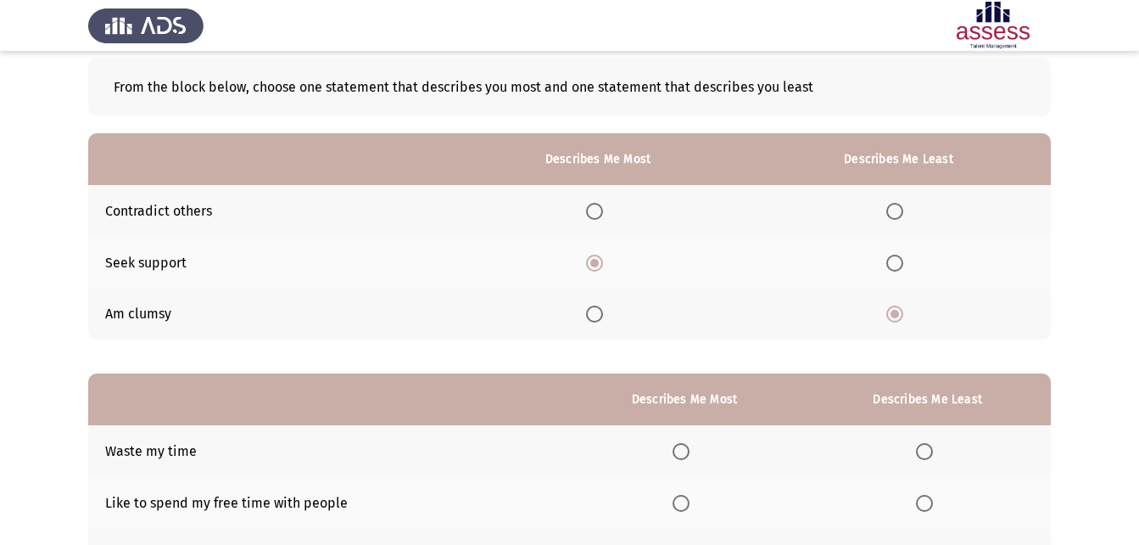
click at [893, 203] on input "Select an option" at bounding box center [895, 211] width 17 height 17
click at [898, 316] on span "Select an option" at bounding box center [895, 313] width 17 height 17
click at [898, 316] on input "Select an option" at bounding box center [895, 313] width 17 height 17
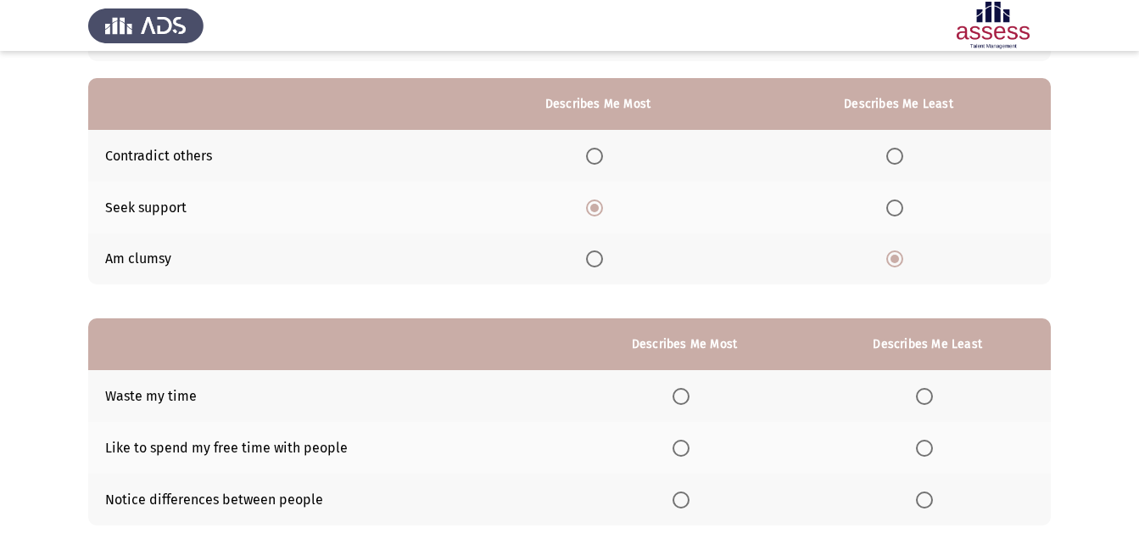
scroll to position [170, 0]
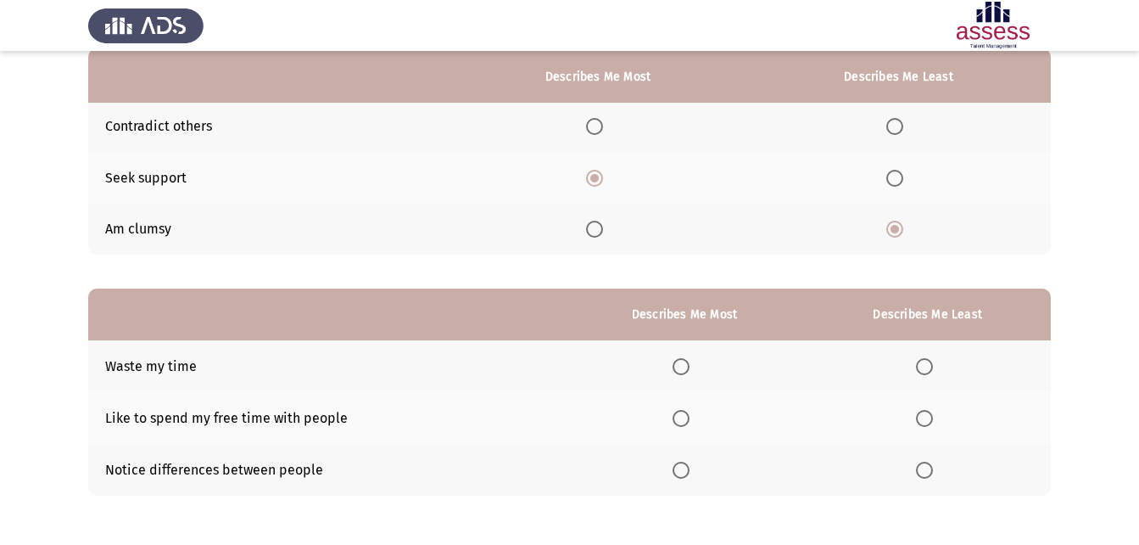
click at [688, 419] on span "Select an option" at bounding box center [681, 418] width 17 height 17
click at [688, 419] on input "Select an option" at bounding box center [681, 418] width 17 height 17
click at [931, 369] on span "Select an option" at bounding box center [924, 366] width 17 height 17
click at [931, 369] on input "Select an option" at bounding box center [924, 366] width 17 height 17
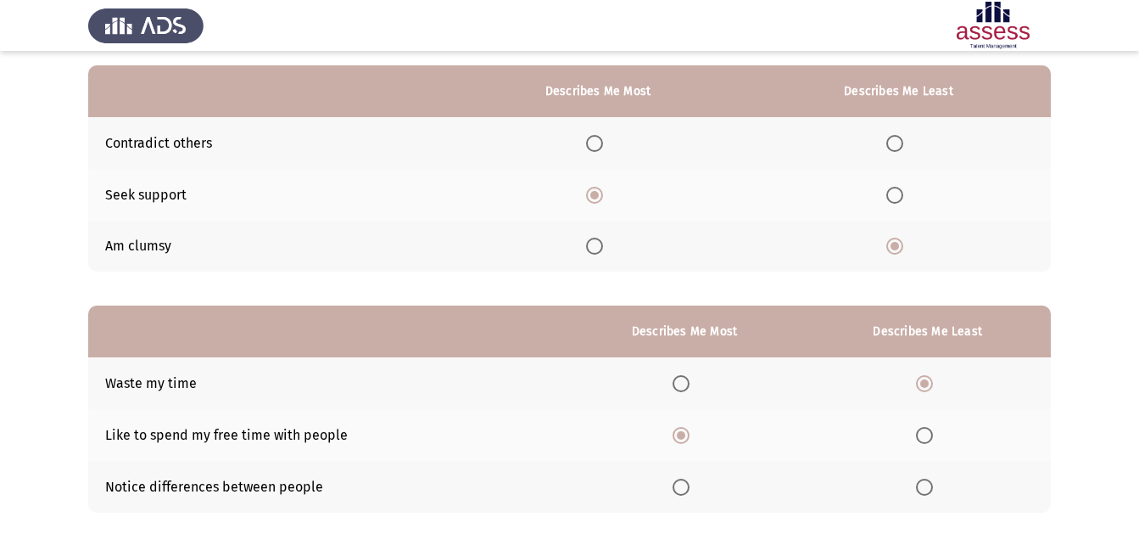
scroll to position [239, 0]
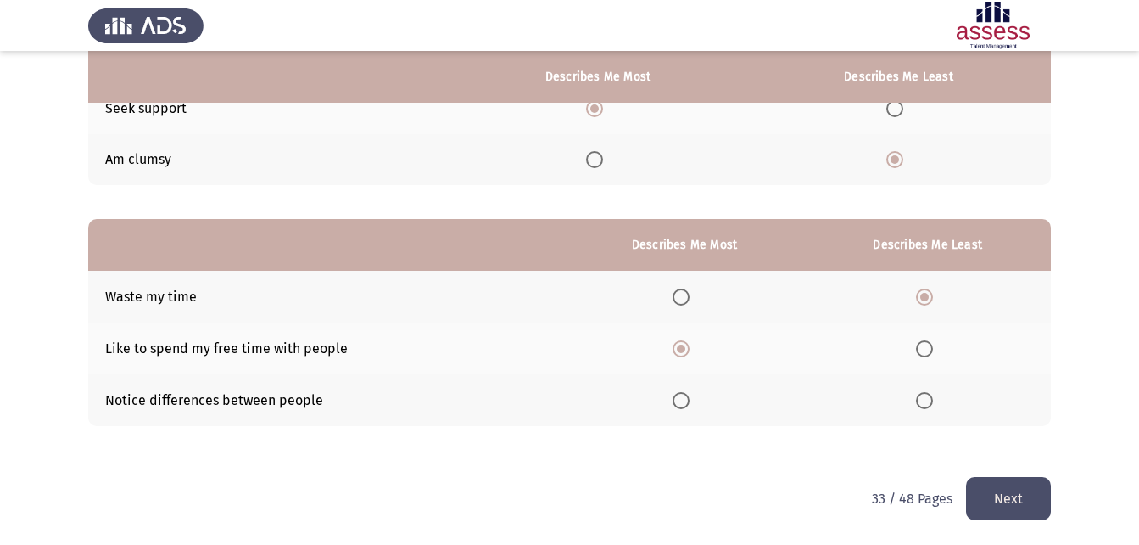
click at [987, 493] on button "Next" at bounding box center [1008, 498] width 85 height 43
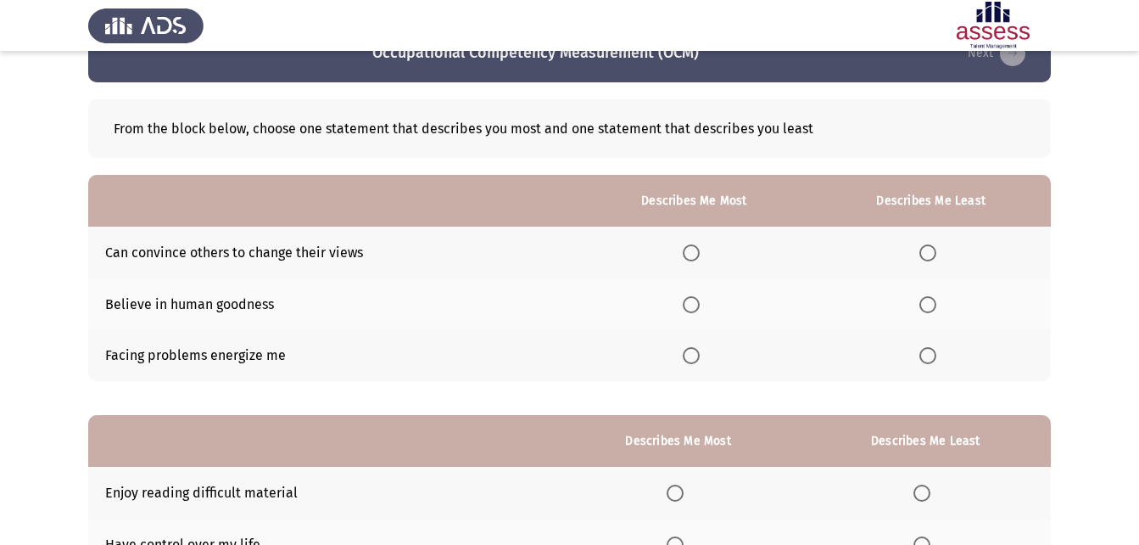
scroll to position [85, 0]
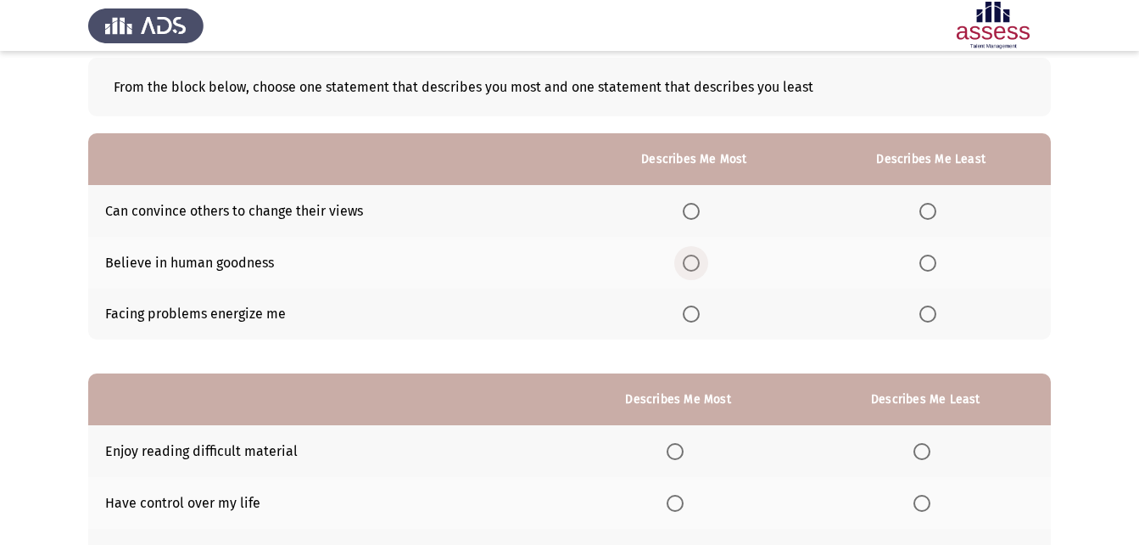
click at [700, 263] on span "Select an option" at bounding box center [691, 262] width 17 height 17
click at [700, 263] on input "Select an option" at bounding box center [691, 262] width 17 height 17
click at [925, 316] on span "Select an option" at bounding box center [928, 313] width 17 height 17
click at [925, 316] on input "Select an option" at bounding box center [928, 313] width 17 height 17
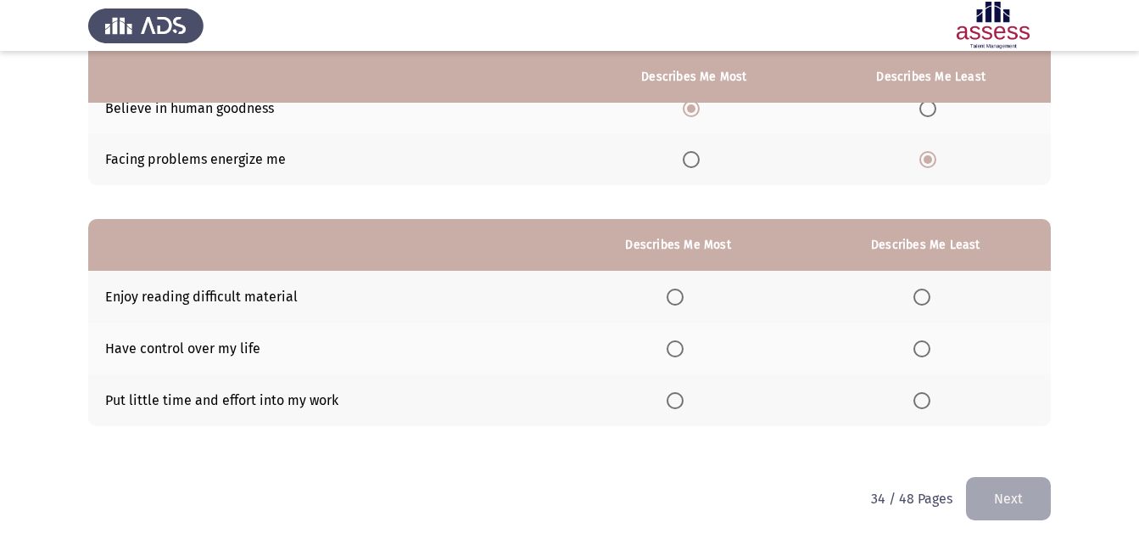
click at [684, 352] on span "Select an option" at bounding box center [675, 348] width 17 height 17
click at [684, 352] on input "Select an option" at bounding box center [675, 348] width 17 height 17
click at [922, 397] on span "Select an option" at bounding box center [922, 400] width 17 height 17
click at [922, 397] on input "Select an option" at bounding box center [922, 400] width 17 height 17
click at [1016, 484] on button "Next" at bounding box center [1008, 498] width 85 height 43
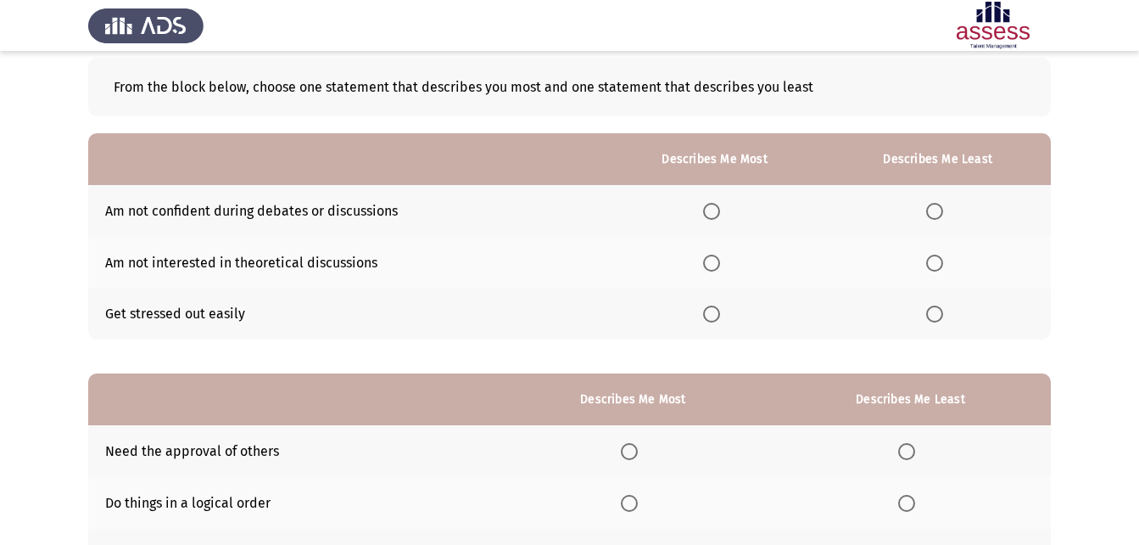
scroll to position [170, 0]
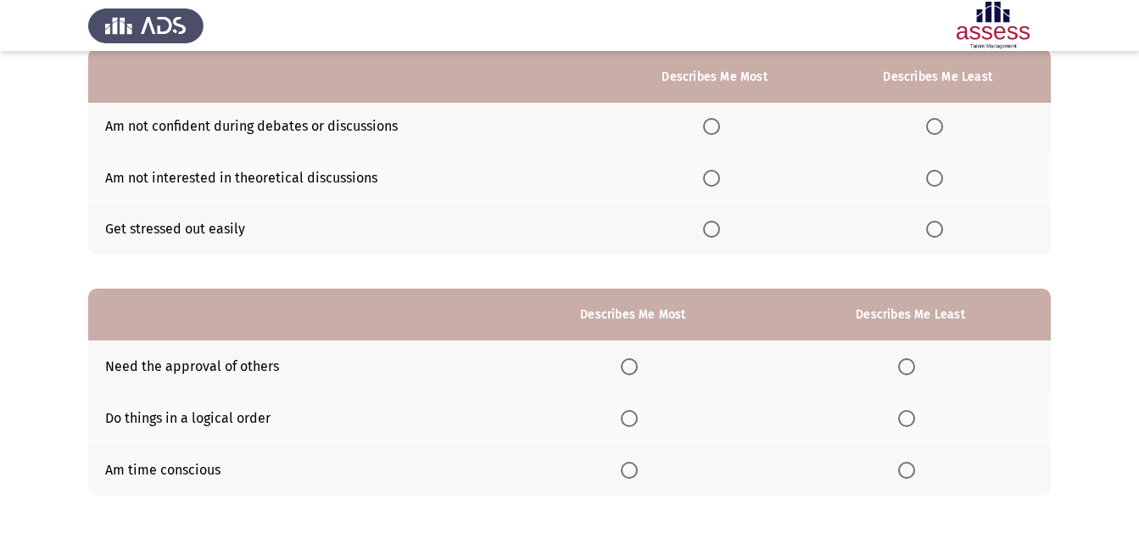
click at [714, 187] on th at bounding box center [715, 178] width 221 height 52
click at [717, 182] on span "Select an option" at bounding box center [711, 178] width 17 height 17
click at [717, 182] on input "Select an option" at bounding box center [711, 178] width 17 height 17
click at [943, 232] on span "Select an option" at bounding box center [934, 229] width 17 height 17
click at [943, 232] on input "Select an option" at bounding box center [934, 229] width 17 height 17
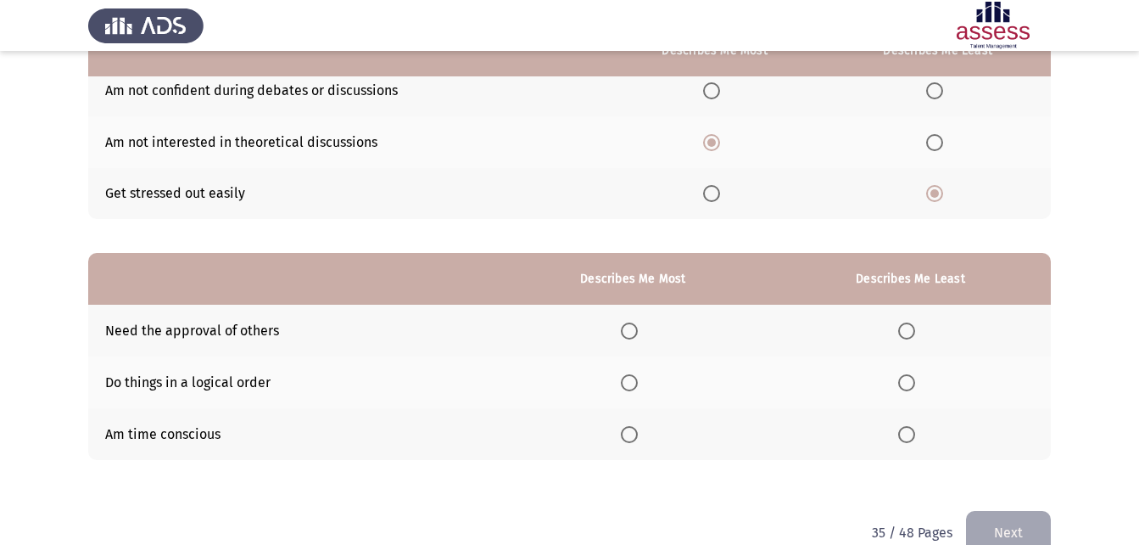
scroll to position [239, 0]
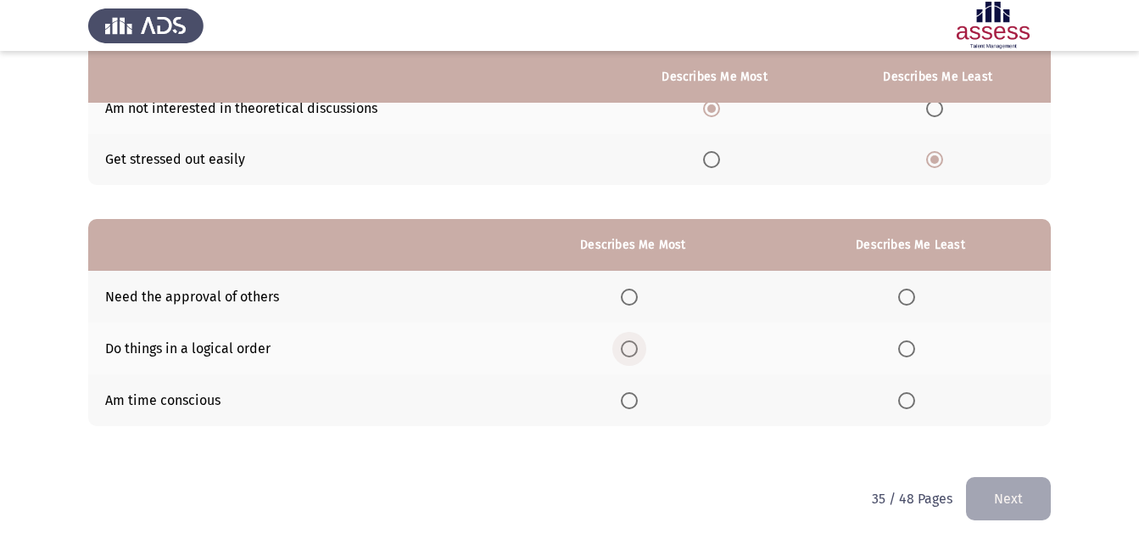
click at [626, 347] on span "Select an option" at bounding box center [629, 348] width 17 height 17
click at [626, 347] on input "Select an option" at bounding box center [629, 348] width 17 height 17
click at [914, 295] on span "Select an option" at bounding box center [906, 296] width 17 height 17
click at [914, 295] on input "Select an option" at bounding box center [906, 296] width 17 height 17
click at [631, 396] on span "Select an option" at bounding box center [629, 400] width 17 height 17
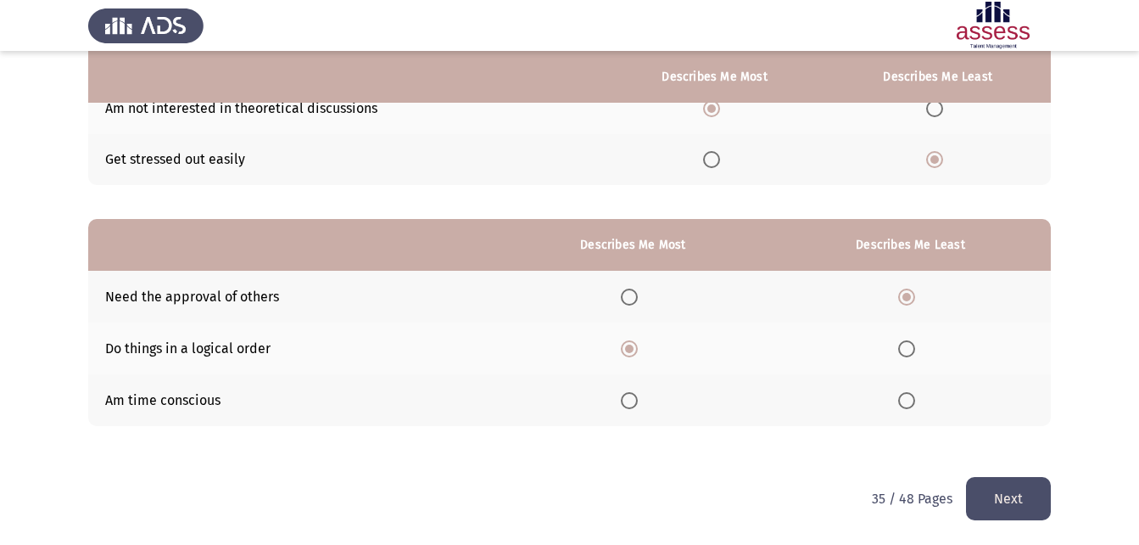
click at [631, 396] on input "Select an option" at bounding box center [629, 400] width 17 height 17
click at [1007, 498] on button "Next" at bounding box center [1008, 498] width 85 height 43
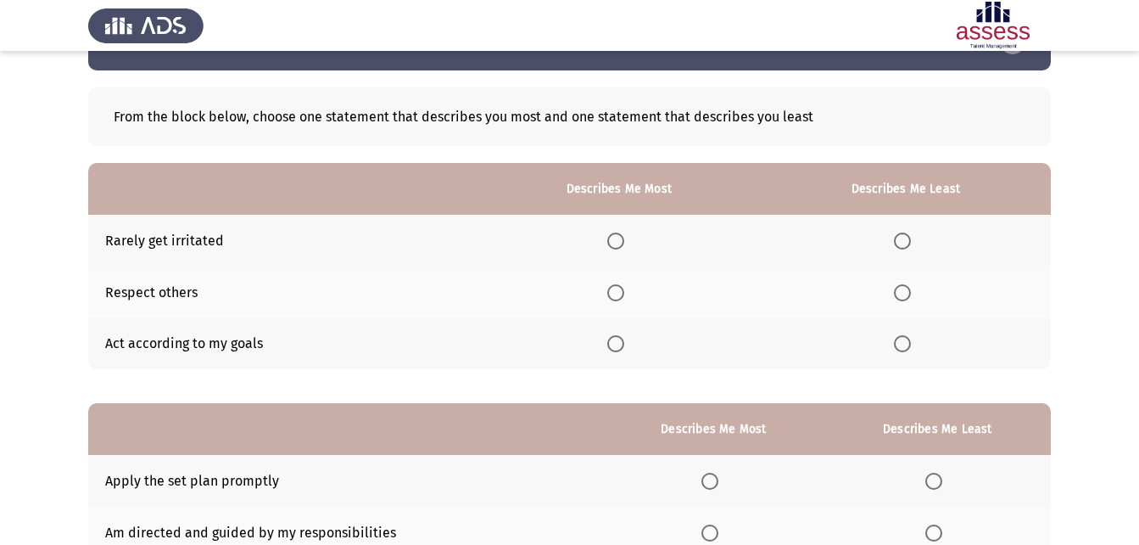
scroll to position [85, 0]
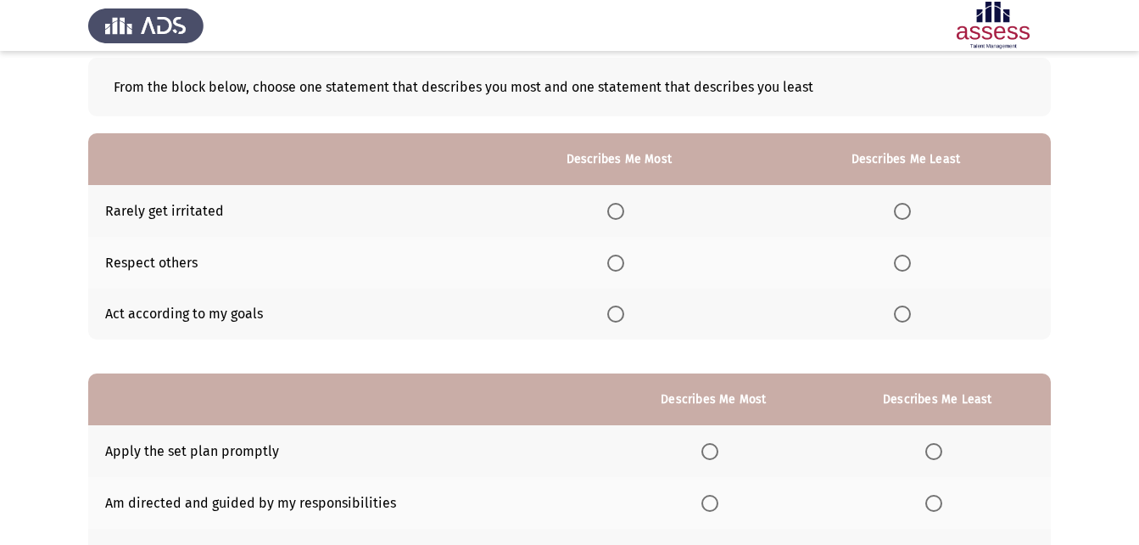
click at [614, 255] on span "Select an option" at bounding box center [615, 262] width 17 height 17
click at [614, 255] on input "Select an option" at bounding box center [615, 262] width 17 height 17
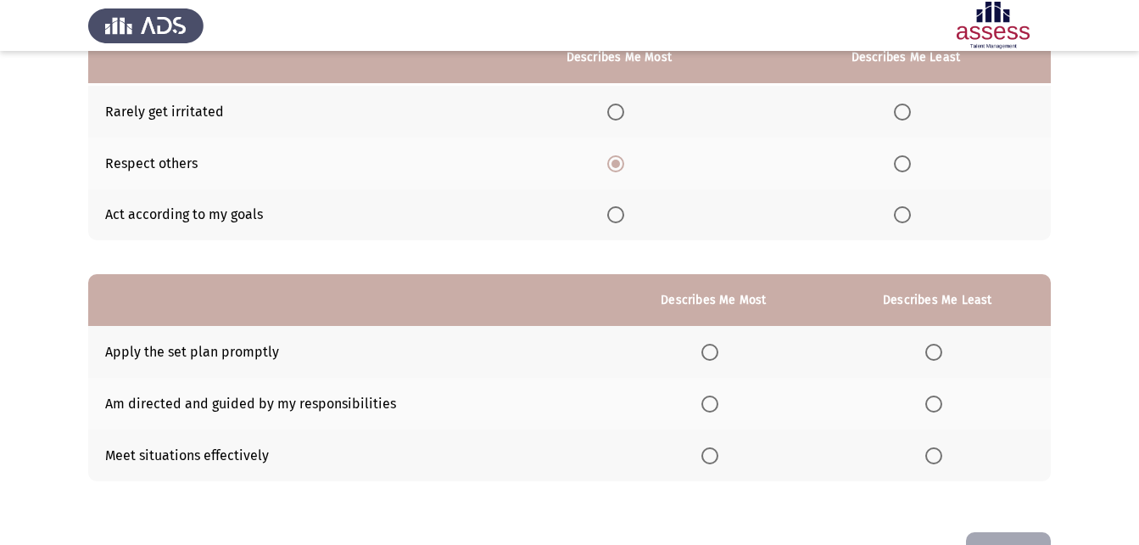
scroll to position [154, 0]
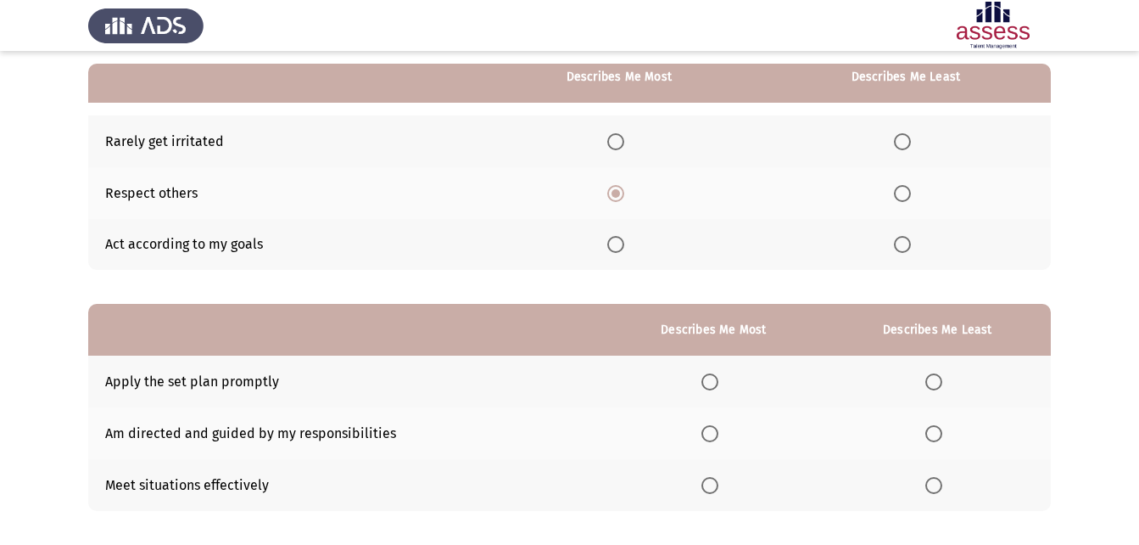
click at [899, 238] on span "Select an option" at bounding box center [902, 244] width 17 height 17
click at [899, 238] on input "Select an option" at bounding box center [902, 244] width 17 height 17
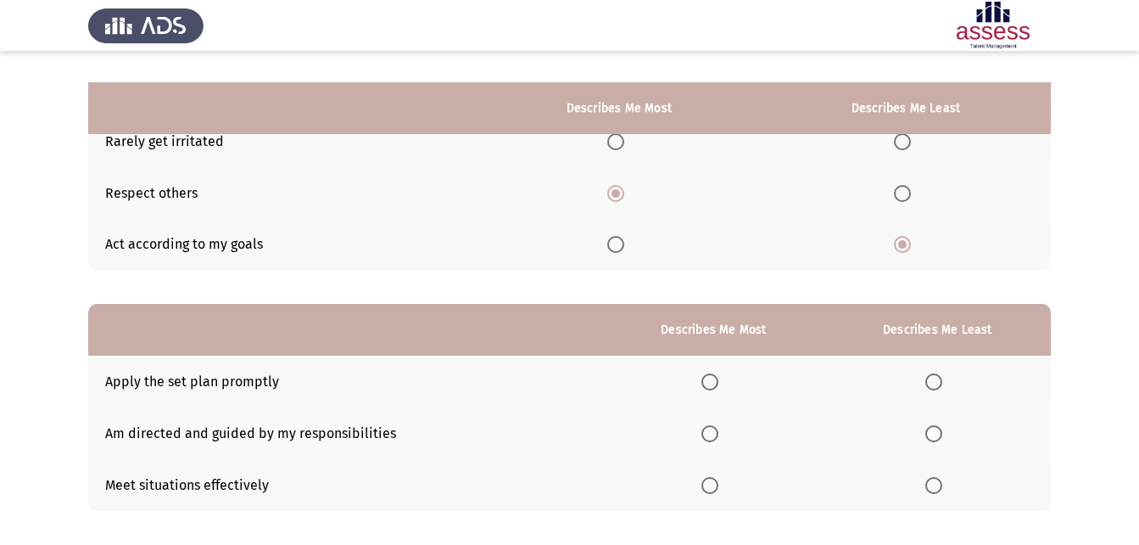
scroll to position [239, 0]
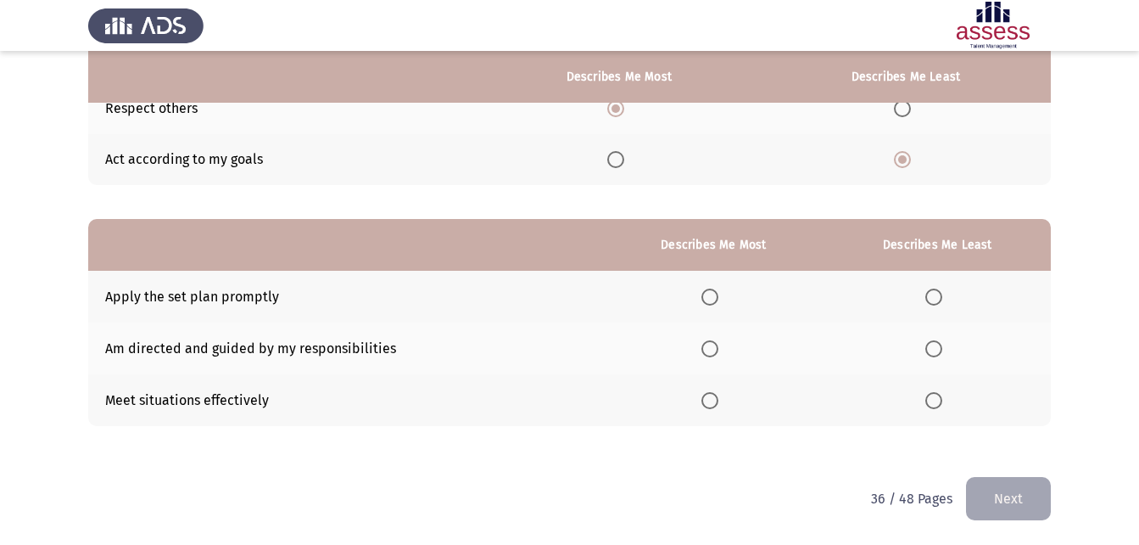
click at [705, 288] on mat-radio-button "Select an option" at bounding box center [714, 297] width 24 height 18
click at [926, 297] on th at bounding box center [938, 297] width 227 height 52
click at [931, 297] on span "Select an option" at bounding box center [934, 296] width 17 height 17
click at [931, 297] on input "Select an option" at bounding box center [934, 296] width 17 height 17
click at [712, 401] on span "Select an option" at bounding box center [710, 400] width 17 height 17
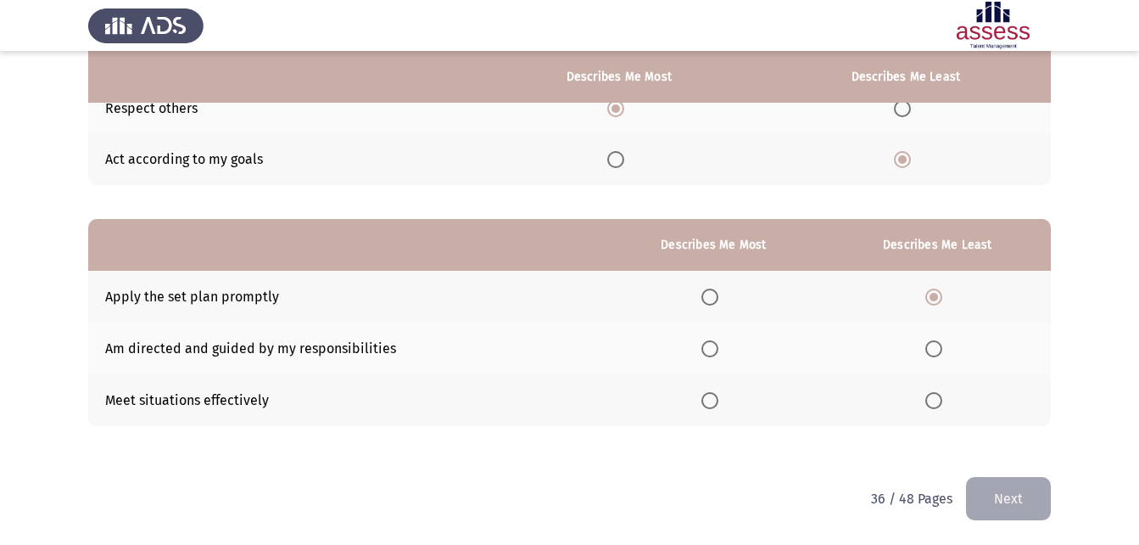
click at [712, 401] on input "Select an option" at bounding box center [710, 400] width 17 height 17
click at [1014, 499] on button "Next" at bounding box center [1008, 498] width 85 height 43
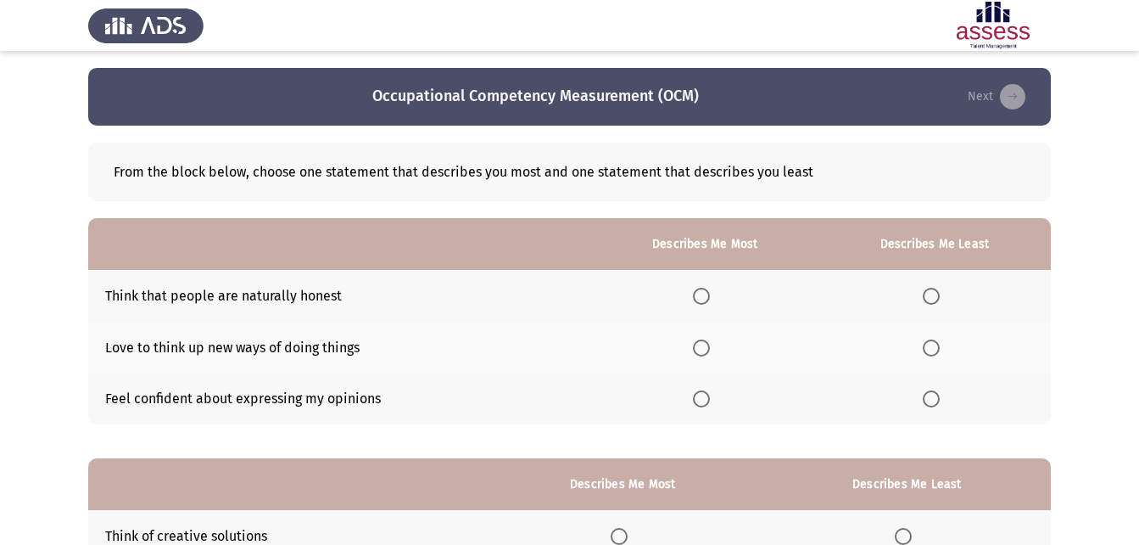
scroll to position [85, 0]
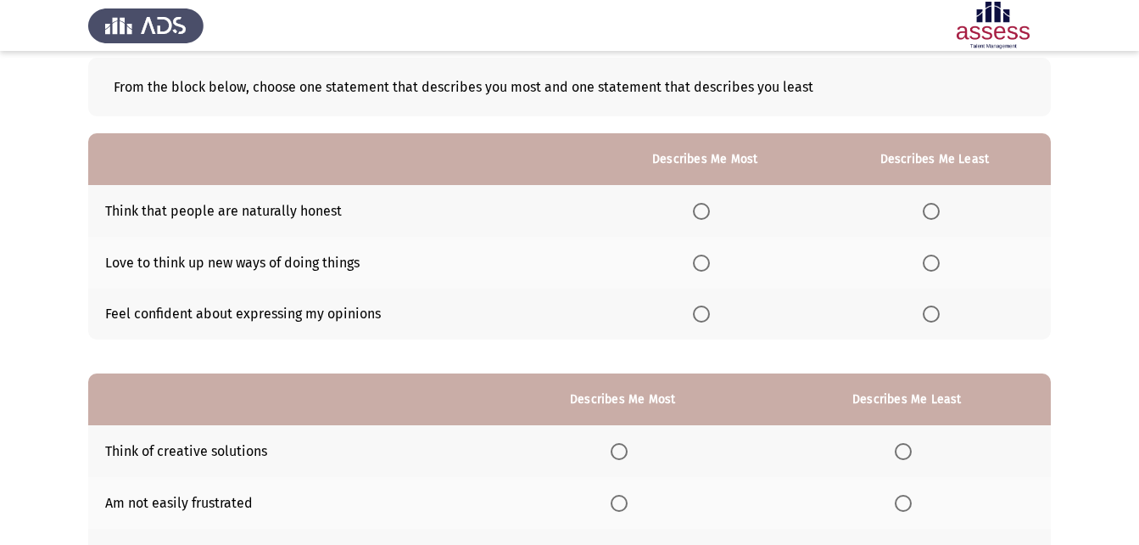
click at [708, 313] on span "Select an option" at bounding box center [701, 313] width 17 height 17
click at [708, 313] on input "Select an option" at bounding box center [701, 313] width 17 height 17
click at [932, 268] on span "Select an option" at bounding box center [931, 262] width 17 height 17
click at [932, 268] on input "Select an option" at bounding box center [931, 262] width 17 height 17
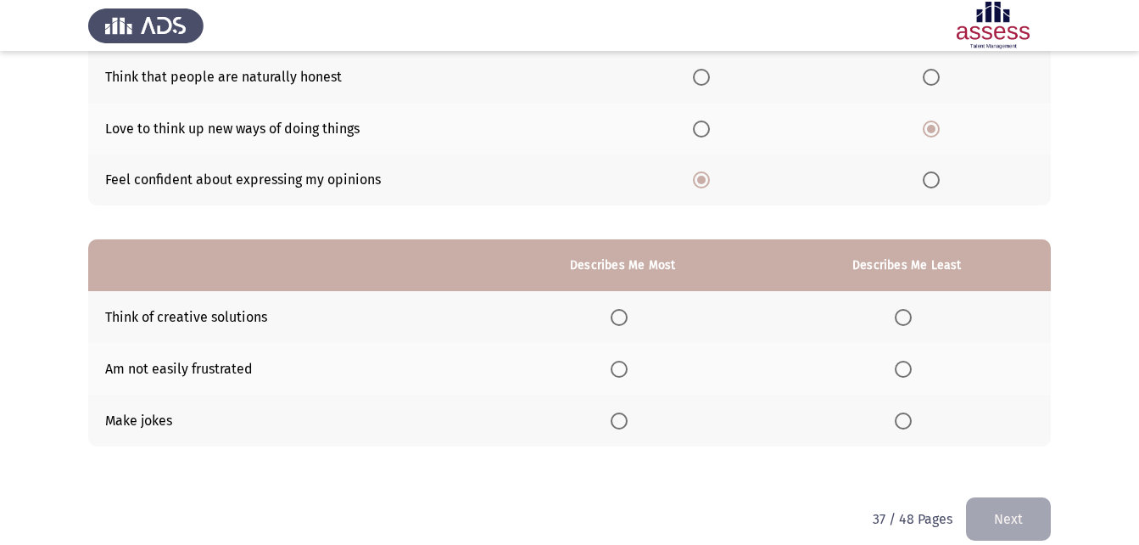
scroll to position [239, 0]
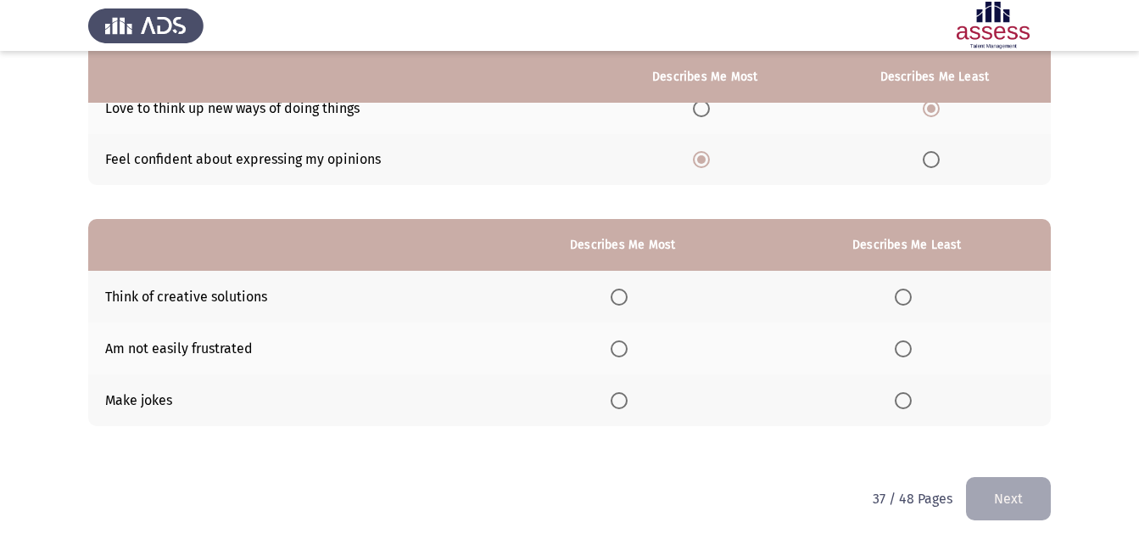
click at [624, 352] on span "Select an option" at bounding box center [619, 348] width 17 height 17
click at [624, 352] on input "Select an option" at bounding box center [619, 348] width 17 height 17
click at [912, 297] on span "Select an option" at bounding box center [903, 296] width 17 height 17
click at [912, 297] on input "Select an option" at bounding box center [903, 296] width 17 height 17
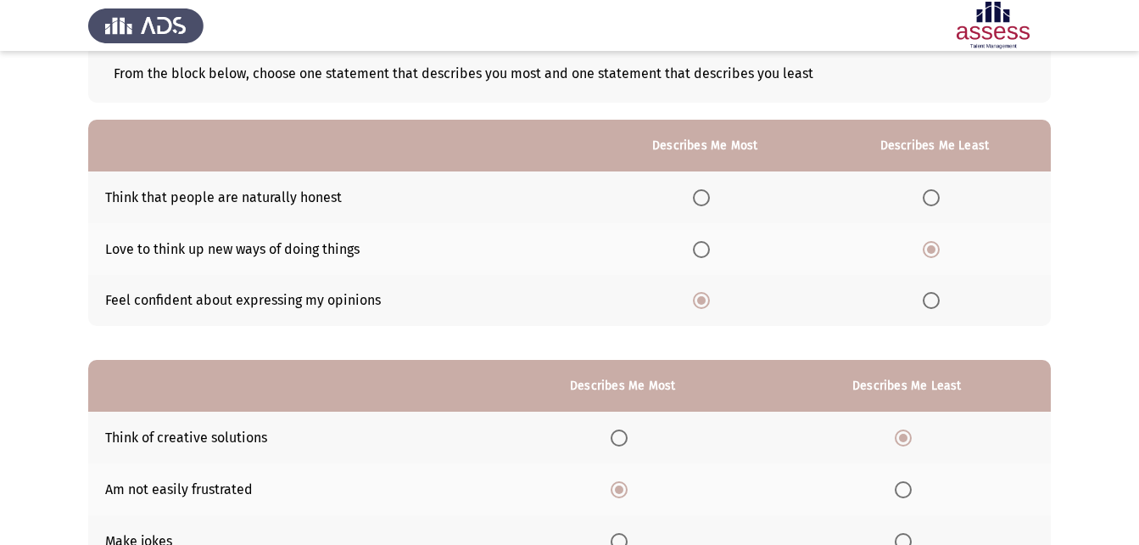
scroll to position [70, 0]
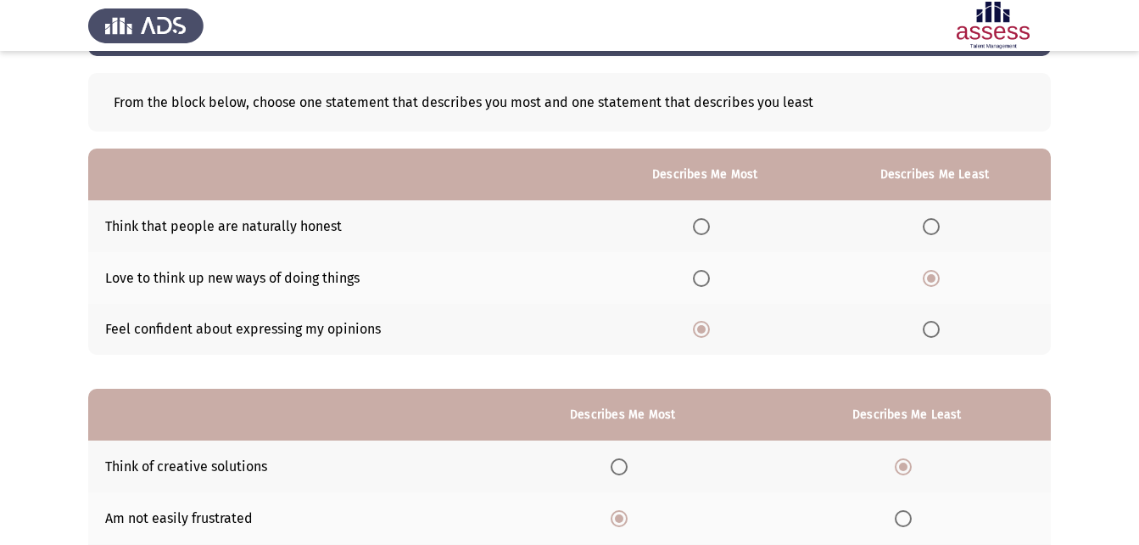
click at [931, 328] on span "Select an option" at bounding box center [931, 329] width 17 height 17
click at [931, 328] on input "Select an option" at bounding box center [931, 329] width 17 height 17
click at [690, 276] on th at bounding box center [705, 278] width 227 height 52
click at [706, 224] on span "Select an option" at bounding box center [701, 226] width 17 height 17
click at [706, 224] on input "Select an option" at bounding box center [701, 226] width 17 height 17
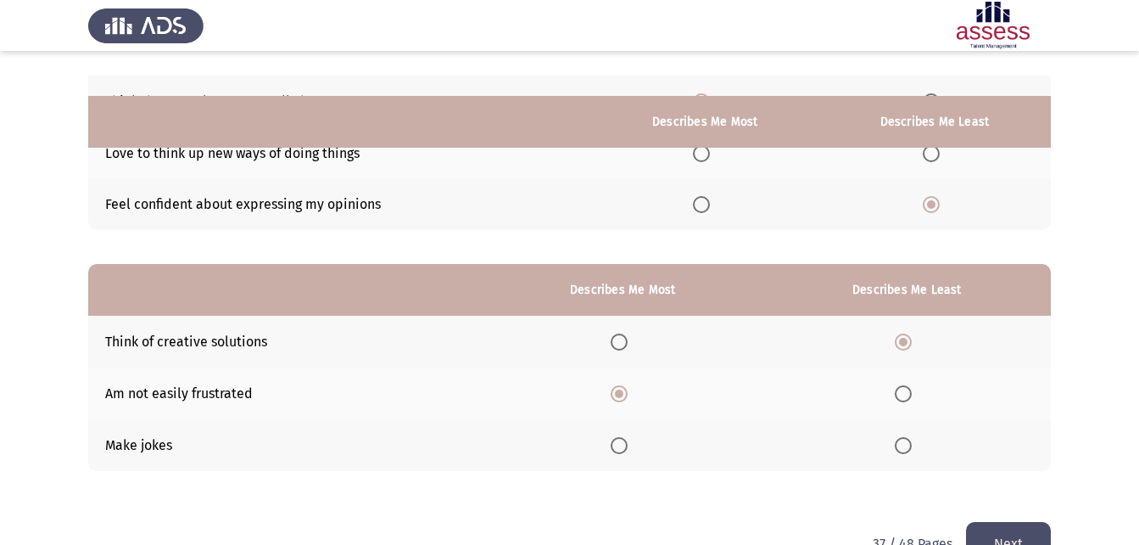
scroll to position [239, 0]
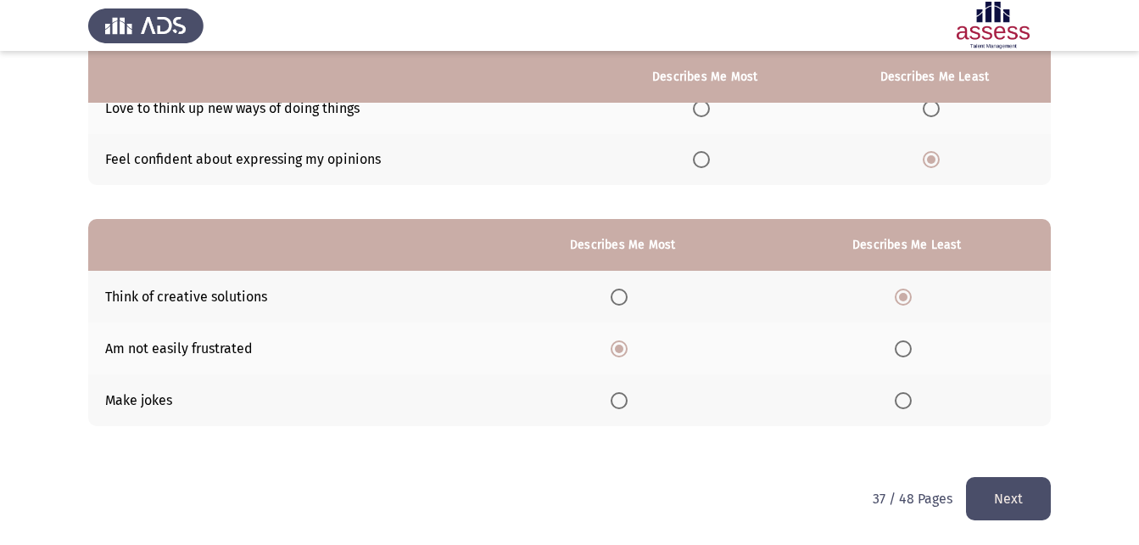
click at [1037, 495] on button "Next" at bounding box center [1008, 498] width 85 height 43
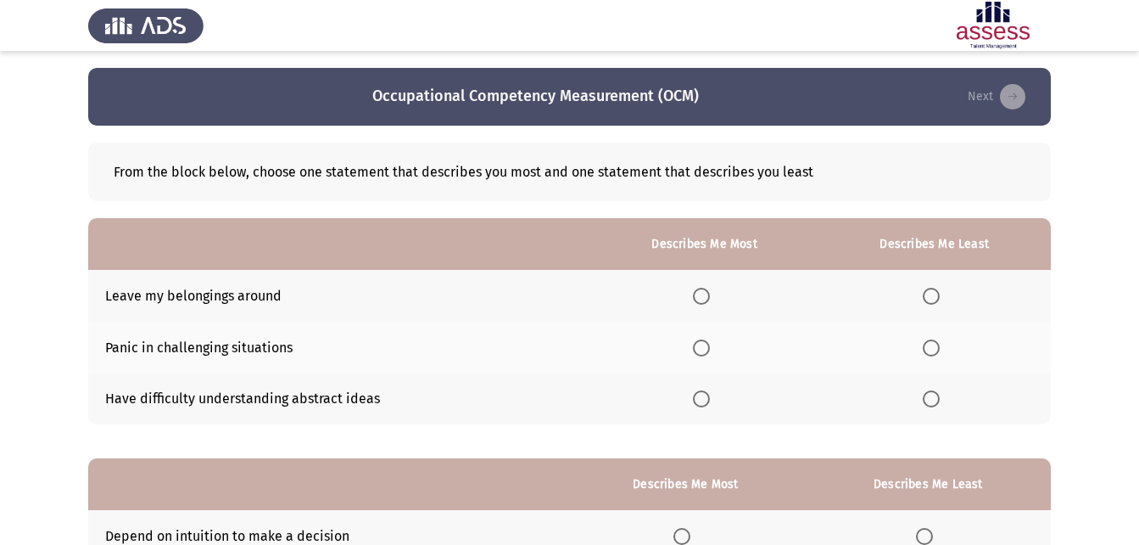
scroll to position [85, 0]
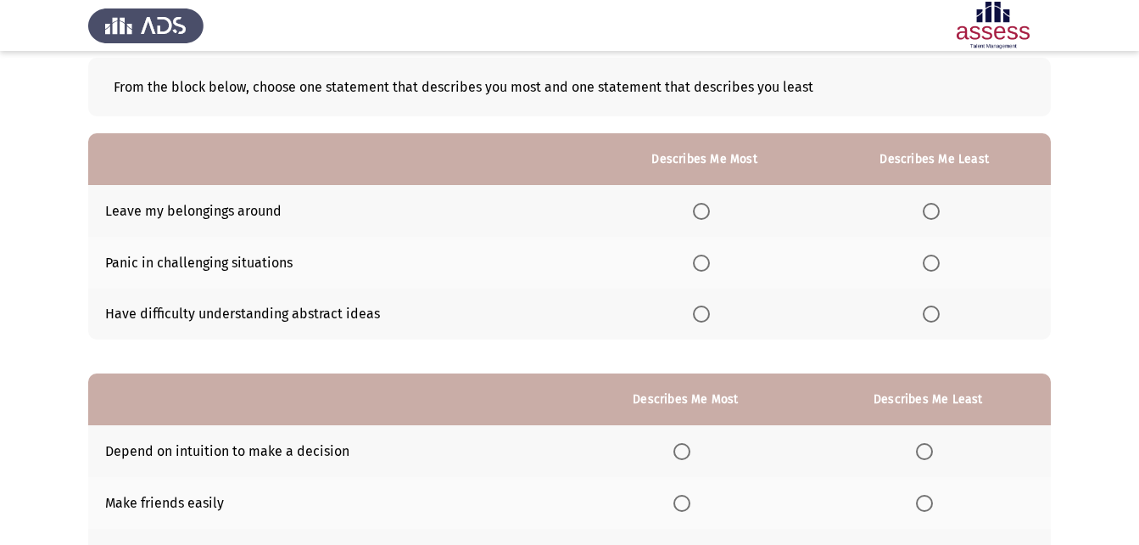
click at [696, 313] on span "Select an option" at bounding box center [701, 313] width 17 height 17
click at [696, 313] on input "Select an option" at bounding box center [701, 313] width 17 height 17
click at [943, 265] on label "Select an option" at bounding box center [935, 262] width 24 height 17
click at [940, 265] on input "Select an option" at bounding box center [931, 262] width 17 height 17
click at [705, 214] on span "Select an option" at bounding box center [701, 211] width 17 height 17
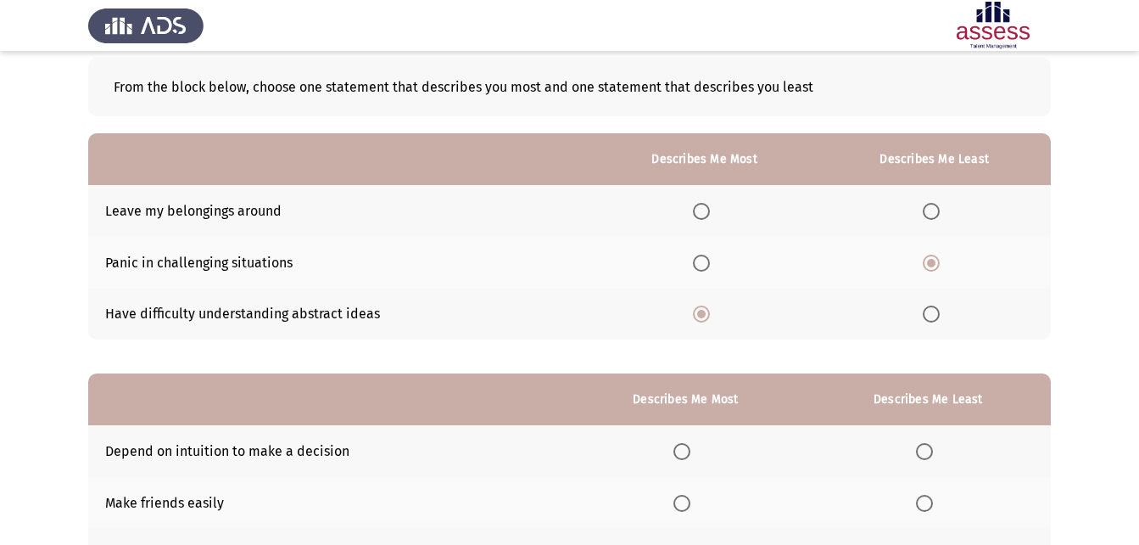
click at [705, 214] on input "Select an option" at bounding box center [701, 211] width 17 height 17
click at [703, 310] on span "Select an option" at bounding box center [701, 313] width 17 height 17
click at [703, 310] on input "Select an option" at bounding box center [701, 313] width 17 height 17
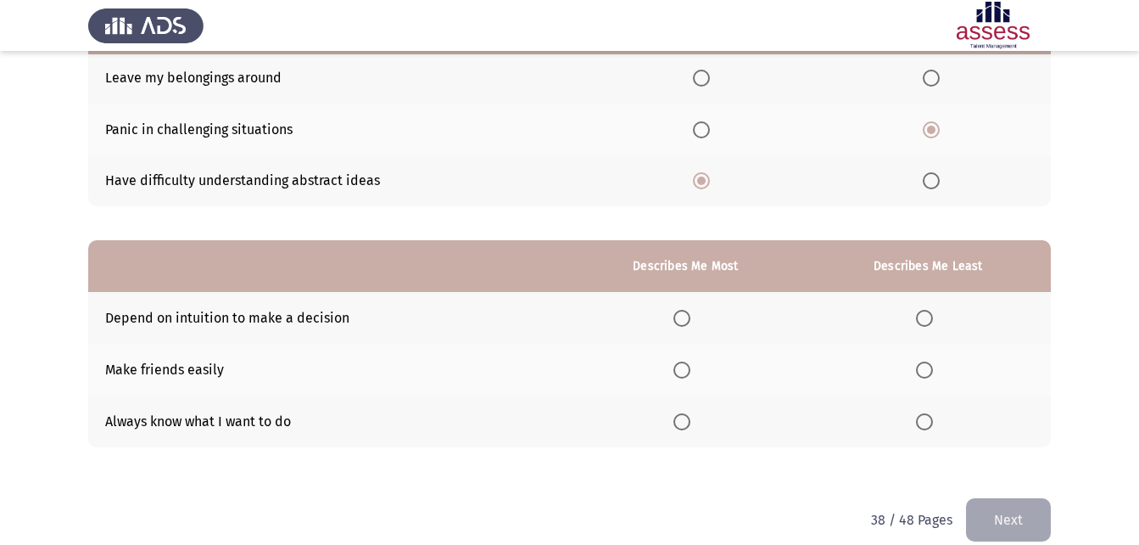
scroll to position [239, 0]
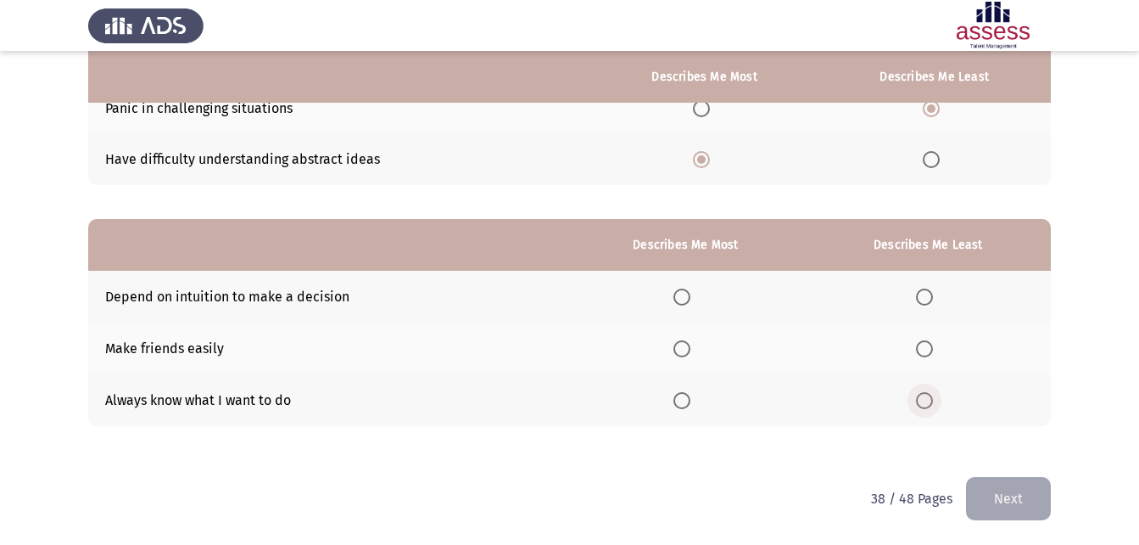
click at [926, 401] on span "Select an option" at bounding box center [924, 400] width 17 height 17
click at [926, 401] on input "Select an option" at bounding box center [924, 400] width 17 height 17
click at [685, 340] on span "Select an option" at bounding box center [682, 348] width 17 height 17
click at [685, 340] on input "Select an option" at bounding box center [682, 348] width 17 height 17
click at [1003, 498] on button "Next" at bounding box center [1008, 498] width 85 height 43
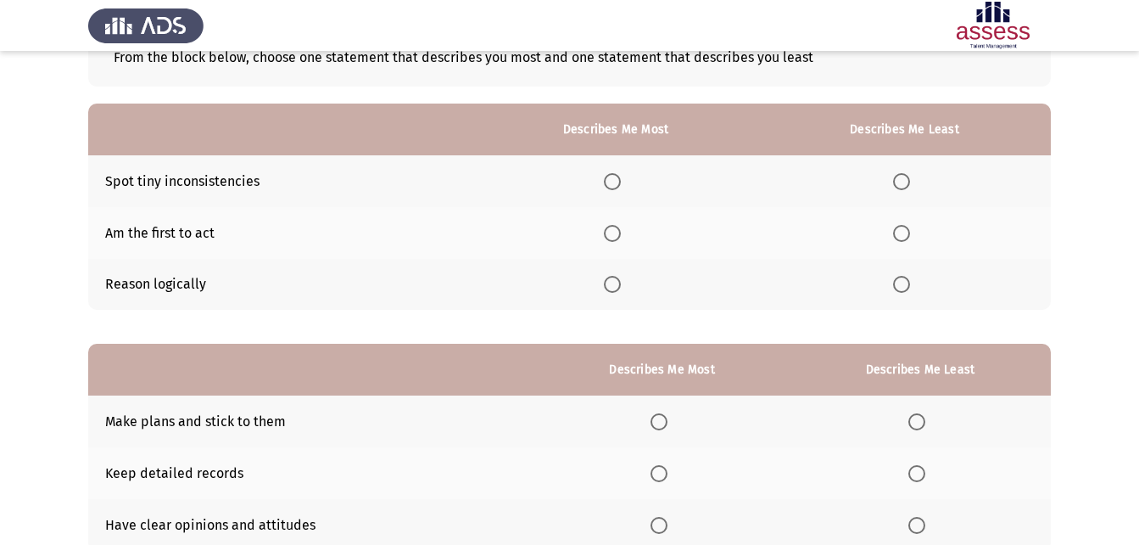
scroll to position [85, 0]
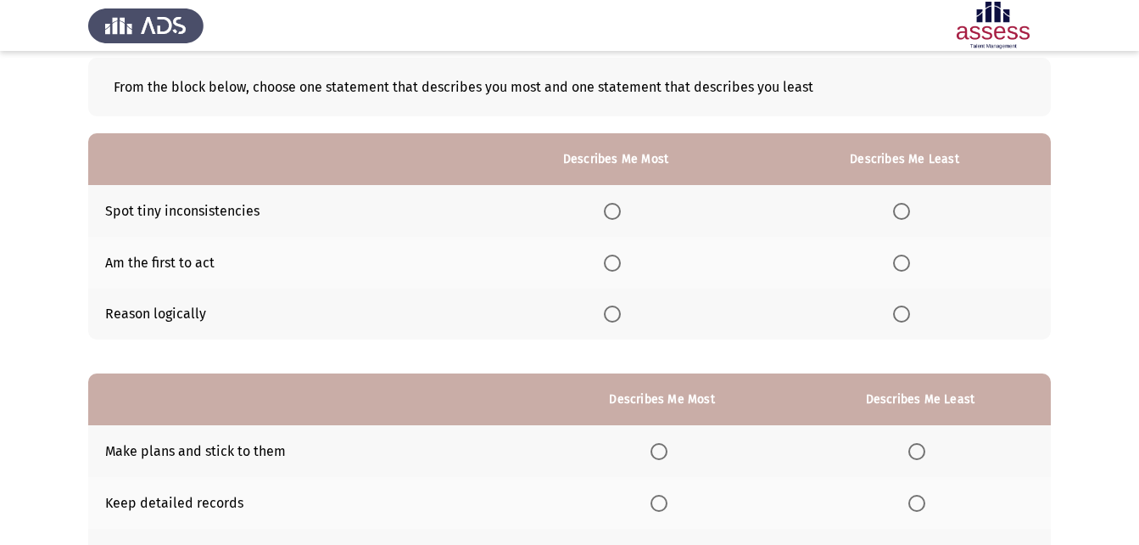
click at [612, 321] on span "Select an option" at bounding box center [612, 313] width 17 height 17
click at [612, 321] on input "Select an option" at bounding box center [612, 313] width 17 height 17
click at [902, 261] on span "Select an option" at bounding box center [901, 262] width 17 height 17
click at [902, 261] on input "Select an option" at bounding box center [901, 262] width 17 height 17
click at [902, 208] on span "Select an option" at bounding box center [901, 211] width 17 height 17
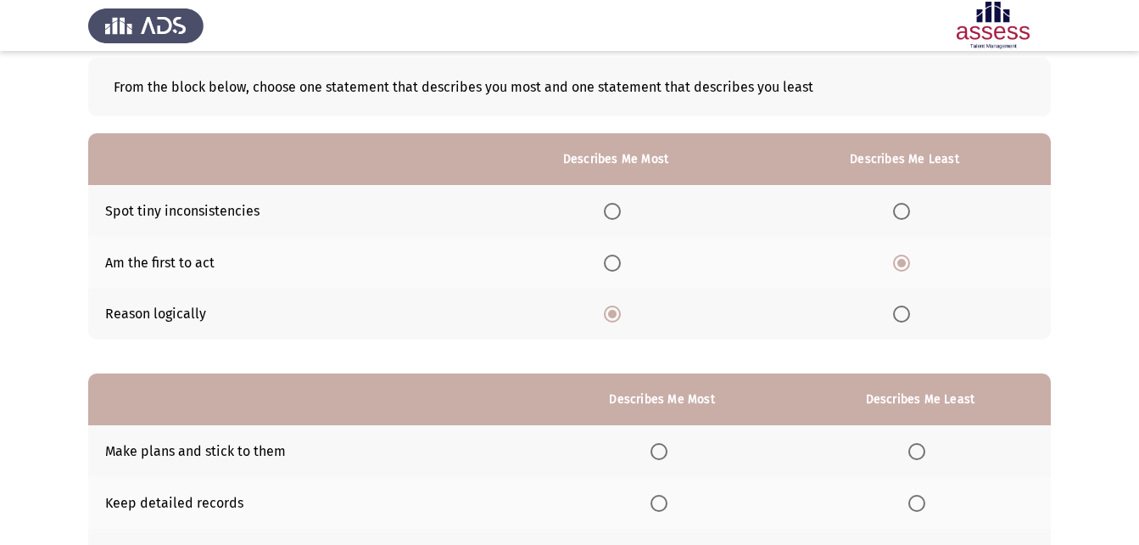
click at [902, 208] on input "Select an option" at bounding box center [901, 211] width 17 height 17
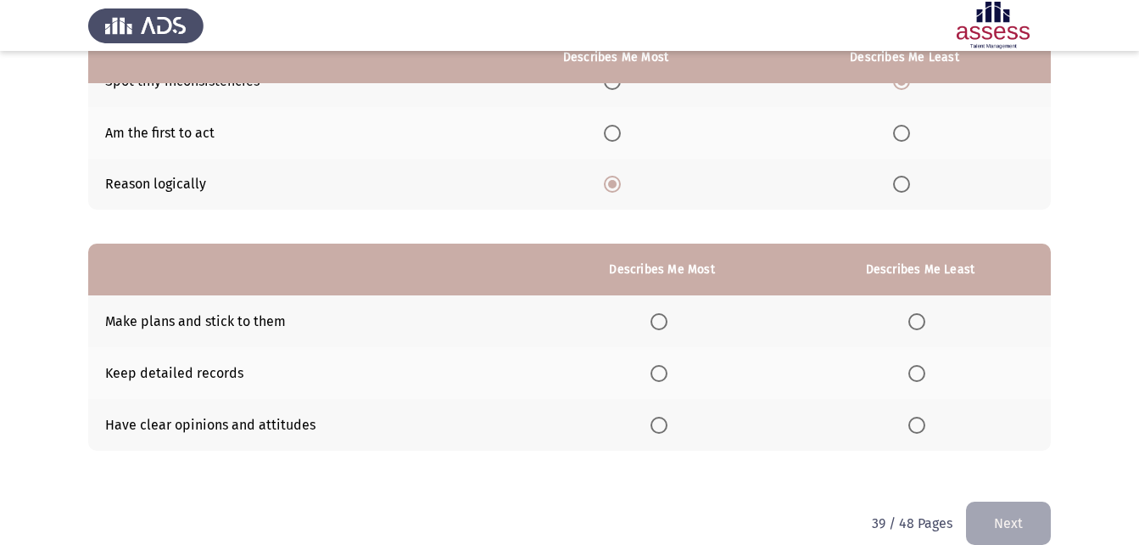
scroll to position [239, 0]
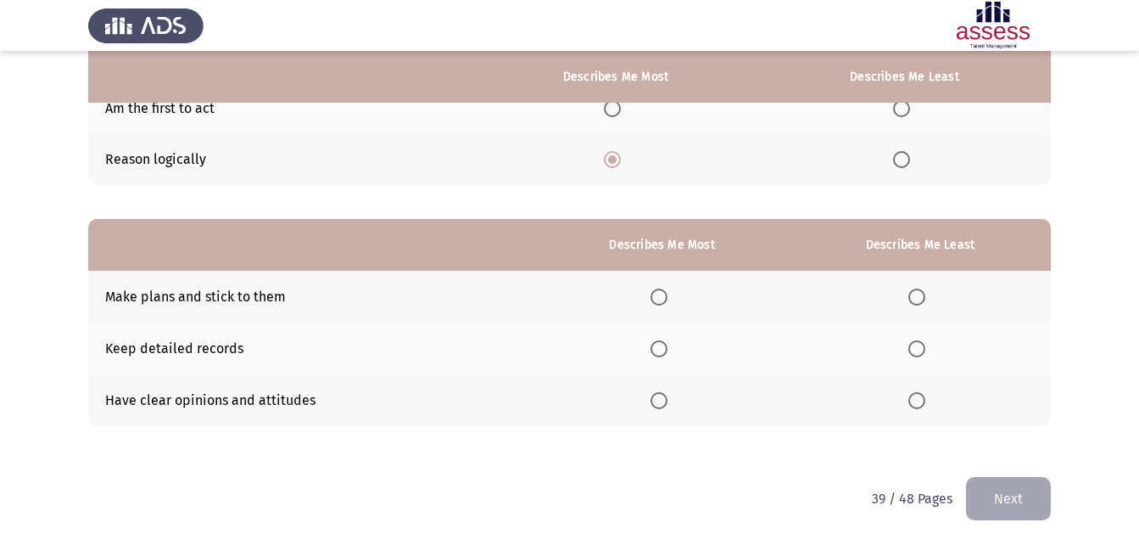
click at [665, 346] on span "Select an option" at bounding box center [659, 348] width 17 height 17
click at [665, 346] on input "Select an option" at bounding box center [659, 348] width 17 height 17
click at [924, 404] on span "Select an option" at bounding box center [917, 400] width 17 height 17
click at [924, 404] on input "Select an option" at bounding box center [917, 400] width 17 height 17
click at [663, 296] on span "Select an option" at bounding box center [659, 296] width 17 height 17
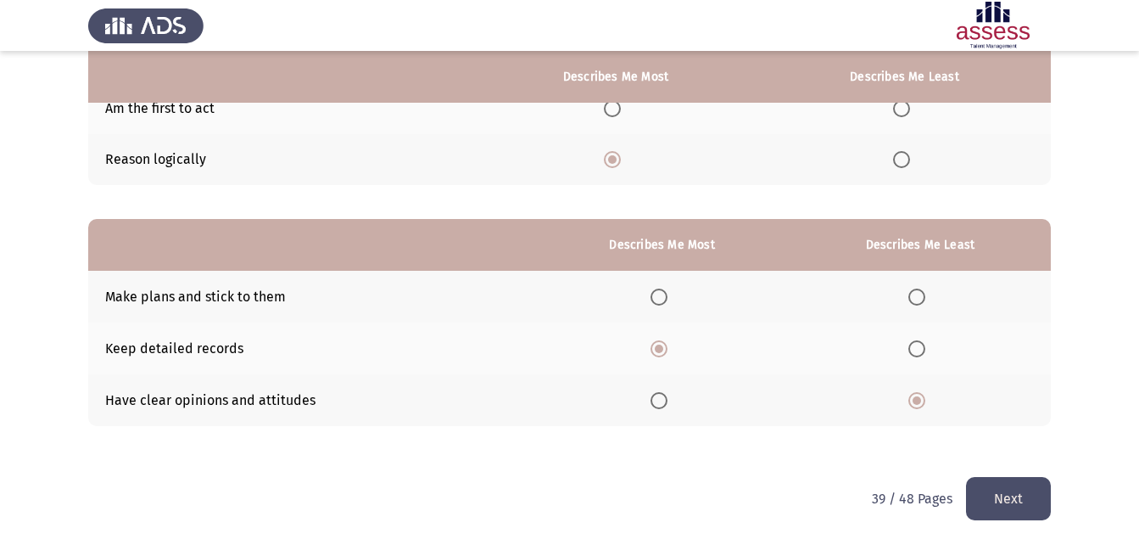
click at [663, 296] on input "Select an option" at bounding box center [659, 296] width 17 height 17
click at [1027, 487] on button "Next" at bounding box center [1008, 498] width 85 height 43
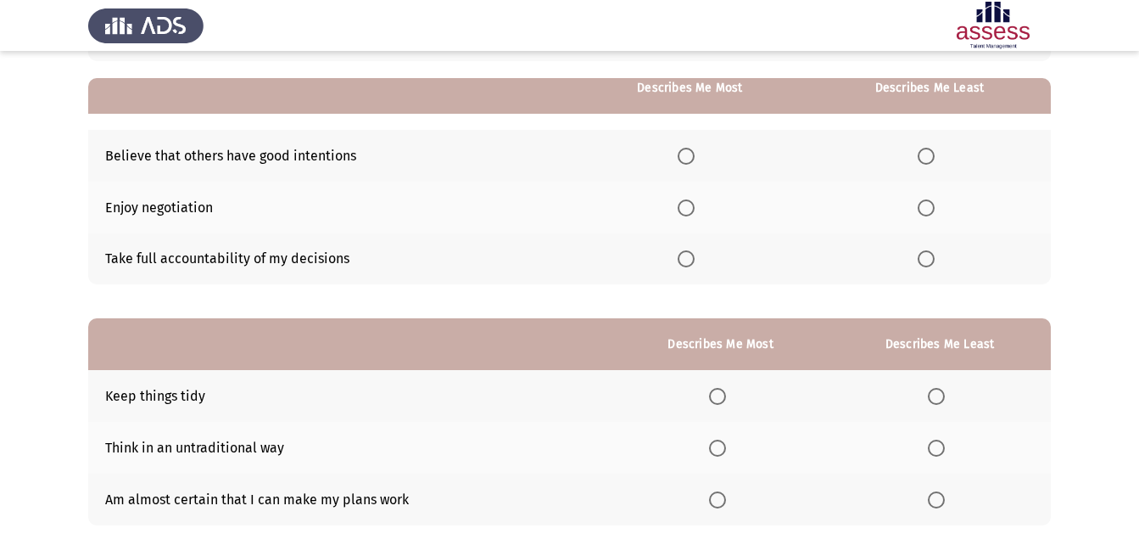
scroll to position [170, 0]
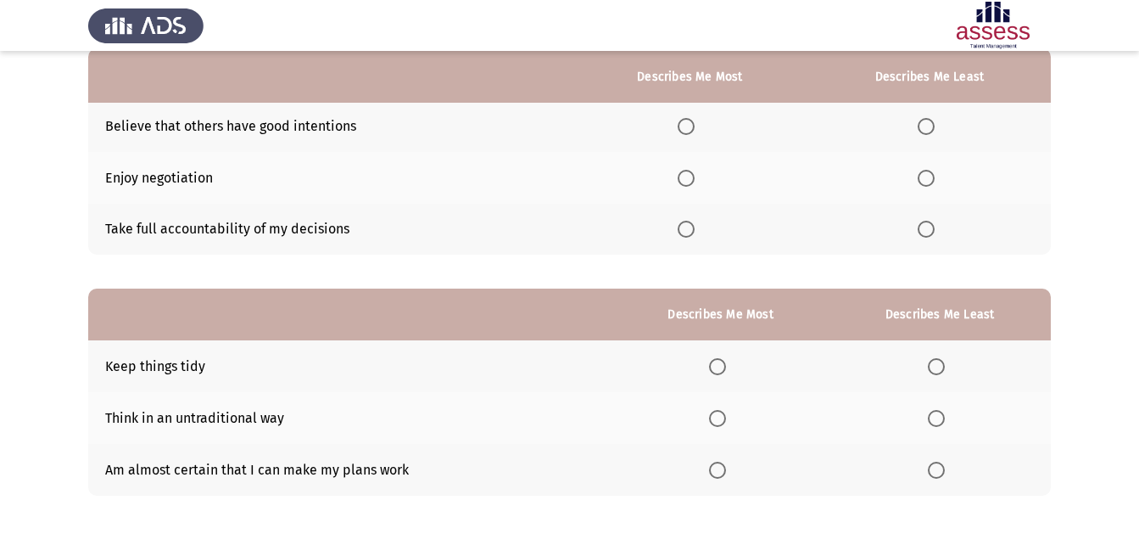
click at [694, 229] on span "Select an option" at bounding box center [686, 229] width 17 height 17
click at [694, 229] on input "Select an option" at bounding box center [686, 229] width 17 height 17
click at [923, 184] on span "Select an option" at bounding box center [926, 178] width 17 height 17
click at [923, 184] on input "Select an option" at bounding box center [926, 178] width 17 height 17
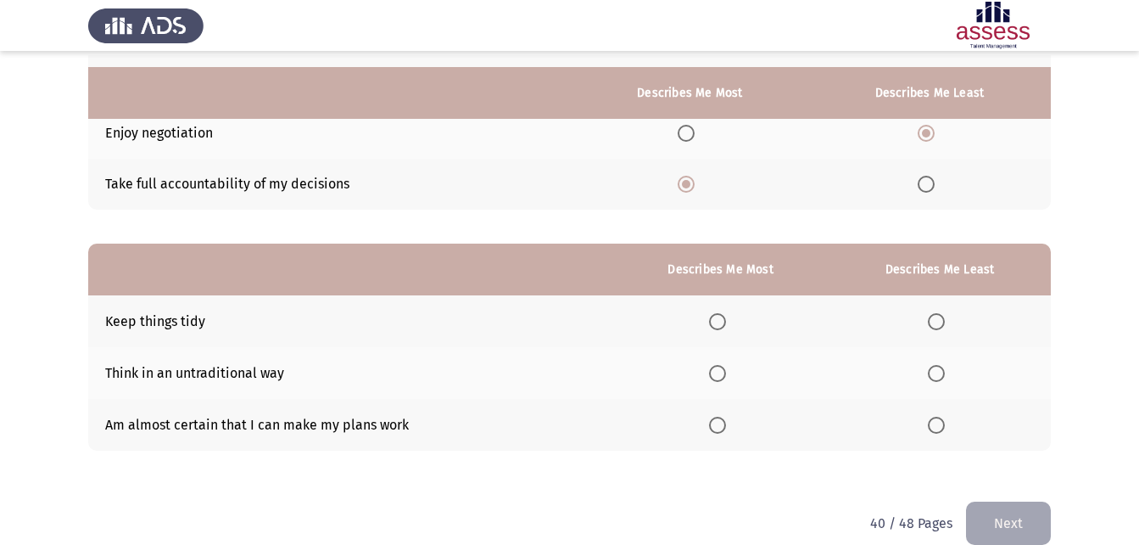
scroll to position [239, 0]
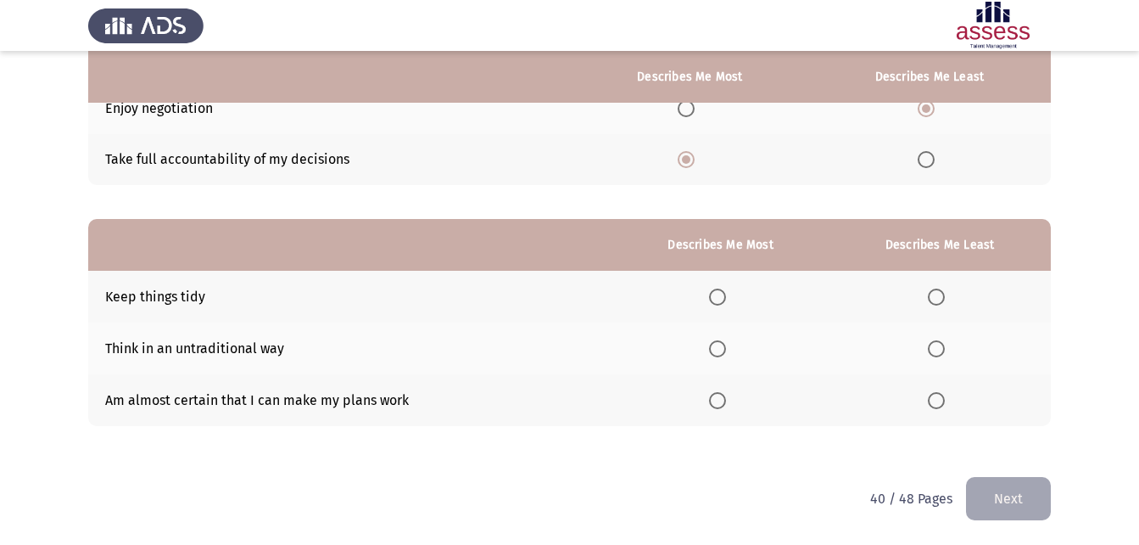
click at [714, 290] on span "Select an option" at bounding box center [717, 296] width 17 height 17
click at [714, 290] on input "Select an option" at bounding box center [717, 296] width 17 height 17
click at [947, 347] on label "Select an option" at bounding box center [940, 348] width 24 height 17
click at [945, 347] on input "Select an option" at bounding box center [936, 348] width 17 height 17
click at [1020, 486] on button "Next" at bounding box center [1008, 498] width 85 height 43
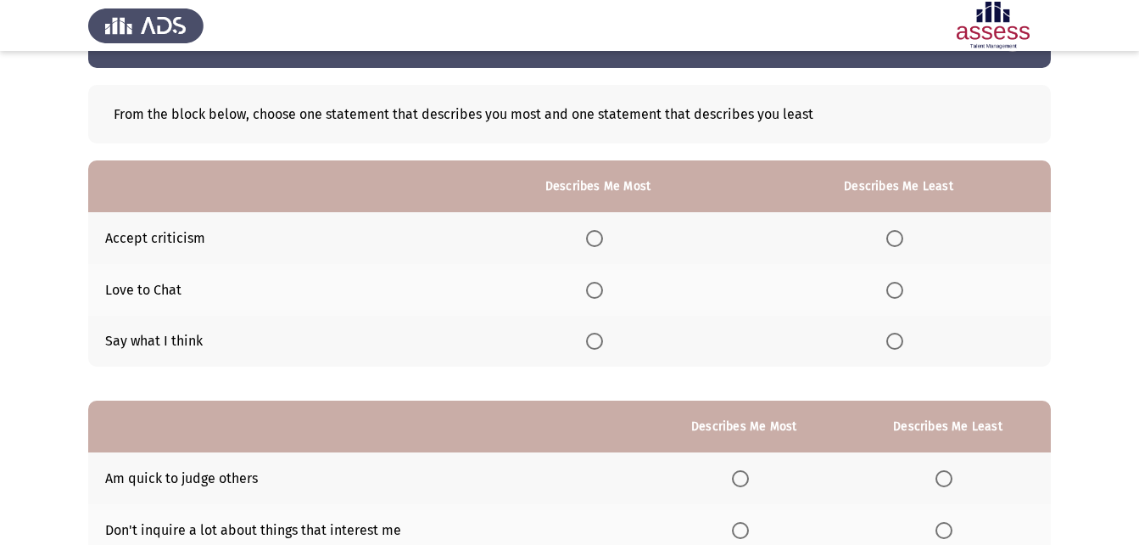
scroll to position [85, 0]
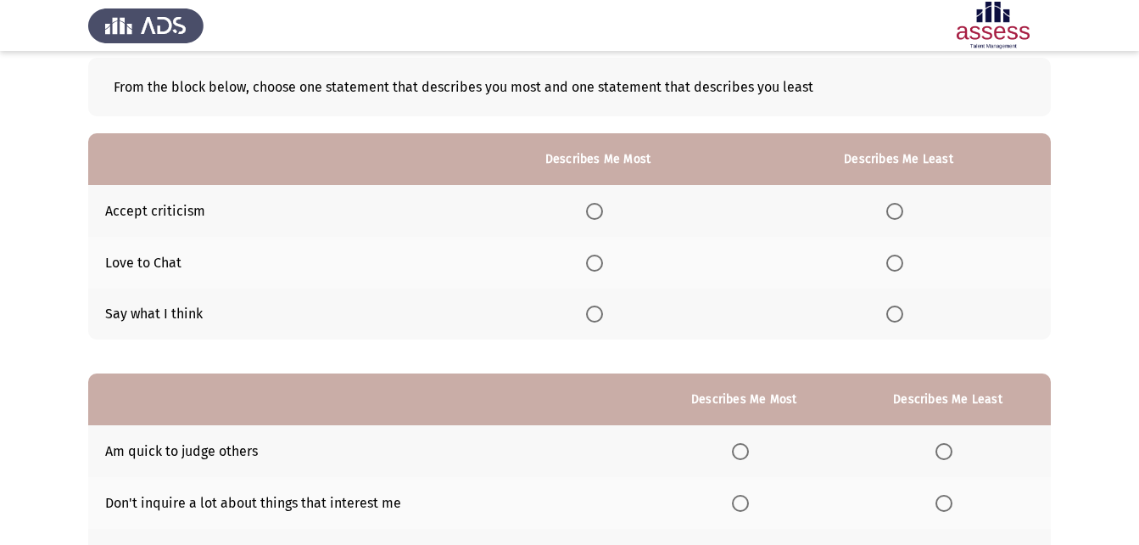
click at [601, 211] on span "Select an option" at bounding box center [594, 211] width 17 height 17
click at [601, 211] on input "Select an option" at bounding box center [594, 211] width 17 height 17
click at [892, 309] on span "Select an option" at bounding box center [895, 313] width 17 height 17
click at [892, 309] on input "Select an option" at bounding box center [895, 313] width 17 height 17
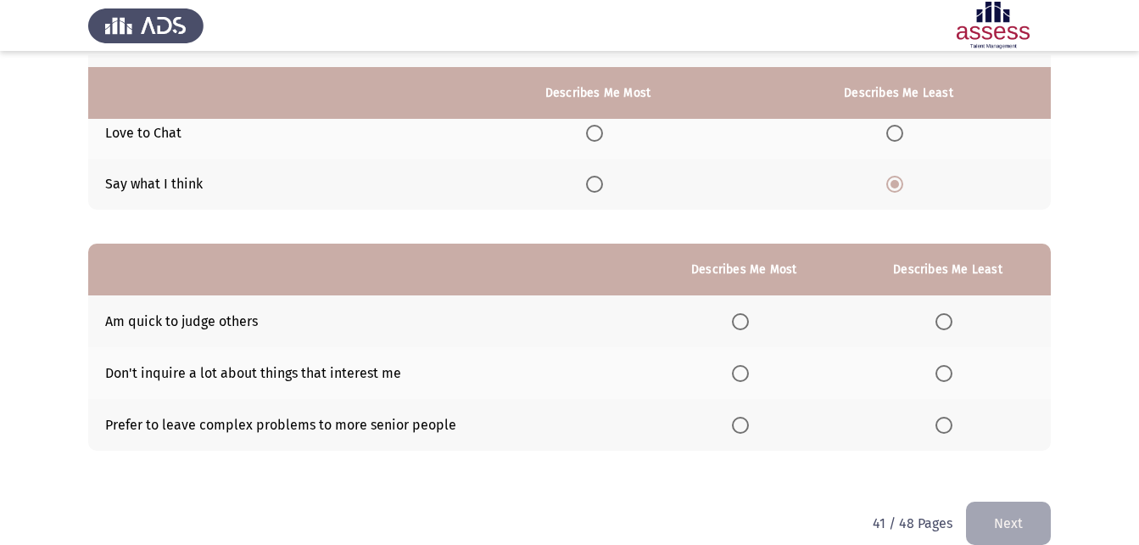
scroll to position [239, 0]
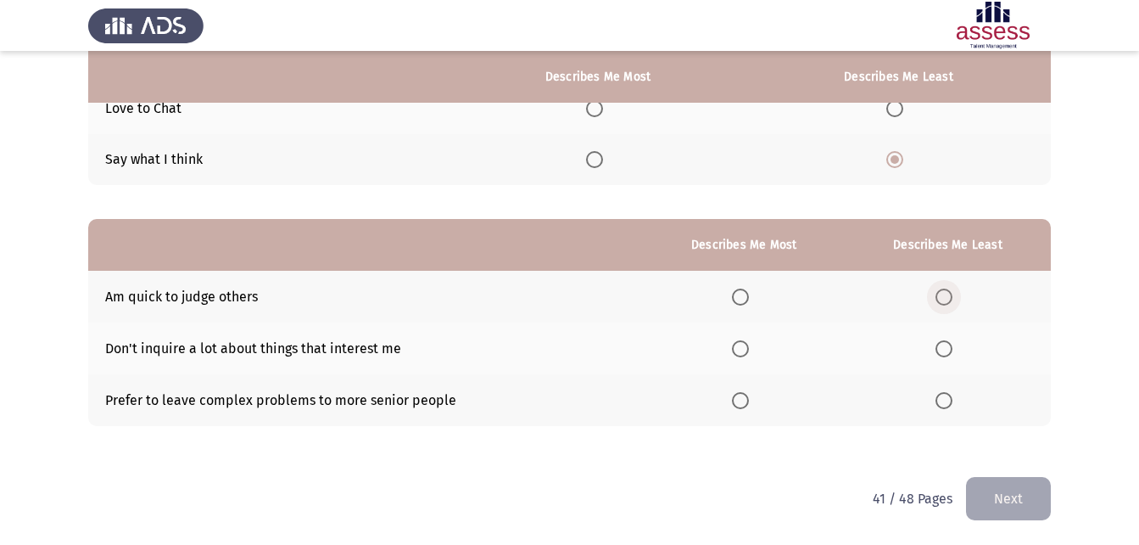
click at [942, 296] on span "Select an option" at bounding box center [944, 296] width 17 height 17
click at [942, 296] on input "Select an option" at bounding box center [944, 296] width 17 height 17
click at [755, 351] on label "Select an option" at bounding box center [744, 348] width 24 height 17
click at [749, 351] on input "Select an option" at bounding box center [740, 348] width 17 height 17
click at [993, 495] on button "Next" at bounding box center [1008, 498] width 85 height 43
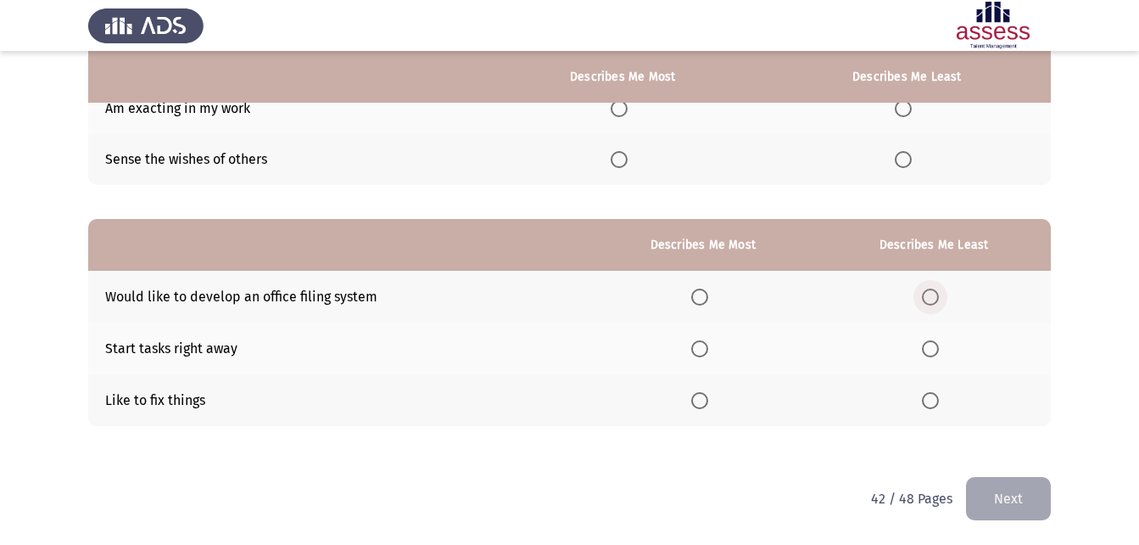
click at [928, 299] on span "Select an option" at bounding box center [930, 296] width 17 height 17
click at [928, 299] on input "Select an option" at bounding box center [930, 296] width 17 height 17
click at [696, 350] on span "Select an option" at bounding box center [699, 348] width 17 height 17
click at [696, 350] on input "Select an option" at bounding box center [699, 348] width 17 height 17
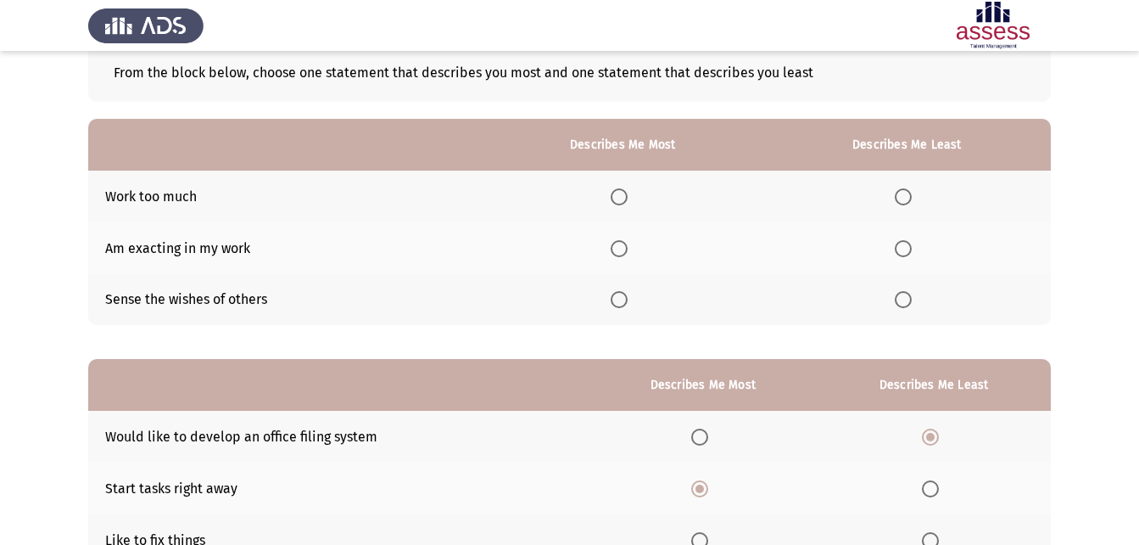
scroll to position [70, 0]
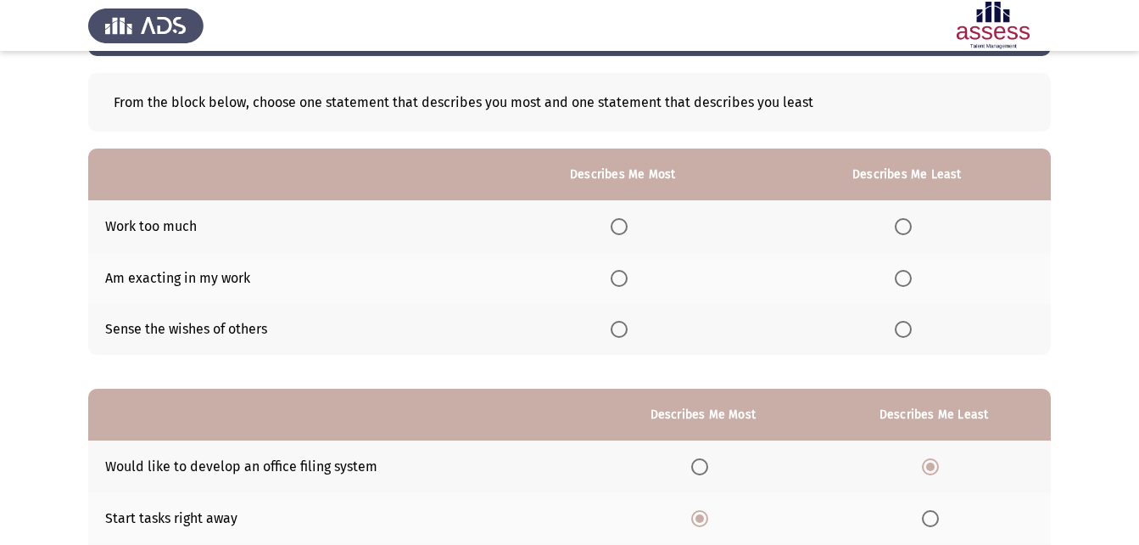
click at [624, 280] on span "Select an option" at bounding box center [619, 278] width 17 height 17
click at [624, 280] on input "Select an option" at bounding box center [619, 278] width 17 height 17
click at [899, 227] on span "Select an option" at bounding box center [903, 226] width 17 height 17
click at [899, 227] on input "Select an option" at bounding box center [903, 226] width 17 height 17
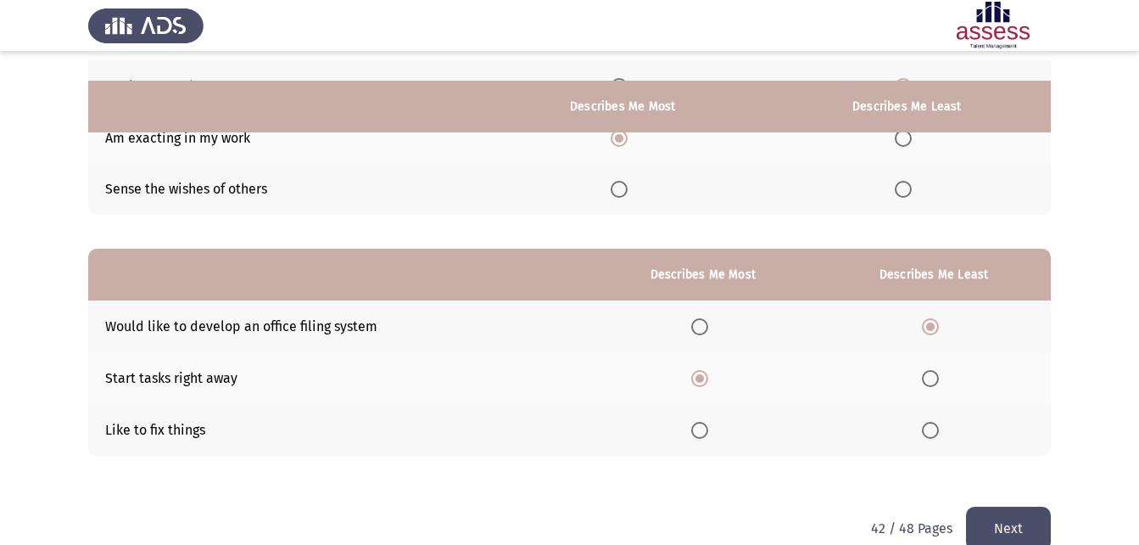
scroll to position [239, 0]
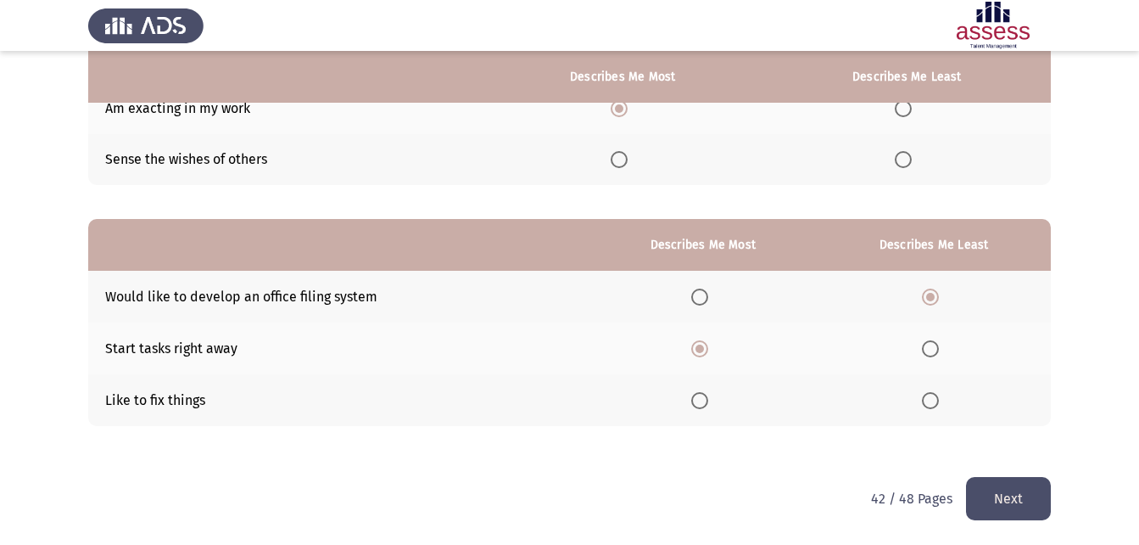
click at [1005, 501] on button "Next" at bounding box center [1008, 498] width 85 height 43
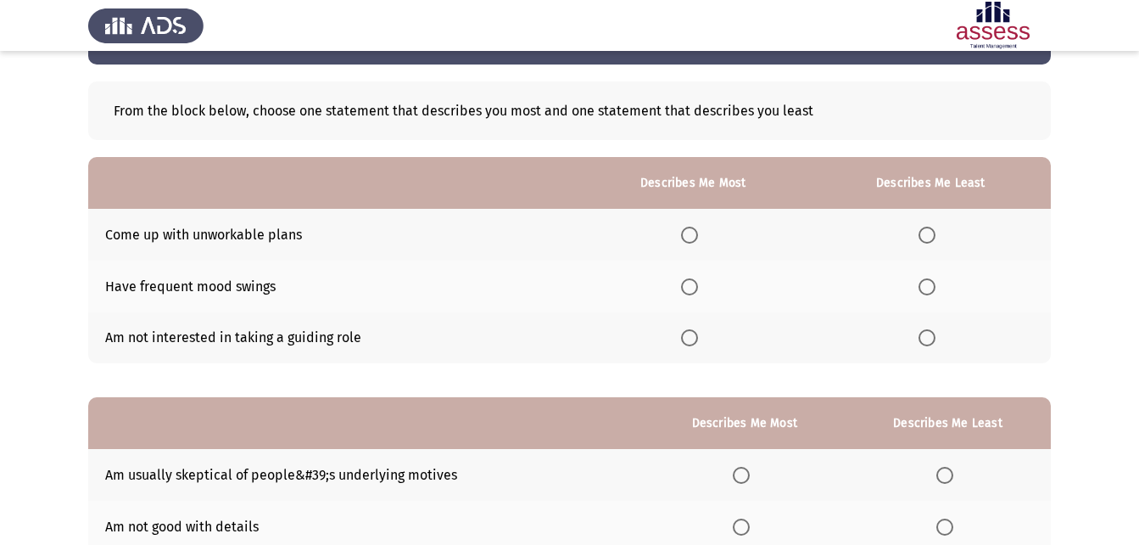
scroll to position [85, 0]
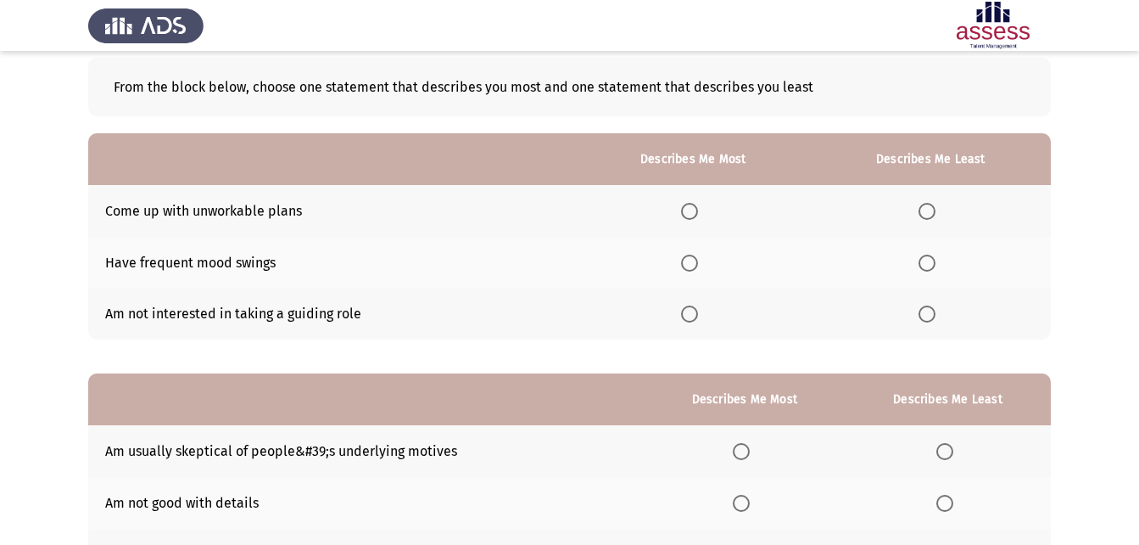
click at [930, 210] on span "Select an option" at bounding box center [927, 211] width 17 height 17
click at [930, 210] on input "Select an option" at bounding box center [927, 211] width 17 height 17
click at [924, 317] on span "Select an option" at bounding box center [927, 313] width 17 height 17
click at [924, 317] on input "Select an option" at bounding box center [927, 313] width 17 height 17
click at [359, 320] on td "Am not interested in taking a guiding role" at bounding box center [332, 314] width 488 height 52
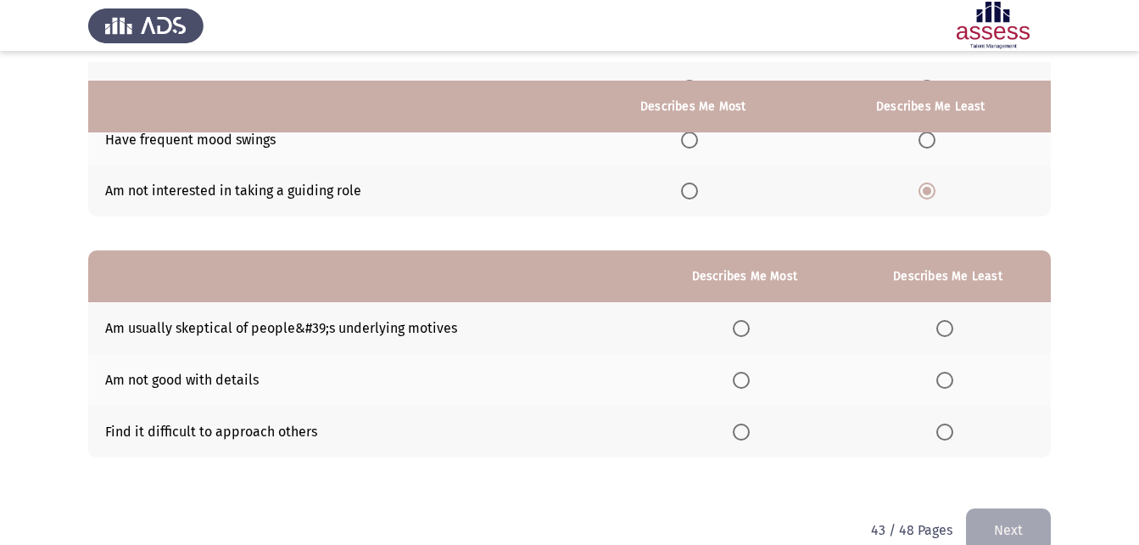
scroll to position [239, 0]
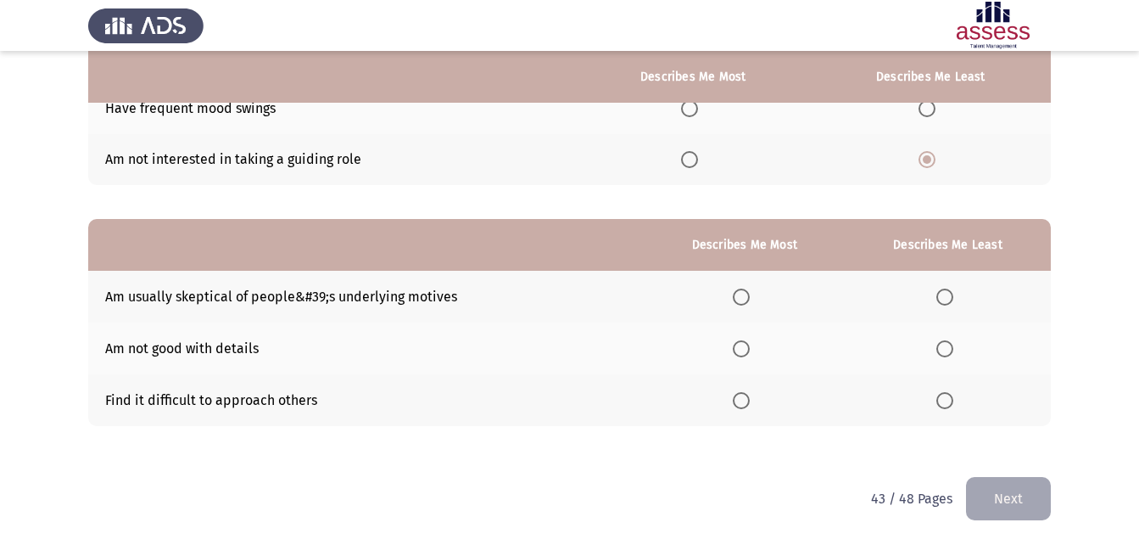
click at [757, 305] on label "Select an option" at bounding box center [745, 296] width 24 height 17
click at [750, 305] on input "Select an option" at bounding box center [741, 296] width 17 height 17
click at [962, 365] on th at bounding box center [948, 348] width 206 height 52
click at [955, 352] on label "Select an option" at bounding box center [949, 348] width 24 height 17
click at [954, 352] on input "Select an option" at bounding box center [945, 348] width 17 height 17
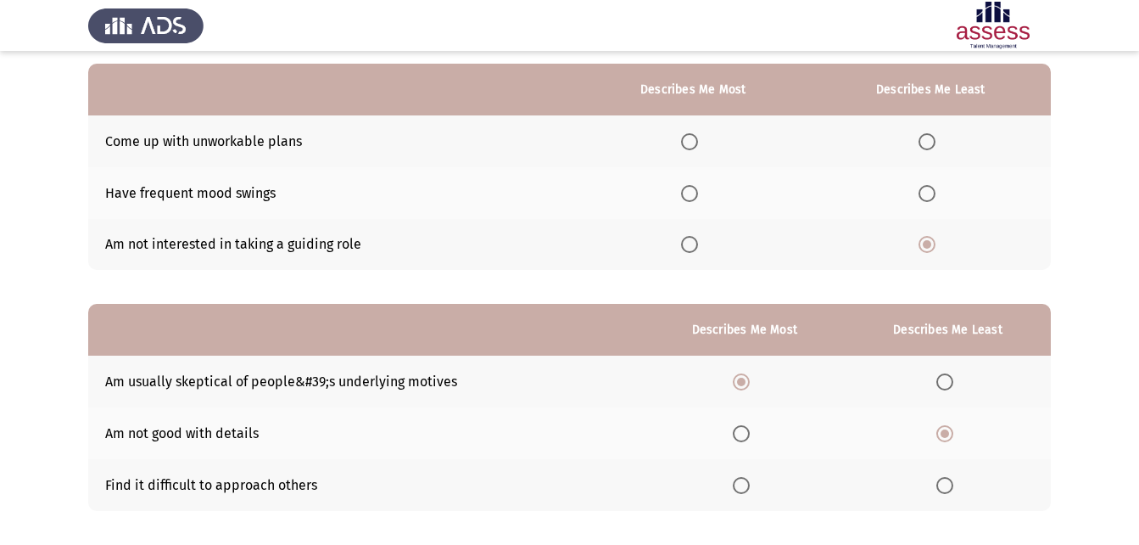
scroll to position [70, 0]
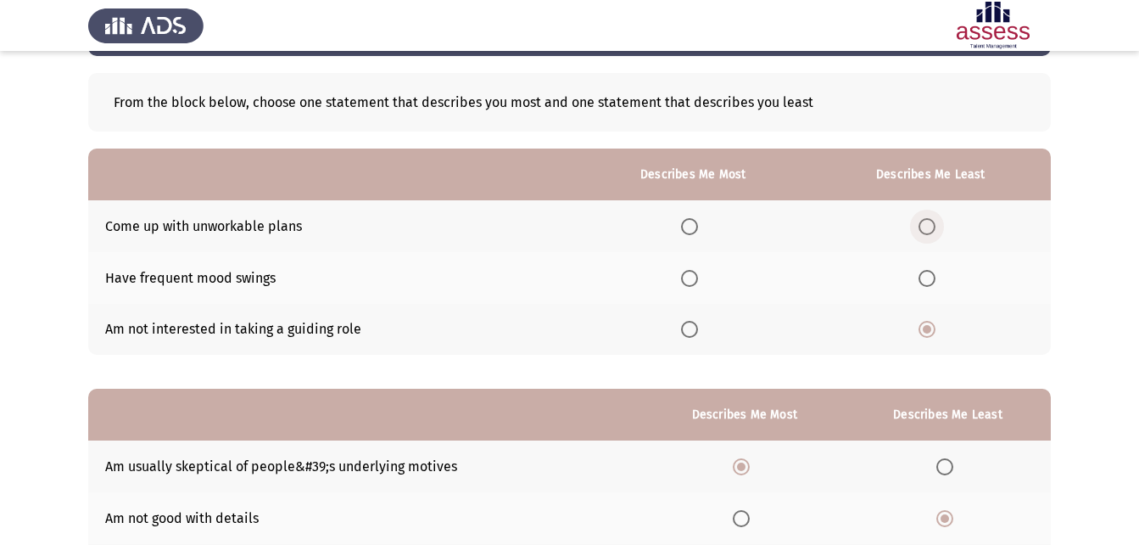
click at [930, 229] on span "Select an option" at bounding box center [927, 226] width 17 height 17
click at [930, 229] on input "Select an option" at bounding box center [927, 226] width 17 height 17
click at [869, 284] on th at bounding box center [930, 278] width 241 height 52
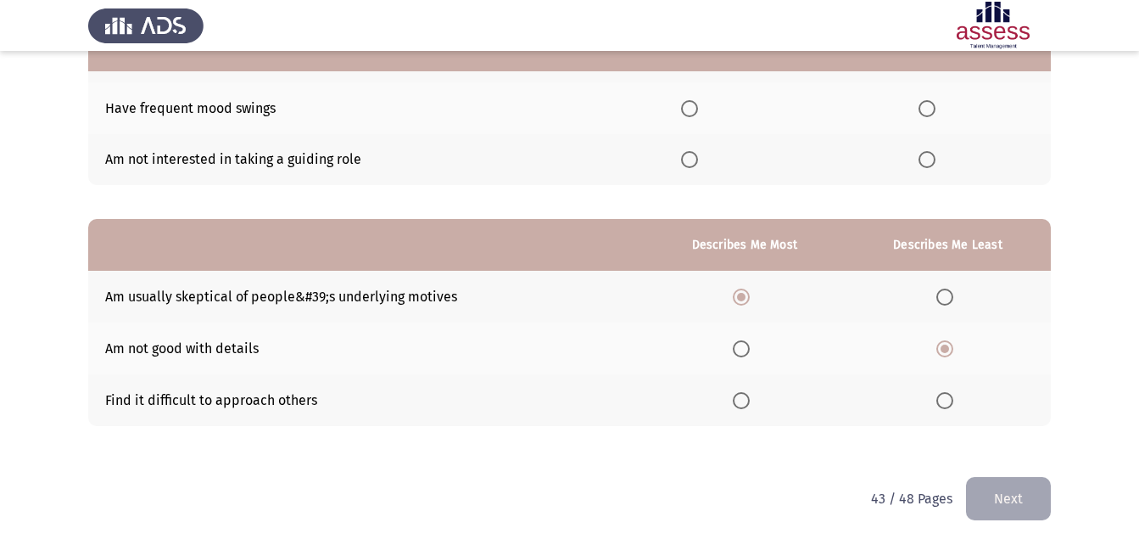
scroll to position [154, 0]
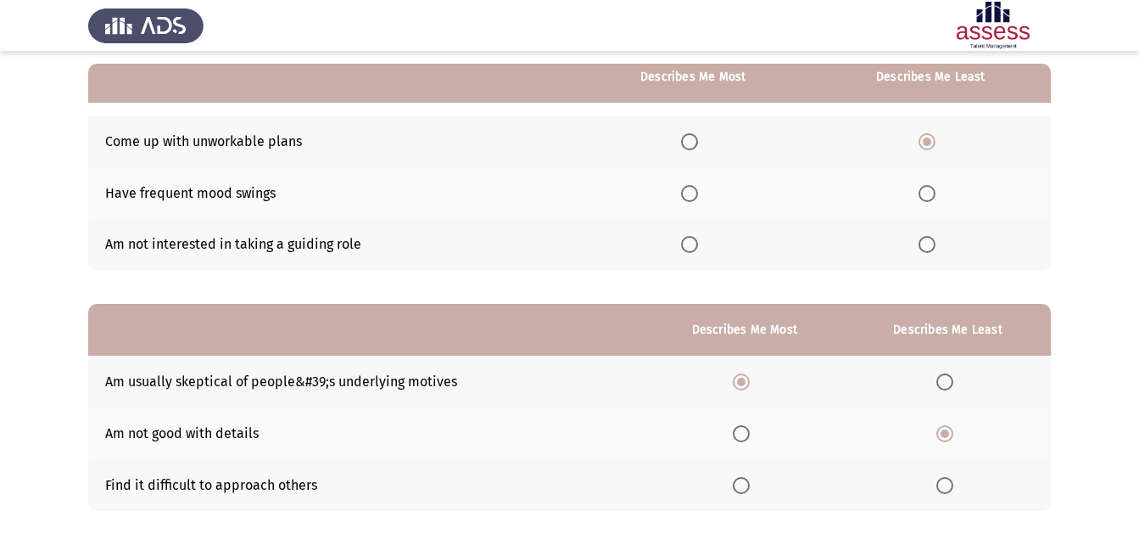
click at [926, 243] on span "Select an option" at bounding box center [927, 244] width 17 height 17
click at [926, 243] on input "Select an option" at bounding box center [927, 244] width 17 height 17
click at [730, 484] on th at bounding box center [744, 485] width 201 height 52
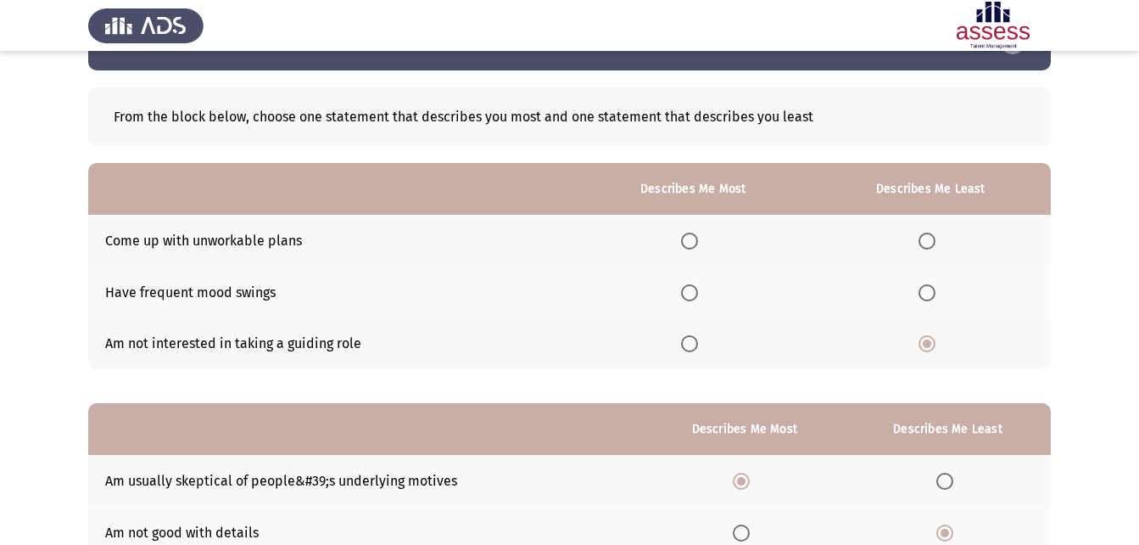
scroll to position [85, 0]
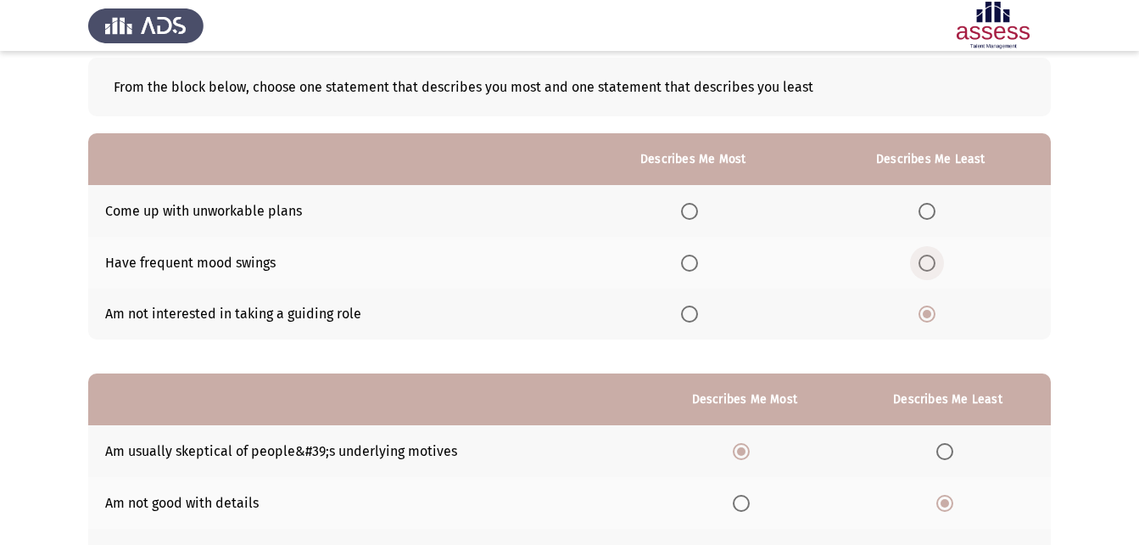
click at [927, 267] on span "Select an option" at bounding box center [927, 262] width 17 height 17
click at [927, 267] on input "Select an option" at bounding box center [927, 262] width 17 height 17
click at [685, 311] on span "Select an option" at bounding box center [689, 313] width 17 height 17
click at [685, 311] on input "Select an option" at bounding box center [689, 313] width 17 height 17
click at [657, 319] on th at bounding box center [693, 314] width 234 height 52
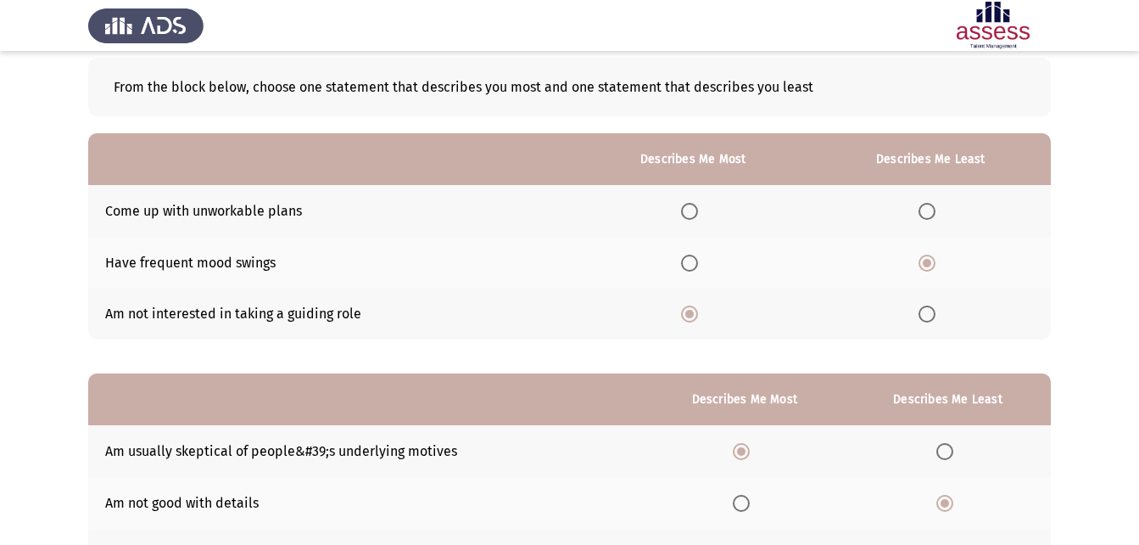
click at [926, 211] on span "Select an option" at bounding box center [927, 211] width 17 height 17
click at [926, 211] on input "Select an option" at bounding box center [927, 211] width 17 height 17
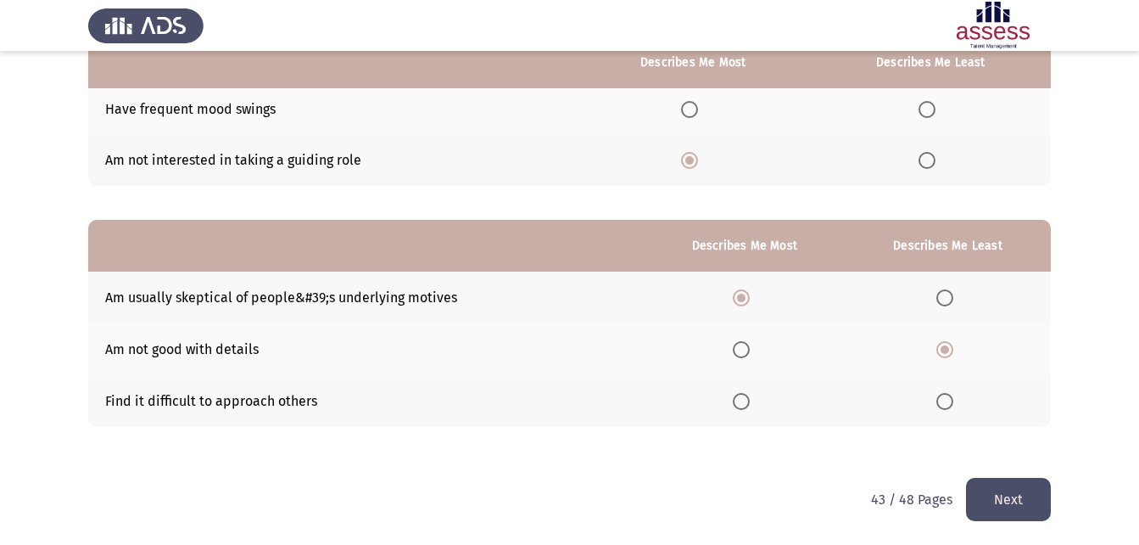
scroll to position [239, 0]
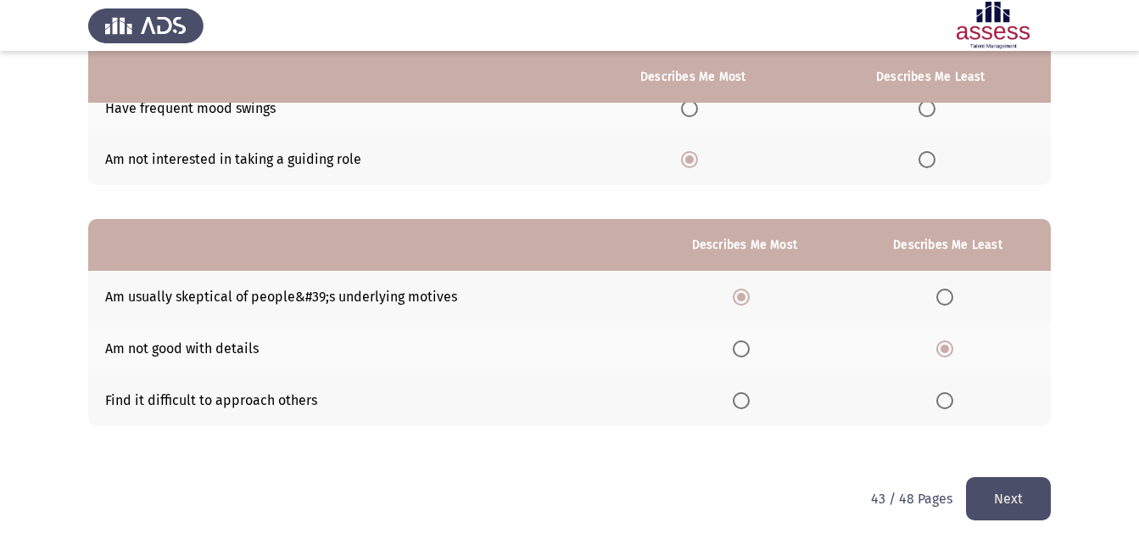
click at [1025, 486] on button "Next" at bounding box center [1008, 498] width 85 height 43
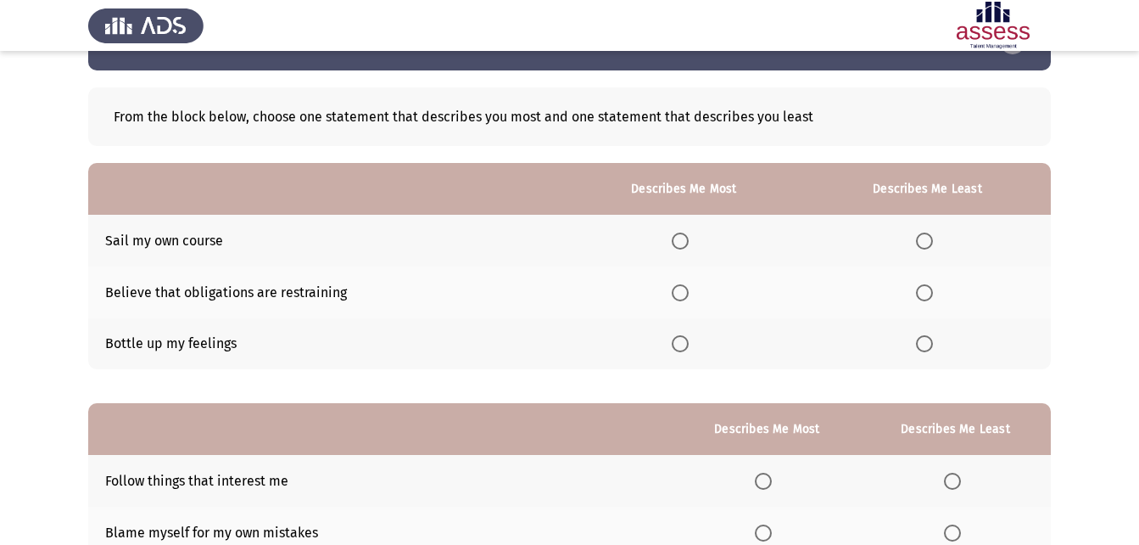
scroll to position [85, 0]
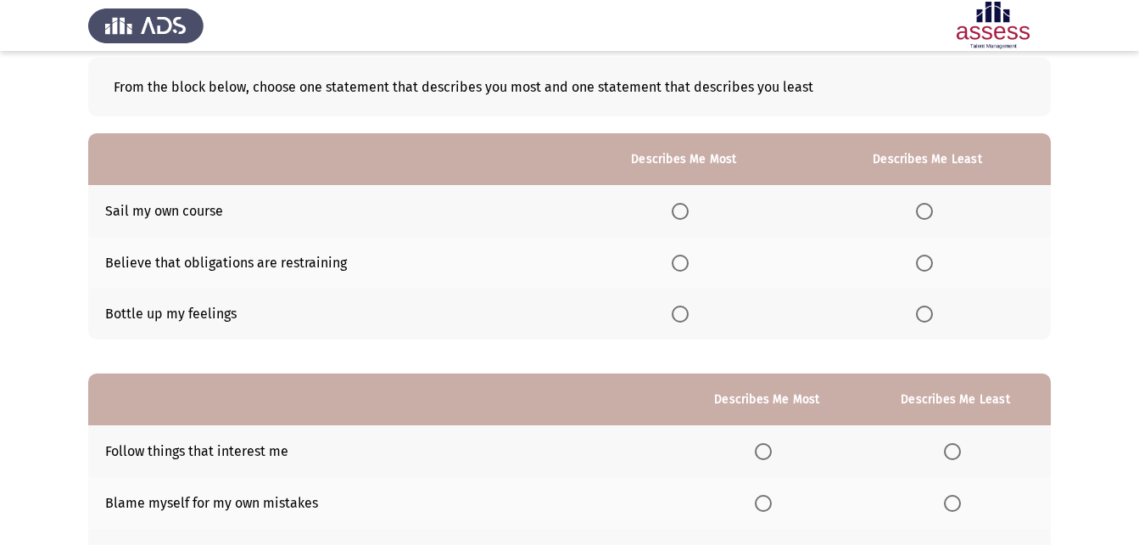
click at [926, 316] on span "Select an option" at bounding box center [924, 313] width 17 height 17
click at [926, 316] on input "Select an option" at bounding box center [924, 313] width 17 height 17
click at [677, 264] on span "Select an option" at bounding box center [680, 262] width 17 height 17
click at [677, 264] on input "Select an option" at bounding box center [680, 262] width 17 height 17
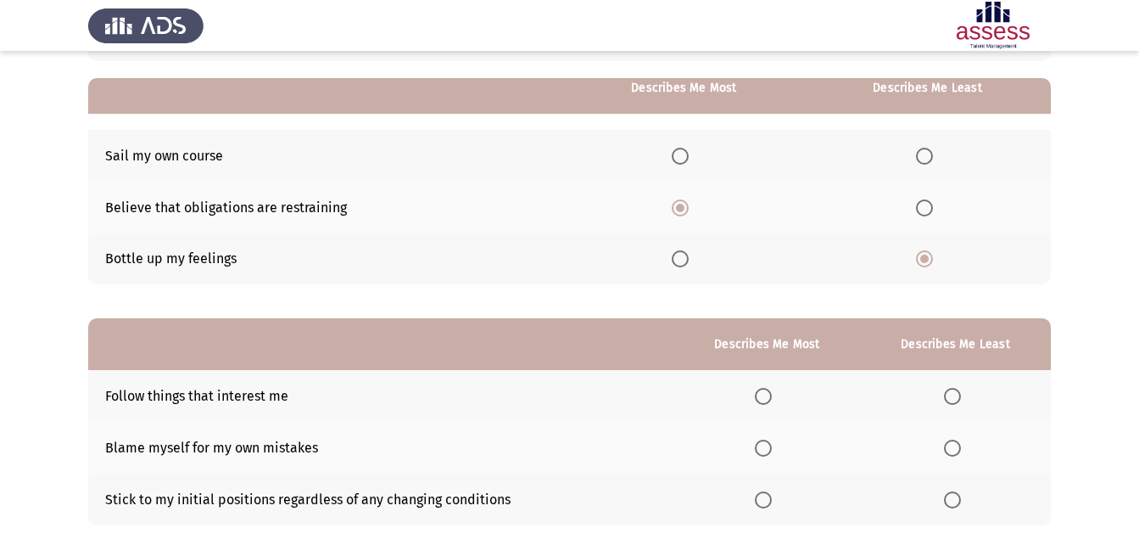
scroll to position [170, 0]
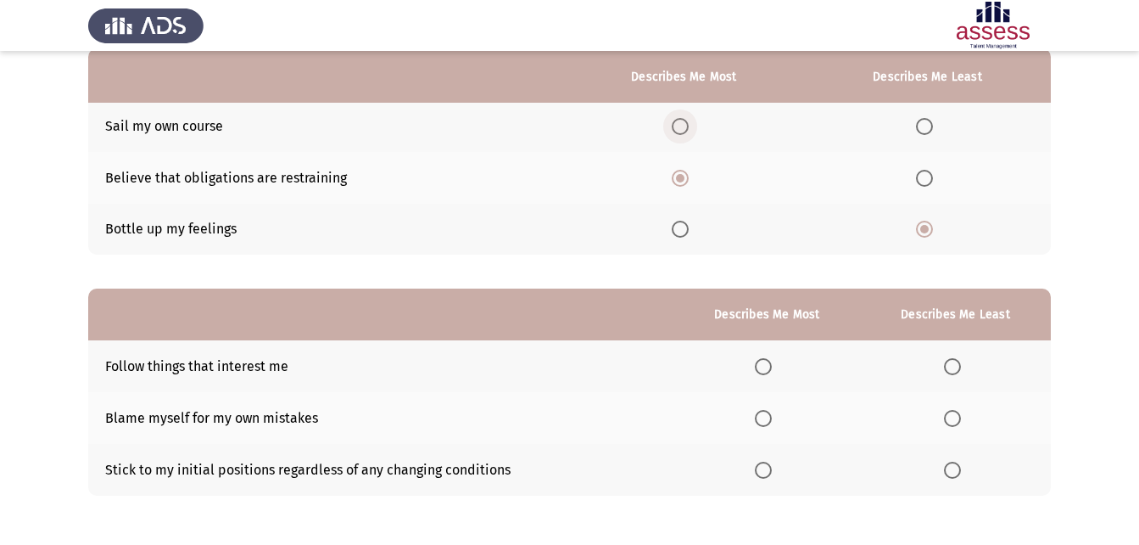
click at [682, 128] on span "Select an option" at bounding box center [680, 126] width 17 height 17
click at [682, 128] on input "Select an option" at bounding box center [680, 126] width 17 height 17
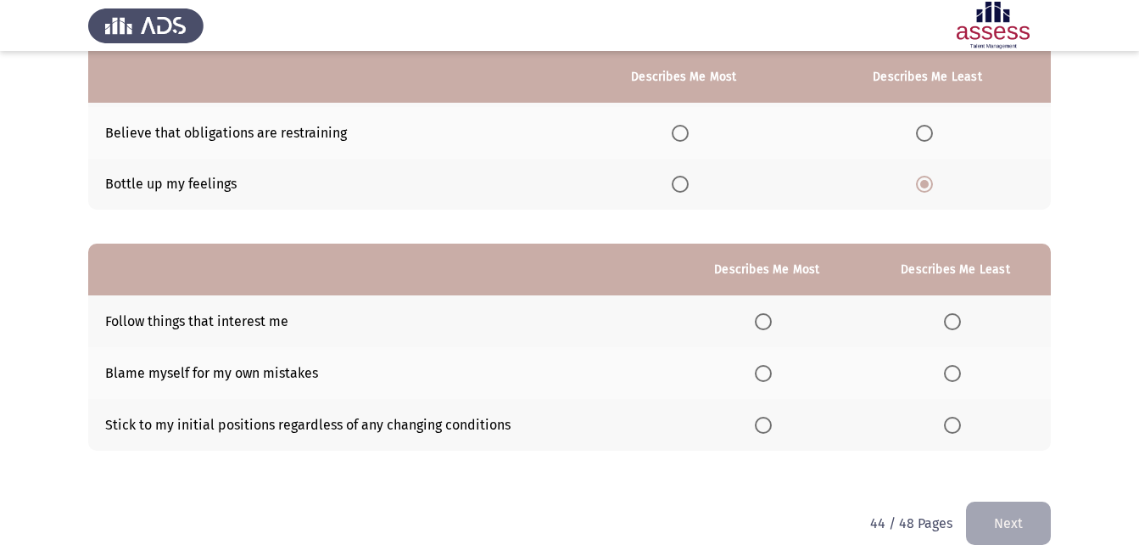
scroll to position [239, 0]
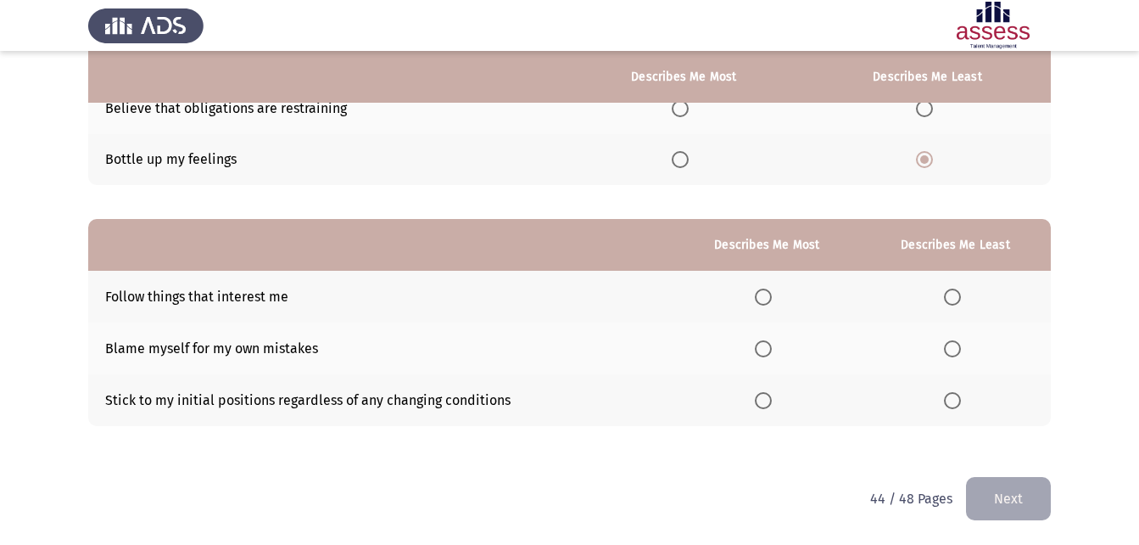
click at [954, 401] on span "Select an option" at bounding box center [952, 400] width 17 height 17
click at [954, 401] on input "Select an option" at bounding box center [952, 400] width 17 height 17
click at [755, 286] on th at bounding box center [767, 297] width 186 height 52
click at [766, 301] on span "Select an option" at bounding box center [763, 296] width 17 height 17
click at [766, 301] on input "Select an option" at bounding box center [763, 296] width 17 height 17
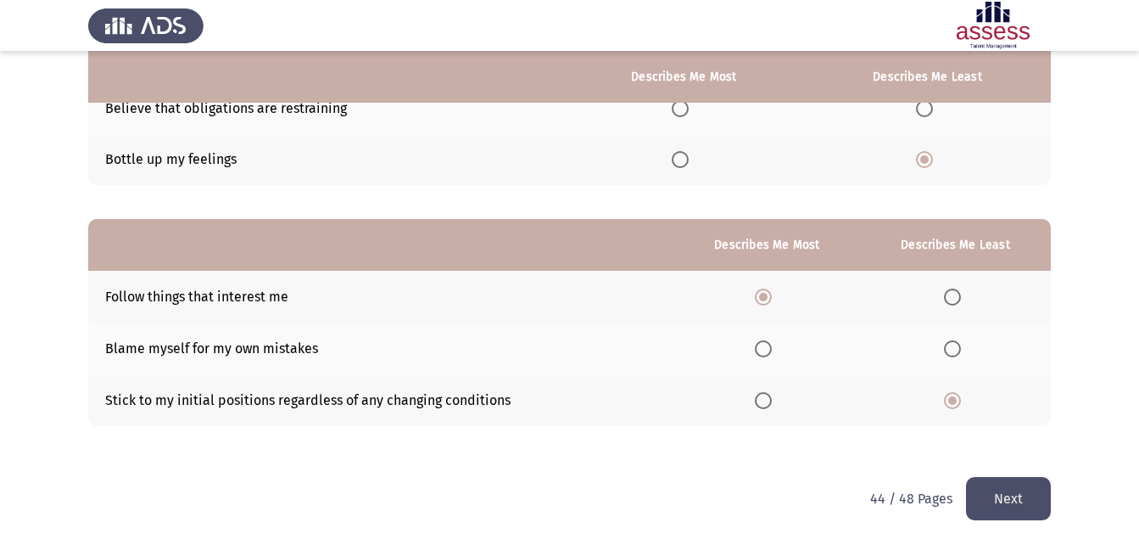
click at [999, 502] on button "Next" at bounding box center [1008, 498] width 85 height 43
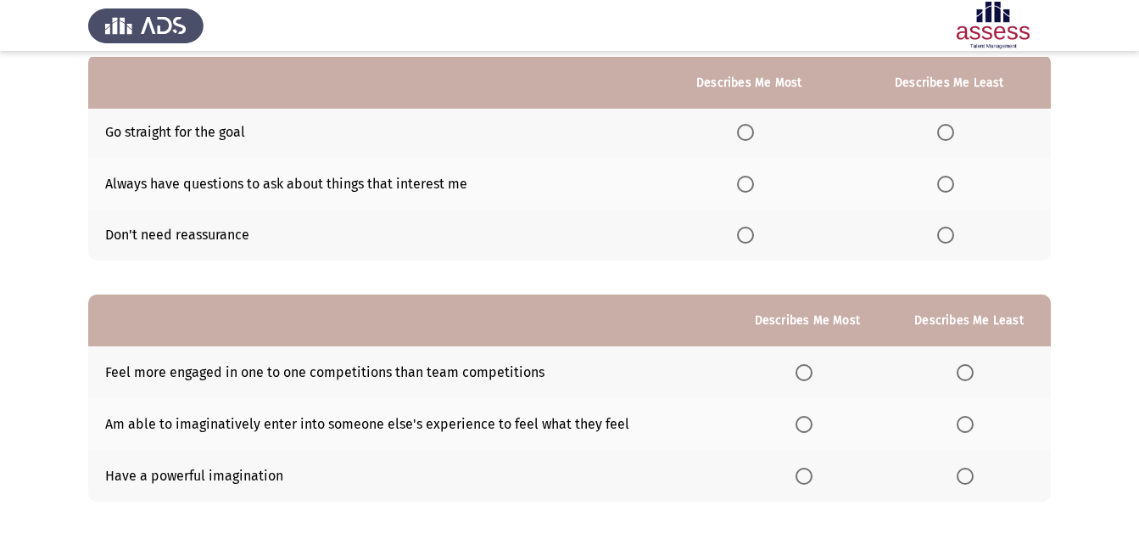
scroll to position [170, 0]
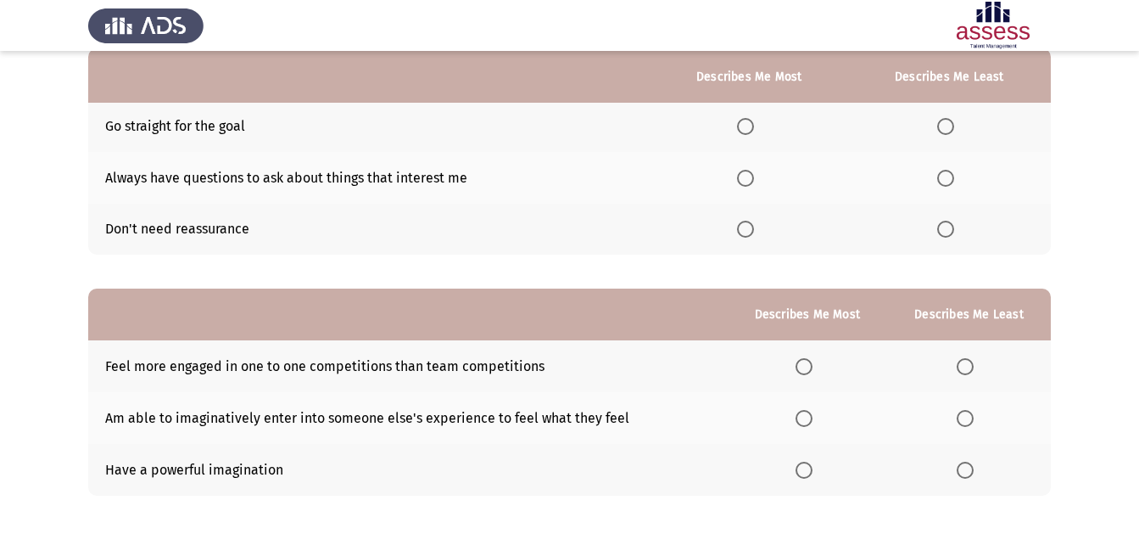
click at [942, 175] on span "Select an option" at bounding box center [945, 178] width 17 height 17
click at [942, 175] on input "Select an option" at bounding box center [945, 178] width 17 height 17
click at [754, 121] on span "Select an option" at bounding box center [745, 126] width 17 height 17
click at [754, 121] on input "Select an option" at bounding box center [745, 126] width 17 height 17
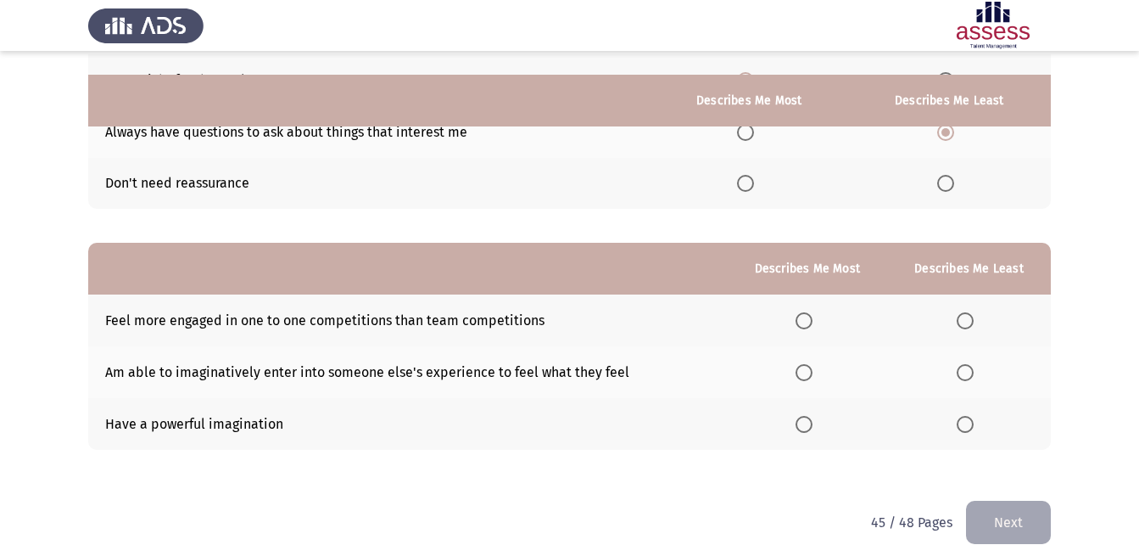
scroll to position [239, 0]
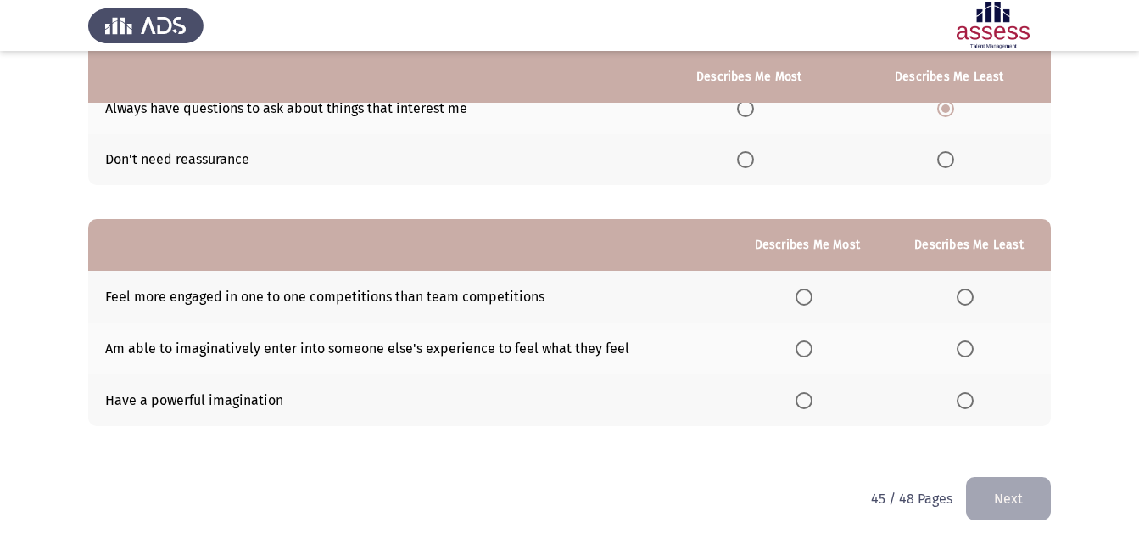
click at [967, 289] on span "Select an option" at bounding box center [965, 296] width 17 height 17
click at [967, 289] on input "Select an option" at bounding box center [965, 296] width 17 height 17
click at [819, 343] on label "Select an option" at bounding box center [808, 348] width 24 height 17
click at [813, 343] on input "Select an option" at bounding box center [804, 348] width 17 height 17
click at [1013, 498] on button "Next" at bounding box center [1008, 498] width 85 height 43
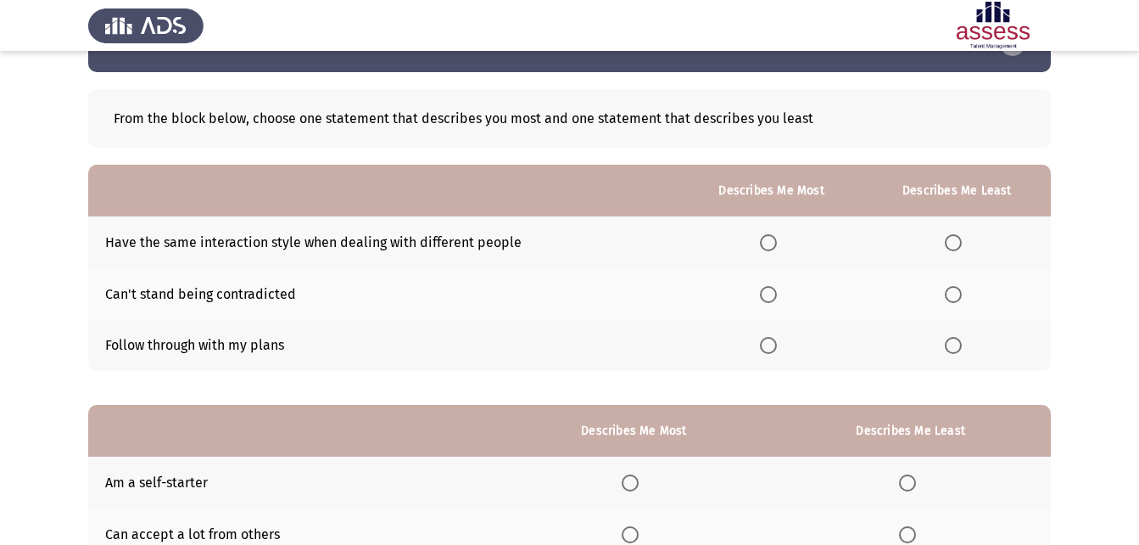
scroll to position [85, 0]
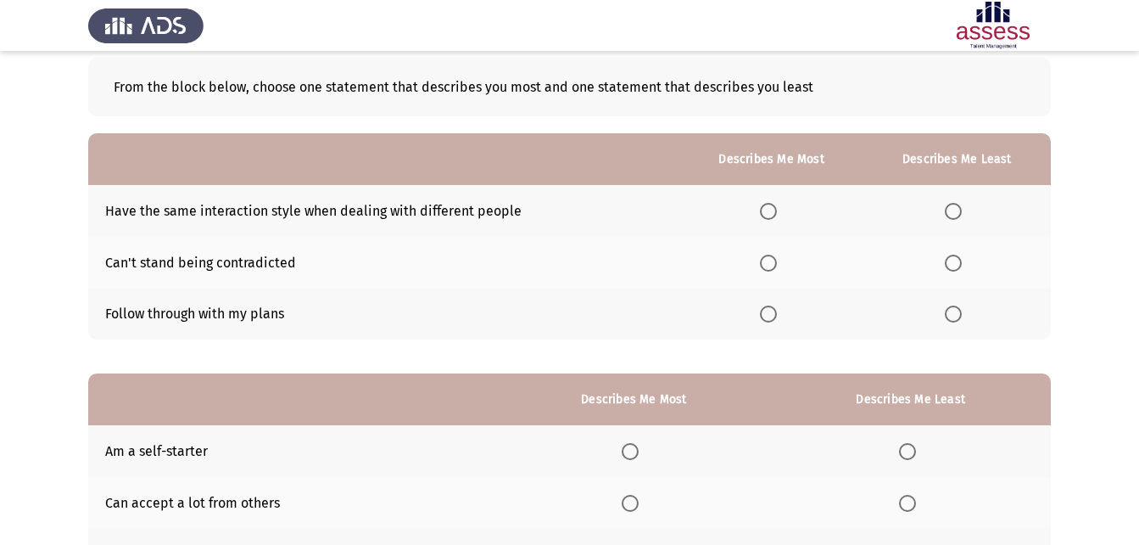
click at [965, 208] on label "Select an option" at bounding box center [957, 211] width 24 height 17
click at [962, 208] on input "Select an option" at bounding box center [953, 211] width 17 height 17
click at [780, 314] on label "Select an option" at bounding box center [772, 313] width 24 height 17
click at [777, 314] on input "Select an option" at bounding box center [768, 313] width 17 height 17
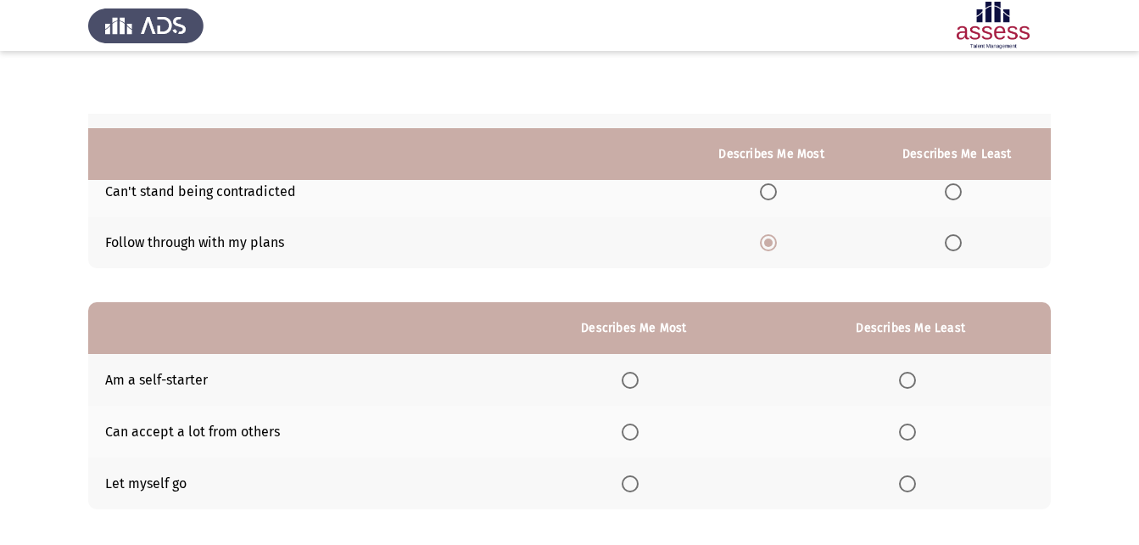
scroll to position [239, 0]
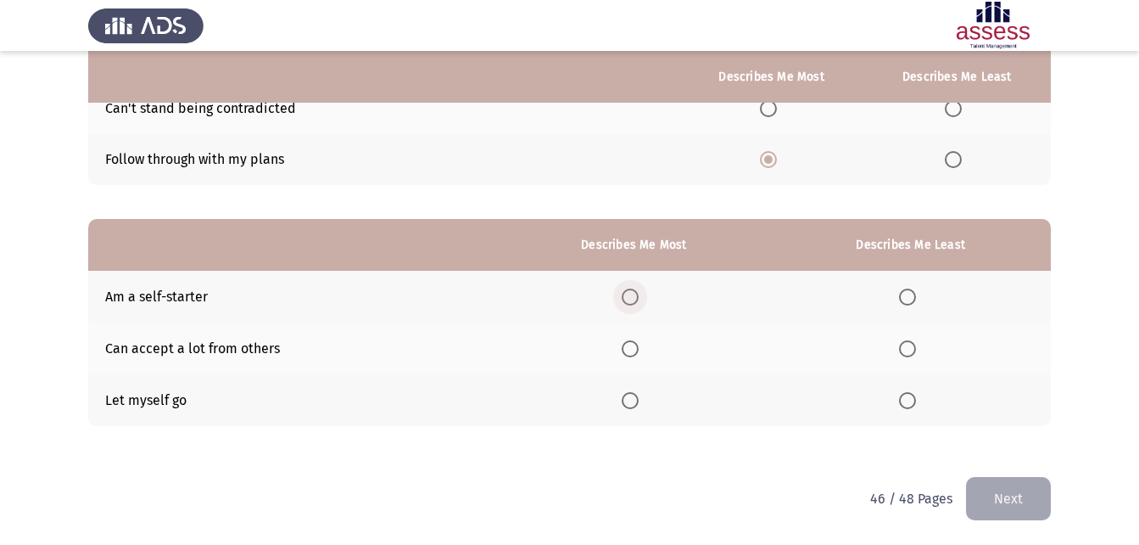
click at [639, 290] on span "Select an option" at bounding box center [630, 296] width 17 height 17
click at [639, 290] on input "Select an option" at bounding box center [630, 296] width 17 height 17
click at [916, 398] on span "Select an option" at bounding box center [907, 400] width 17 height 17
click at [916, 398] on input "Select an option" at bounding box center [907, 400] width 17 height 17
click at [1006, 487] on button "Next" at bounding box center [1008, 498] width 85 height 43
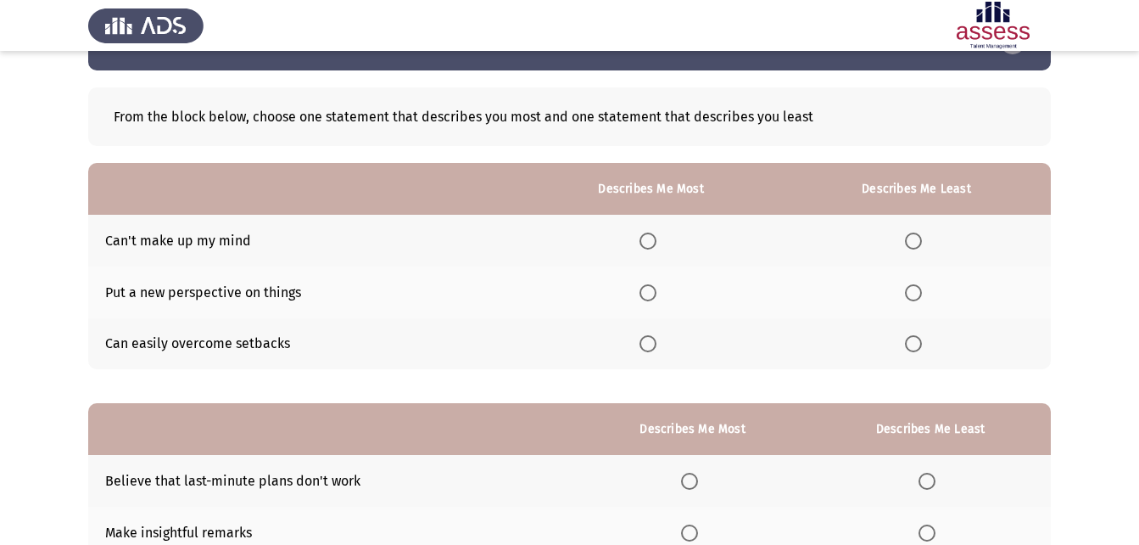
scroll to position [85, 0]
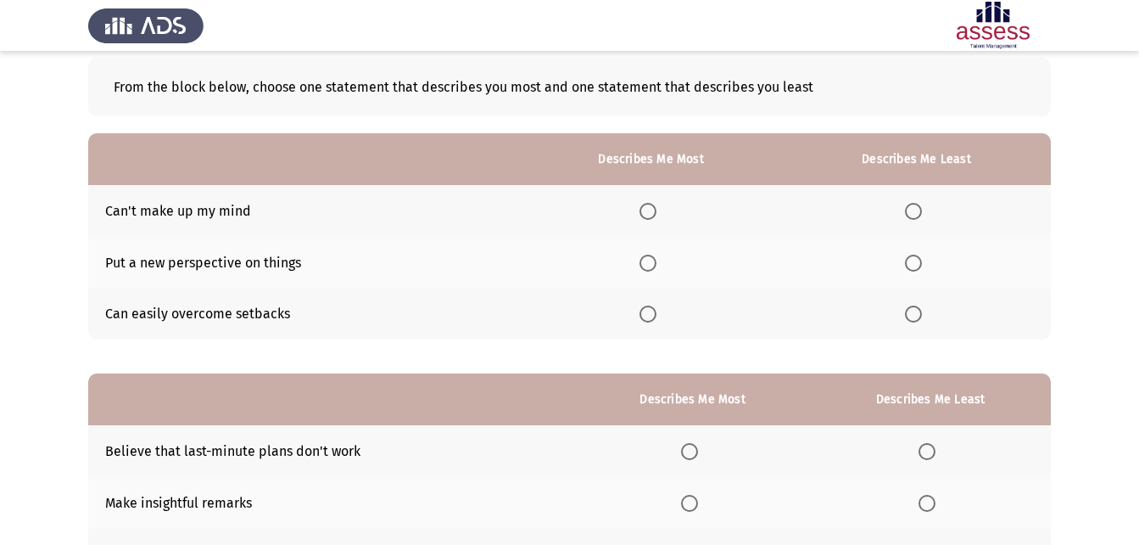
click at [911, 209] on span "Select an option" at bounding box center [913, 211] width 17 height 17
click at [911, 209] on input "Select an option" at bounding box center [913, 211] width 17 height 17
click at [657, 260] on span "Select an option" at bounding box center [648, 262] width 17 height 17
click at [657, 260] on input "Select an option" at bounding box center [648, 262] width 17 height 17
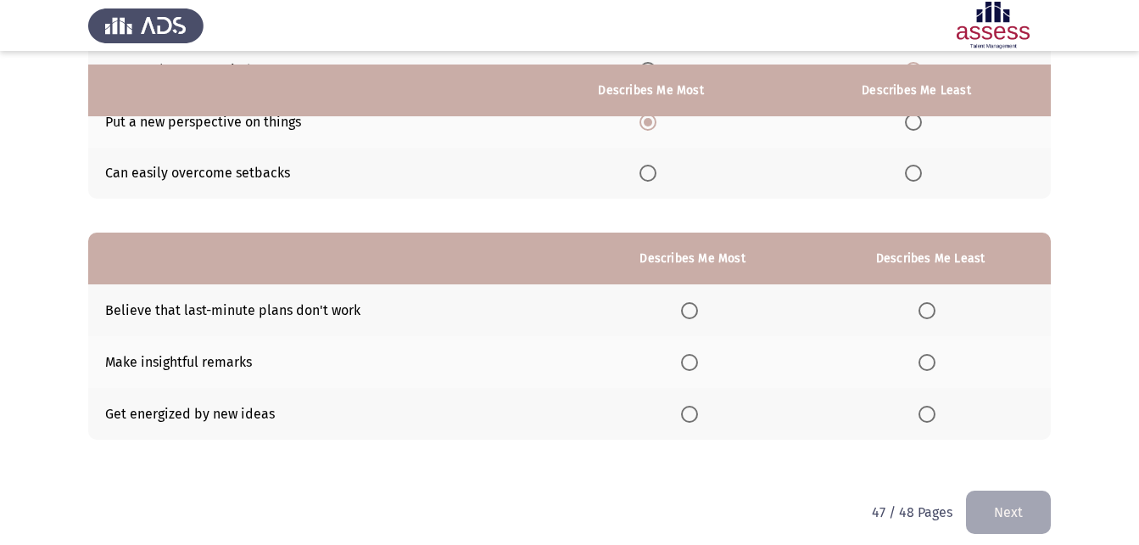
scroll to position [239, 0]
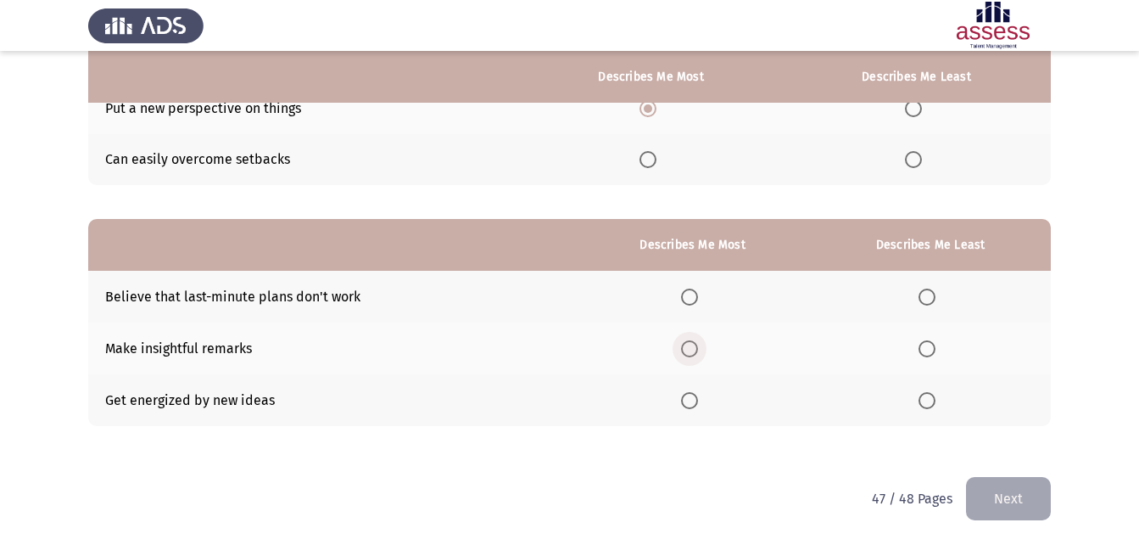
click at [695, 343] on span "Select an option" at bounding box center [689, 348] width 17 height 17
click at [695, 343] on input "Select an option" at bounding box center [689, 348] width 17 height 17
click at [925, 296] on span "Select an option" at bounding box center [927, 296] width 17 height 17
click at [925, 296] on input "Select an option" at bounding box center [927, 296] width 17 height 17
click at [1010, 480] on button "Next" at bounding box center [1008, 498] width 85 height 43
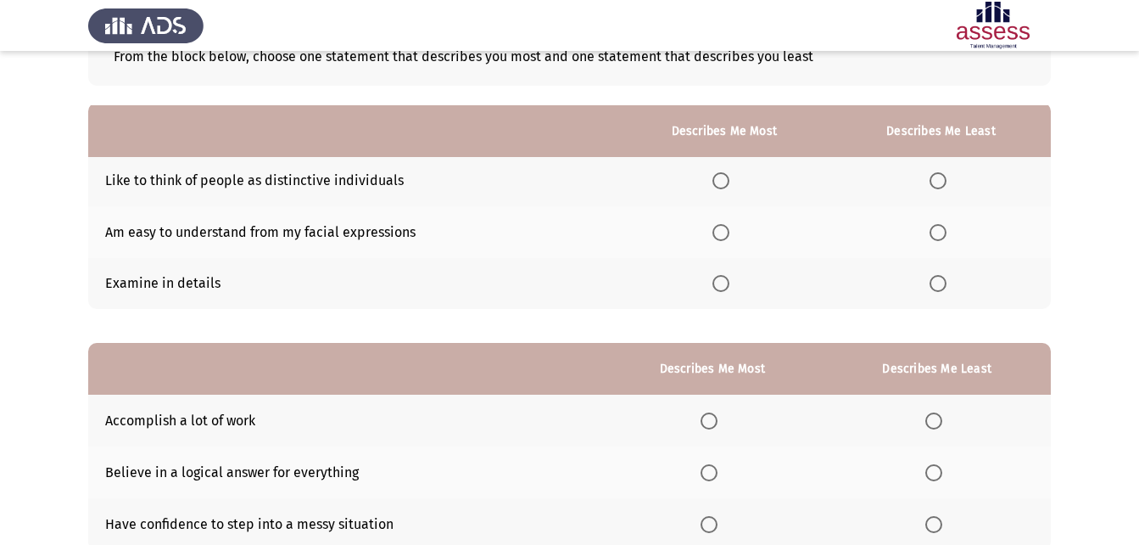
scroll to position [85, 0]
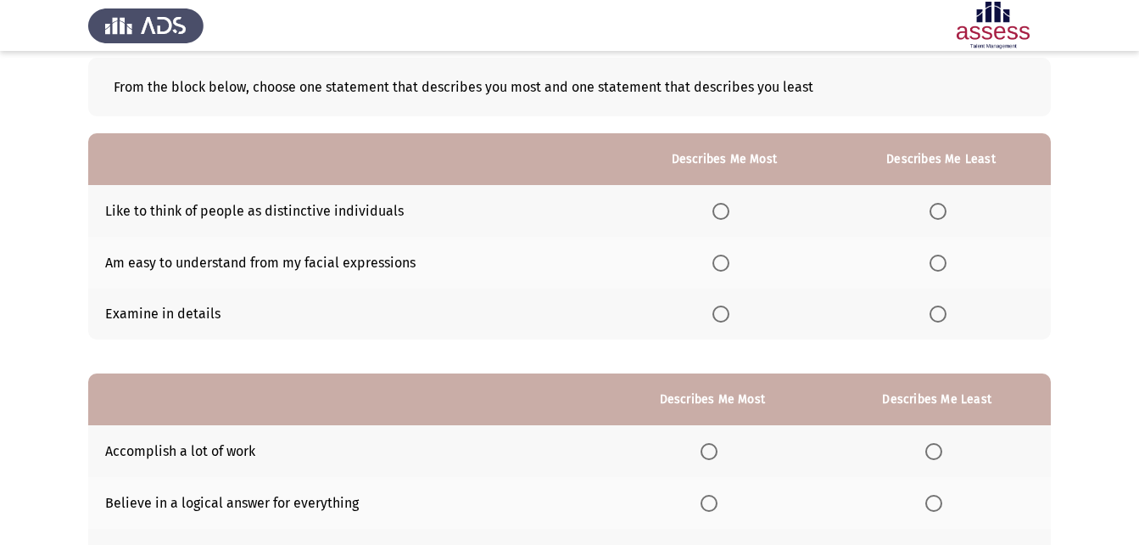
click at [719, 310] on span "Select an option" at bounding box center [721, 313] width 17 height 17
click at [719, 310] on input "Select an option" at bounding box center [721, 313] width 17 height 17
click at [952, 260] on label "Select an option" at bounding box center [942, 262] width 24 height 17
click at [947, 260] on input "Select an option" at bounding box center [938, 262] width 17 height 17
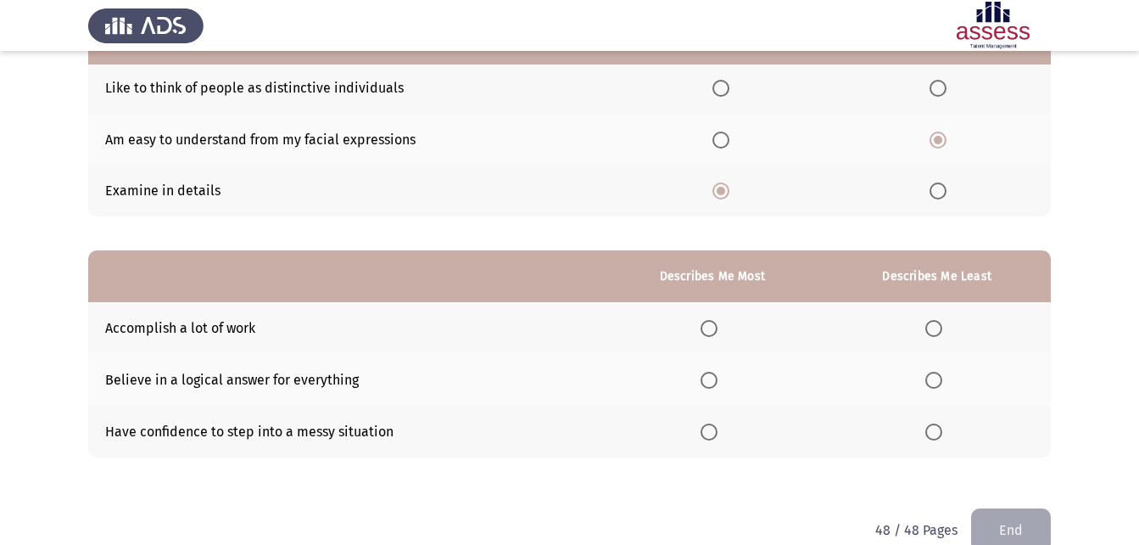
scroll to position [239, 0]
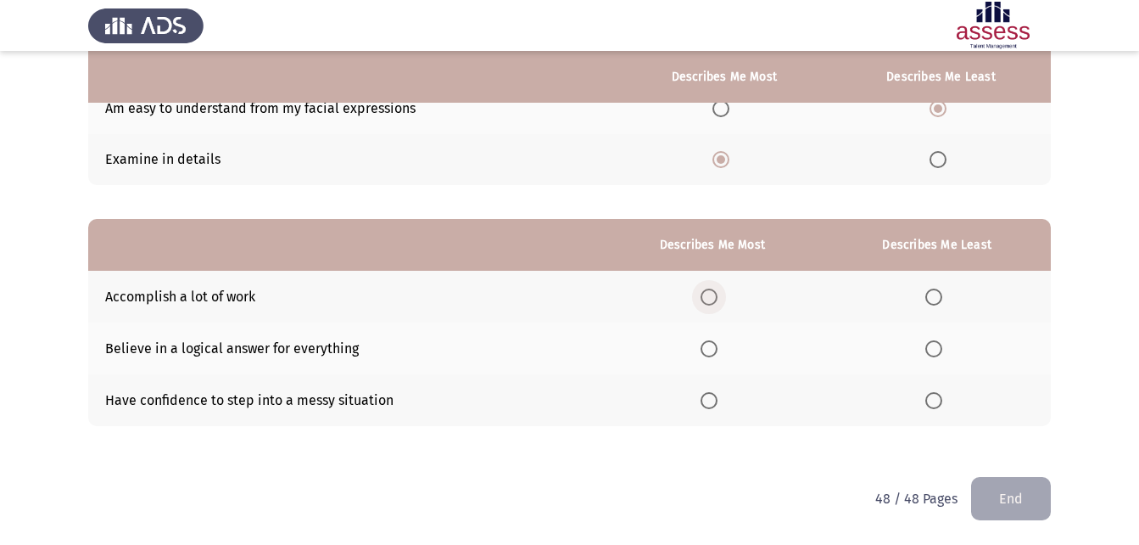
click at [714, 293] on span "Select an option" at bounding box center [709, 296] width 17 height 17
click at [714, 293] on input "Select an option" at bounding box center [709, 296] width 17 height 17
click at [944, 403] on label "Select an option" at bounding box center [938, 400] width 24 height 17
click at [942, 403] on input "Select an option" at bounding box center [934, 400] width 17 height 17
click at [1023, 504] on button "End" at bounding box center [1011, 498] width 80 height 43
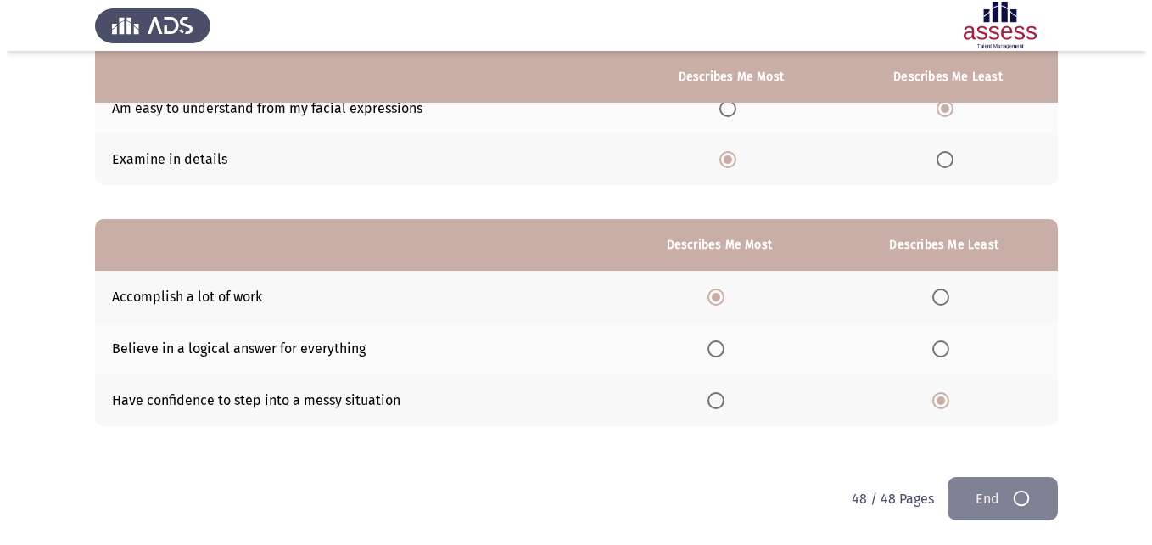
scroll to position [0, 0]
